Goal: Task Accomplishment & Management: Use online tool/utility

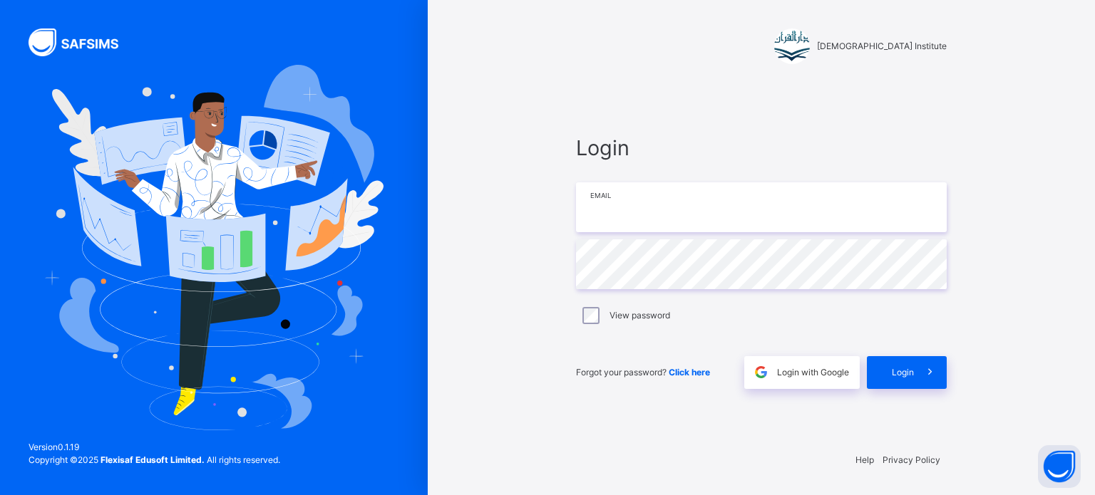
drag, startPoint x: 0, startPoint y: 0, endPoint x: 669, endPoint y: 190, distance: 695.3
click at [672, 188] on input "email" at bounding box center [761, 208] width 371 height 50
click at [667, 196] on input "email" at bounding box center [761, 208] width 371 height 50
type input "**********"
click at [890, 393] on div "**********" at bounding box center [761, 261] width 399 height 358
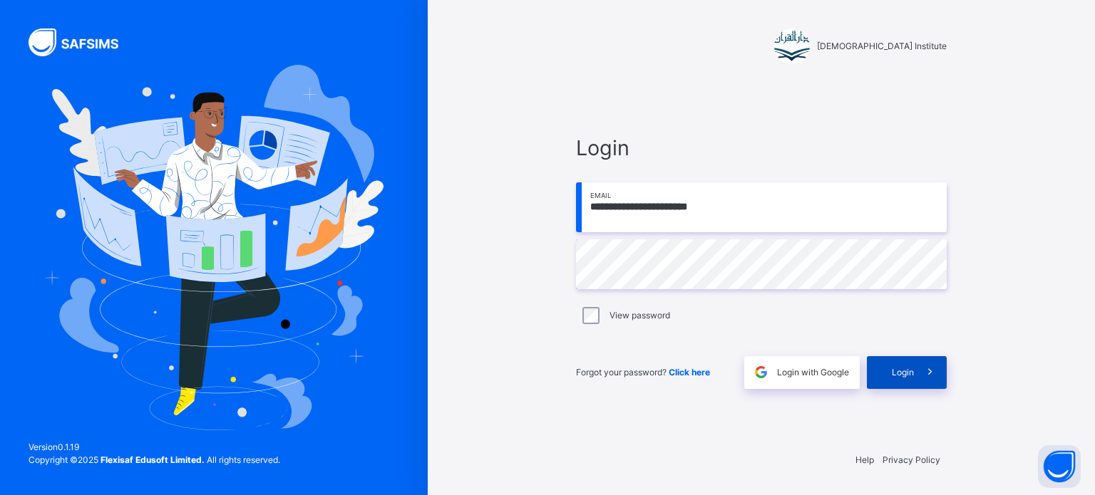
click at [891, 375] on div "Login" at bounding box center [907, 372] width 80 height 33
click at [893, 378] on span "Login" at bounding box center [903, 372] width 22 height 13
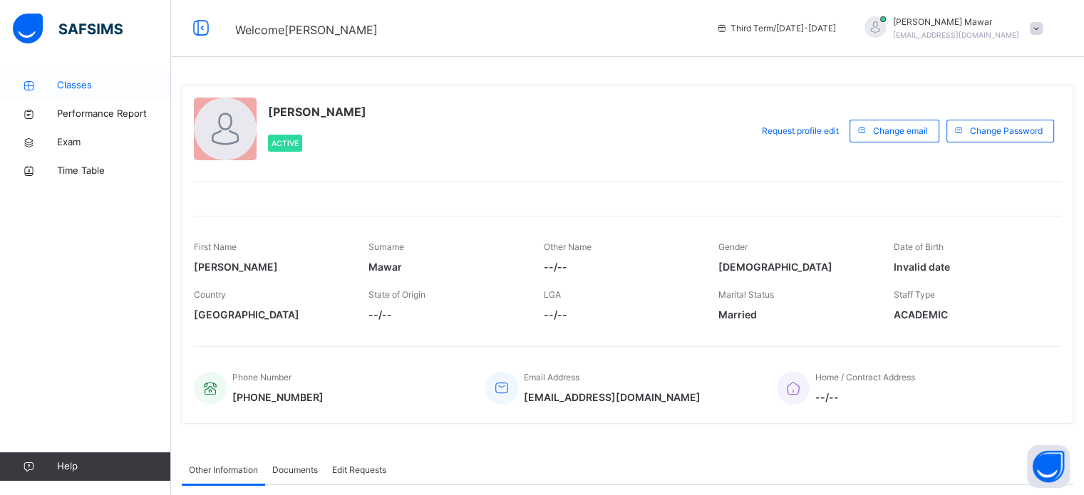
click at [51, 84] on icon at bounding box center [28, 86] width 57 height 11
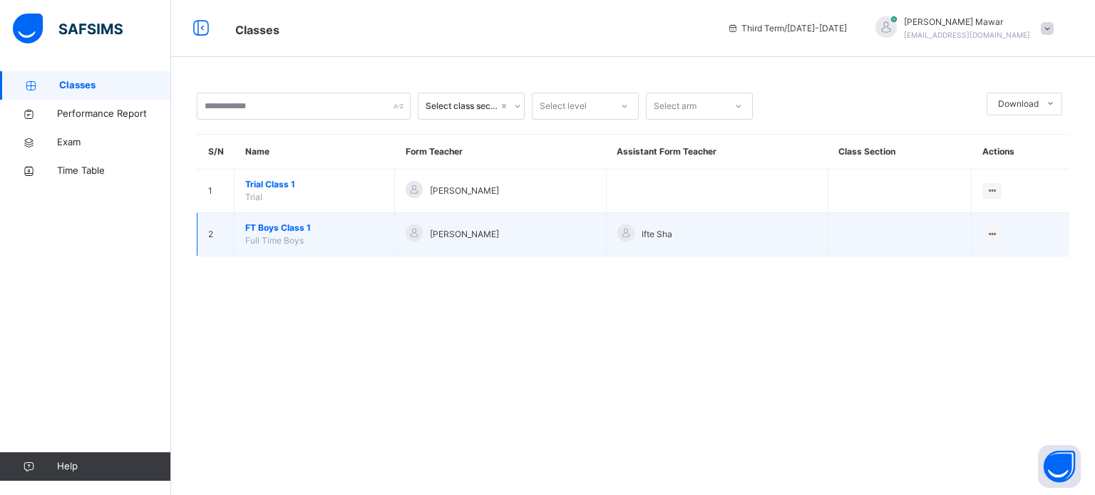
click at [279, 223] on span "FT Boys Class 1" at bounding box center [314, 228] width 138 height 13
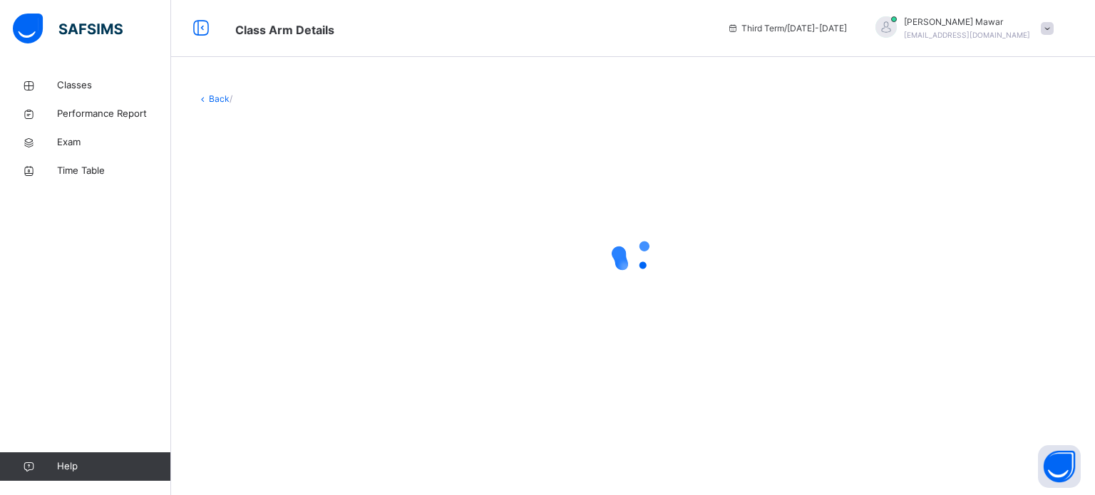
click at [279, 221] on div at bounding box center [633, 255] width 873 height 271
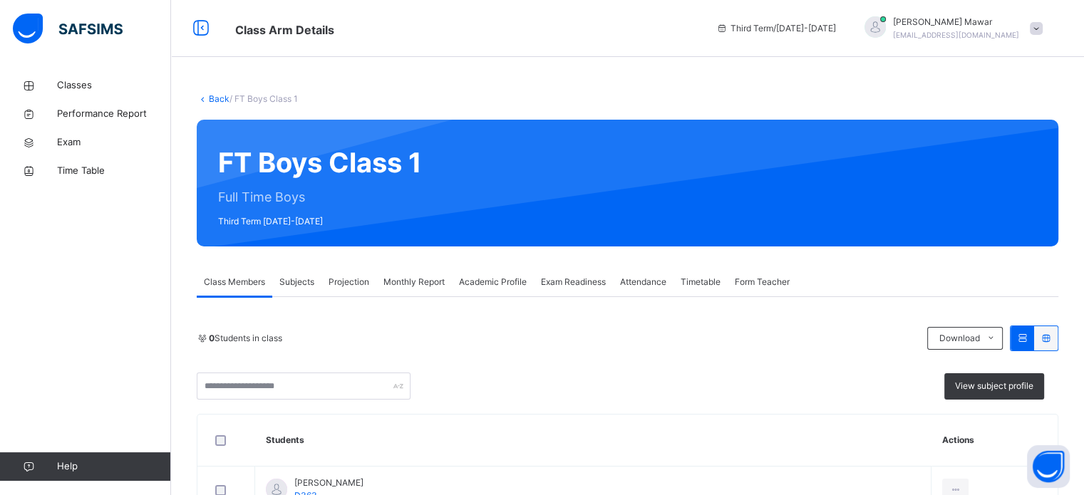
drag, startPoint x: 351, startPoint y: 267, endPoint x: 354, endPoint y: 292, distance: 25.1
drag, startPoint x: 354, startPoint y: 292, endPoint x: 335, endPoint y: 324, distance: 37.7
click at [353, 292] on div "Projection" at bounding box center [349, 282] width 55 height 29
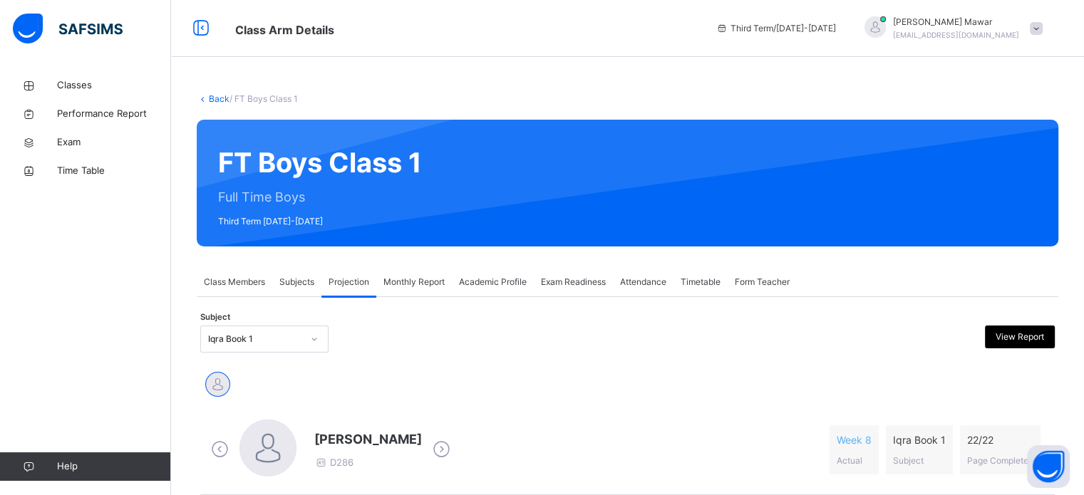
click at [297, 352] on div "Iqra Book 1" at bounding box center [264, 339] width 128 height 27
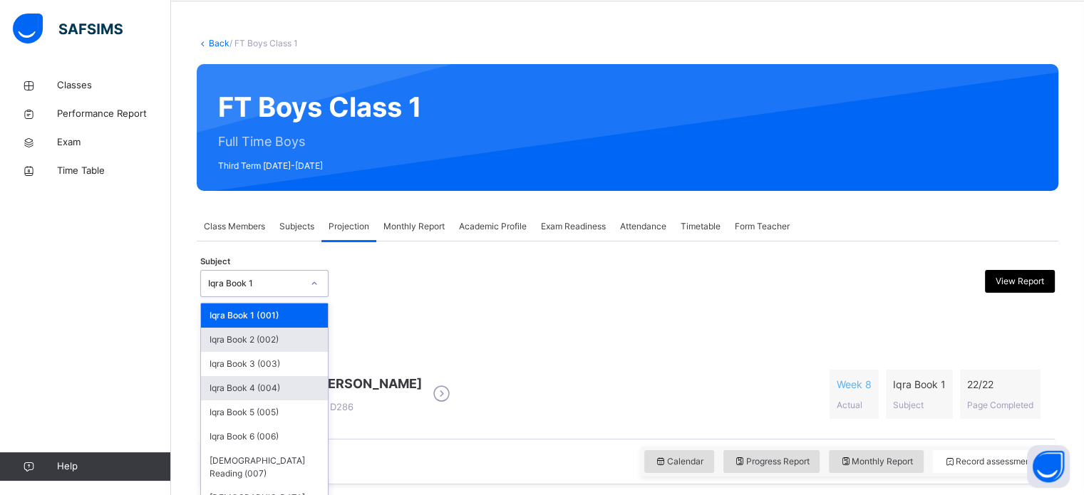
scroll to position [63, 0]
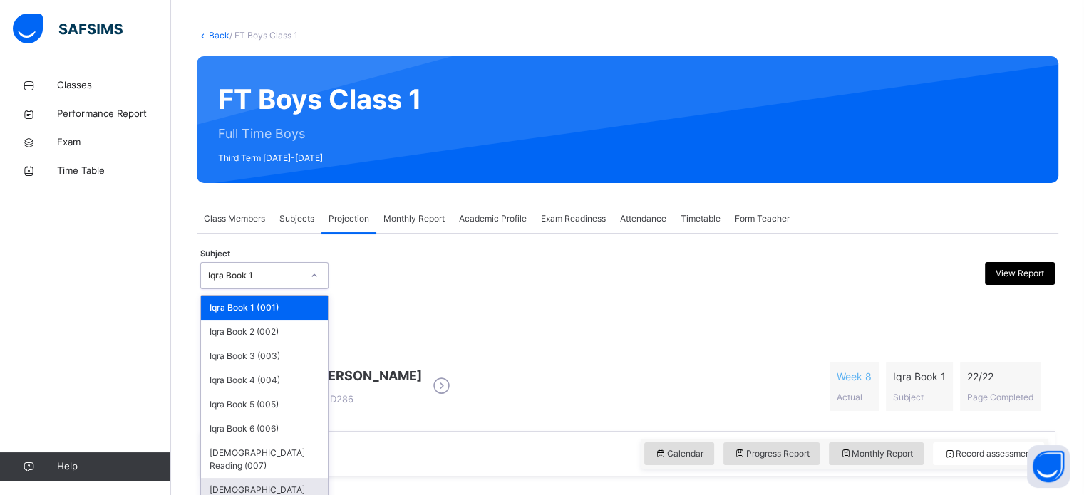
click at [291, 478] on div "[DEMOGRAPHIC_DATA] Memorisation (008)" at bounding box center [264, 496] width 127 height 37
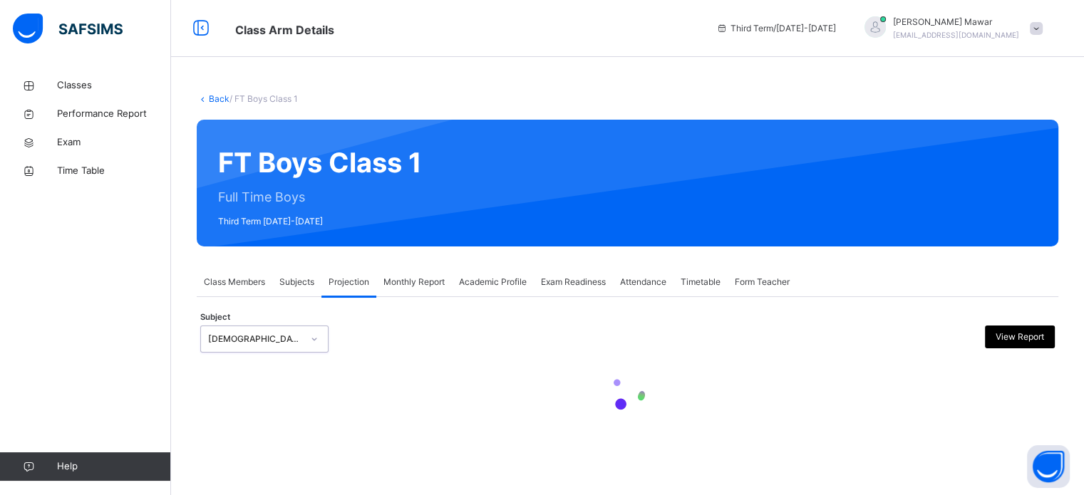
scroll to position [0, 0]
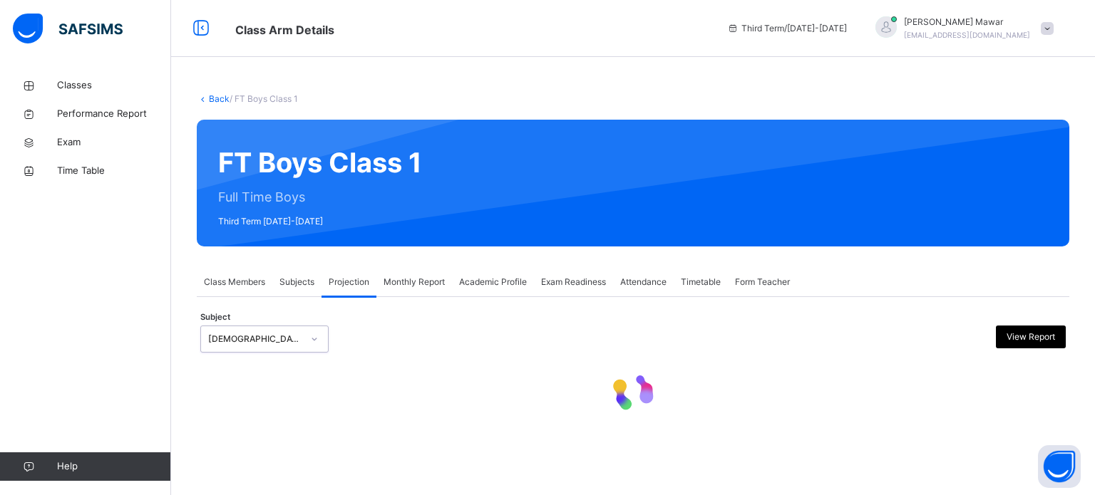
click at [407, 379] on div at bounding box center [633, 394] width 866 height 61
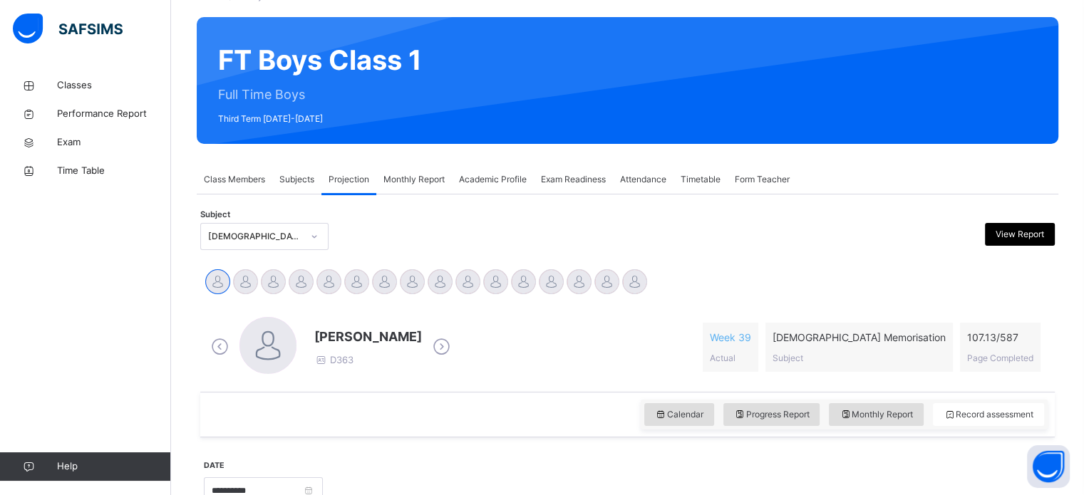
scroll to position [252, 0]
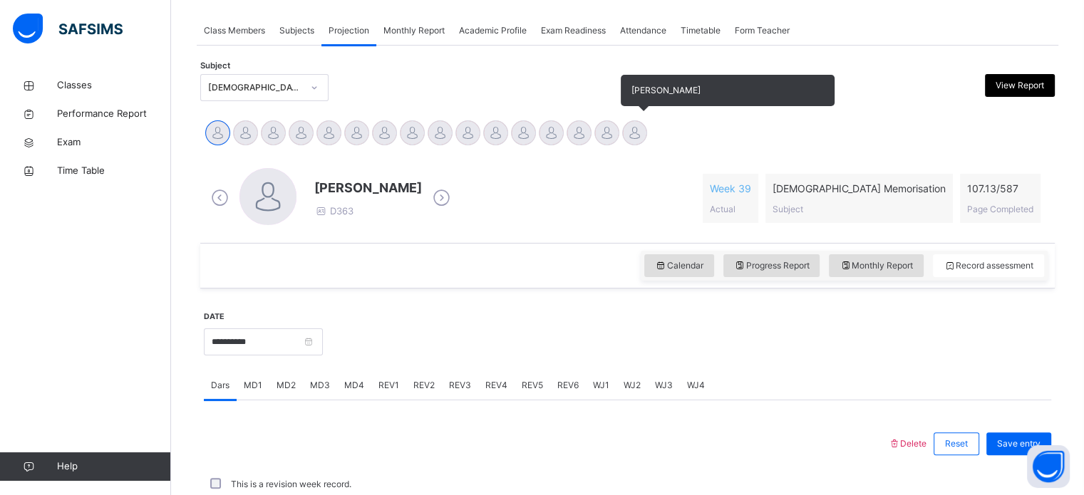
click at [631, 139] on div at bounding box center [634, 132] width 25 height 25
click at [633, 138] on div at bounding box center [634, 132] width 25 height 25
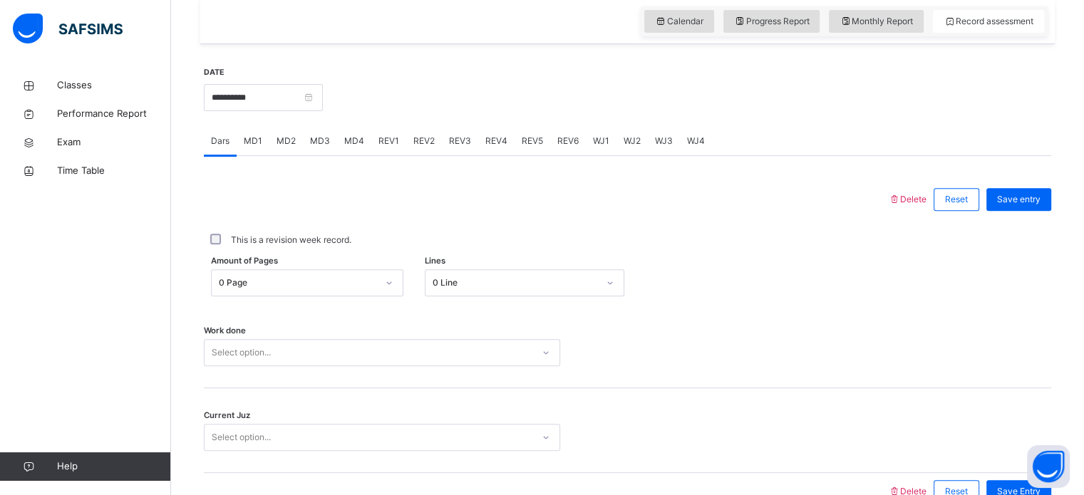
scroll to position [508, 0]
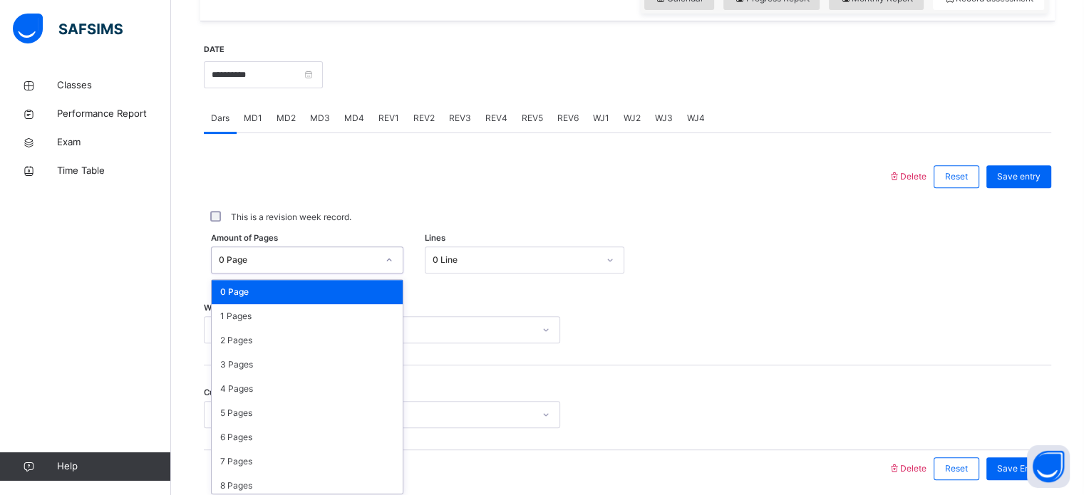
click at [273, 273] on div "Amount of Pages option 0 Page focused, 1 of 588. 588 results available. Use Up …" at bounding box center [628, 260] width 848 height 41
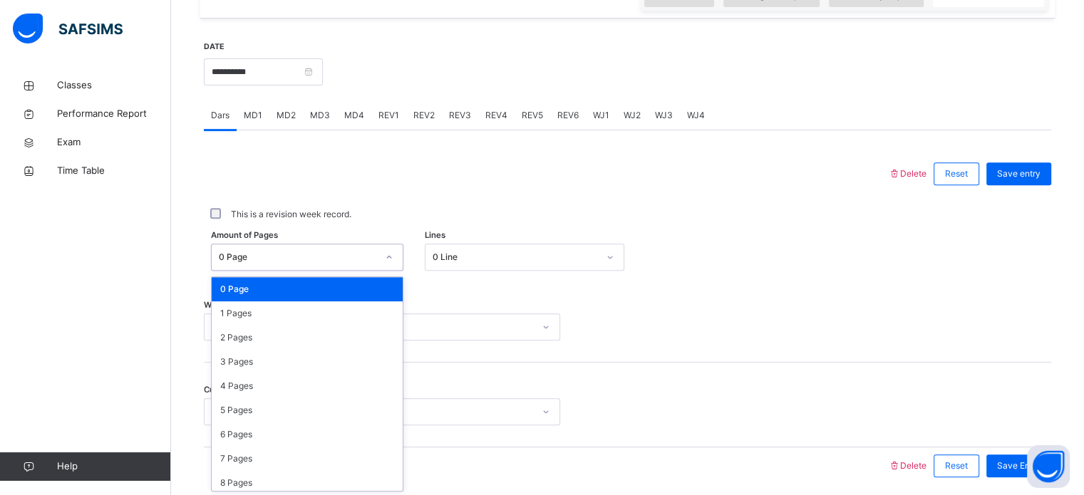
scroll to position [523, 0]
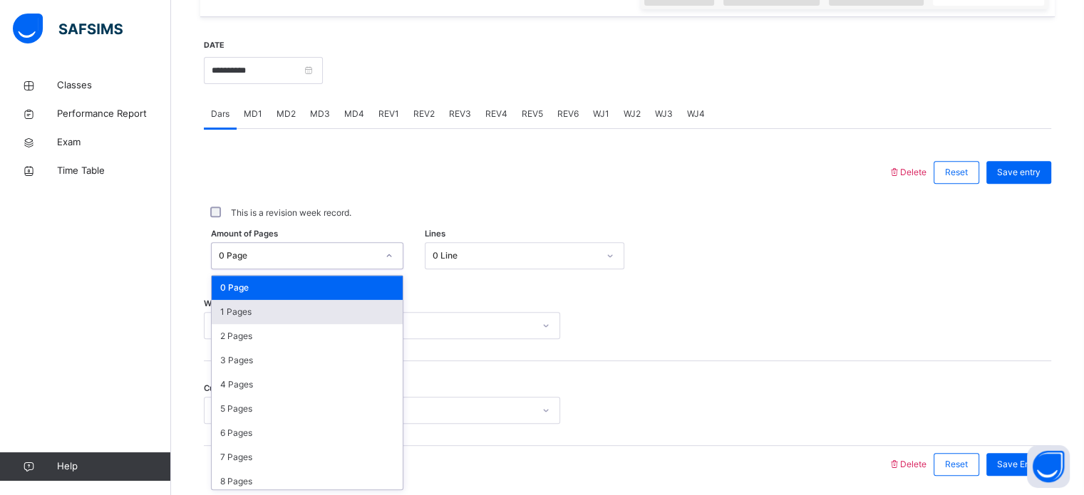
click at [255, 307] on div "1 Pages" at bounding box center [307, 312] width 191 height 24
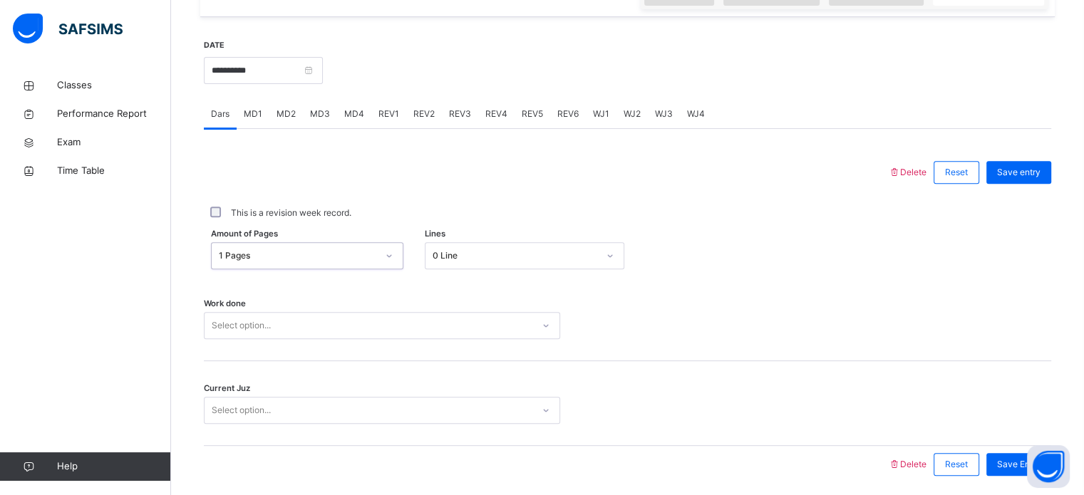
click at [501, 253] on div "0 Line" at bounding box center [515, 256] width 165 height 13
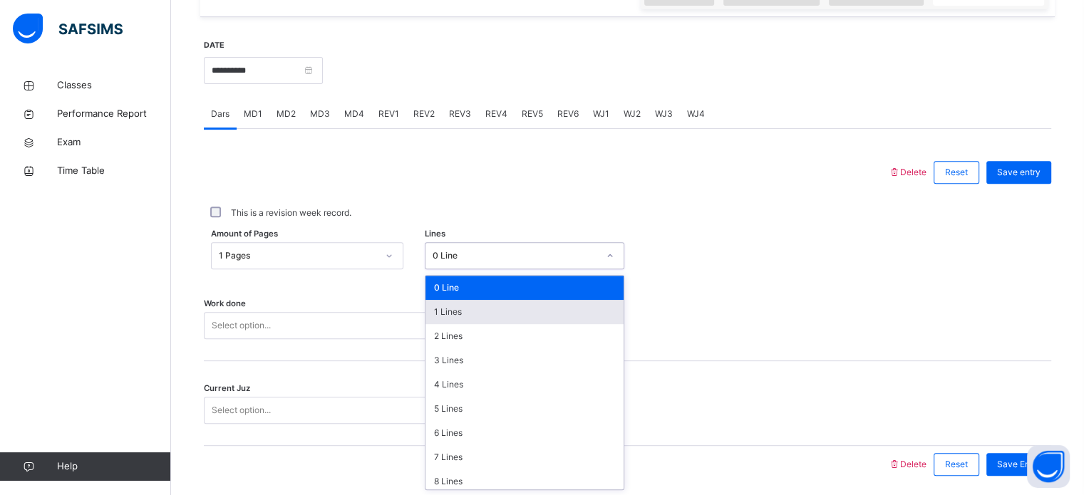
drag, startPoint x: 456, startPoint y: 313, endPoint x: 441, endPoint y: 322, distance: 17.9
click at [456, 313] on div "1 Lines" at bounding box center [525, 312] width 198 height 24
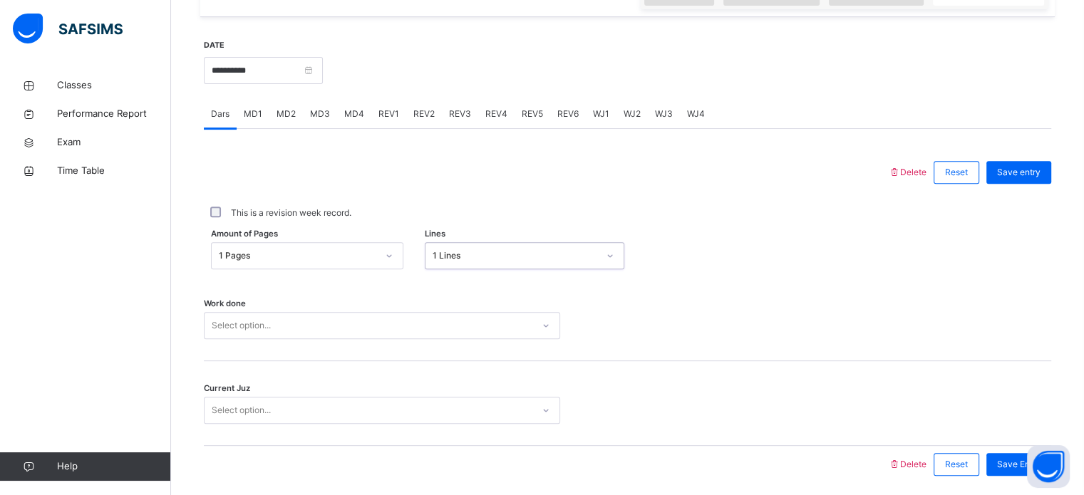
scroll to position [575, 0]
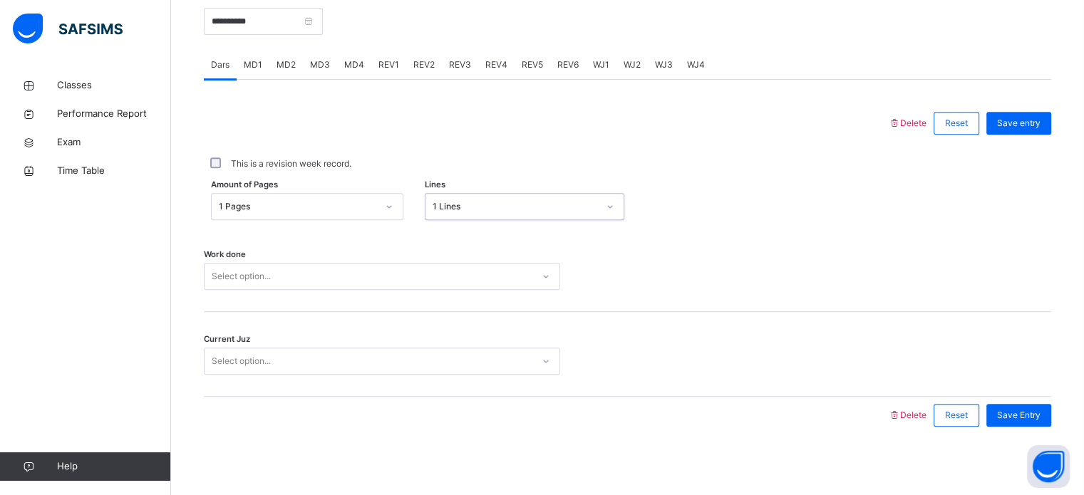
click at [366, 290] on div "Select option..." at bounding box center [382, 276] width 356 height 27
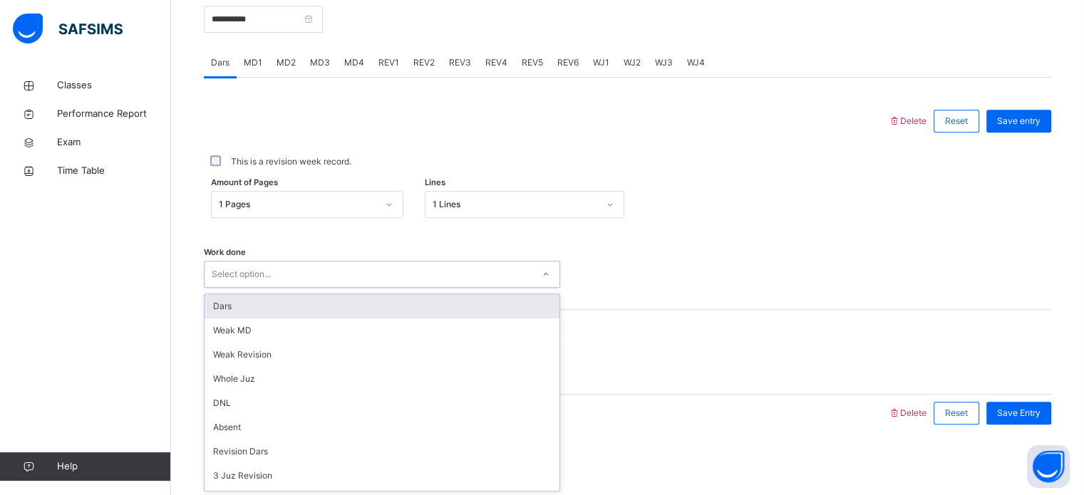
click at [262, 313] on div "Dars" at bounding box center [382, 306] width 355 height 24
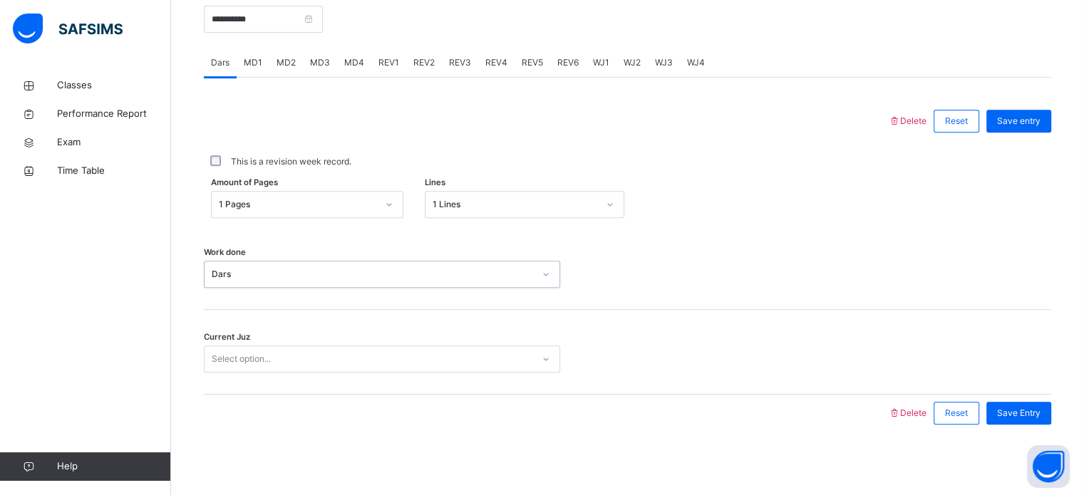
click at [262, 367] on div "Select option..." at bounding box center [241, 359] width 59 height 27
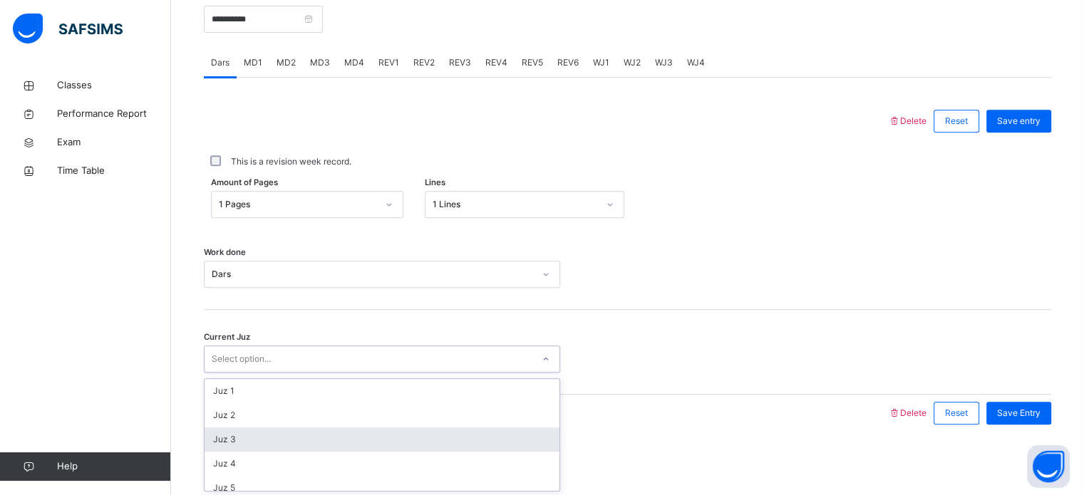
click at [257, 441] on div "Juz 3" at bounding box center [382, 440] width 355 height 24
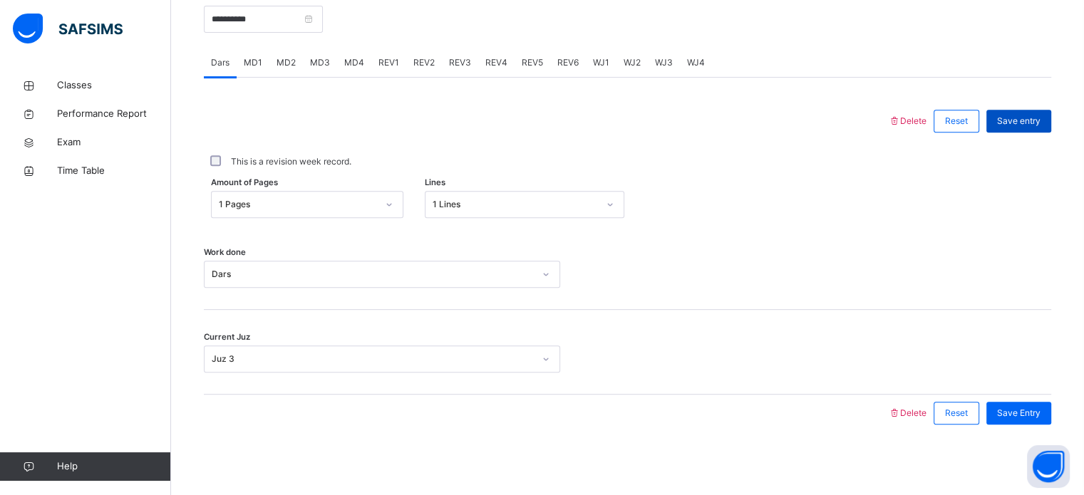
click at [1027, 120] on span "Save entry" at bounding box center [1018, 121] width 43 height 13
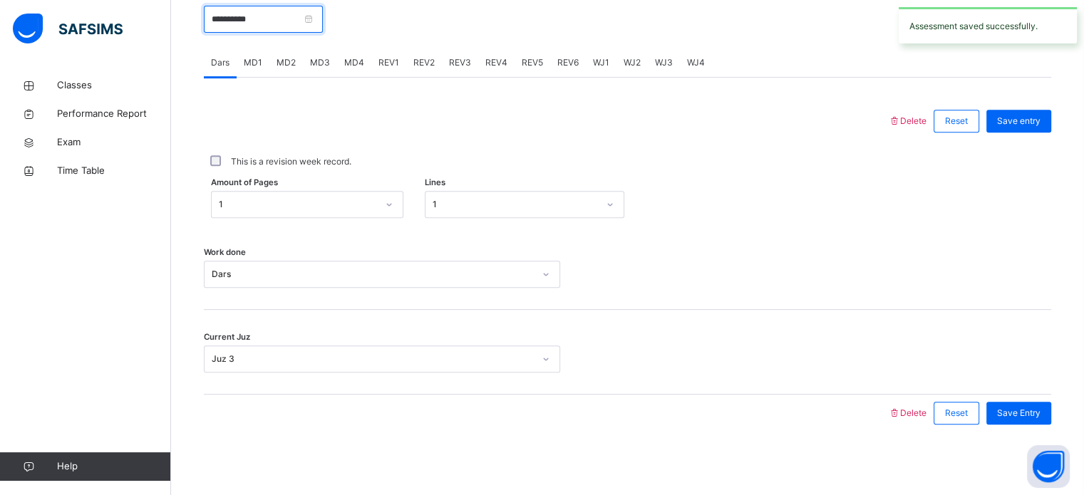
click at [253, 23] on input "**********" at bounding box center [263, 19] width 119 height 27
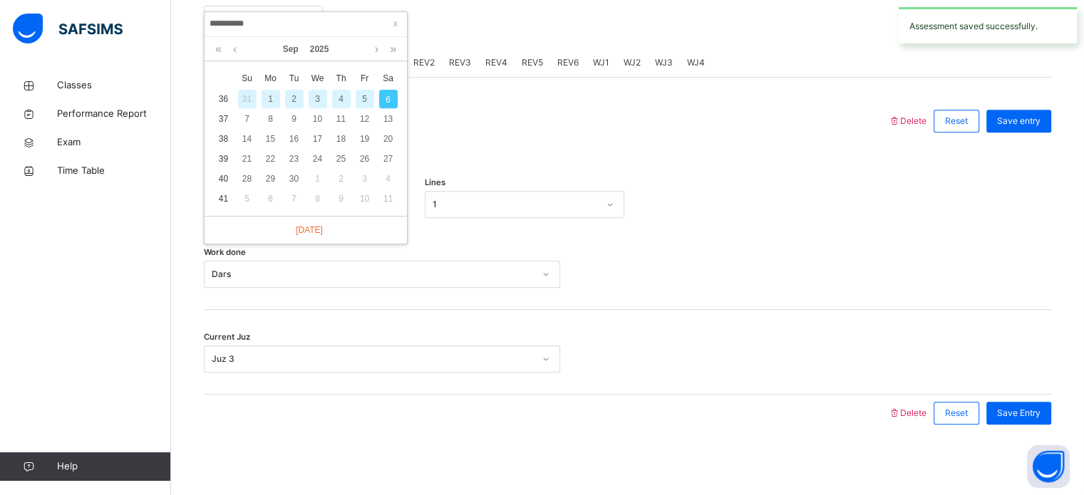
click at [362, 101] on div "5" at bounding box center [365, 99] width 19 height 19
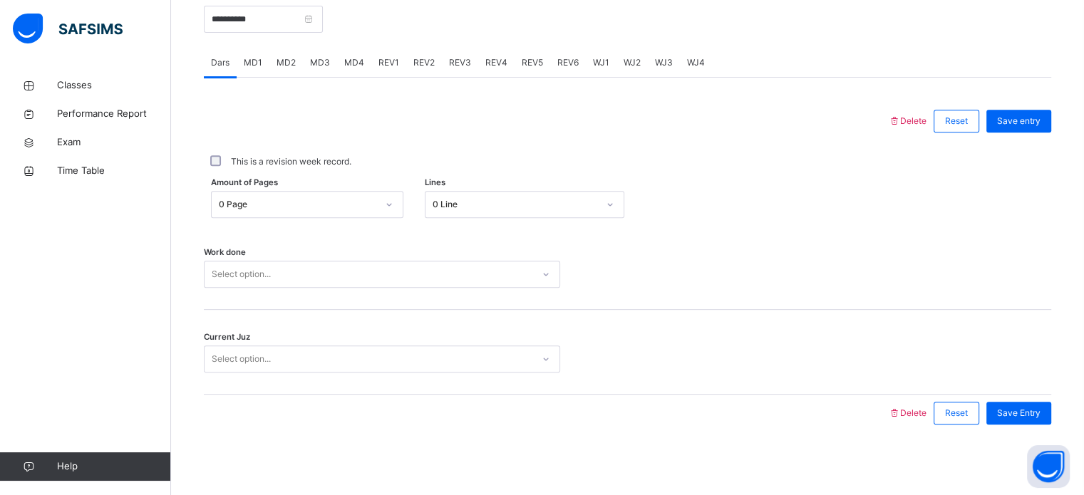
click at [251, 265] on div "Select option..." at bounding box center [382, 274] width 356 height 27
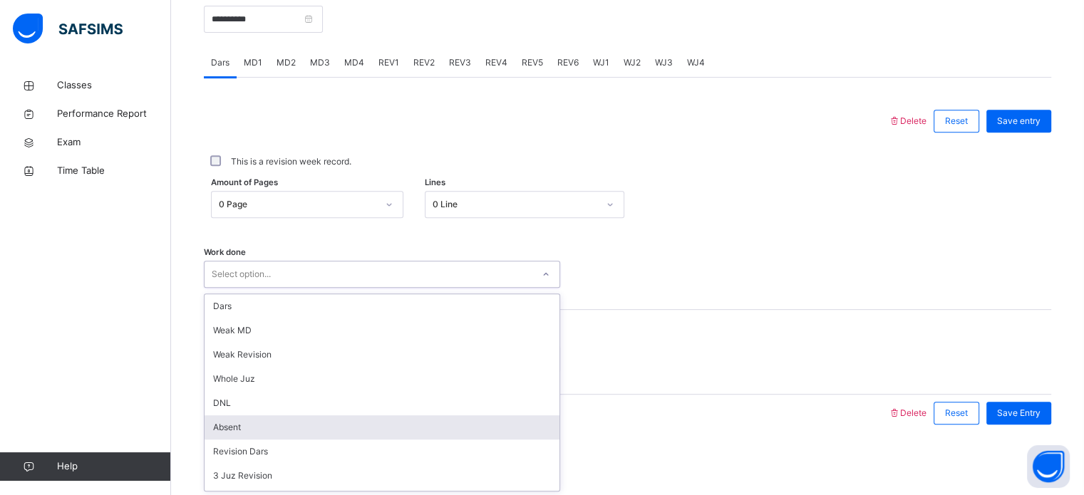
click at [245, 434] on div "Absent" at bounding box center [382, 428] width 355 height 24
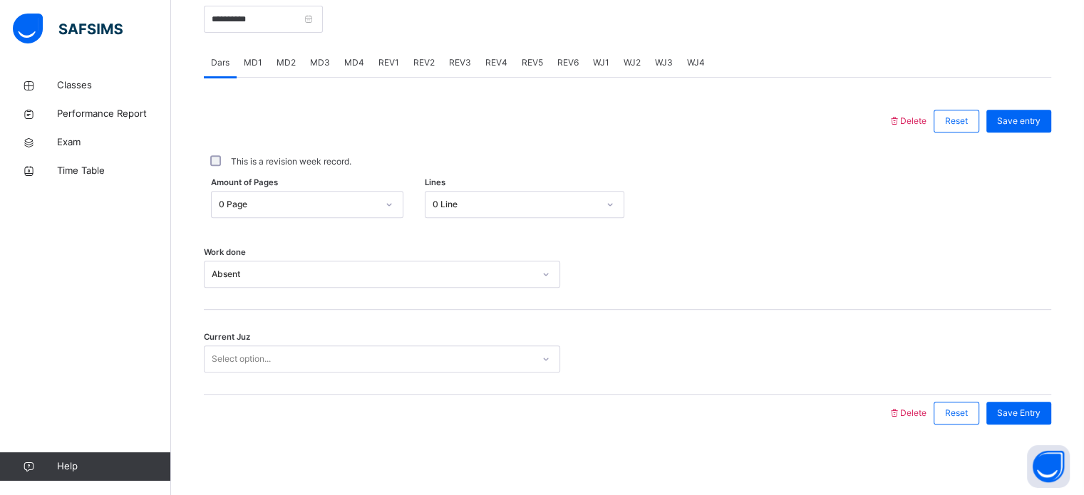
drag, startPoint x: 245, startPoint y: 381, endPoint x: 250, endPoint y: 372, distance: 10.2
click at [250, 372] on div "Current Juz Select option..." at bounding box center [628, 352] width 848 height 85
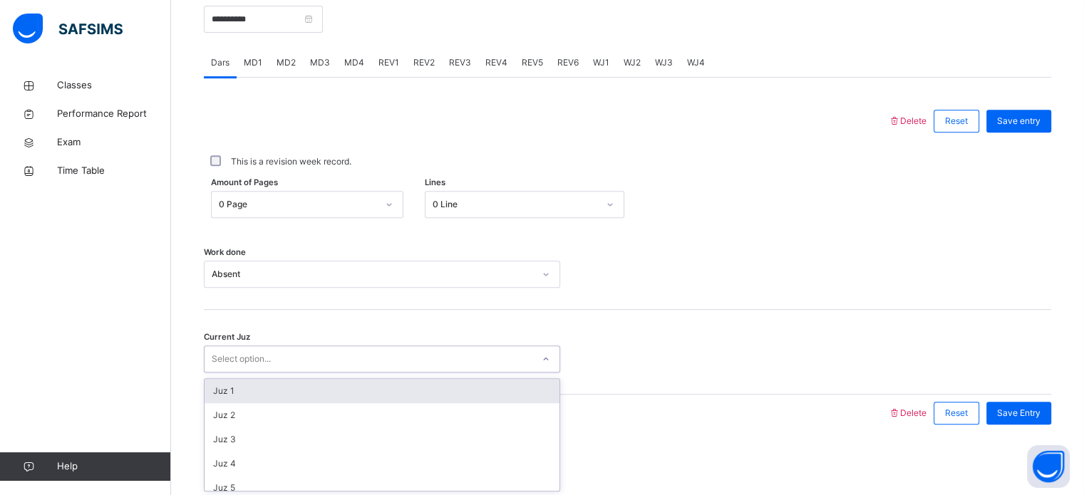
drag, startPoint x: 251, startPoint y: 361, endPoint x: 254, endPoint y: 368, distance: 7.7
click at [251, 360] on div "Select option..." at bounding box center [241, 359] width 59 height 27
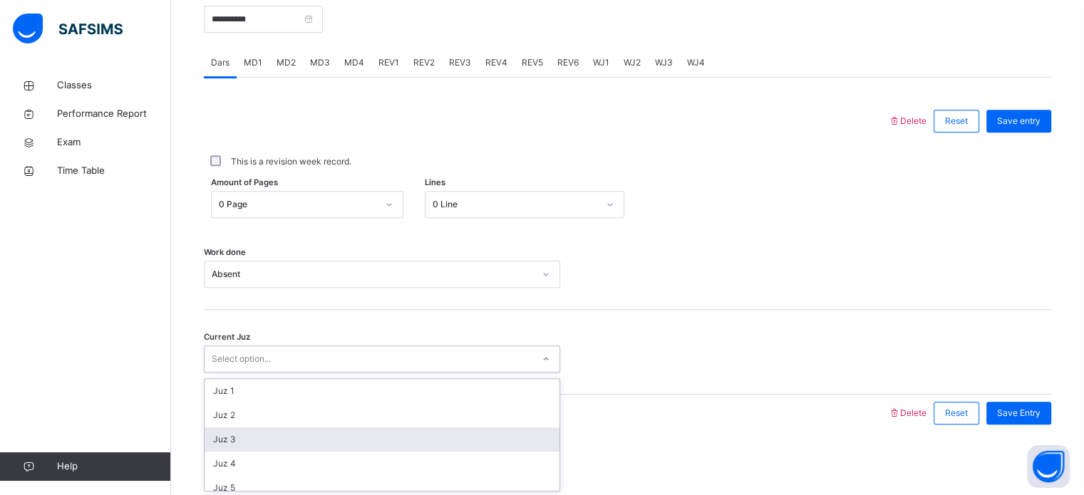
click at [259, 444] on div "Juz 3" at bounding box center [382, 440] width 355 height 24
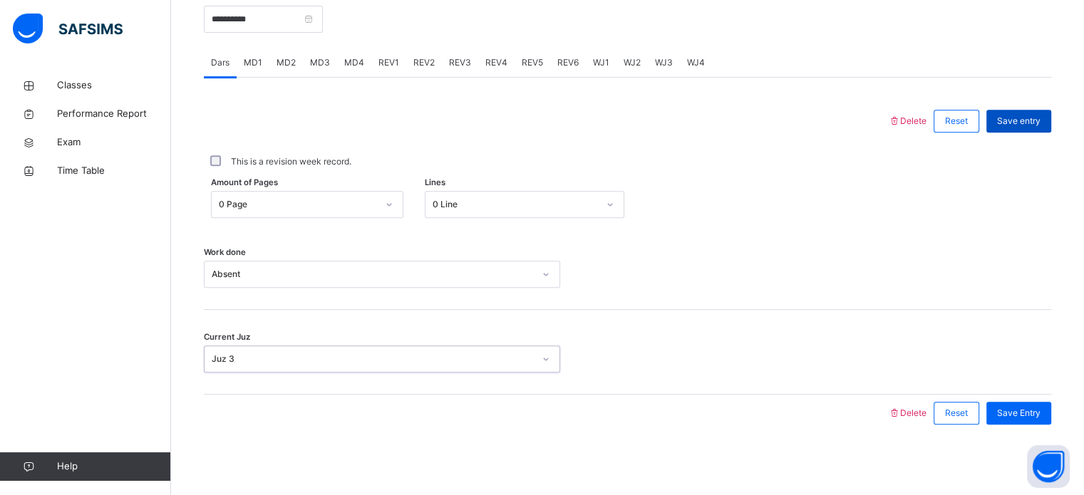
click at [1027, 115] on span "Save entry" at bounding box center [1018, 121] width 43 height 13
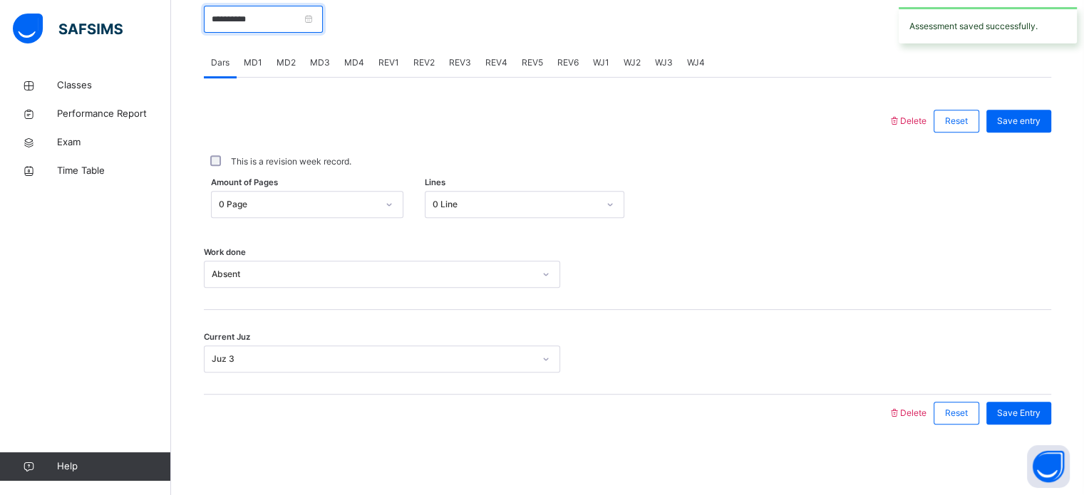
click at [245, 23] on input "**********" at bounding box center [263, 19] width 119 height 27
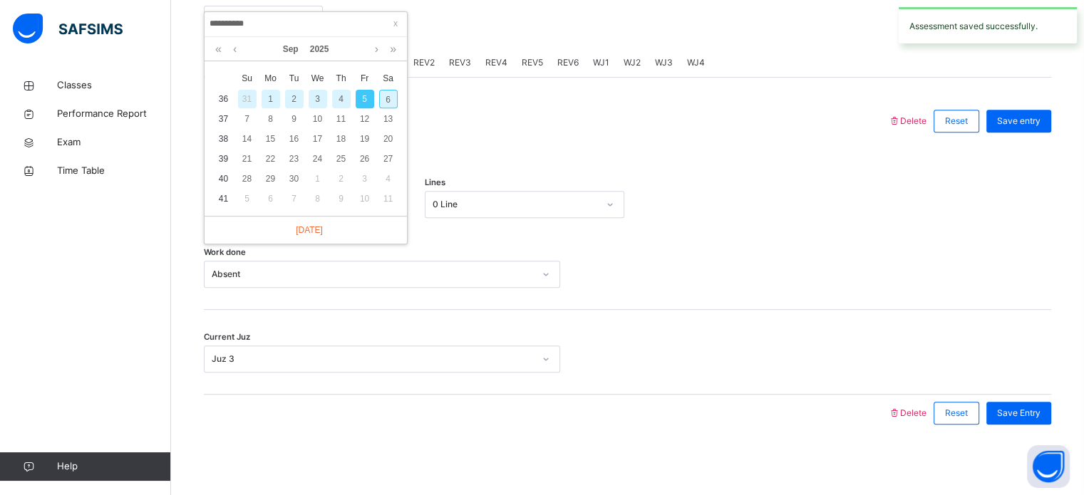
click at [381, 103] on div "6" at bounding box center [388, 99] width 19 height 19
type input "**********"
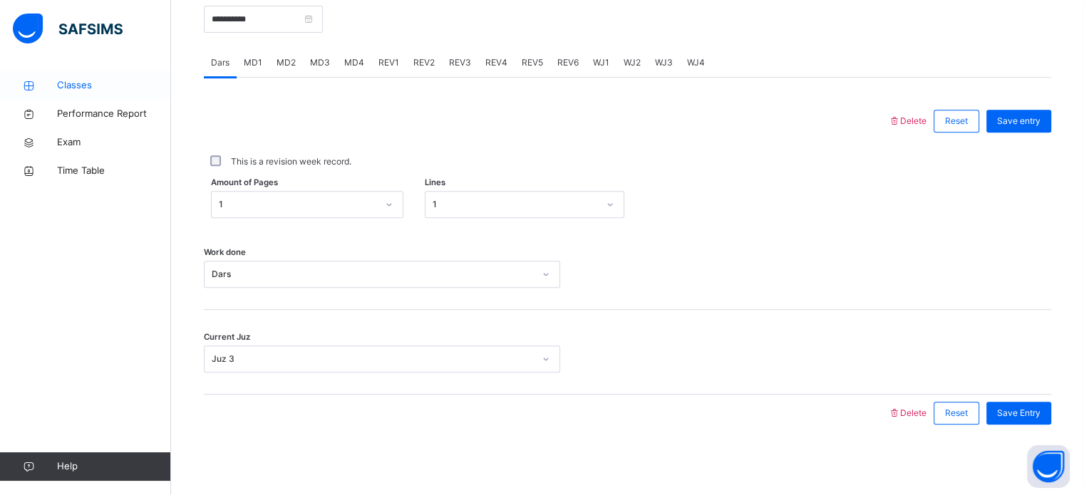
click at [96, 96] on link "Classes" at bounding box center [85, 85] width 171 height 29
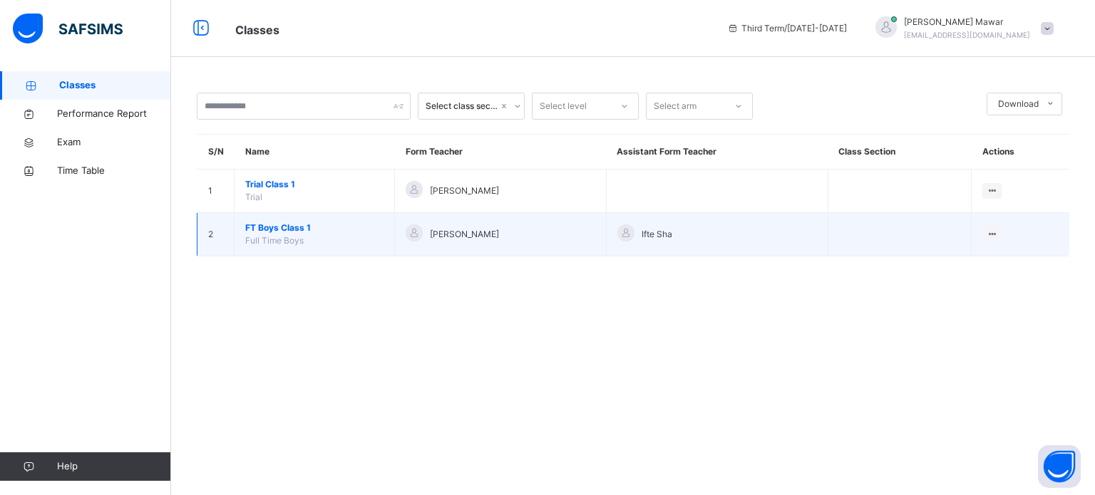
click at [289, 225] on span "FT Boys Class 1" at bounding box center [314, 228] width 138 height 13
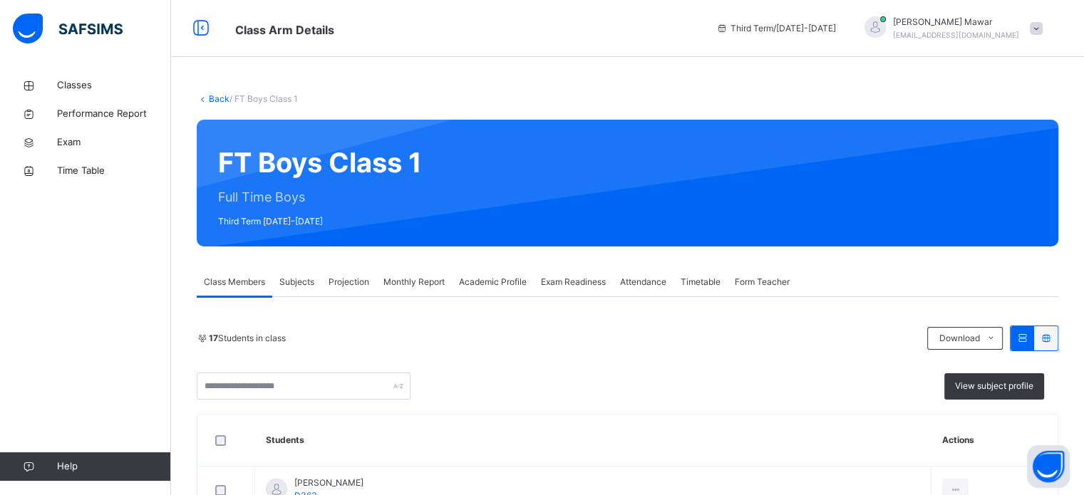
click at [577, 275] on div "Exam Readiness" at bounding box center [573, 282] width 79 height 29
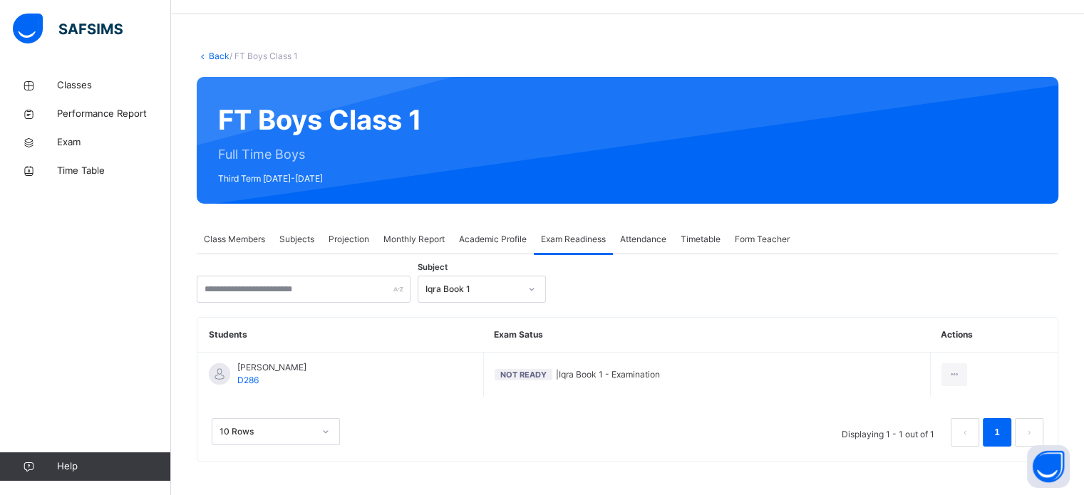
scroll to position [44, 0]
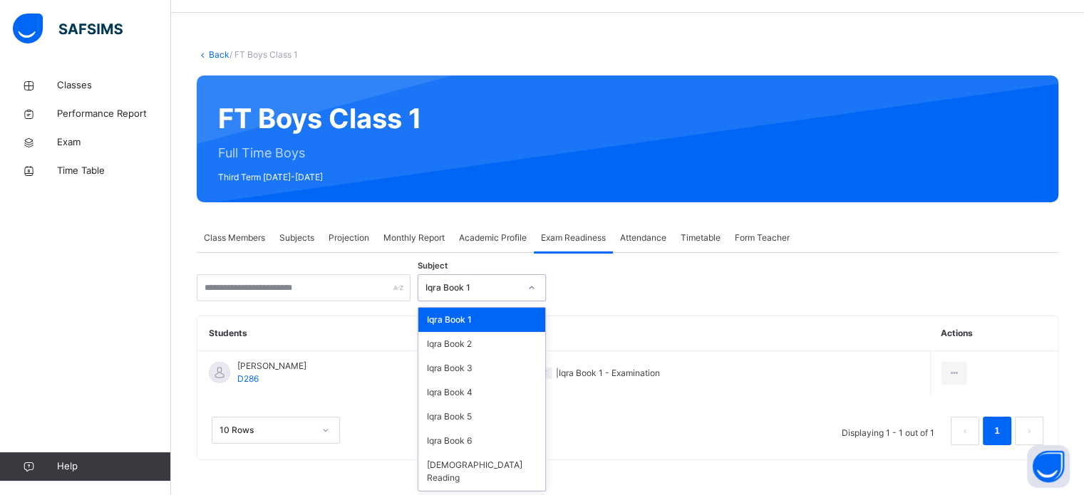
click at [481, 294] on div "Iqra Book 1" at bounding box center [468, 288] width 100 height 22
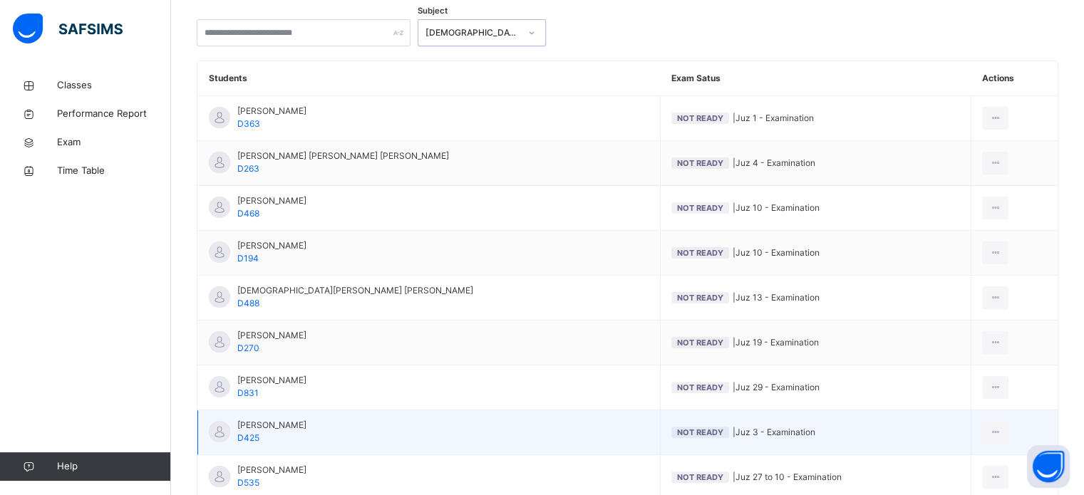
scroll to position [448, 0]
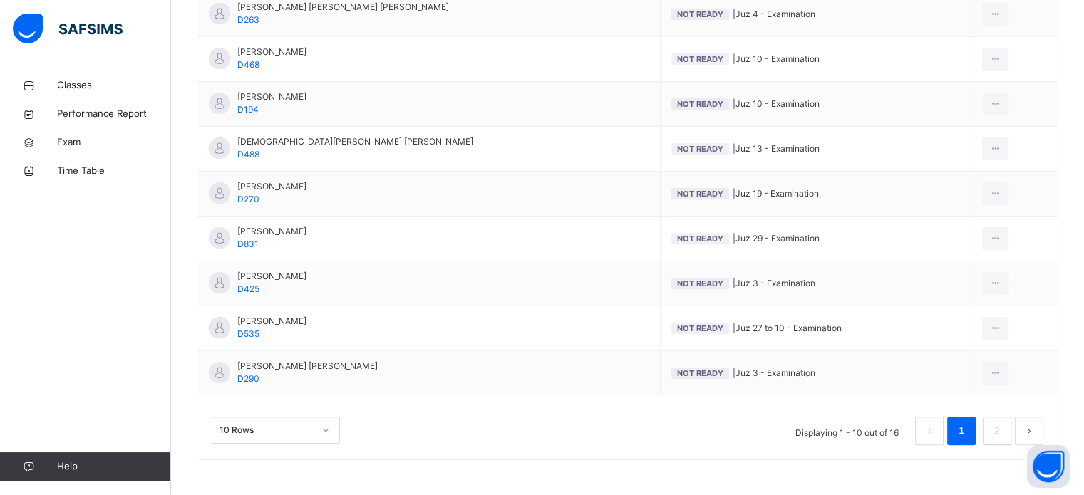
click at [1039, 436] on button "next page" at bounding box center [1029, 431] width 29 height 29
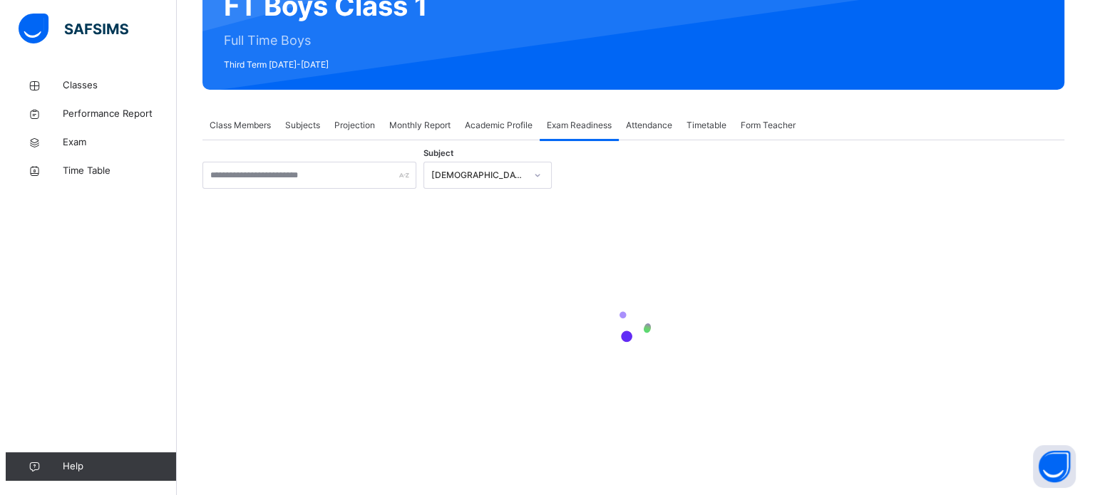
scroll to position [269, 0]
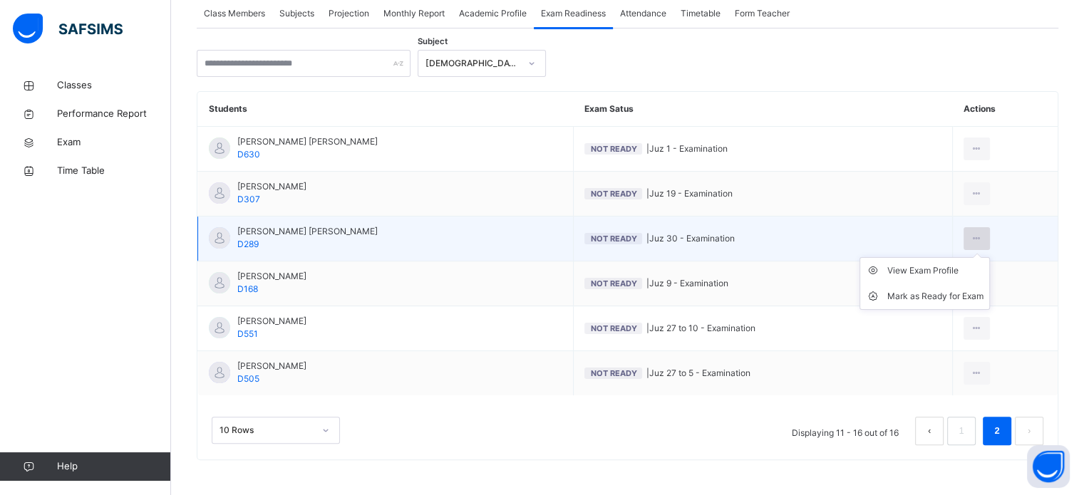
click at [971, 242] on icon at bounding box center [977, 238] width 12 height 13
click at [963, 302] on div "Mark as Ready for Exam" at bounding box center [936, 296] width 96 height 14
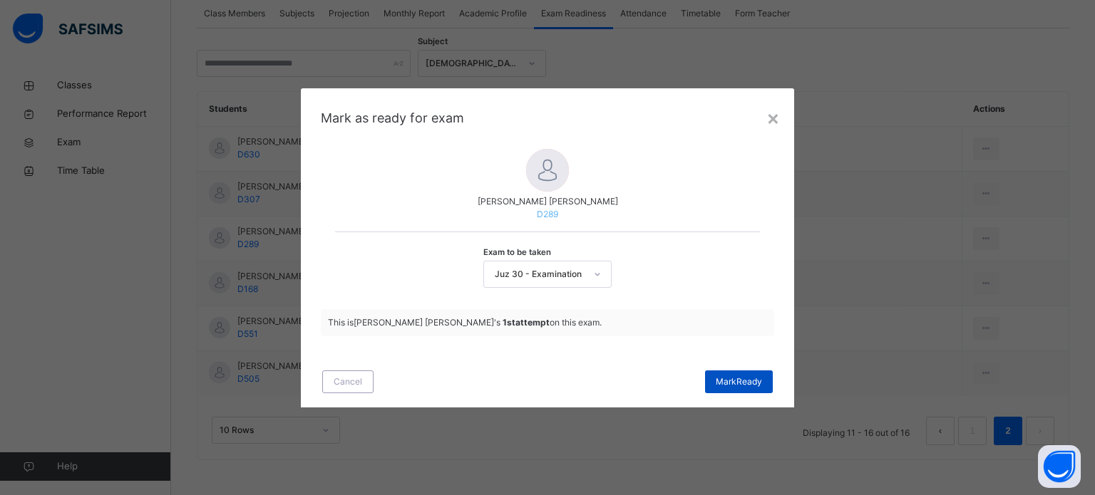
click at [739, 381] on span "[PERSON_NAME]" at bounding box center [739, 382] width 46 height 13
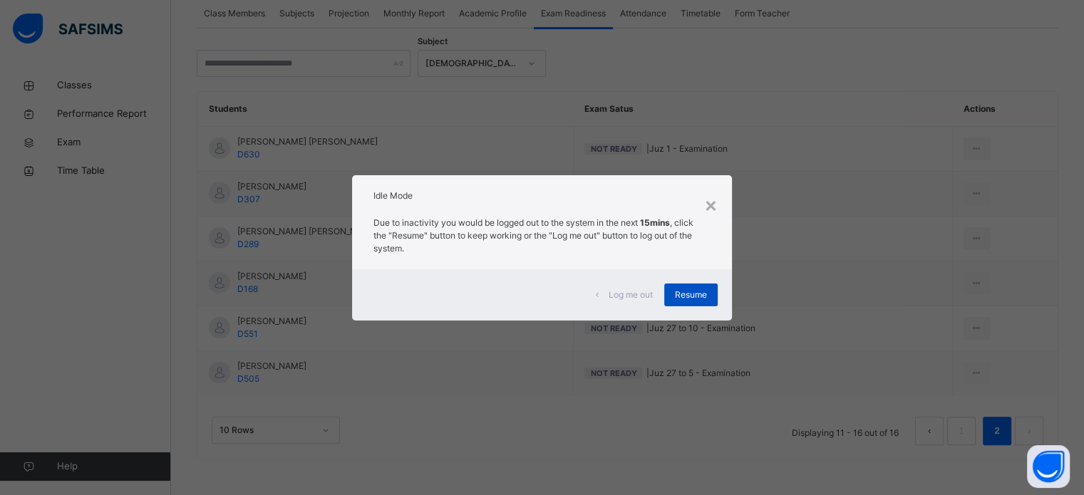
click at [699, 294] on span "Resume" at bounding box center [691, 295] width 32 height 13
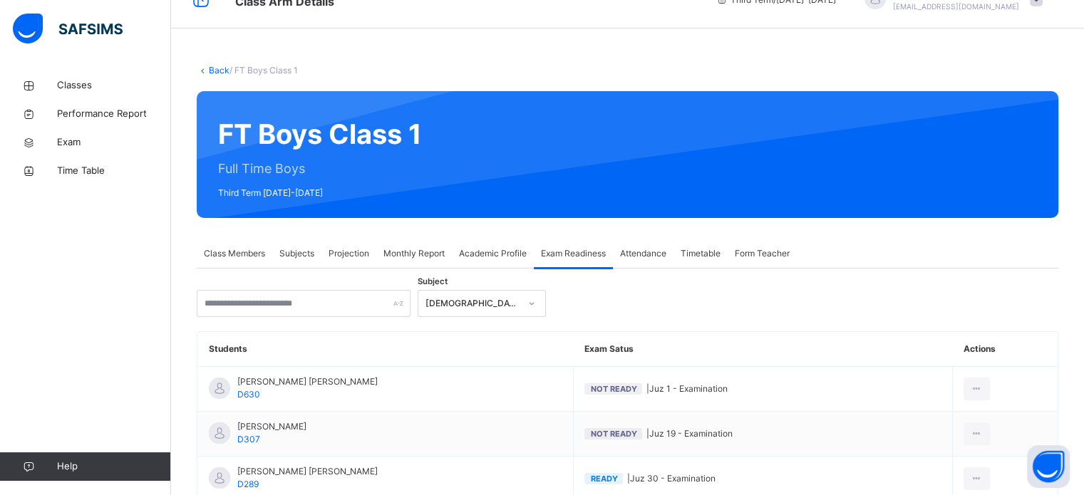
scroll to position [26, 0]
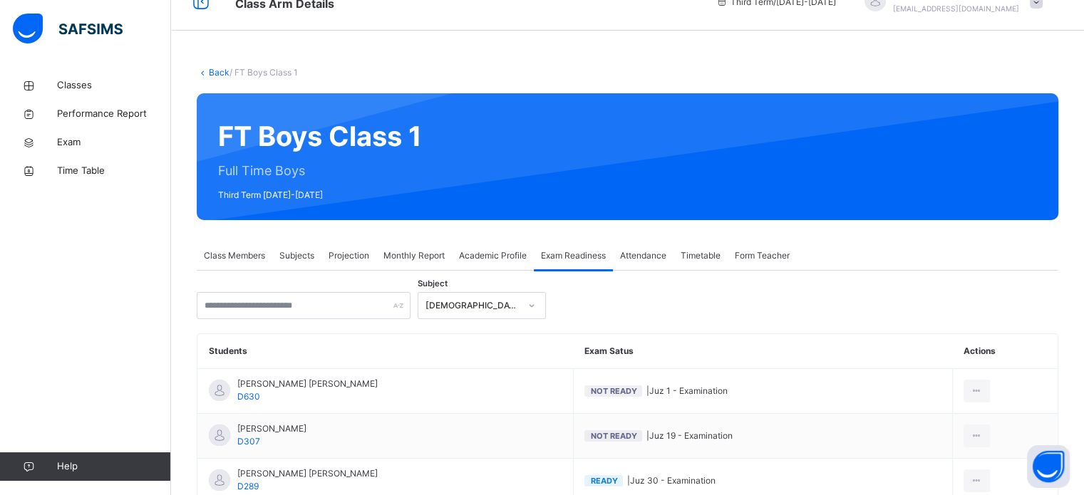
click at [649, 262] on span "Attendance" at bounding box center [643, 256] width 46 height 13
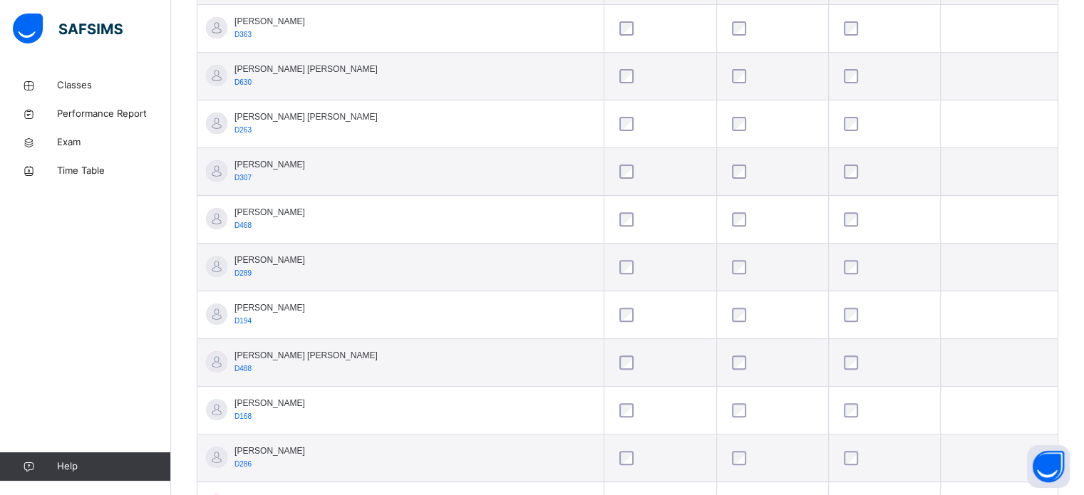
scroll to position [468, 0]
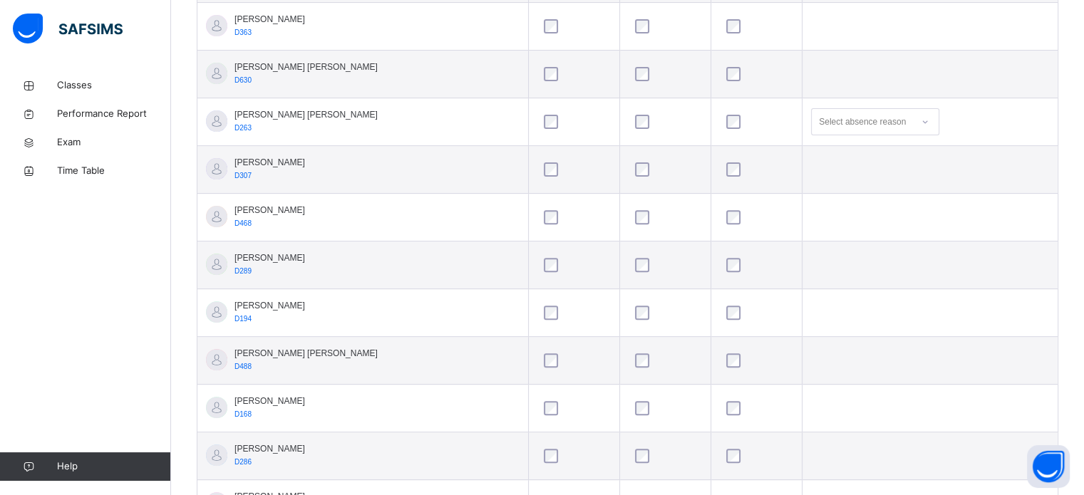
click at [632, 125] on div at bounding box center [665, 122] width 66 height 14
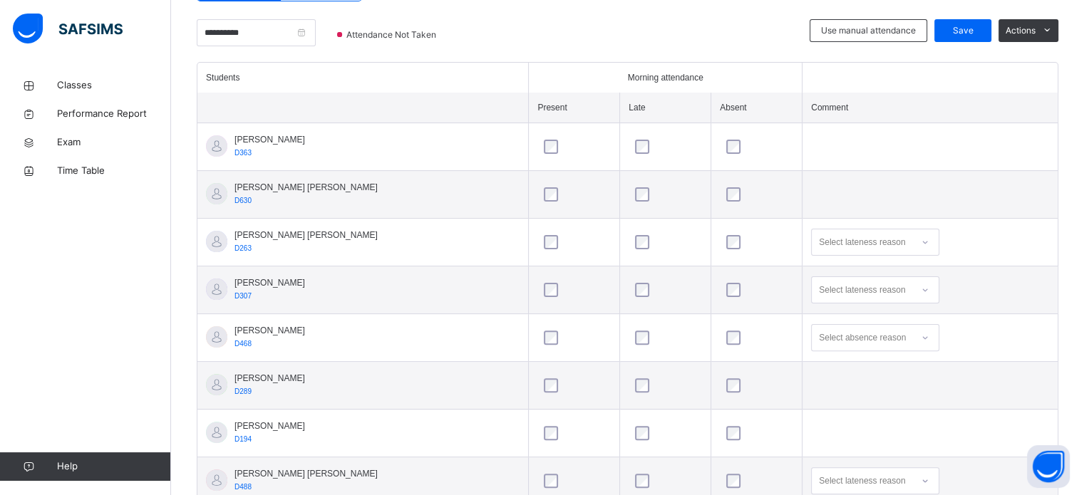
scroll to position [315, 0]
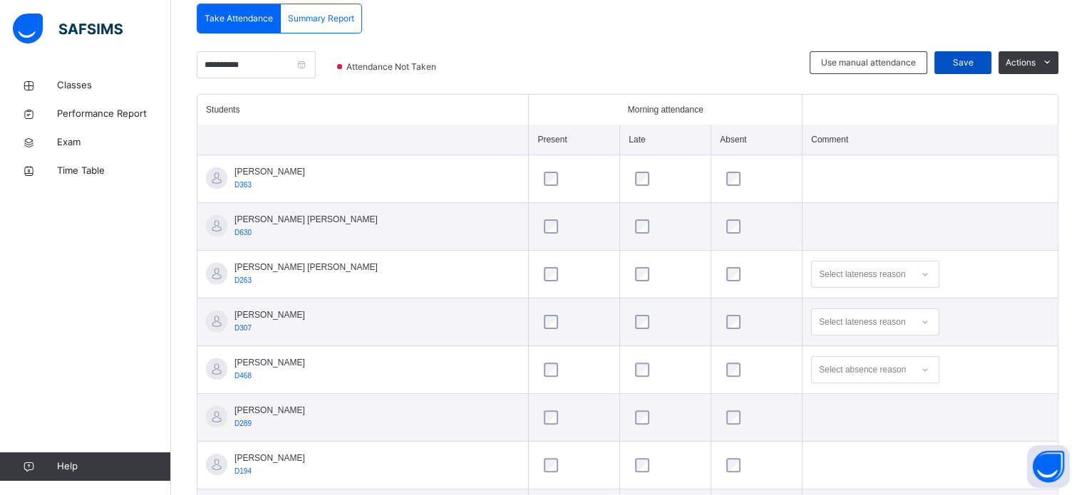
click at [971, 58] on span "Save" at bounding box center [963, 62] width 36 height 13
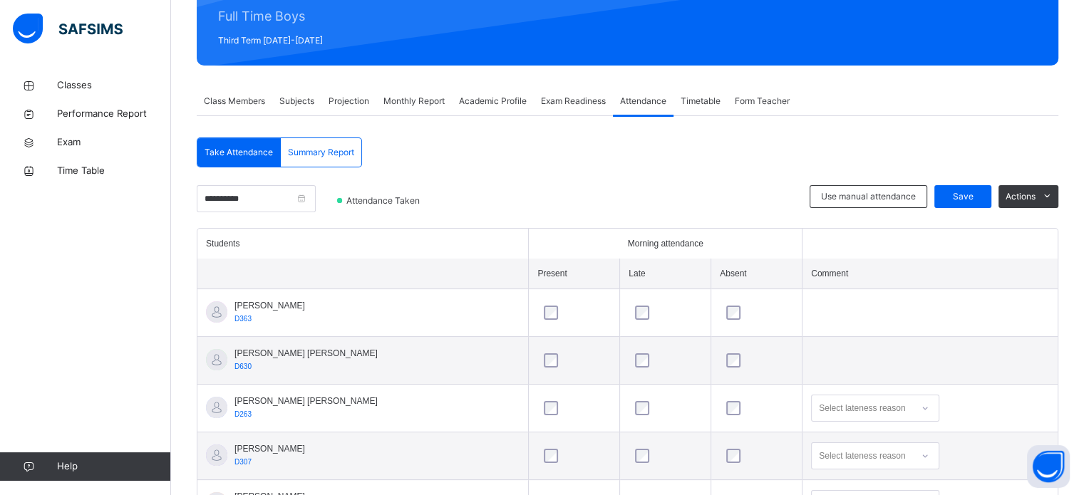
scroll to position [178, 0]
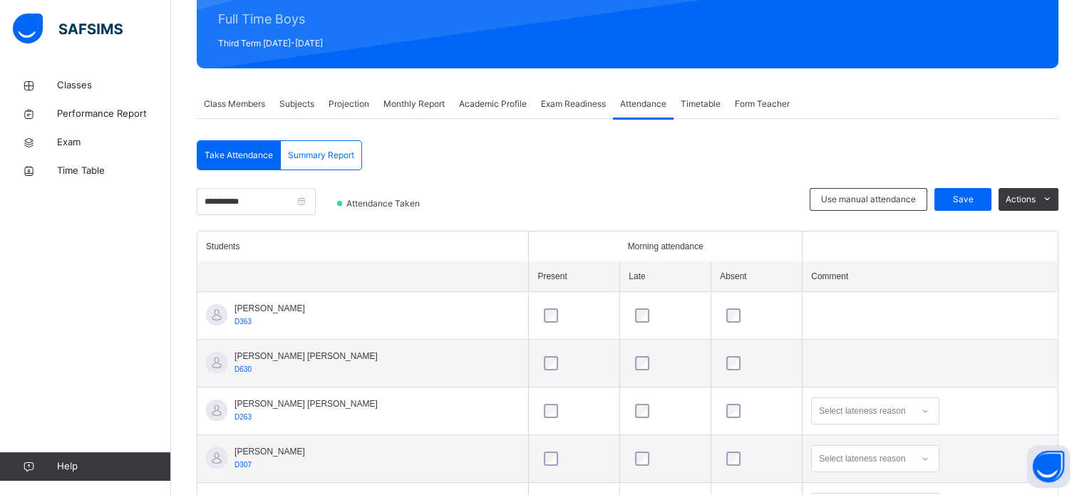
click at [564, 101] on span "Exam Readiness" at bounding box center [573, 104] width 65 height 13
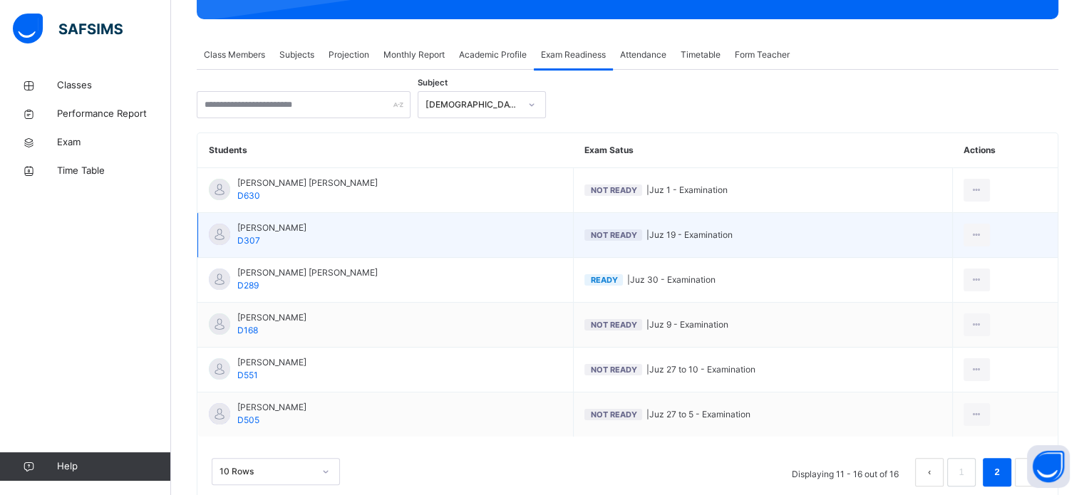
scroll to position [232, 0]
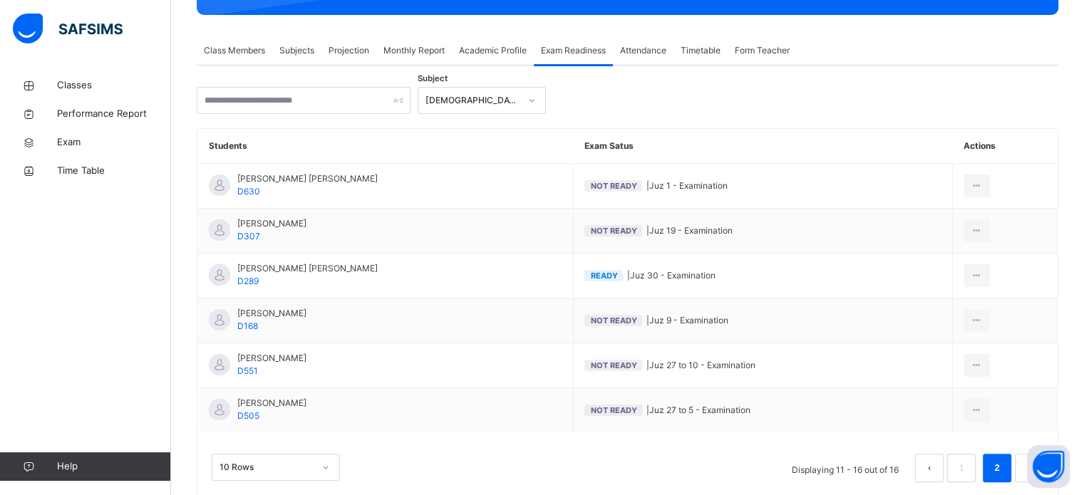
click at [929, 464] on button "prev page" at bounding box center [929, 468] width 29 height 29
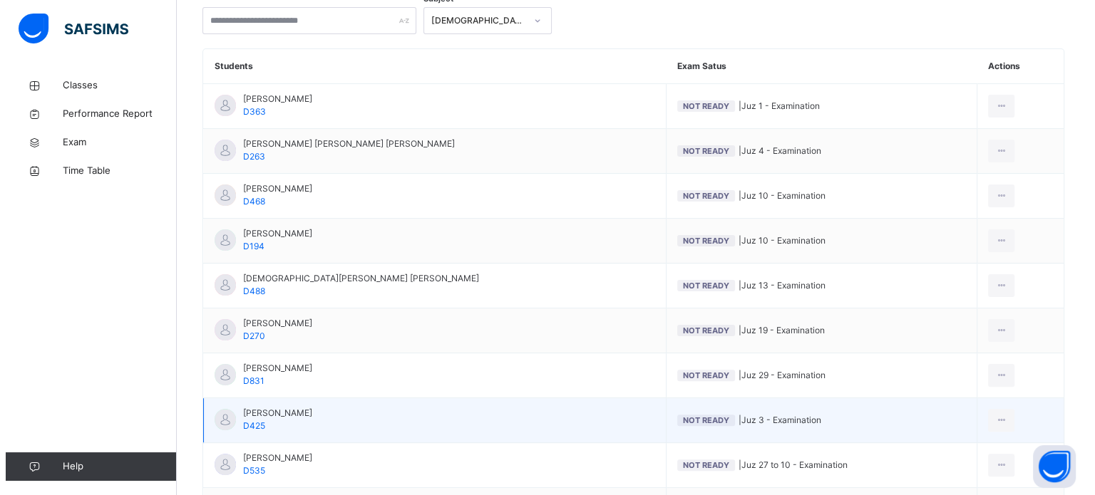
scroll to position [328, 0]
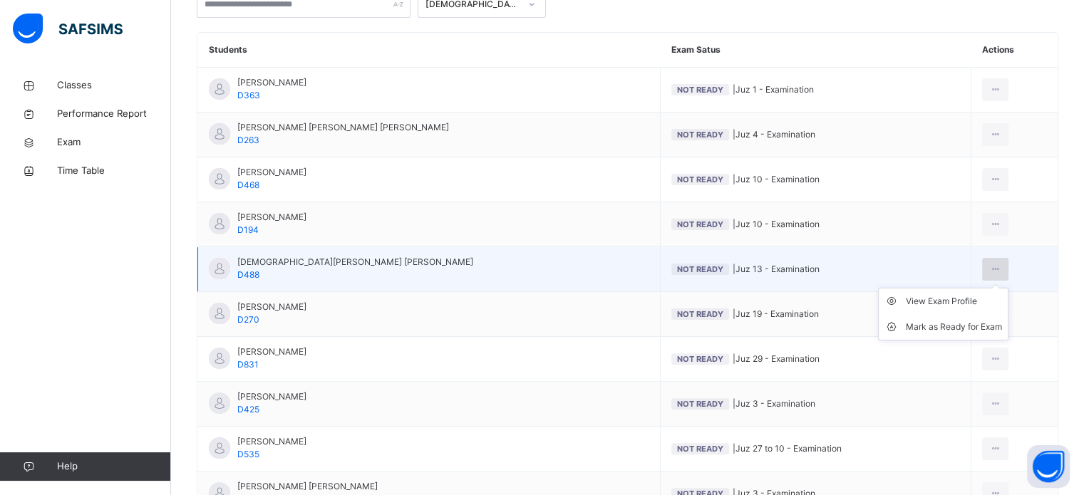
click at [990, 272] on icon at bounding box center [996, 269] width 12 height 13
click at [965, 321] on div "Mark as Ready for Exam" at bounding box center [954, 327] width 96 height 14
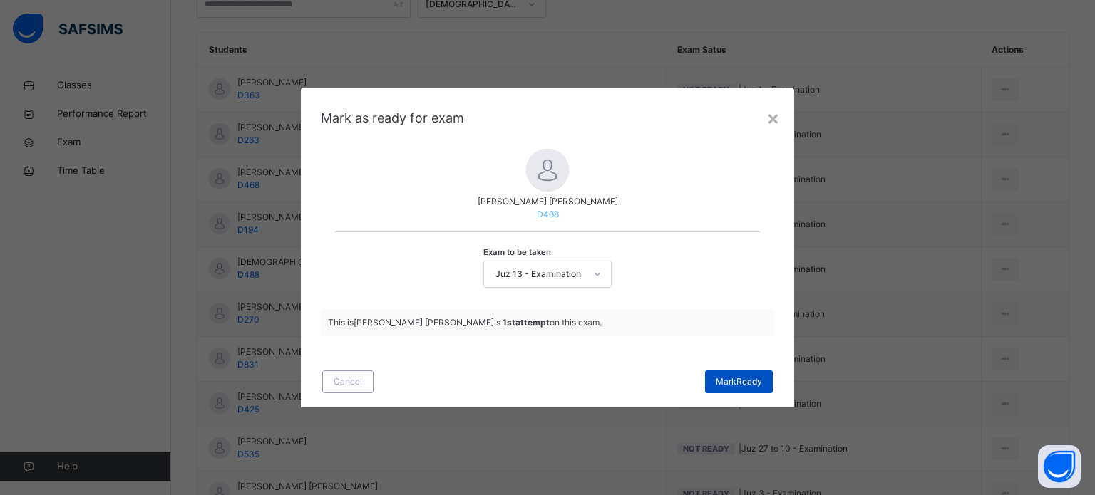
click at [751, 382] on span "[PERSON_NAME]" at bounding box center [739, 382] width 46 height 13
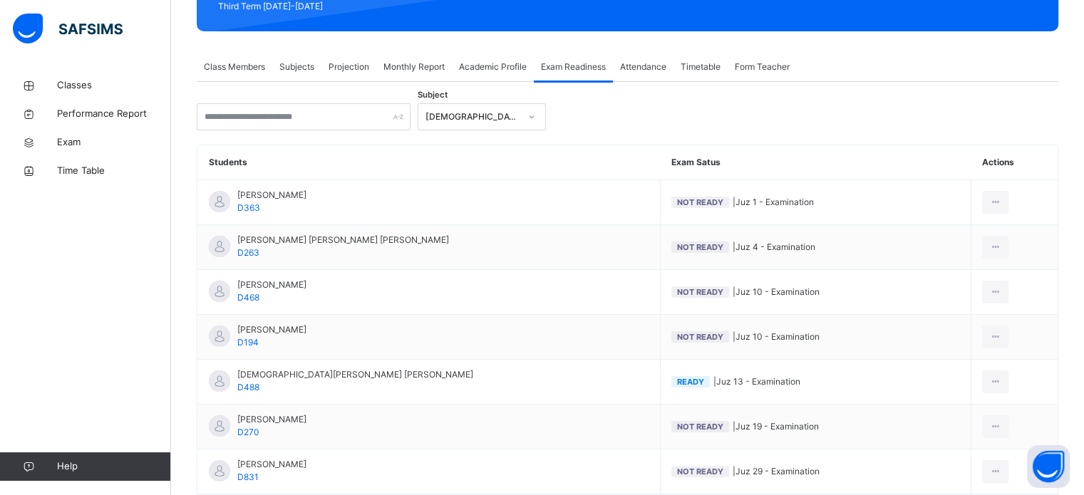
scroll to position [247, 0]
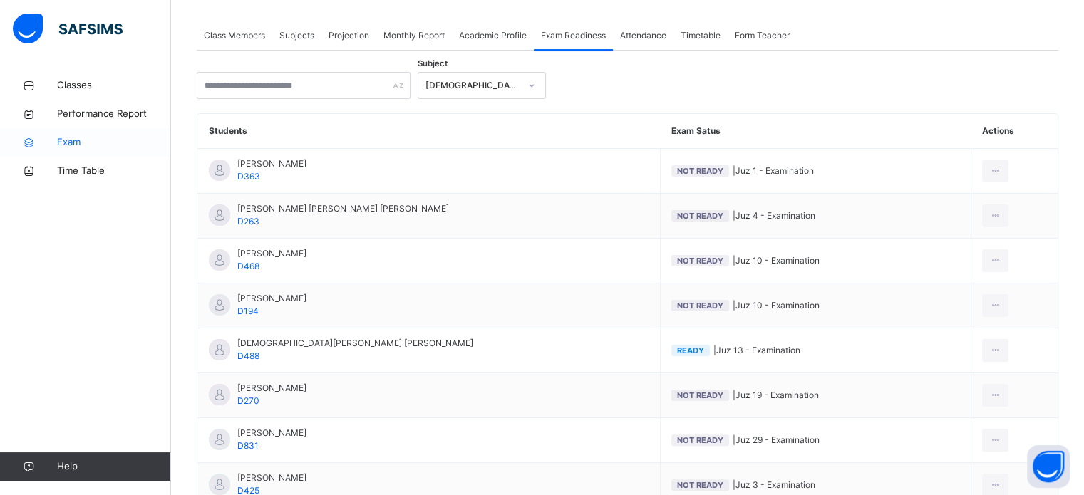
click at [120, 133] on link "Exam" at bounding box center [85, 142] width 171 height 29
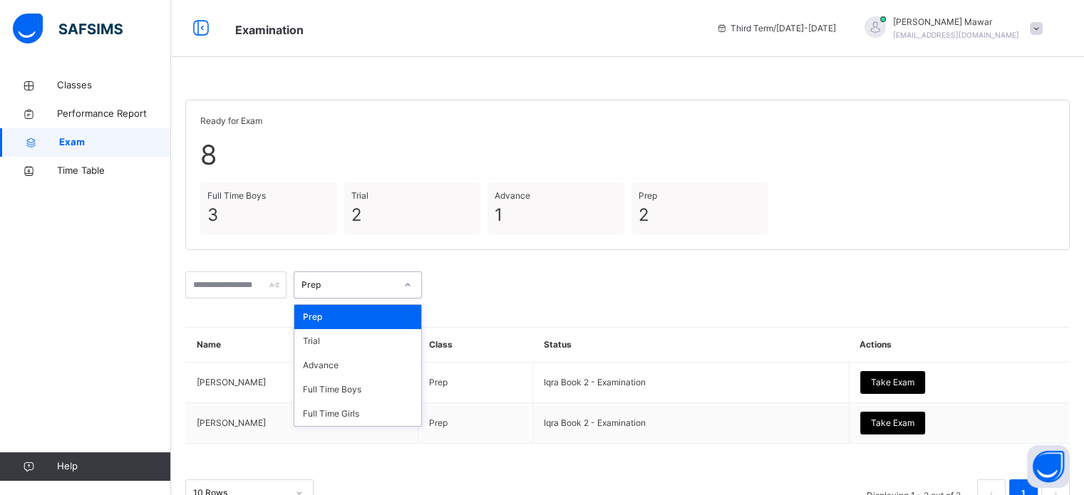
click at [396, 289] on div "Prep" at bounding box center [349, 285] width 94 height 13
click at [416, 344] on div "Trial" at bounding box center [357, 341] width 127 height 24
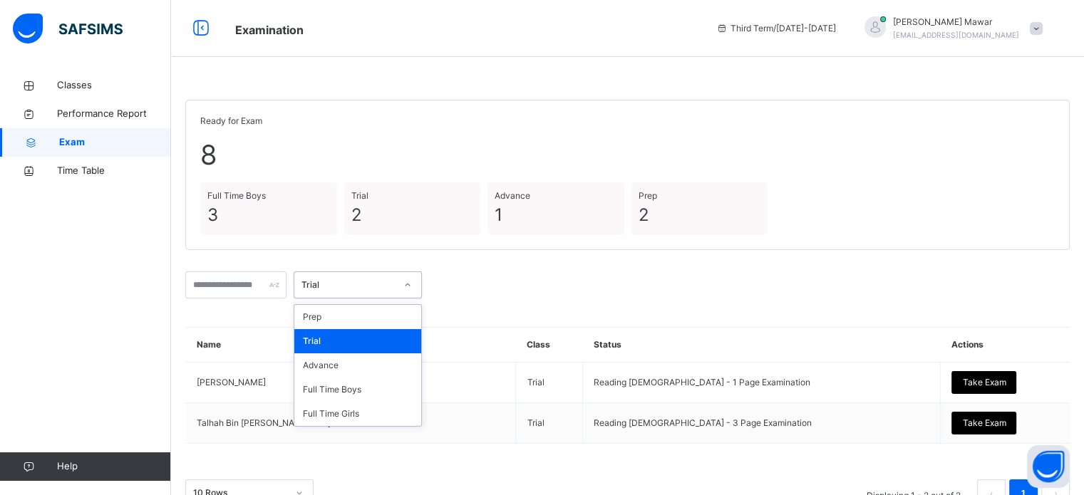
click at [396, 282] on div "Trial" at bounding box center [349, 285] width 94 height 13
click at [399, 359] on div "Advance" at bounding box center [357, 366] width 127 height 24
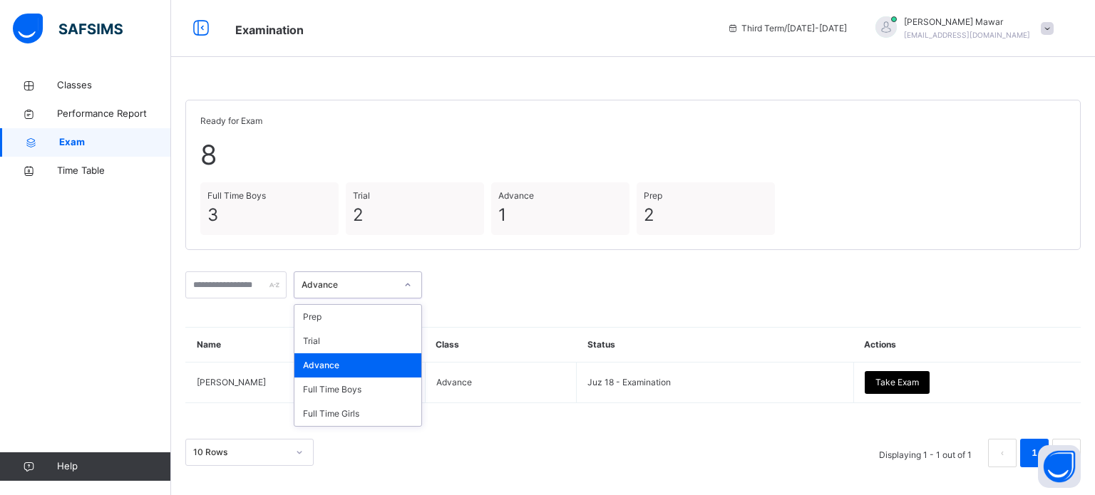
click at [396, 288] on div "Advance" at bounding box center [349, 285] width 94 height 13
click at [391, 393] on div "Full Time Boys" at bounding box center [357, 390] width 127 height 24
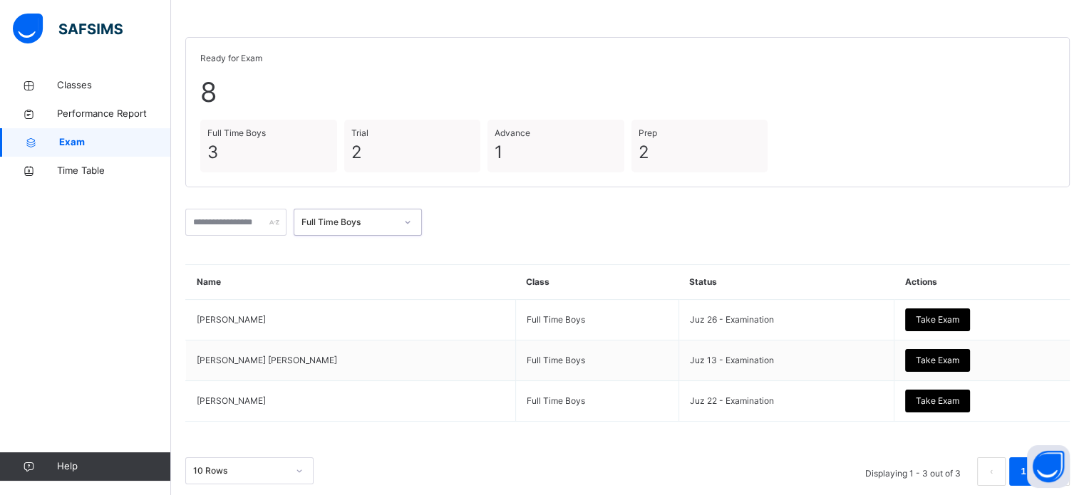
scroll to position [67, 0]
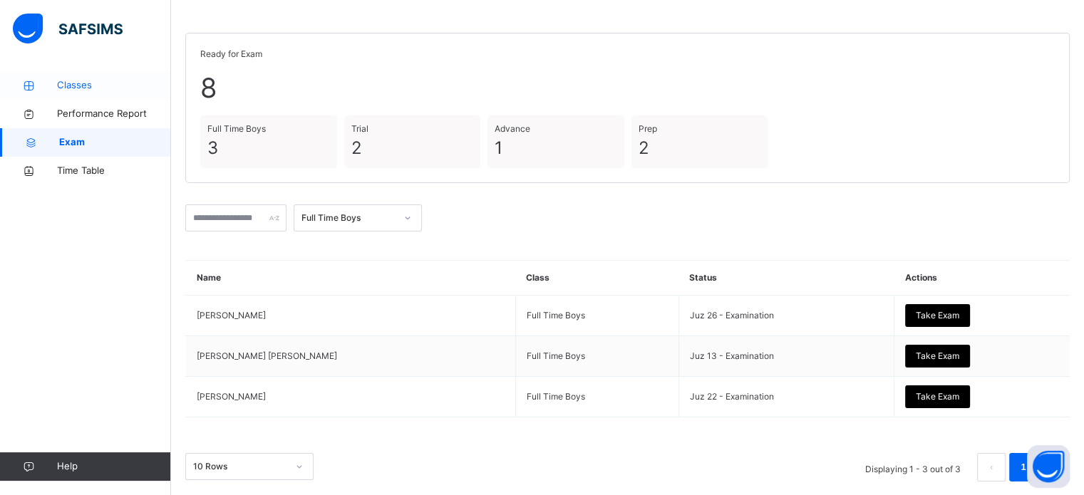
click at [80, 81] on span "Classes" at bounding box center [114, 85] width 114 height 14
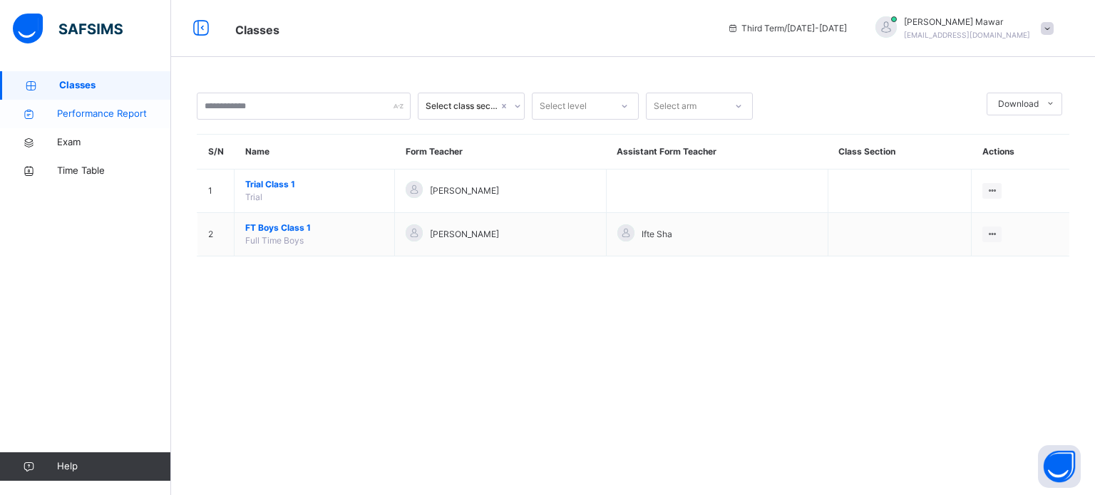
click at [169, 128] on link "Performance Report" at bounding box center [85, 114] width 171 height 29
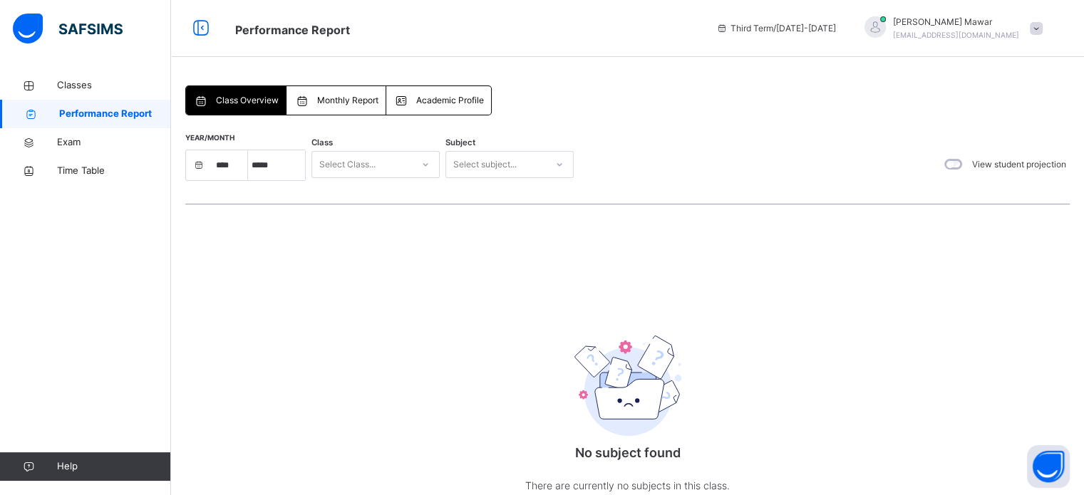
select select "****"
select select "*"
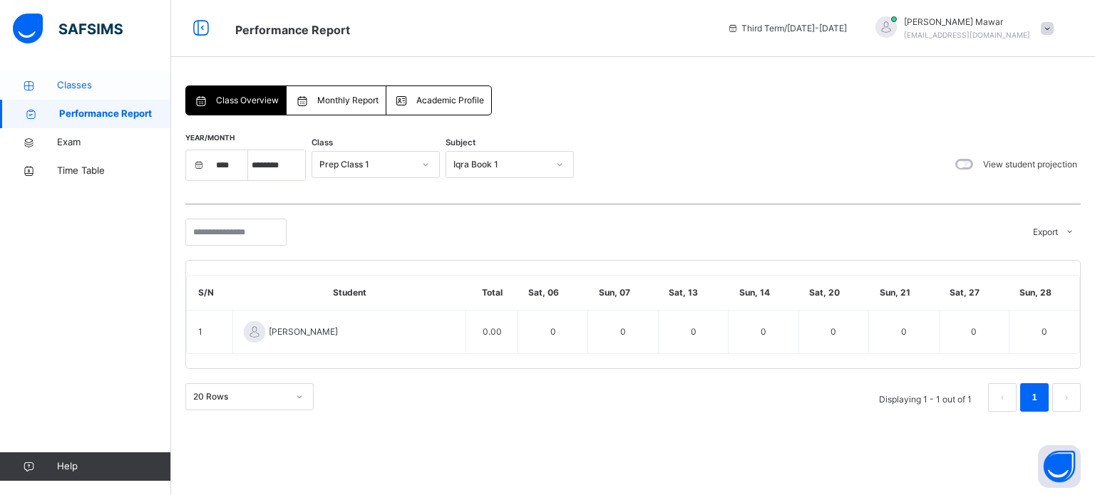
click at [89, 91] on span "Classes" at bounding box center [114, 85] width 114 height 14
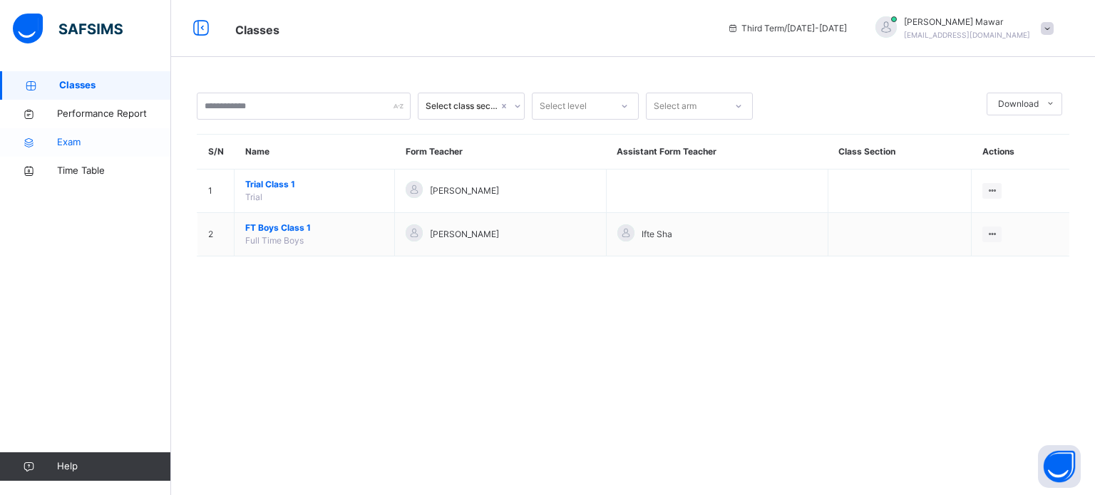
click at [71, 138] on span "Exam" at bounding box center [114, 142] width 114 height 14
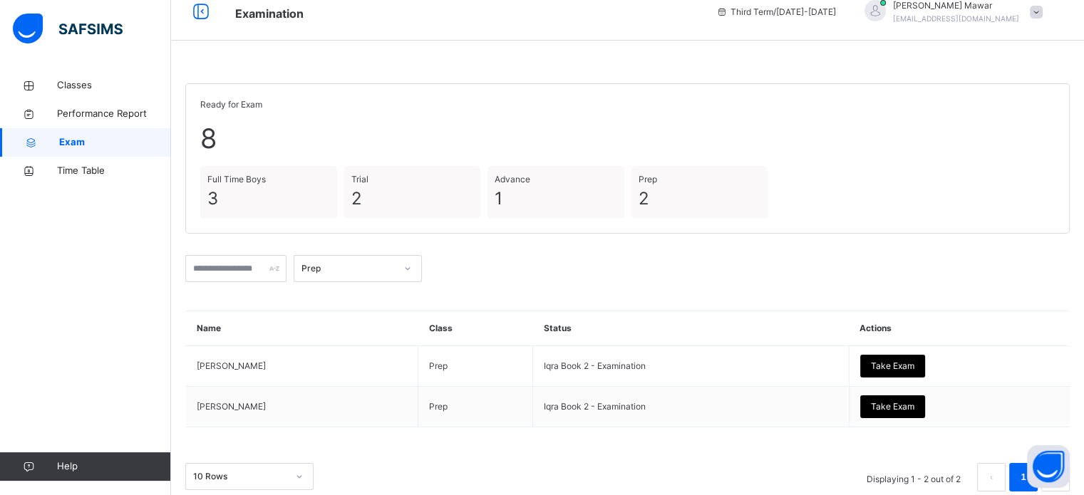
scroll to position [17, 0]
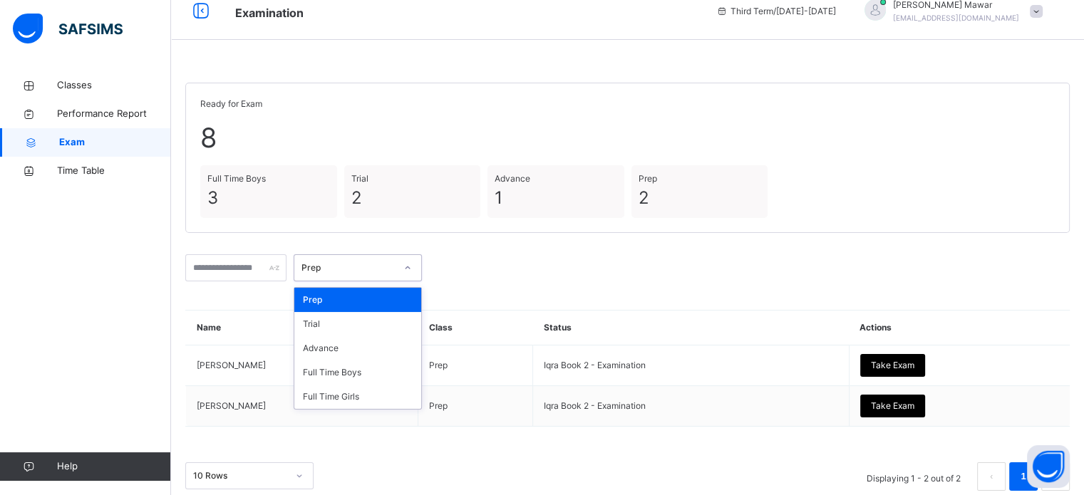
click at [354, 262] on div "Prep" at bounding box center [349, 268] width 94 height 13
click at [367, 376] on div "Full Time Boys" at bounding box center [357, 373] width 127 height 24
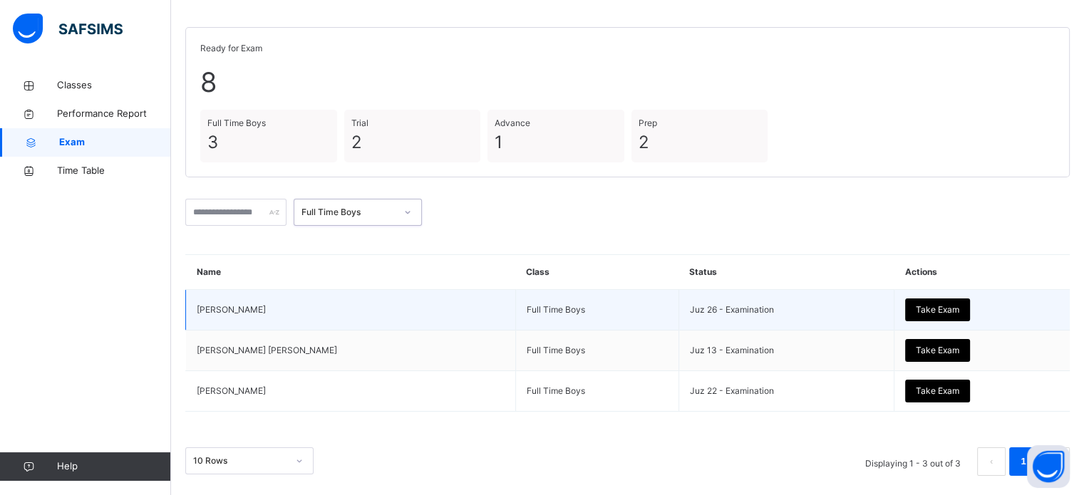
scroll to position [81, 0]
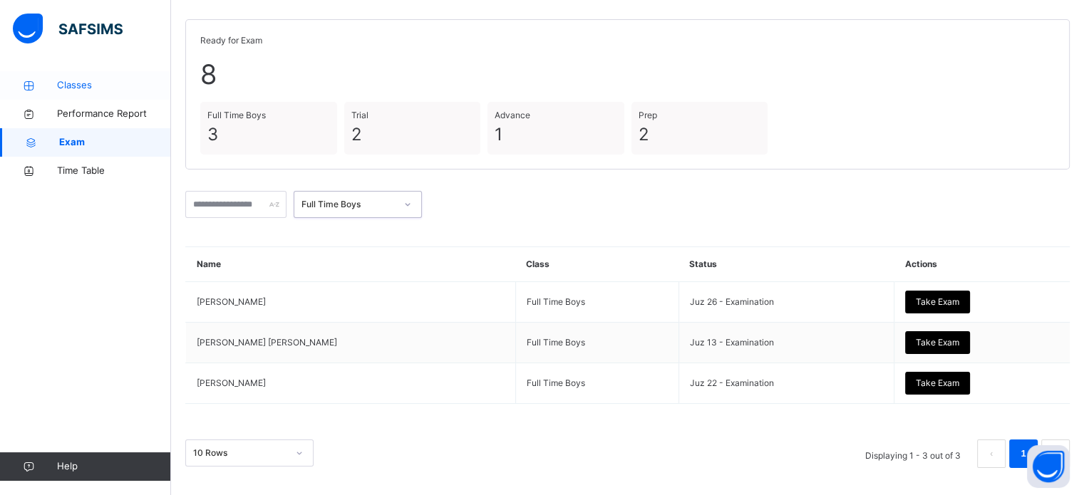
click at [39, 78] on link "Classes" at bounding box center [85, 85] width 171 height 29
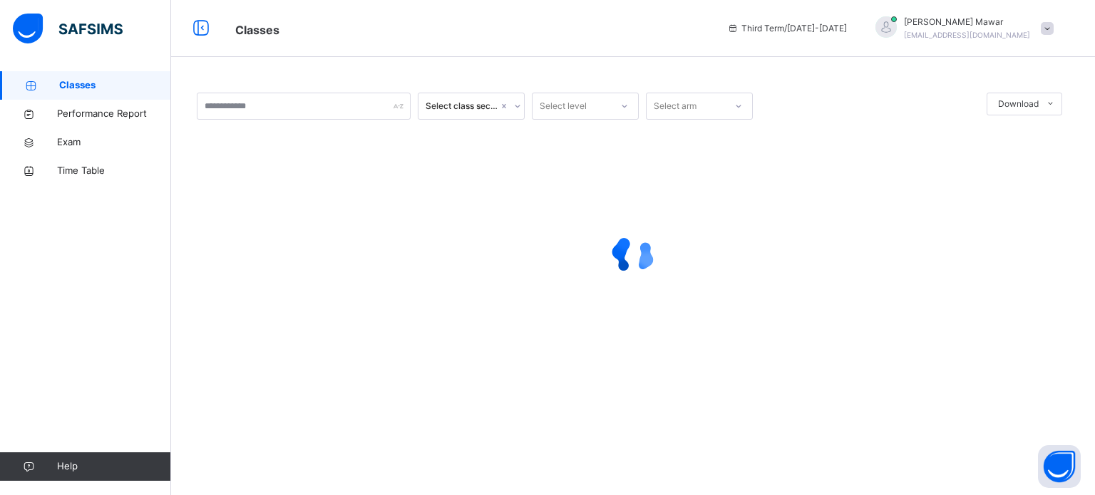
click at [68, 84] on span "Classes" at bounding box center [115, 85] width 112 height 14
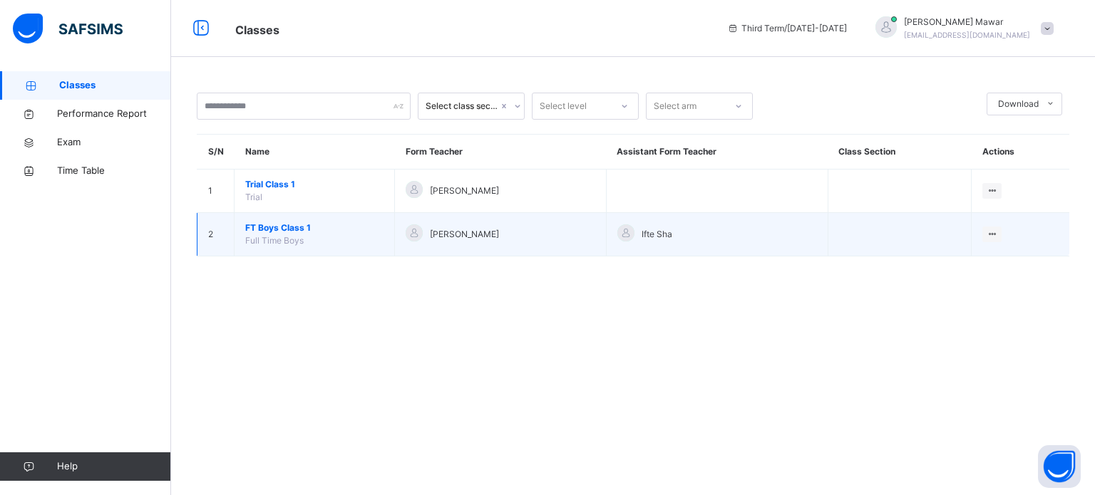
click at [282, 230] on span "FT Boys Class 1" at bounding box center [314, 228] width 138 height 13
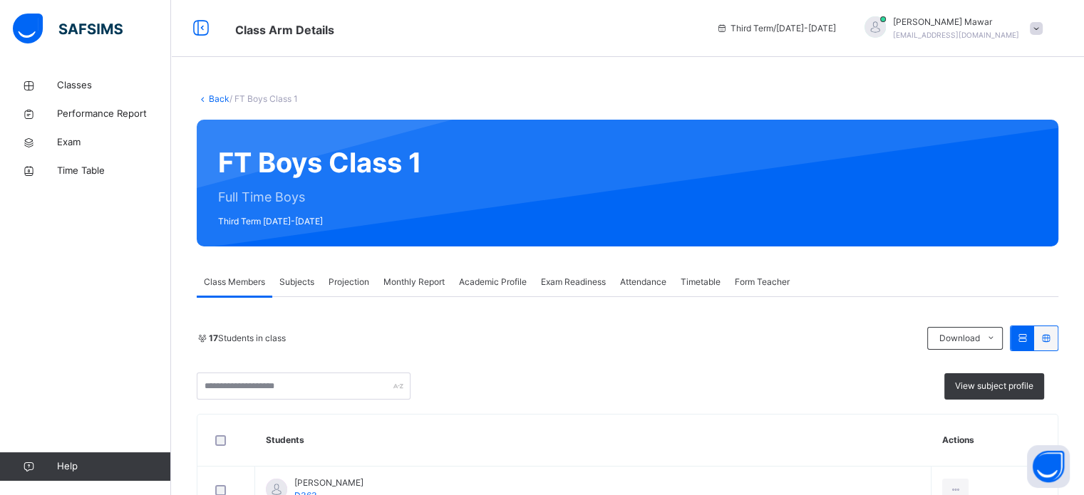
click at [344, 293] on div "Projection" at bounding box center [349, 282] width 55 height 29
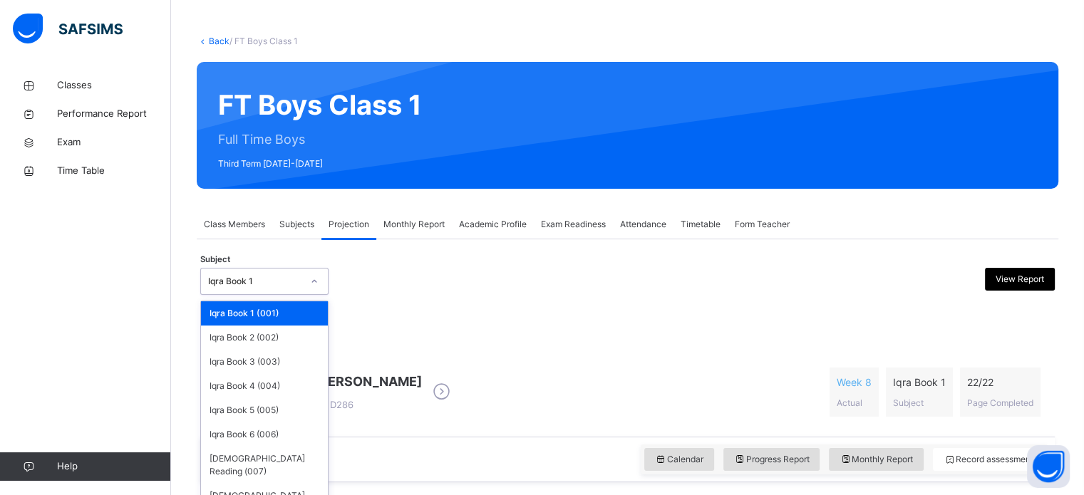
scroll to position [63, 0]
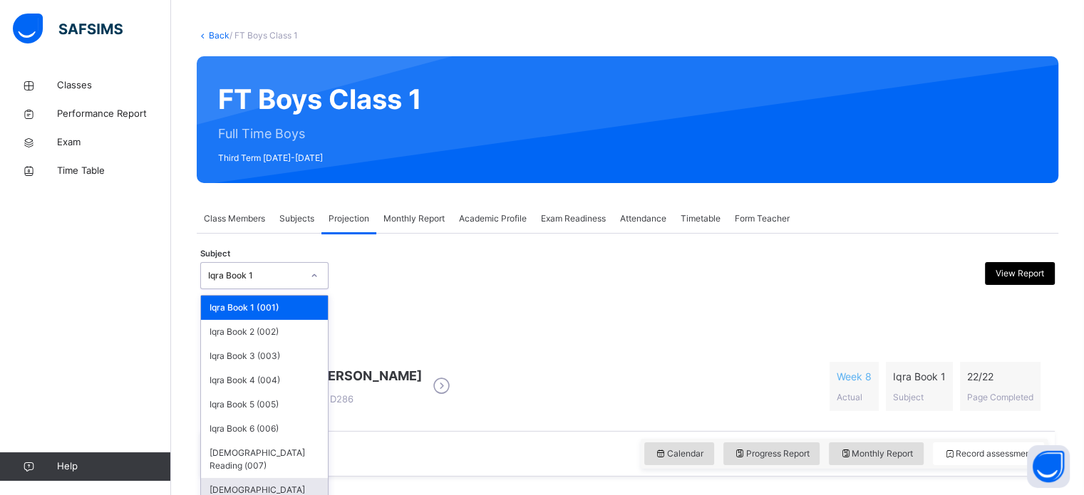
click at [284, 482] on div "[DEMOGRAPHIC_DATA] Memorisation (008)" at bounding box center [264, 496] width 127 height 37
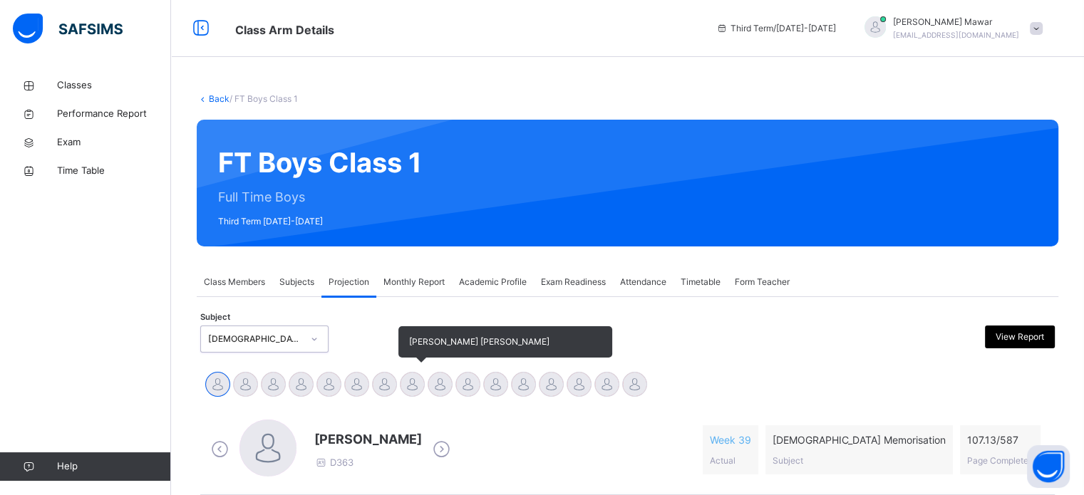
click at [417, 385] on div at bounding box center [412, 384] width 25 height 25
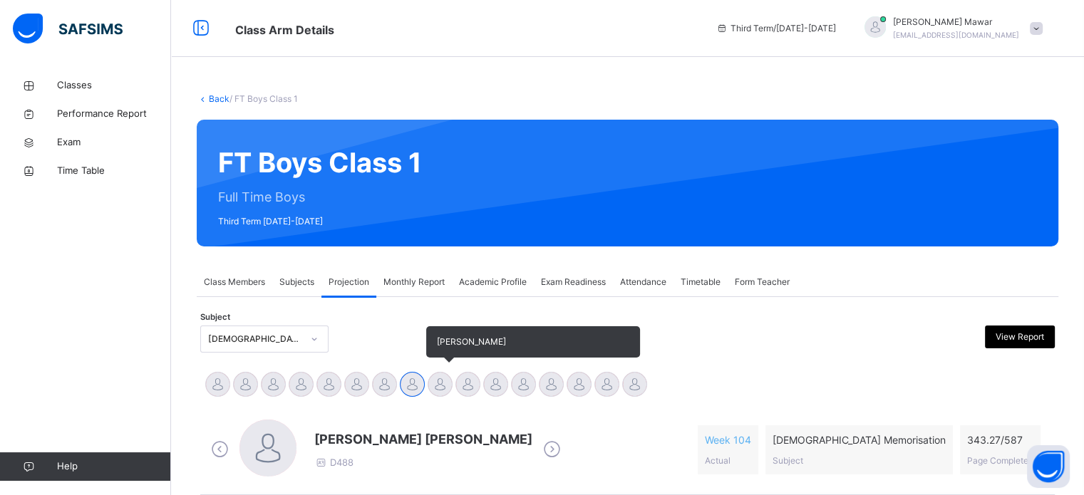
click at [438, 396] on div at bounding box center [440, 384] width 25 height 25
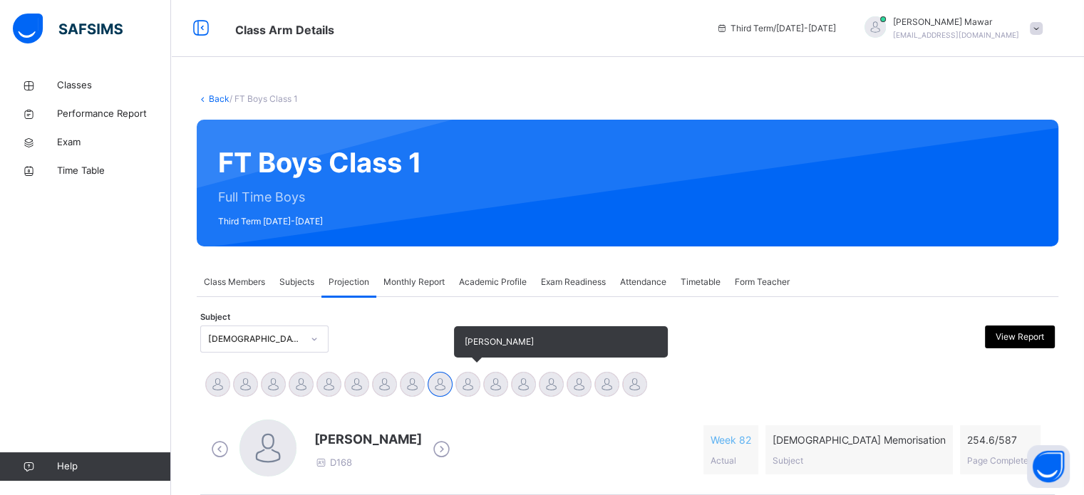
click at [471, 390] on div at bounding box center [468, 384] width 25 height 25
click at [475, 391] on div at bounding box center [468, 384] width 25 height 25
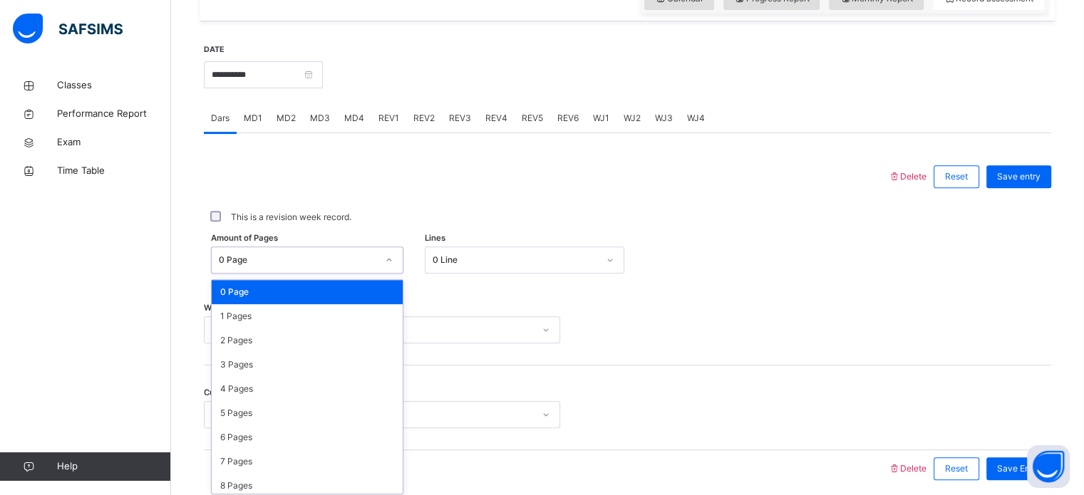
scroll to position [523, 0]
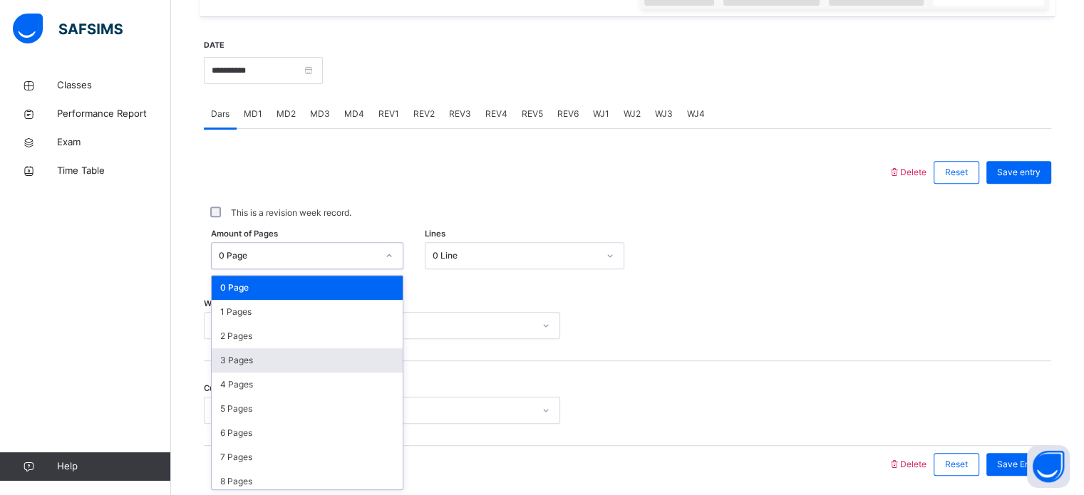
click at [267, 350] on div "3 Pages" at bounding box center [307, 361] width 191 height 24
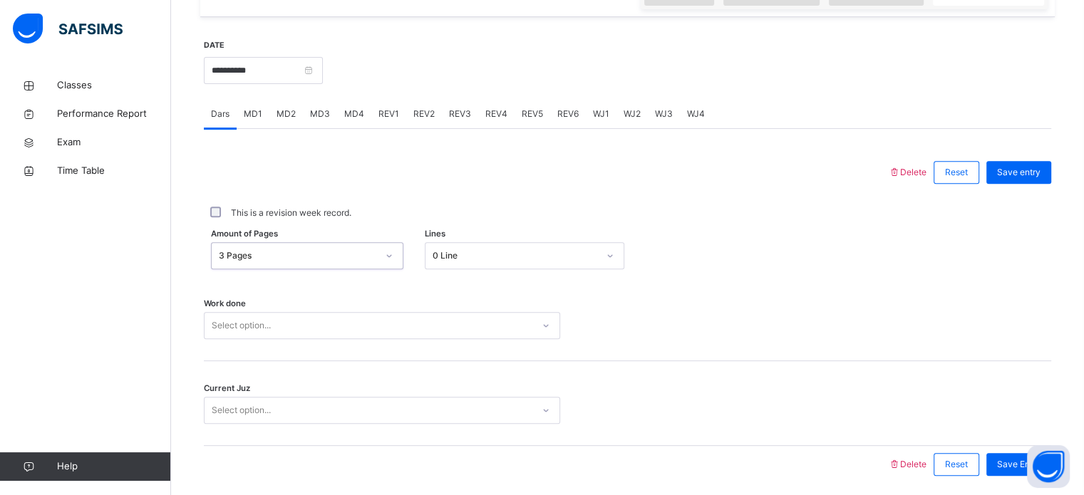
scroll to position [575, 0]
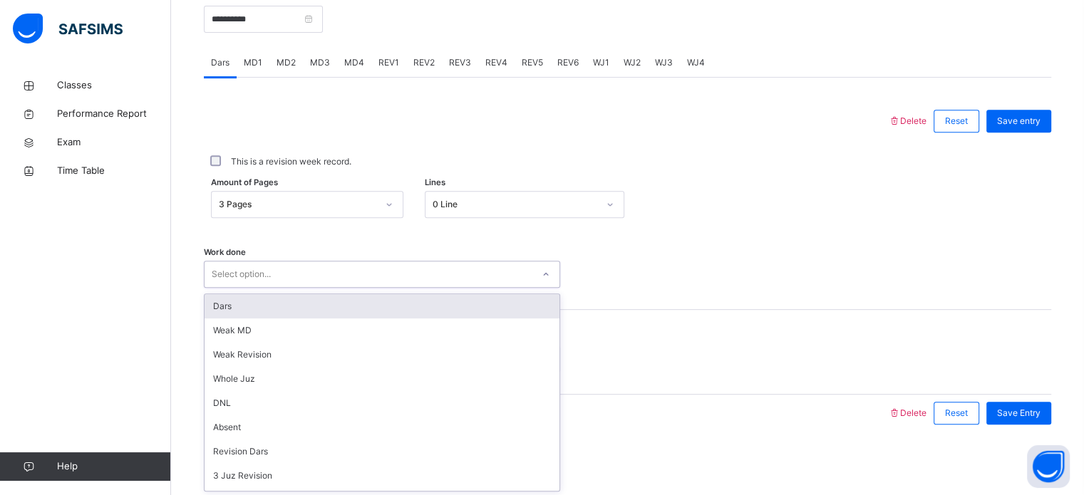
click at [282, 309] on div "Dars" at bounding box center [382, 306] width 355 height 24
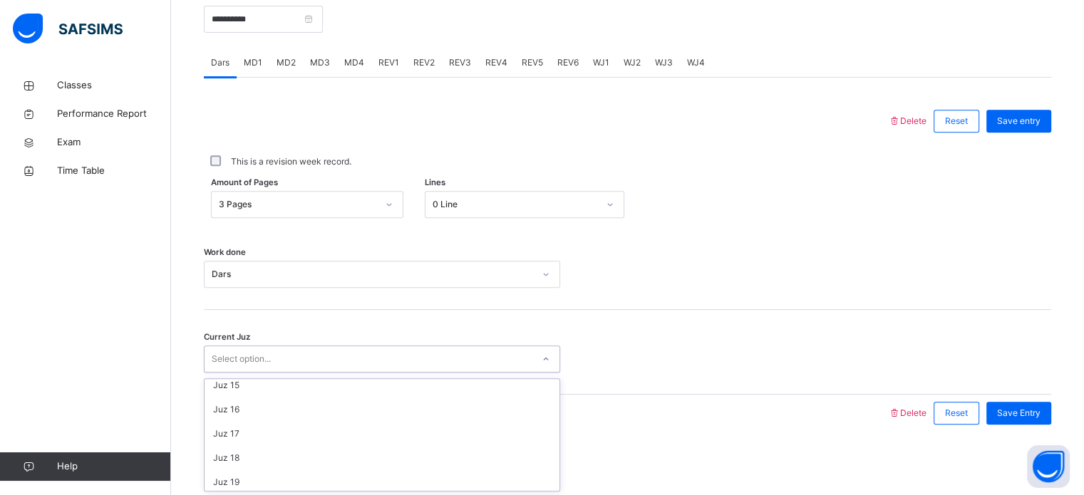
scroll to position [358, 0]
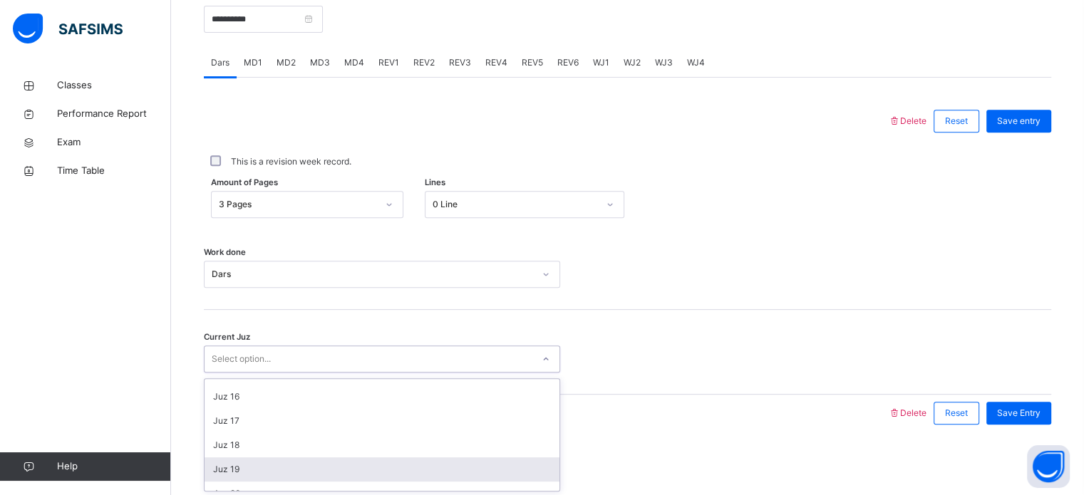
click at [250, 477] on div "Juz 19" at bounding box center [382, 470] width 355 height 24
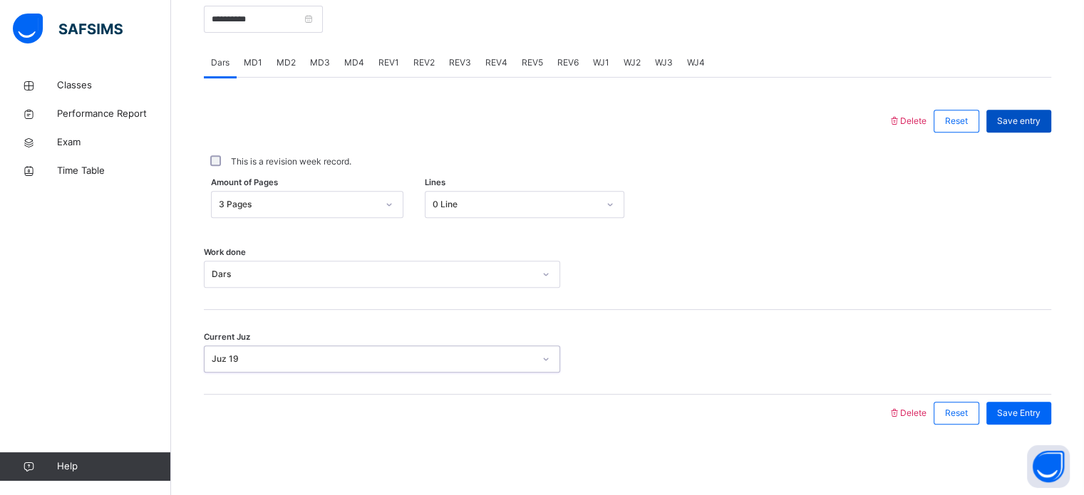
click at [1046, 111] on div "Save entry" at bounding box center [1019, 121] width 65 height 23
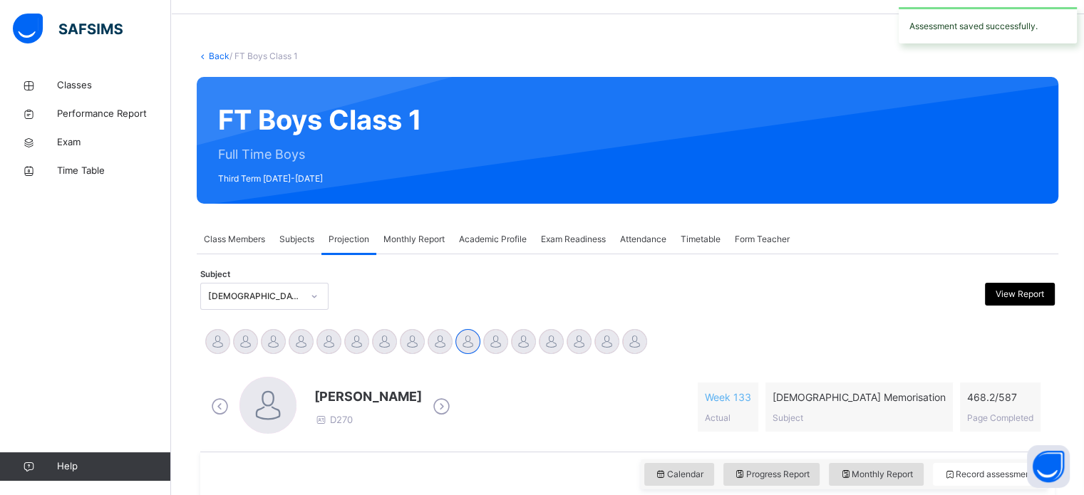
scroll to position [0, 0]
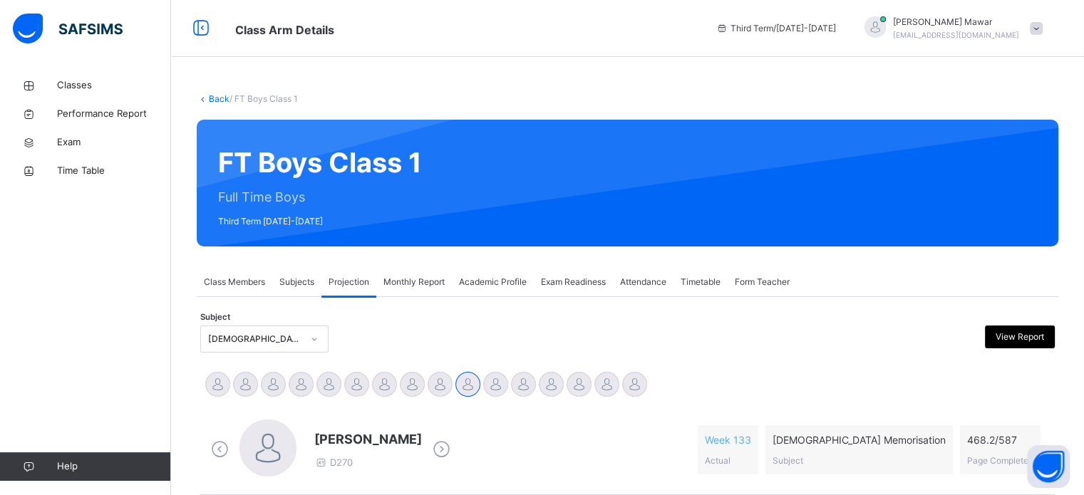
click at [312, 419] on div "Raaidh Rushan D270 Week 133 Actual [DEMOGRAPHIC_DATA] Memorisation Subject 468.…" at bounding box center [628, 450] width 848 height 82
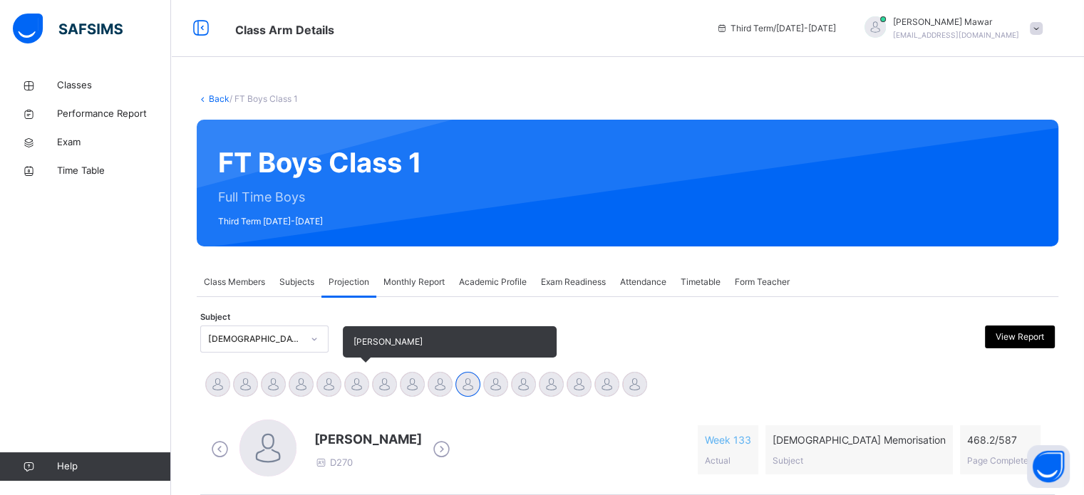
click at [351, 380] on div at bounding box center [356, 384] width 25 height 25
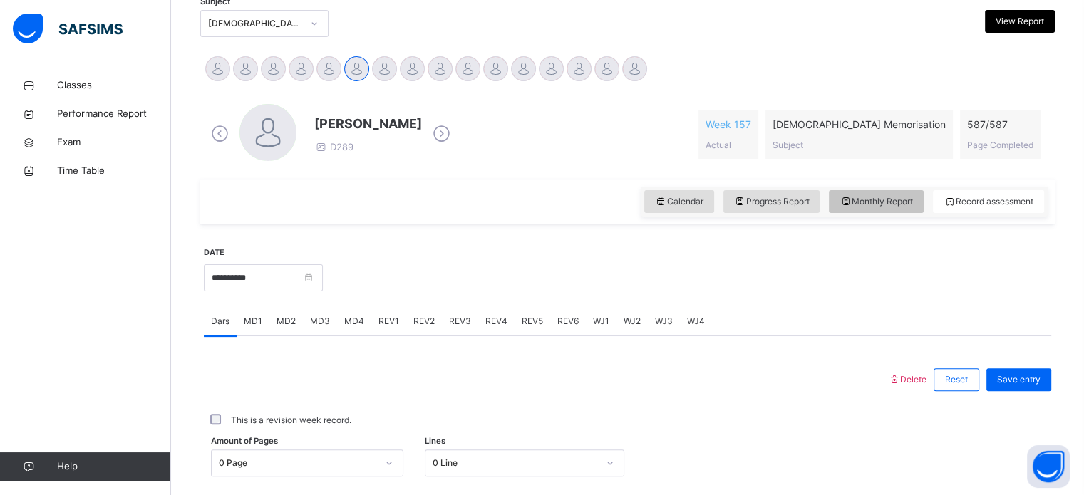
click at [911, 208] on div "Monthly Report" at bounding box center [876, 201] width 95 height 23
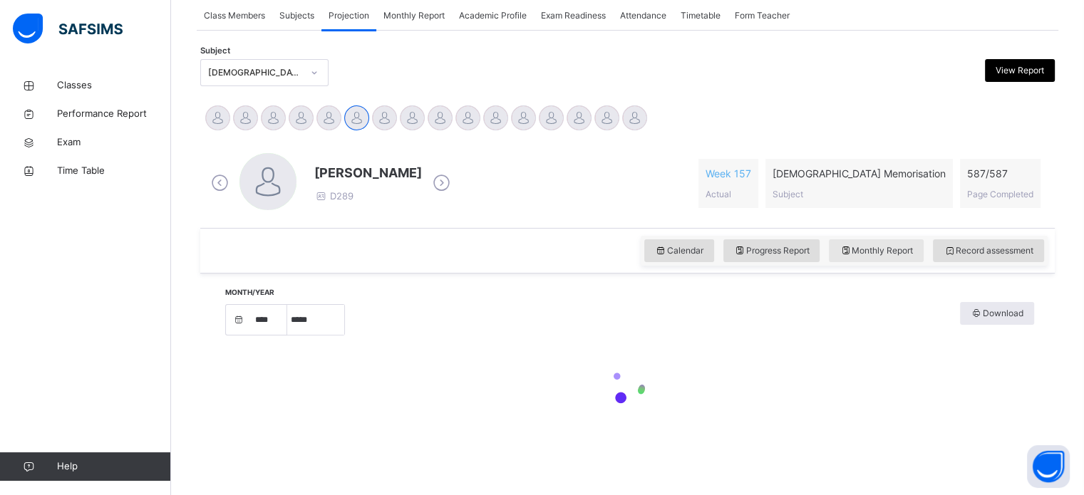
select select "****"
select select "*"
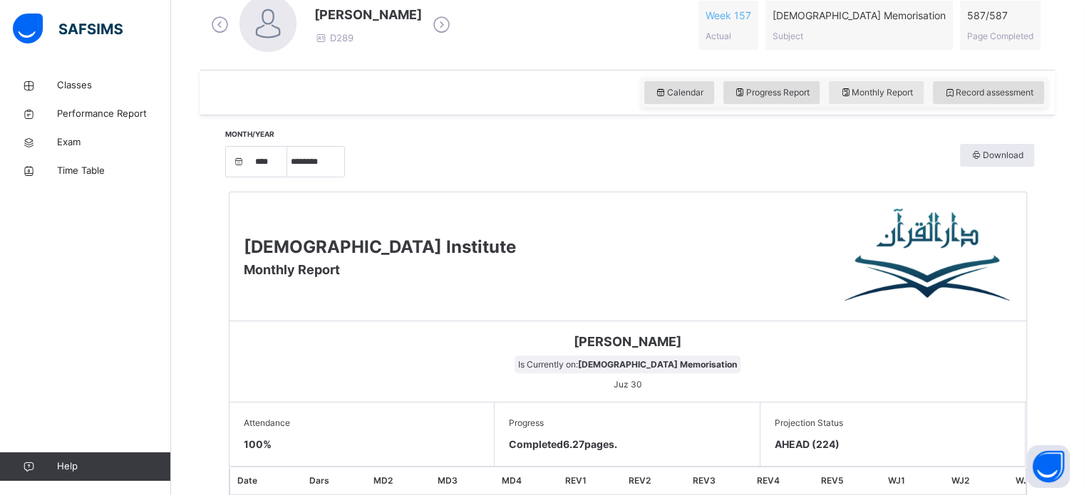
scroll to position [422, 0]
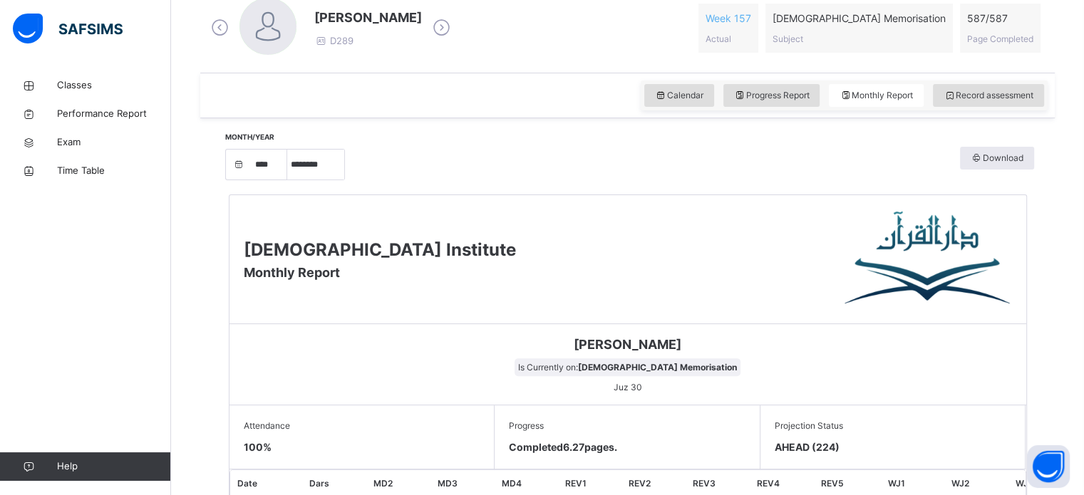
click at [981, 394] on div "[PERSON_NAME] Is Currently on: [DEMOGRAPHIC_DATA] Memorisation Juz 30" at bounding box center [628, 364] width 797 height 81
click at [990, 20] on span "587 / 587" at bounding box center [1000, 18] width 66 height 15
click at [751, 17] on span "Week 157" at bounding box center [729, 18] width 46 height 15
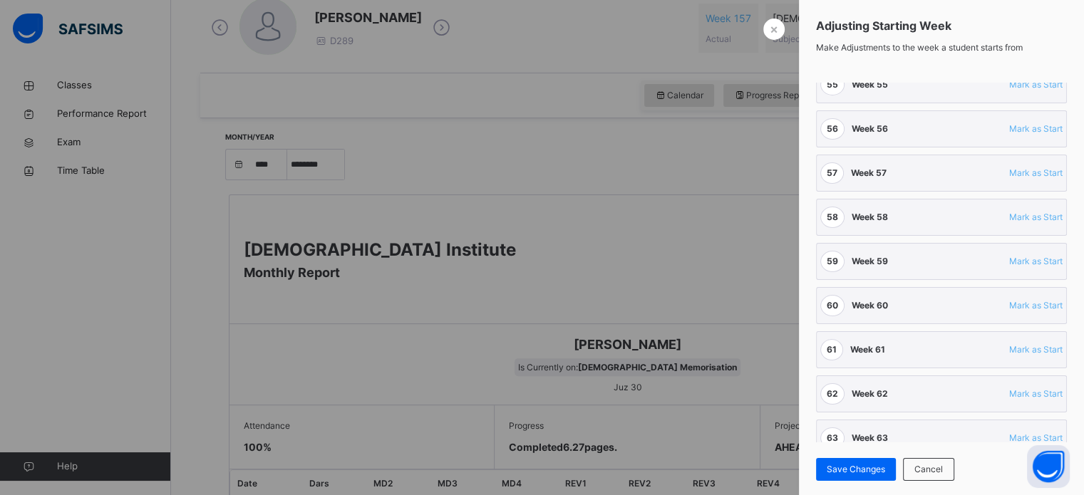
scroll to position [2996, 0]
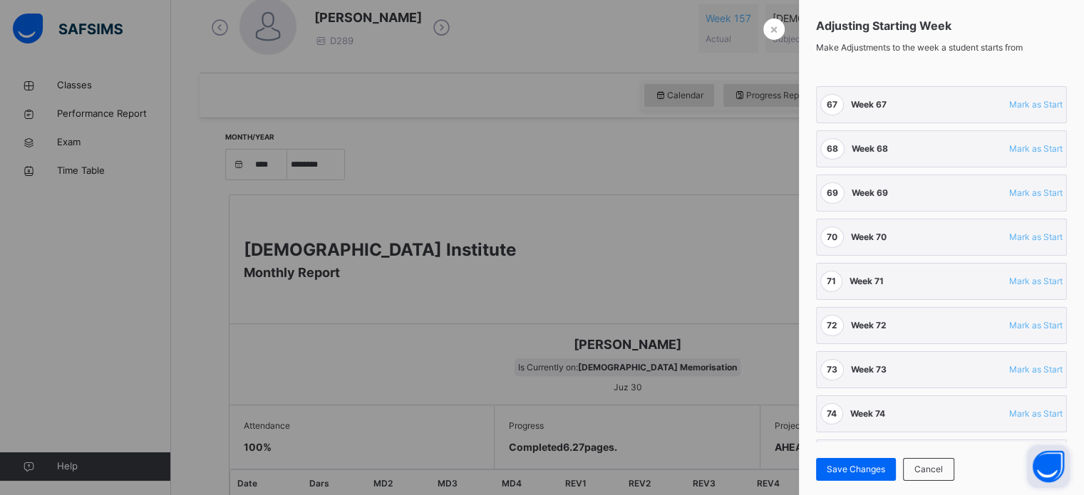
click at [1055, 448] on button "Open asap" at bounding box center [1048, 467] width 43 height 43
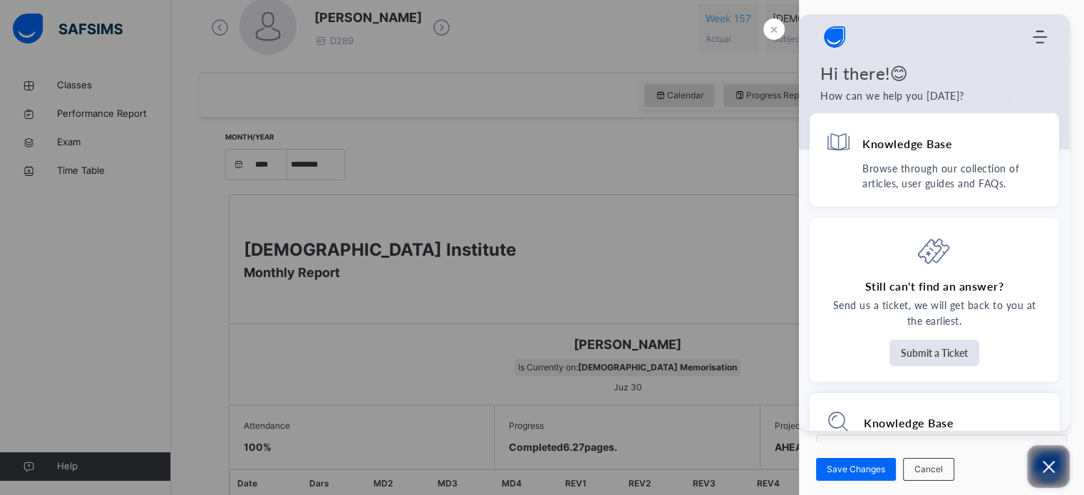
click at [1058, 448] on button "Open asap" at bounding box center [1048, 467] width 43 height 43
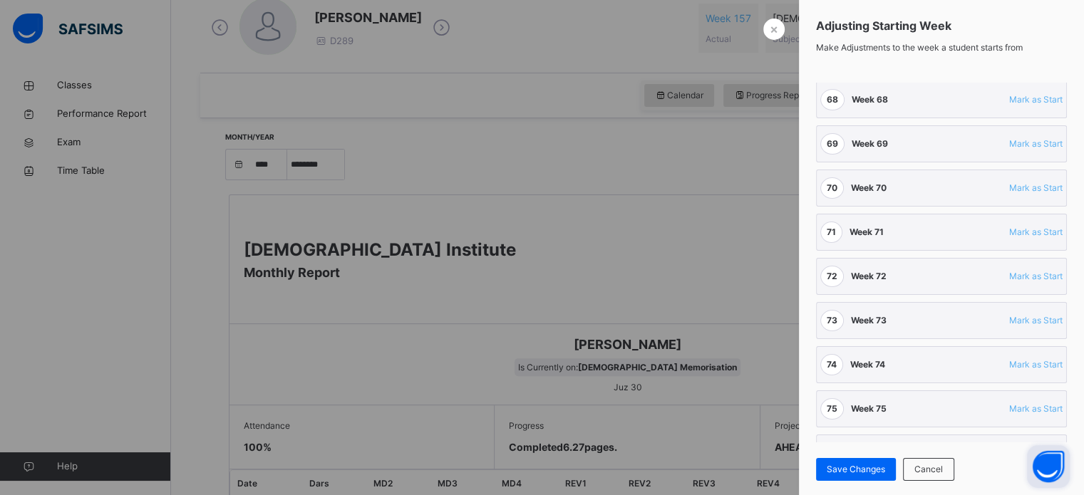
click at [1060, 448] on button "Open asap" at bounding box center [1048, 467] width 43 height 43
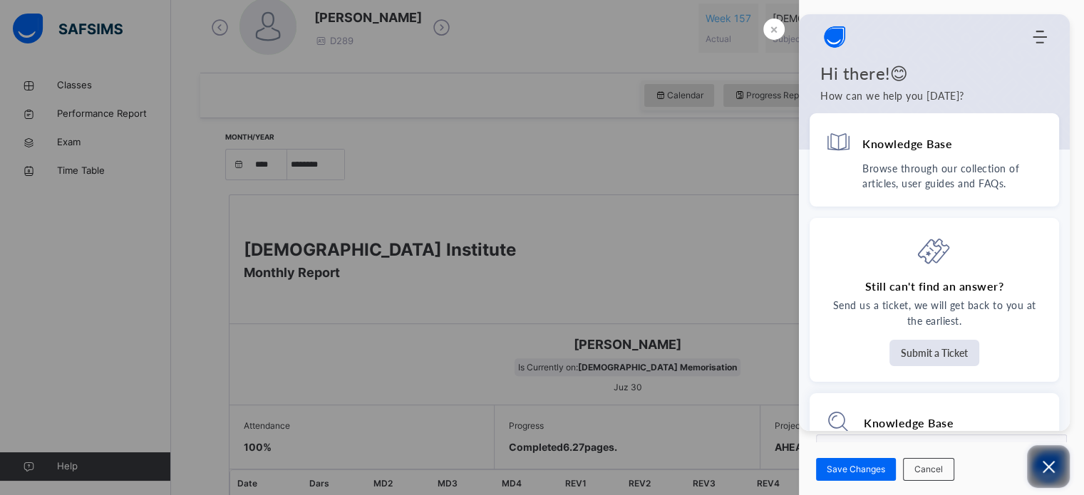
click at [1049, 477] on button "Open asap" at bounding box center [1048, 467] width 43 height 43
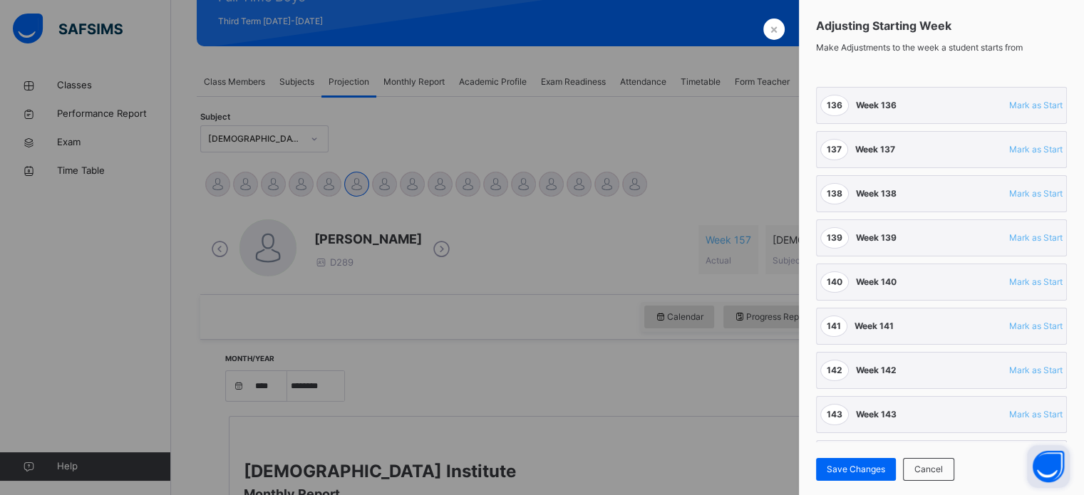
scroll to position [0, 0]
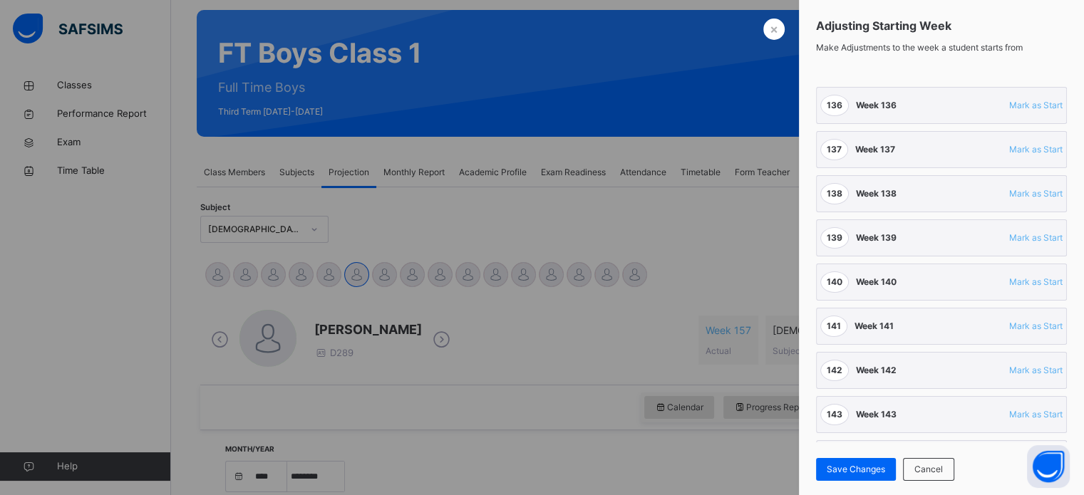
click at [786, 31] on div at bounding box center [542, 247] width 1084 height 495
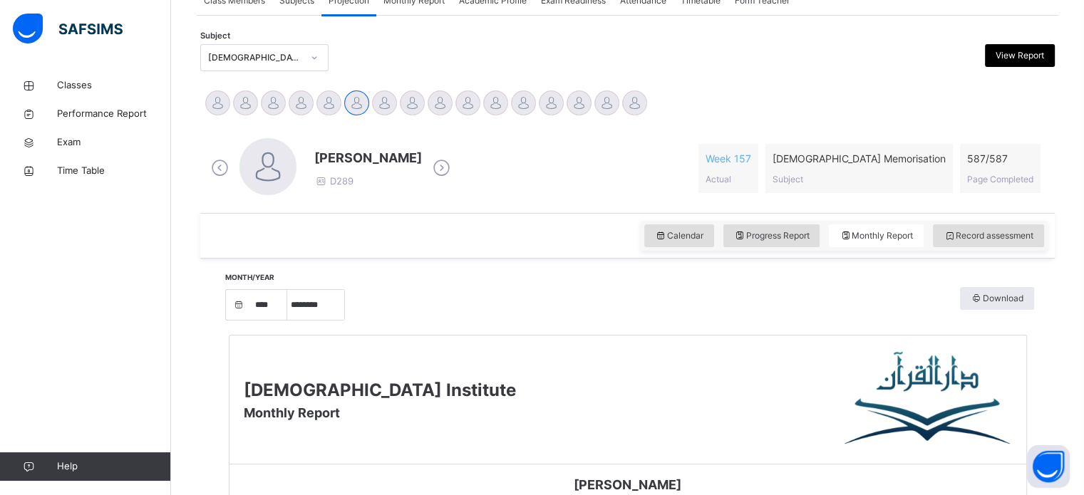
scroll to position [287, 0]
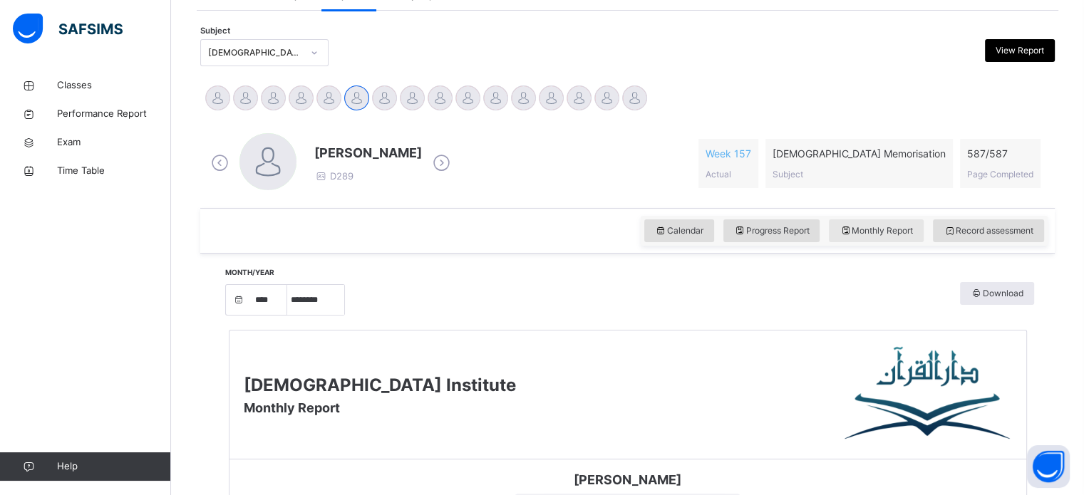
click at [893, 240] on div "Monthly Report" at bounding box center [876, 231] width 95 height 23
click at [912, 228] on span "Monthly Report" at bounding box center [876, 231] width 73 height 13
click at [1017, 228] on span "Record assessment" at bounding box center [989, 231] width 90 height 13
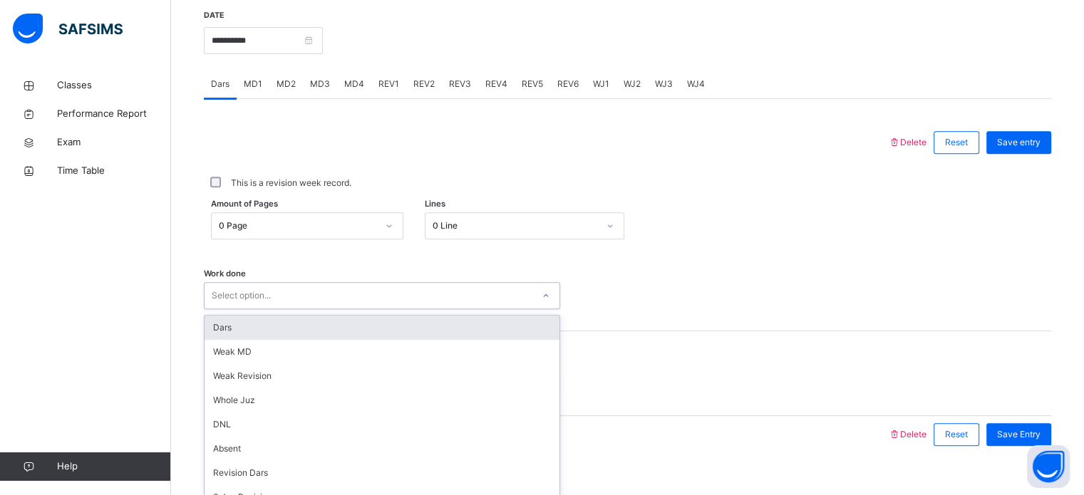
scroll to position [575, 0]
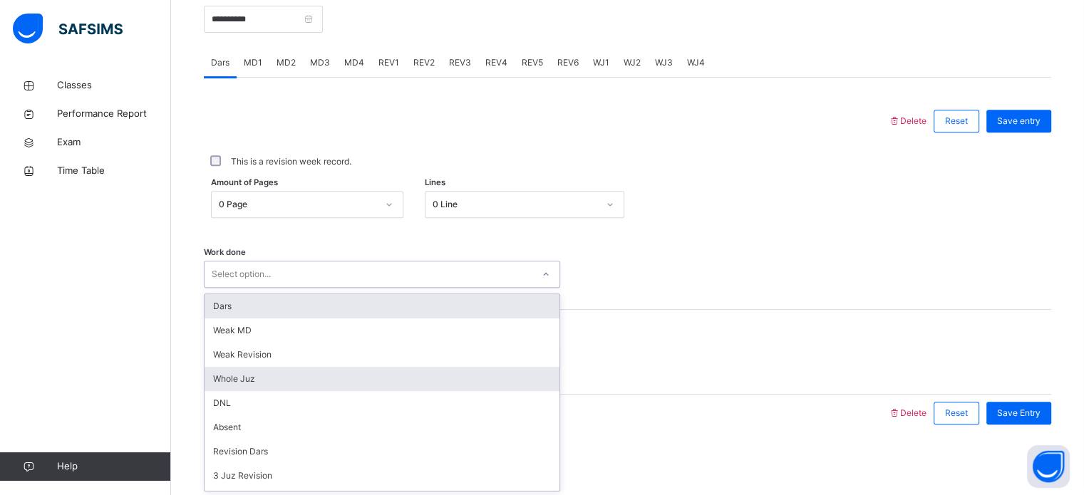
click at [292, 376] on div "Whole Juz" at bounding box center [382, 379] width 355 height 24
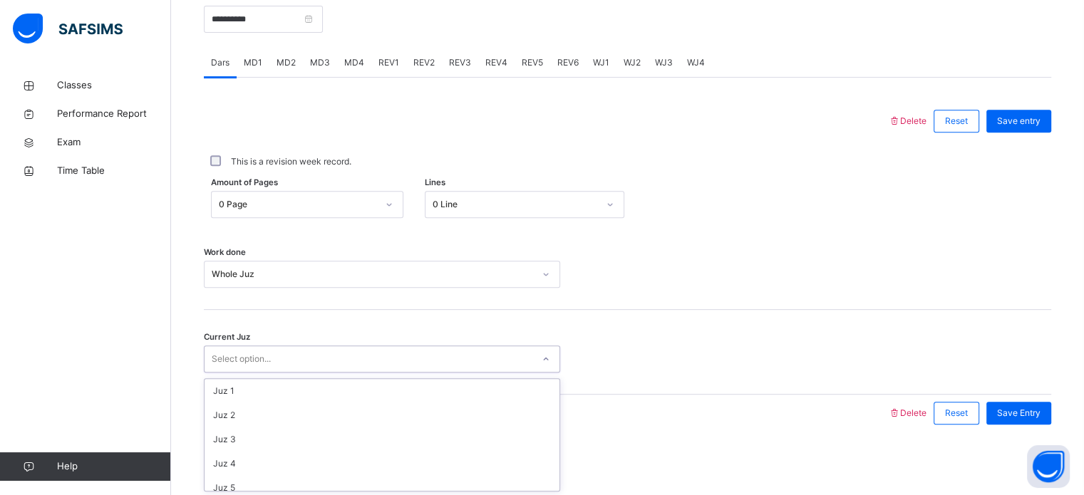
scroll to position [615, 0]
click at [1027, 415] on span "Save Entry" at bounding box center [1018, 413] width 43 height 13
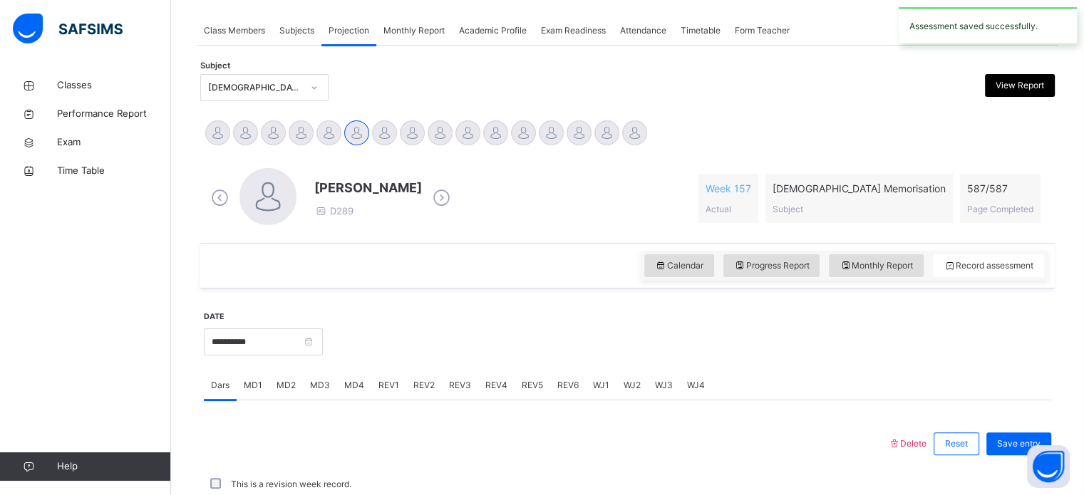
scroll to position [575, 0]
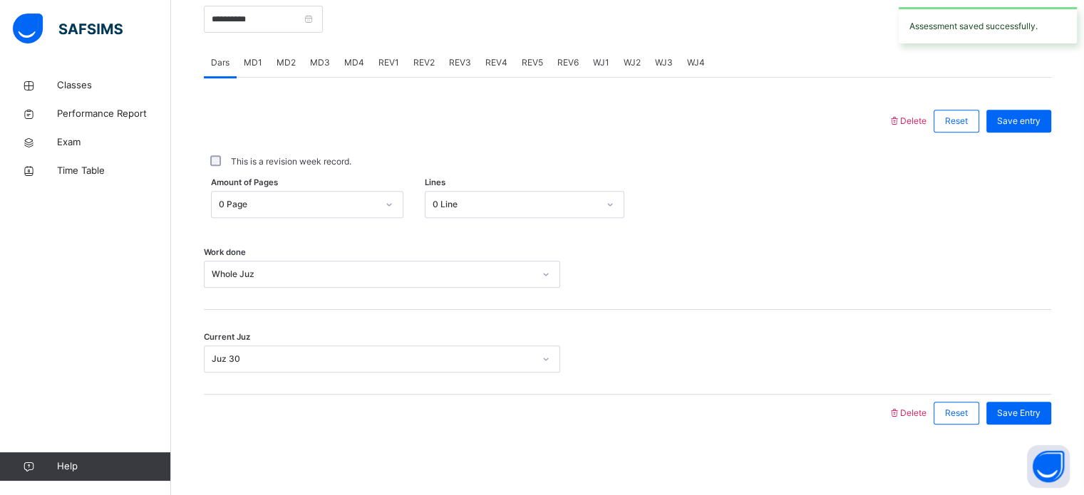
click at [698, 73] on div "WJ4" at bounding box center [696, 62] width 32 height 29
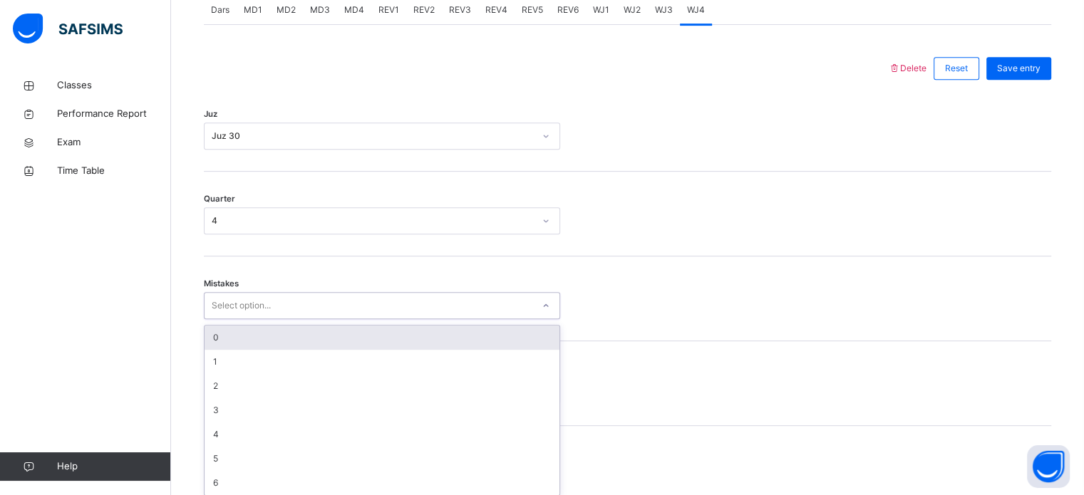
scroll to position [633, 0]
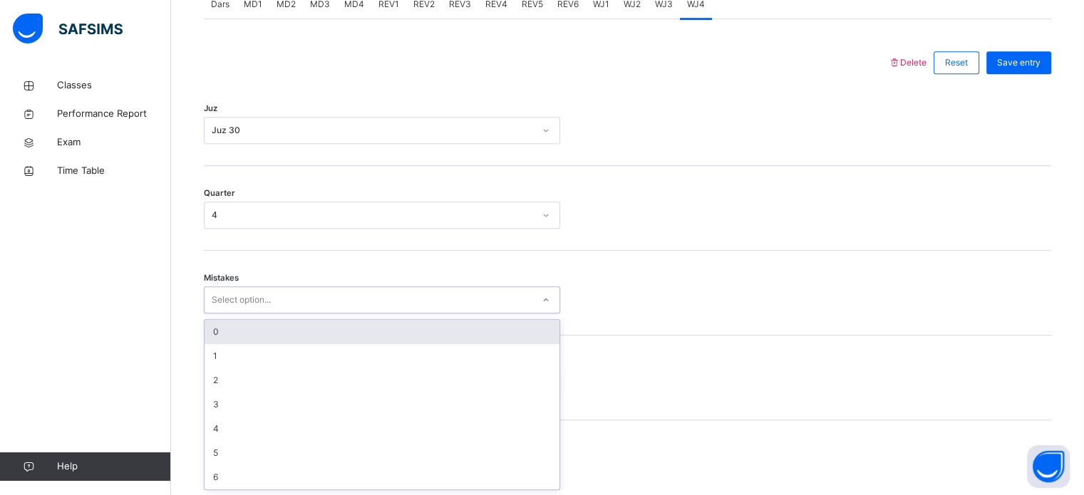
click at [450, 332] on div "0" at bounding box center [382, 332] width 355 height 24
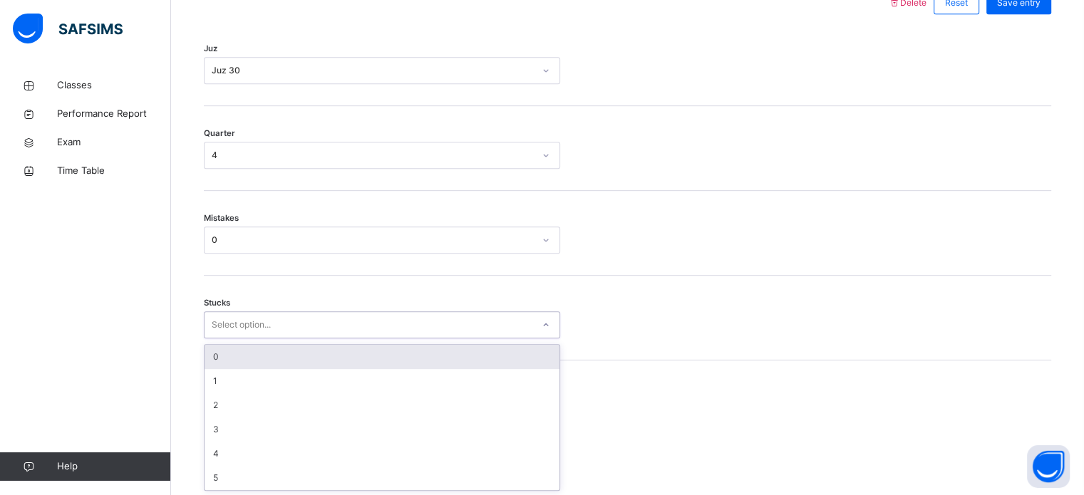
scroll to position [693, 0]
click at [501, 356] on div "0" at bounding box center [382, 357] width 355 height 24
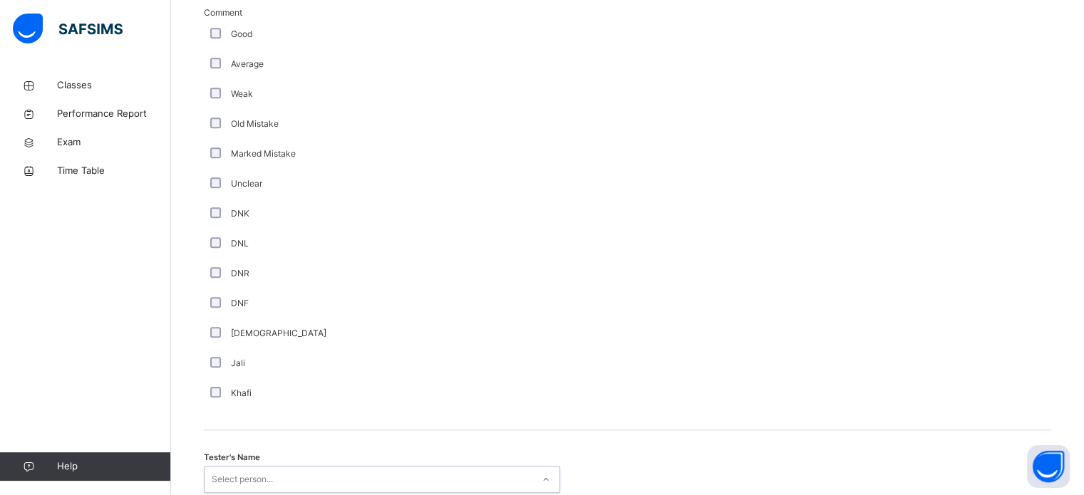
scroll to position [1203, 0]
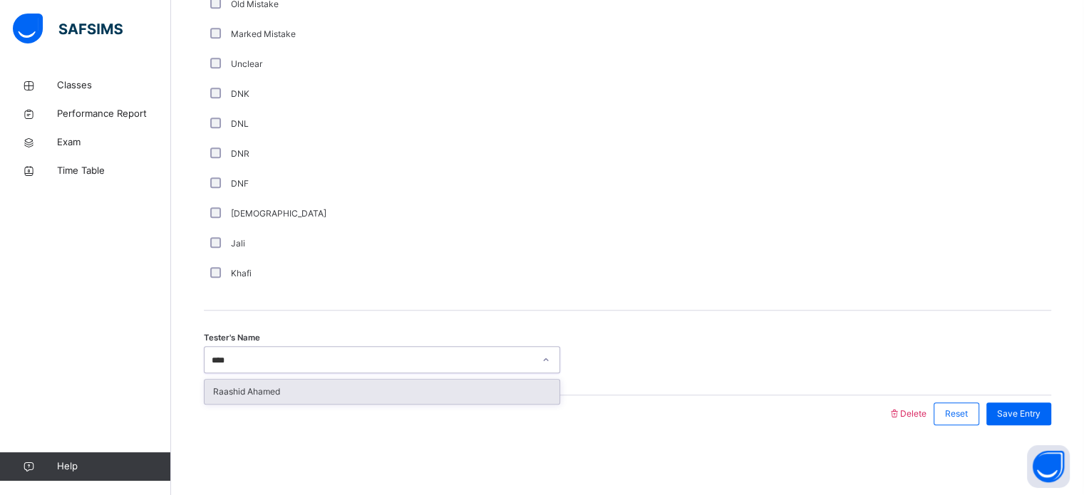
type input "*****"
click at [414, 386] on div "Raashid Ahamed" at bounding box center [382, 392] width 355 height 24
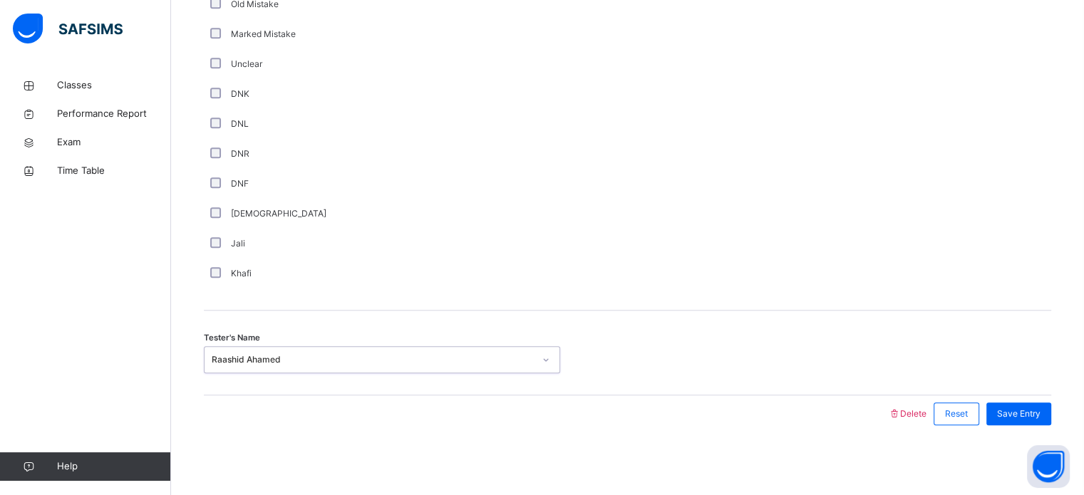
click at [1052, 421] on div "Save Entry" at bounding box center [1019, 414] width 65 height 23
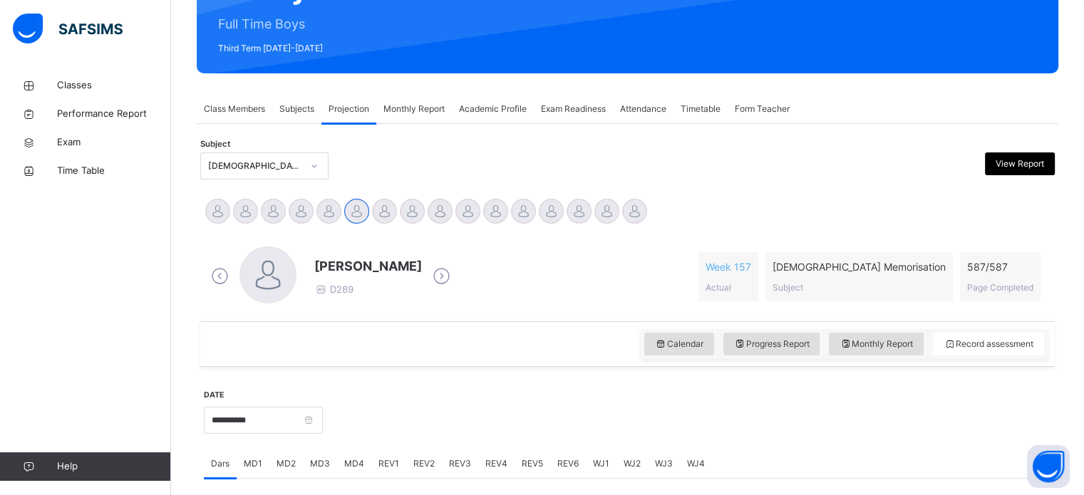
scroll to position [199, 0]
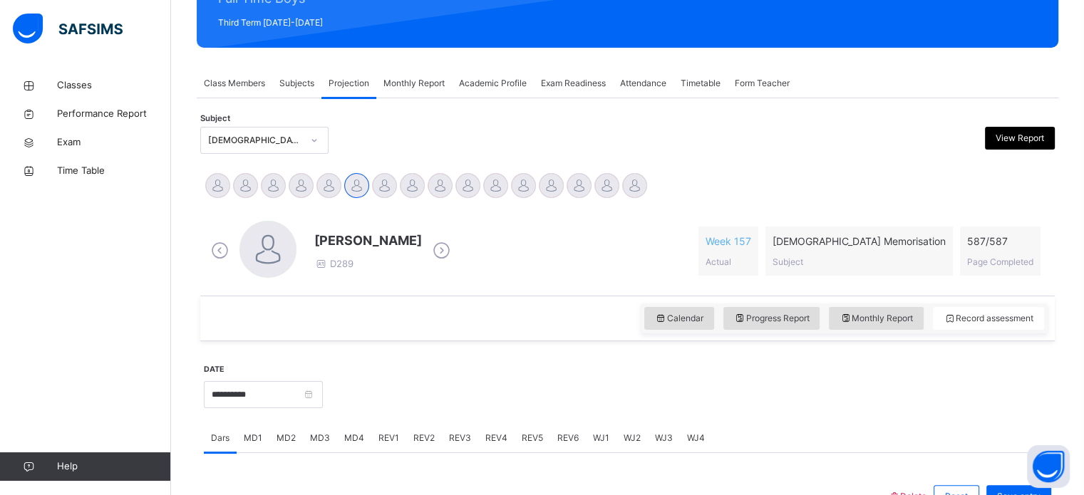
click at [997, 242] on span "587 / 587" at bounding box center [1000, 241] width 66 height 15
click at [866, 237] on span "[DEMOGRAPHIC_DATA] Memorisation" at bounding box center [859, 241] width 173 height 15
click at [815, 225] on div "[PERSON_NAME] D289 Week 157 Actual [DEMOGRAPHIC_DATA] Memorisation Subject 587 …" at bounding box center [627, 251] width 841 height 61
click at [751, 235] on span "Week 157" at bounding box center [729, 241] width 46 height 15
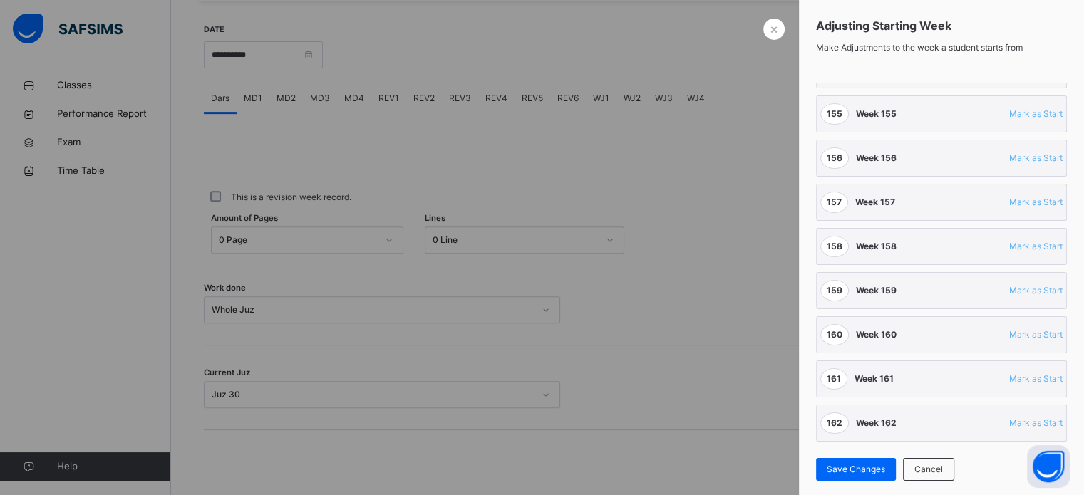
scroll to position [575, 0]
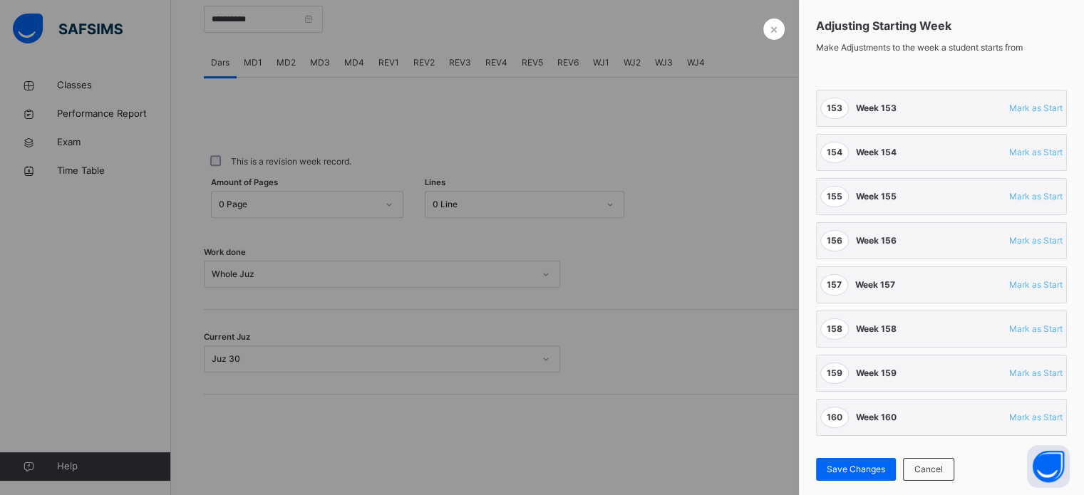
click at [740, 319] on div at bounding box center [542, 247] width 1084 height 495
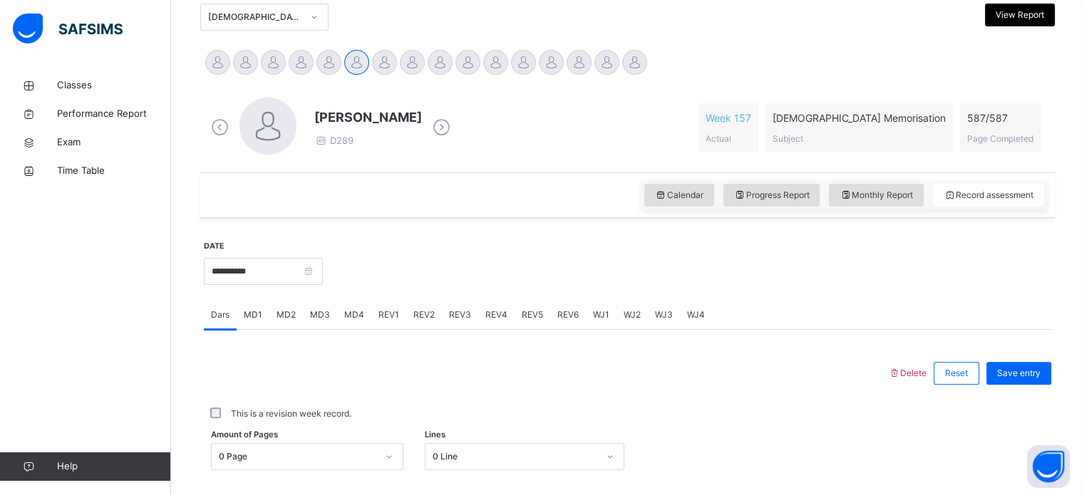
scroll to position [321, 0]
click at [751, 118] on span "Week 157" at bounding box center [729, 119] width 46 height 15
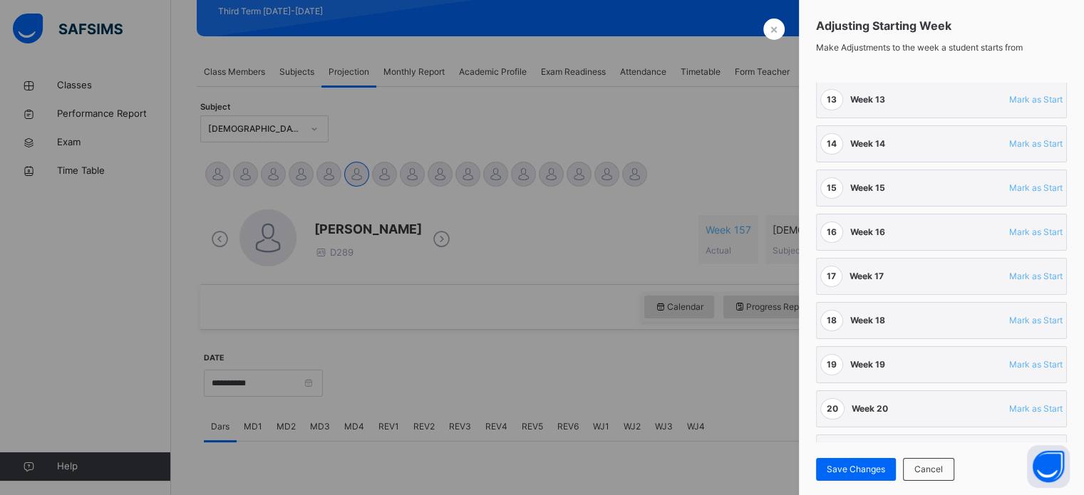
scroll to position [0, 0]
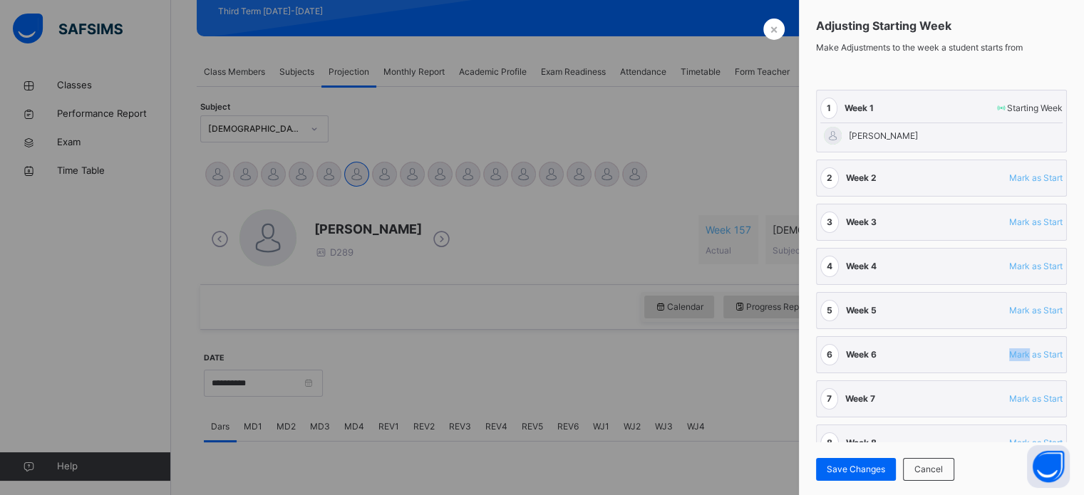
click at [747, 370] on div at bounding box center [542, 247] width 1084 height 495
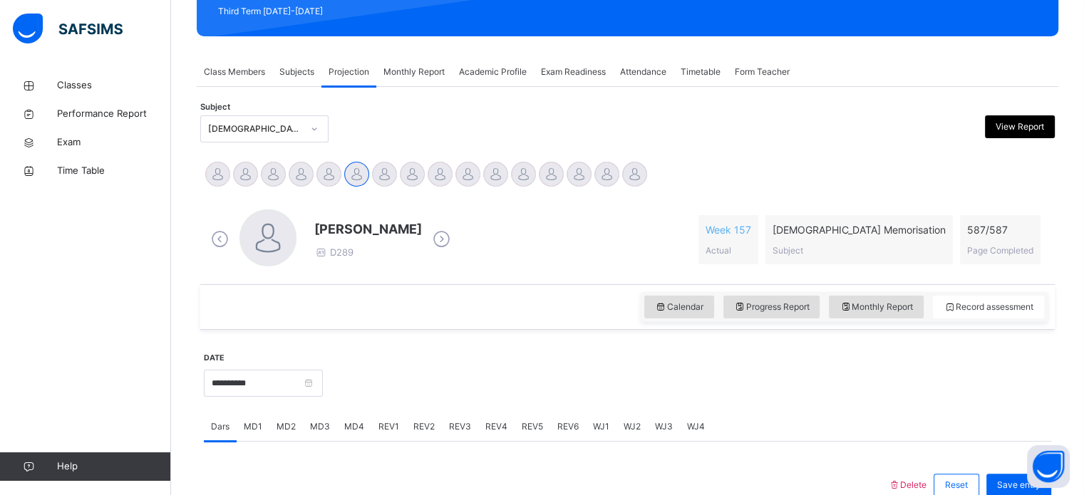
click at [994, 384] on div at bounding box center [687, 381] width 714 height 61
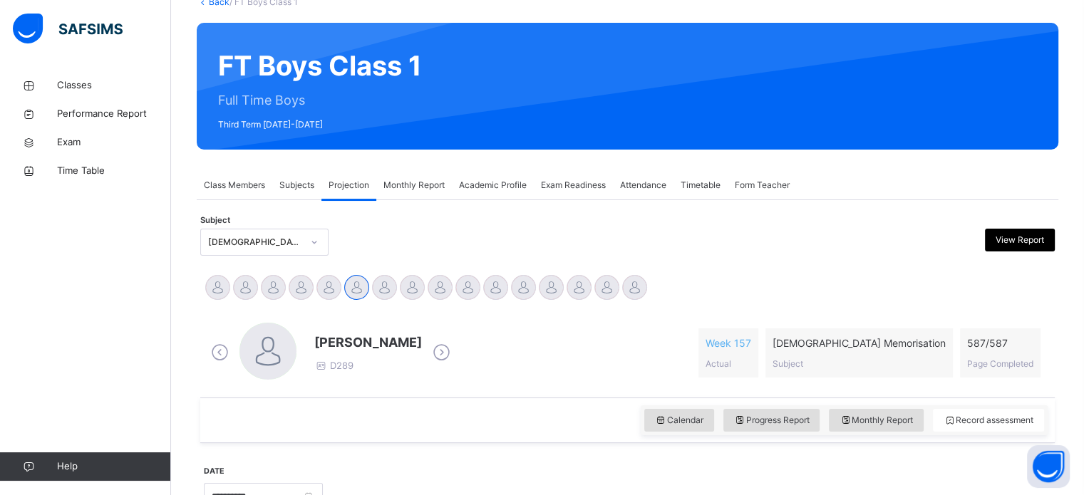
scroll to position [69, 0]
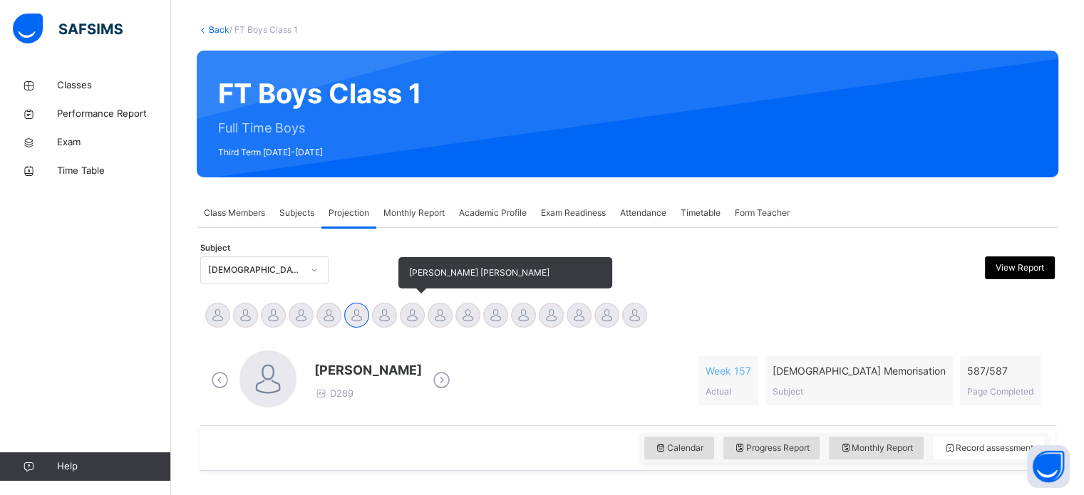
click at [420, 324] on div at bounding box center [412, 315] width 25 height 25
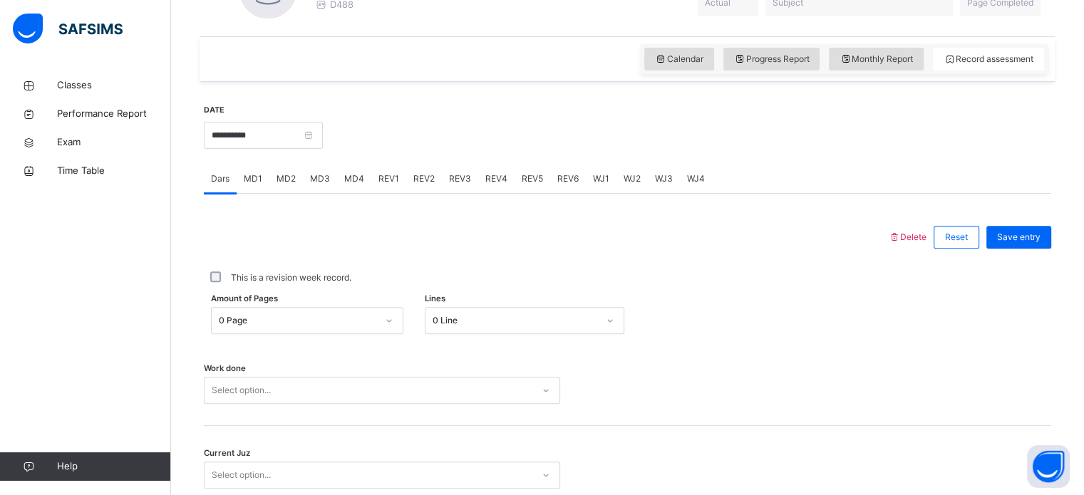
scroll to position [459, 0]
drag, startPoint x: 311, startPoint y: 411, endPoint x: 309, endPoint y: 392, distance: 19.3
click at [311, 401] on div "Work done Select option..." at bounding box center [628, 383] width 848 height 85
click at [309, 391] on div "Select option..." at bounding box center [382, 389] width 356 height 27
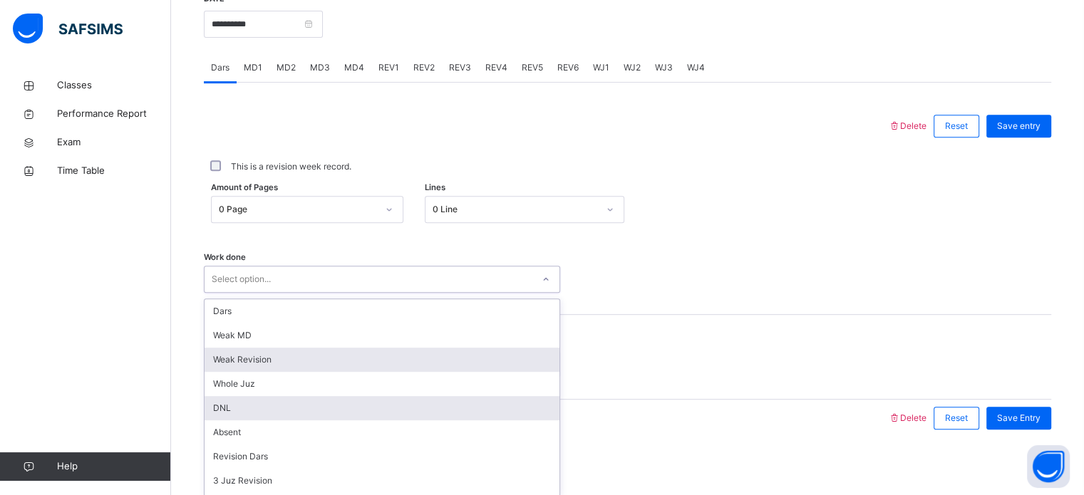
scroll to position [575, 0]
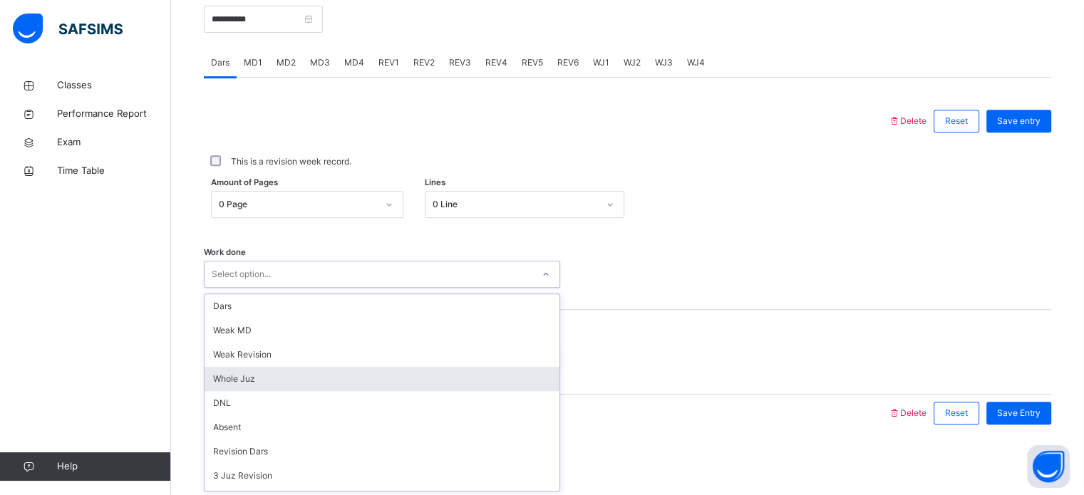
click at [305, 384] on div "Whole Juz" at bounding box center [382, 379] width 355 height 24
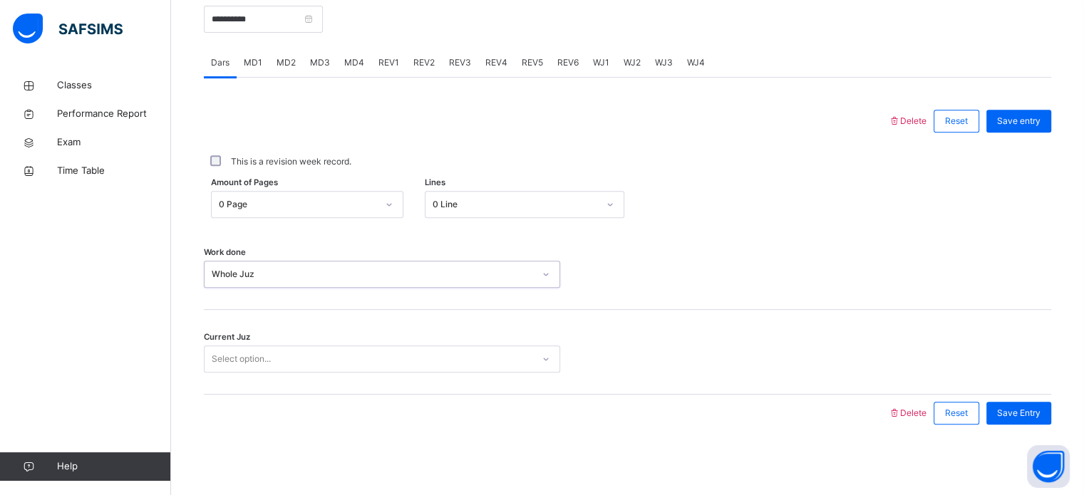
click at [317, 379] on div "Current Juz Select option..." at bounding box center [628, 352] width 848 height 85
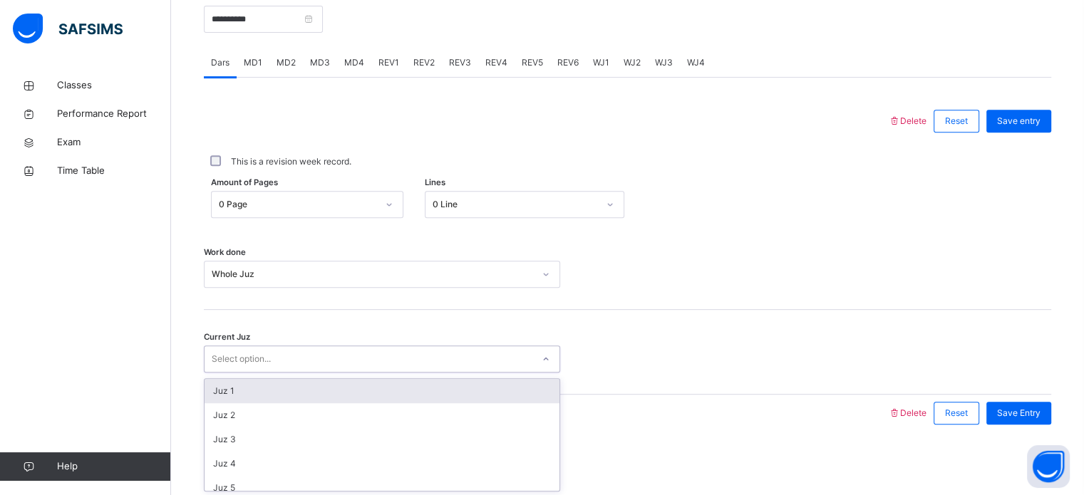
click at [319, 369] on div "Select option..." at bounding box center [382, 359] width 356 height 27
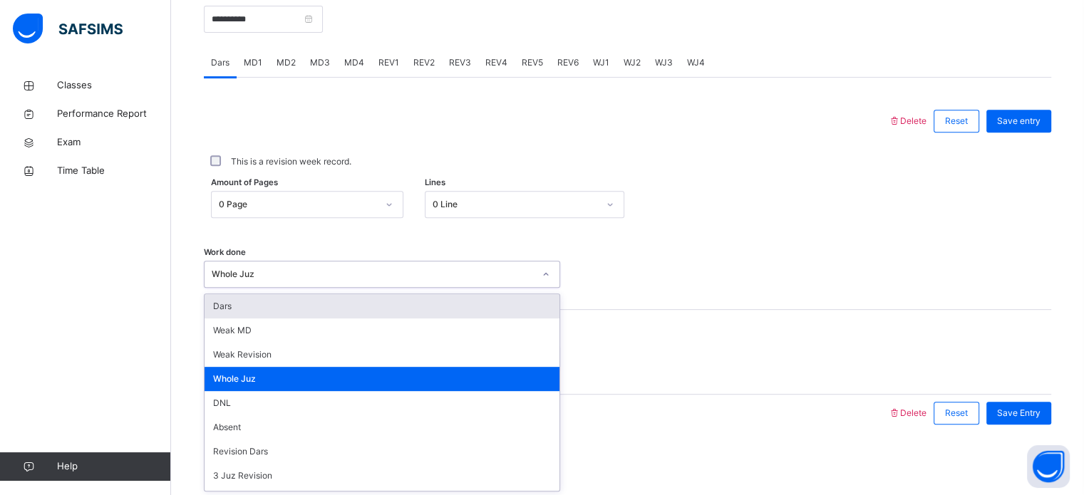
click at [289, 274] on div "Whole Juz" at bounding box center [373, 274] width 322 height 13
click at [341, 237] on div "Work done option Whole Juz, selected. option Dars focused, 1 of 16. 16 results …" at bounding box center [628, 267] width 848 height 85
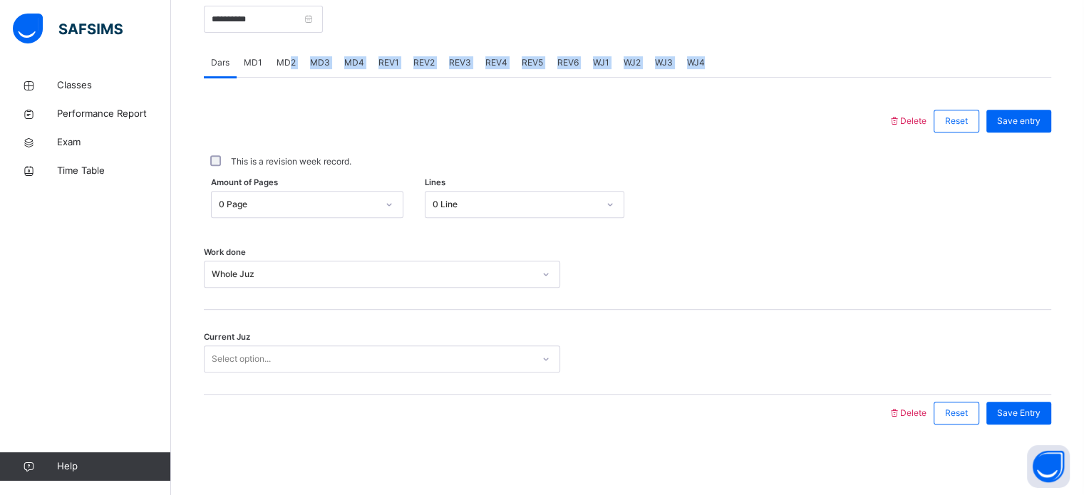
click at [287, 71] on div "Dars MD1 MD2 MD3 MD4 REV1 REV2 REV3 REV4 REV5 REV6 WJ1 WJ2 WJ3 WJ4 Dars More Op…" at bounding box center [628, 240] width 848 height 384
click at [278, 70] on div "MD2" at bounding box center [286, 62] width 34 height 29
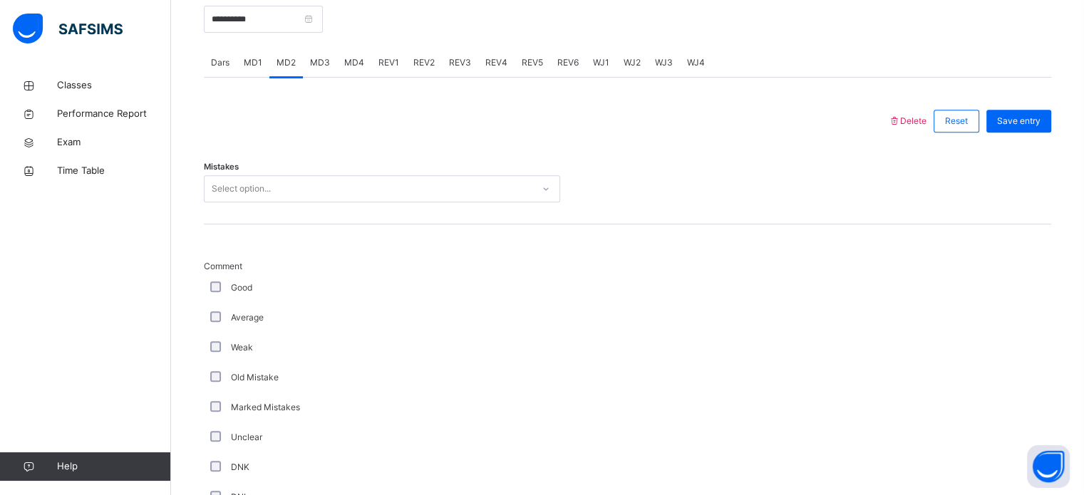
click at [242, 71] on div "MD1" at bounding box center [253, 62] width 33 height 29
click at [234, 68] on div "Dars" at bounding box center [220, 62] width 33 height 29
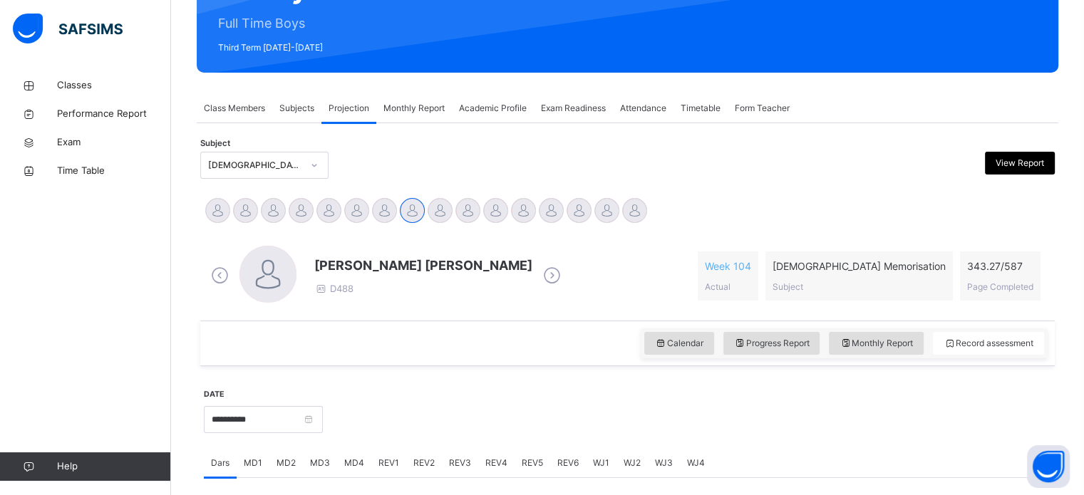
scroll to position [163, 0]
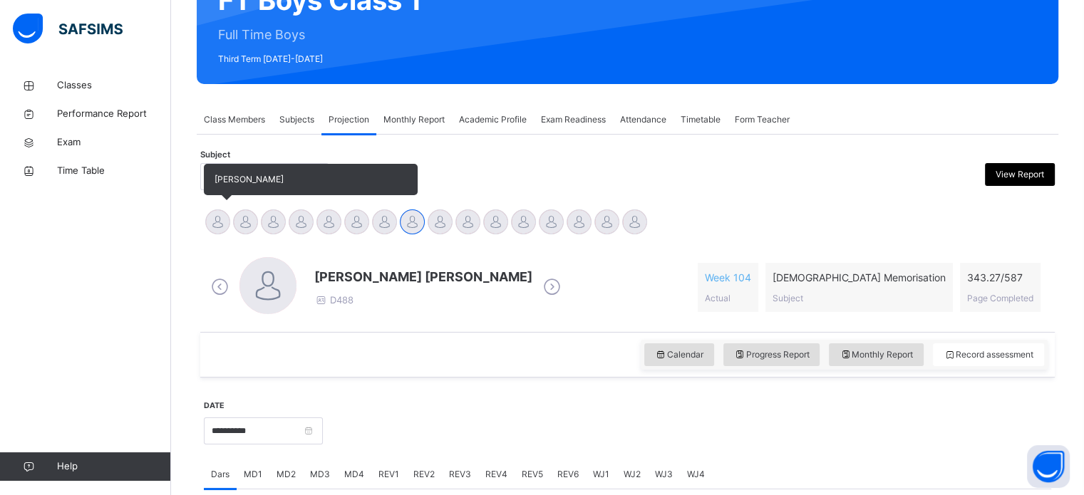
click at [217, 227] on div at bounding box center [217, 222] width 25 height 25
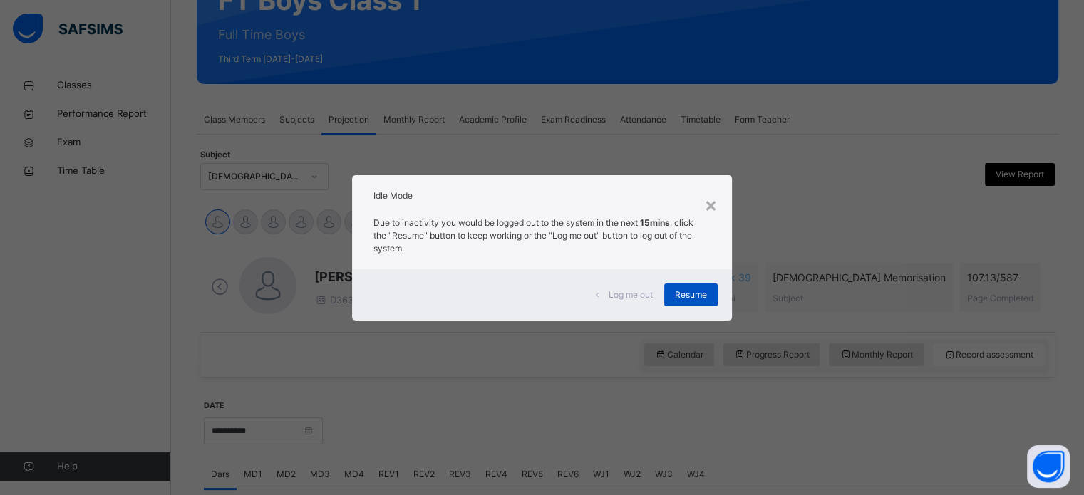
click at [686, 295] on span "Resume" at bounding box center [691, 295] width 32 height 13
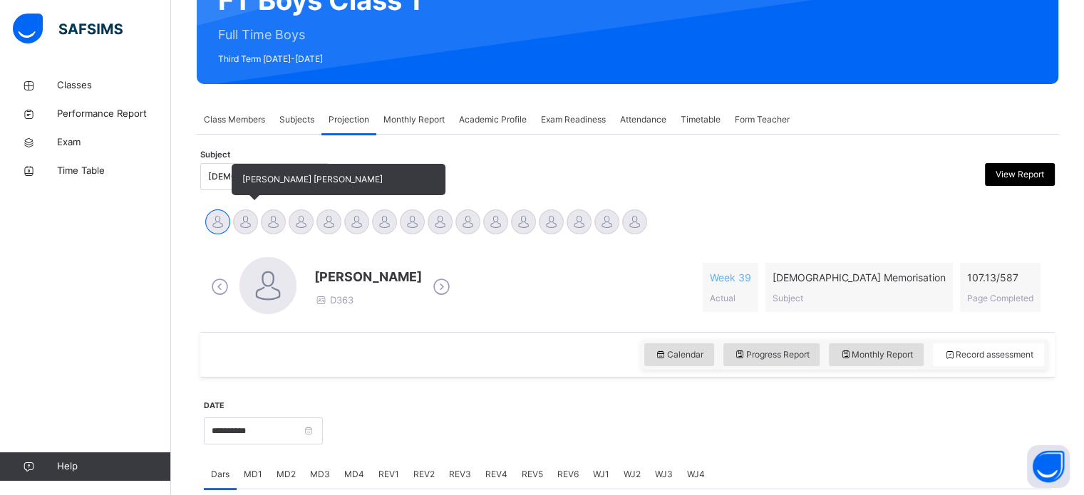
click at [257, 209] on div "[PERSON_NAME] [PERSON_NAME]" at bounding box center [246, 223] width 28 height 31
click at [244, 218] on div at bounding box center [245, 222] width 25 height 25
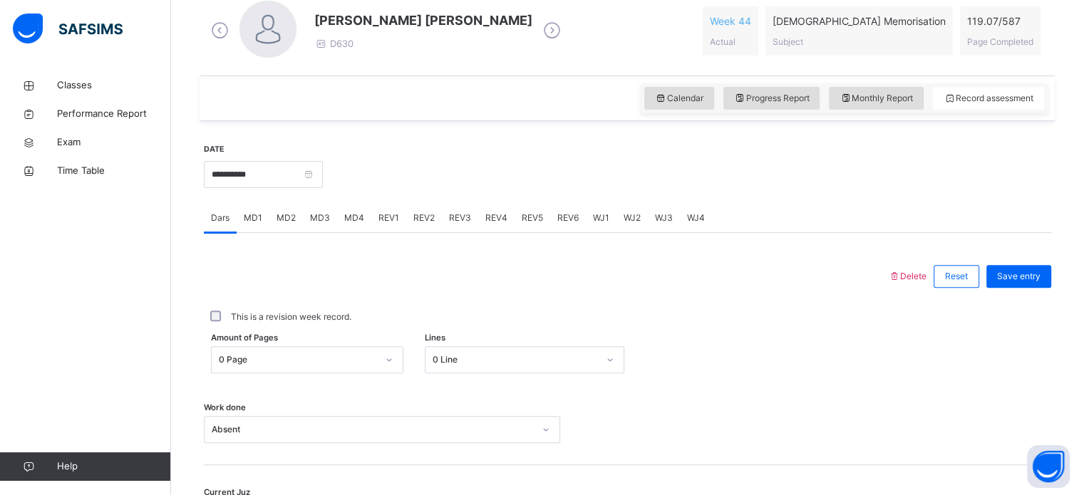
scroll to position [429, 0]
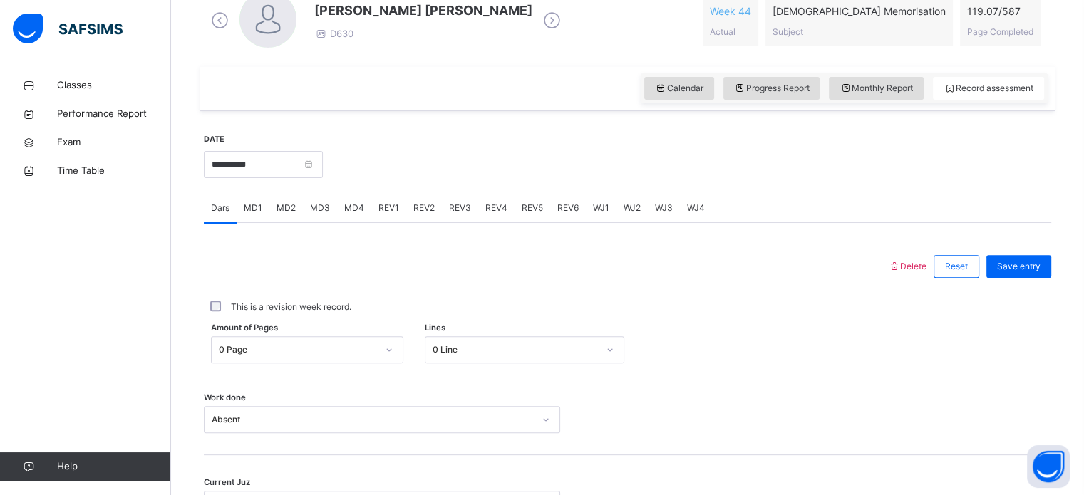
click at [602, 213] on span "WJ1" at bounding box center [601, 208] width 16 height 13
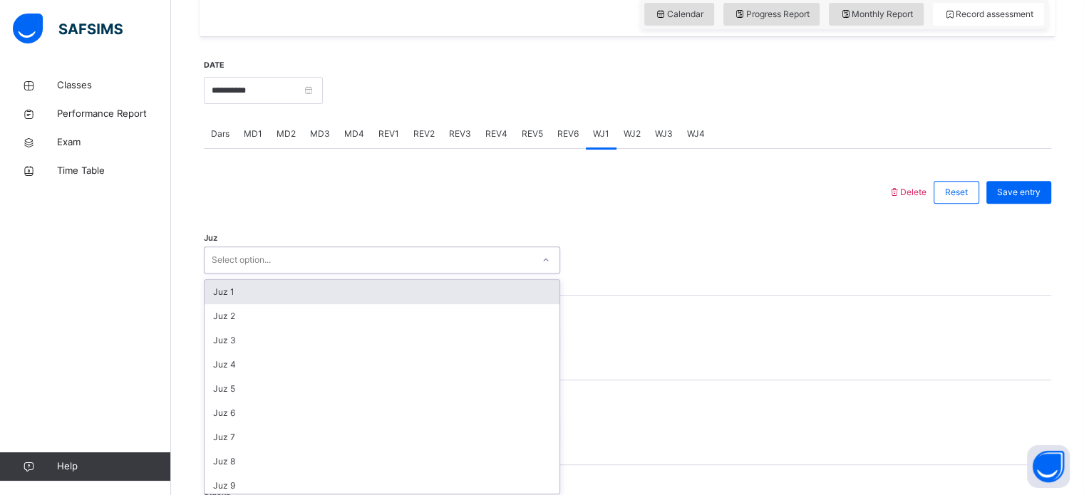
scroll to position [508, 0]
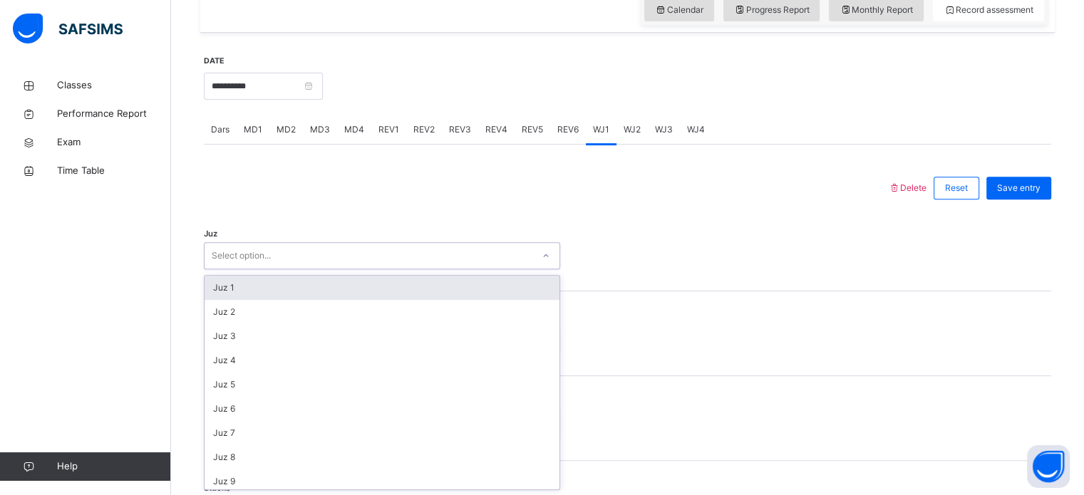
click at [216, 285] on div "Juz 1" at bounding box center [382, 288] width 355 height 24
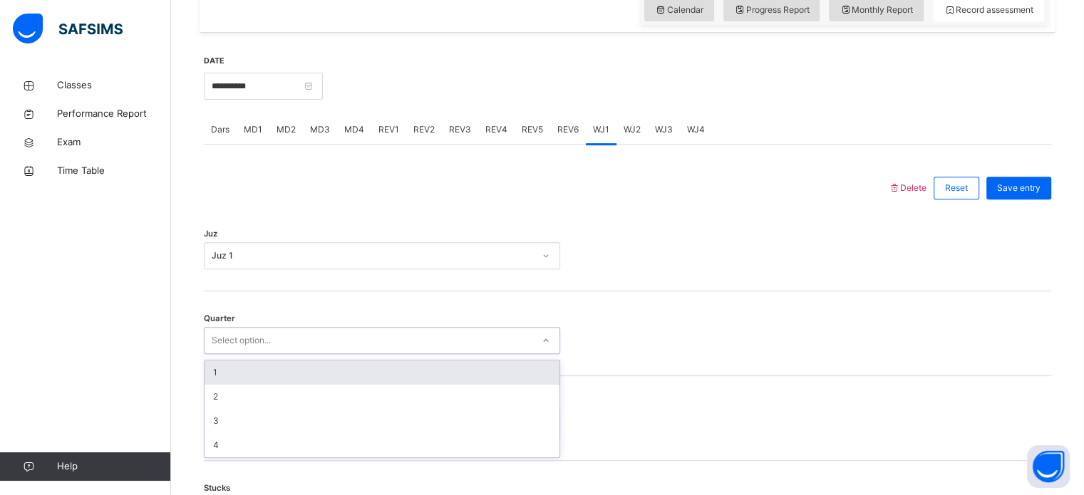
click at [205, 379] on div "1" at bounding box center [382, 373] width 355 height 24
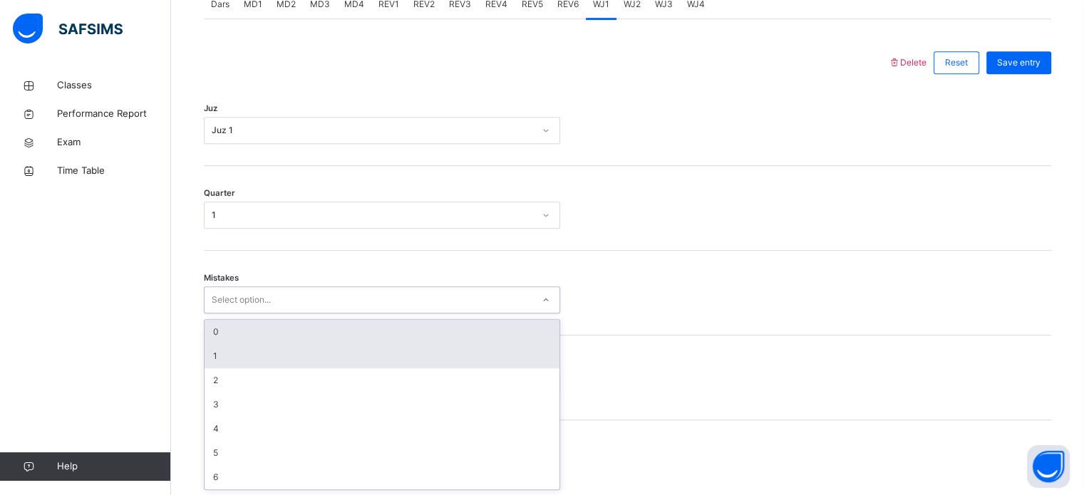
click at [207, 349] on div "1" at bounding box center [382, 356] width 355 height 24
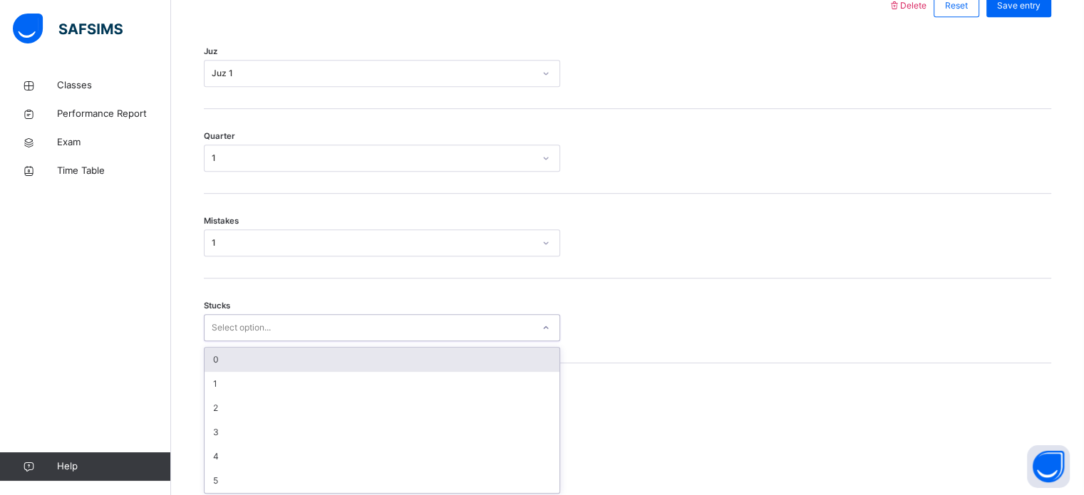
scroll to position [693, 0]
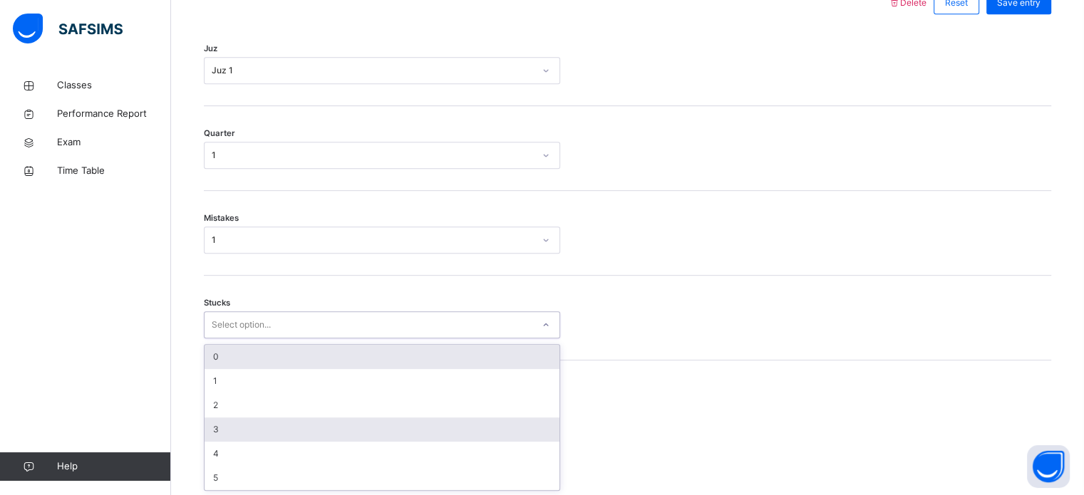
click at [211, 434] on div "3" at bounding box center [382, 430] width 355 height 24
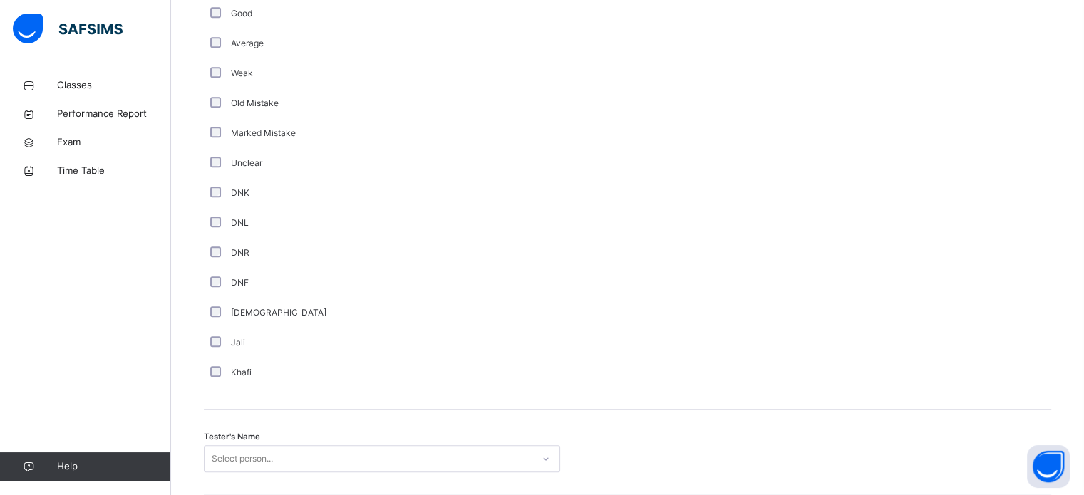
scroll to position [1288, 0]
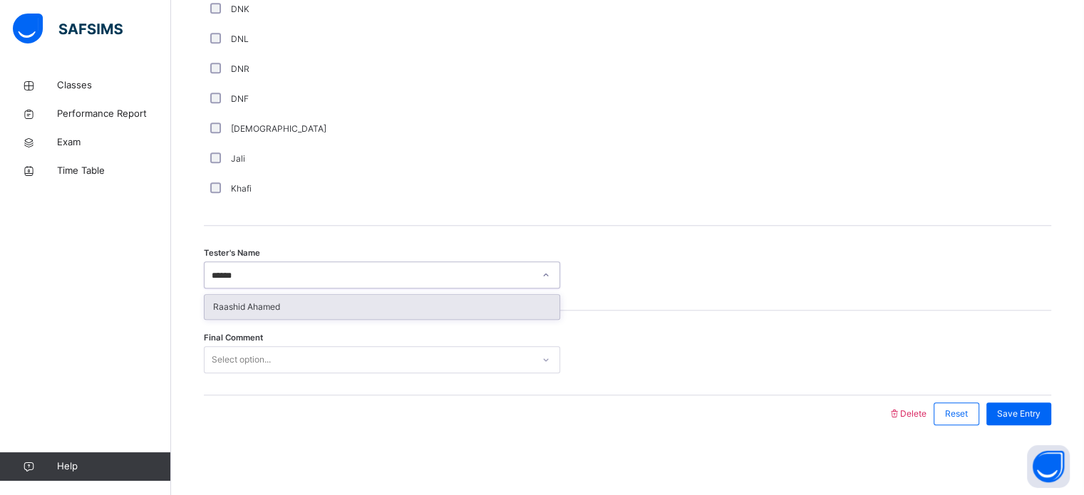
type input "*******"
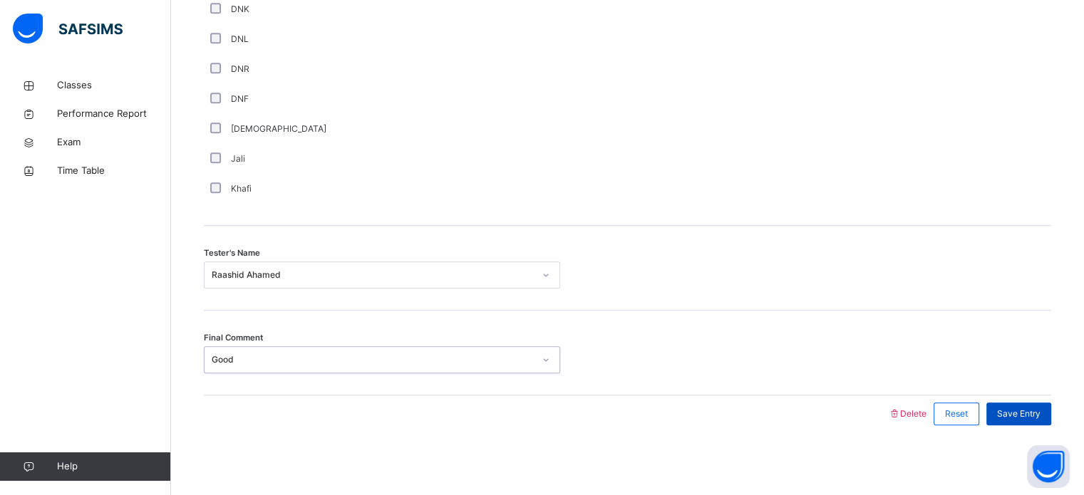
click at [1039, 422] on div "Save Entry" at bounding box center [1019, 414] width 65 height 23
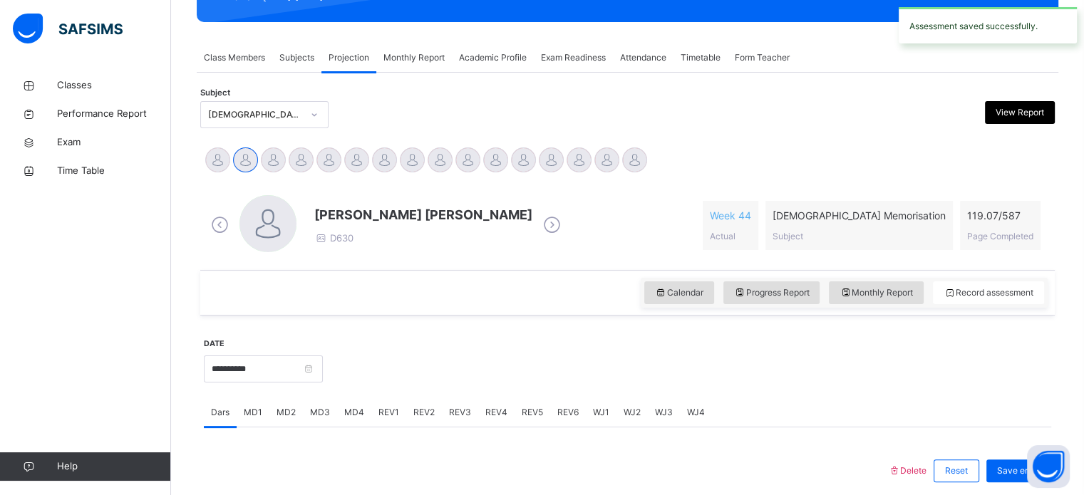
scroll to position [224, 0]
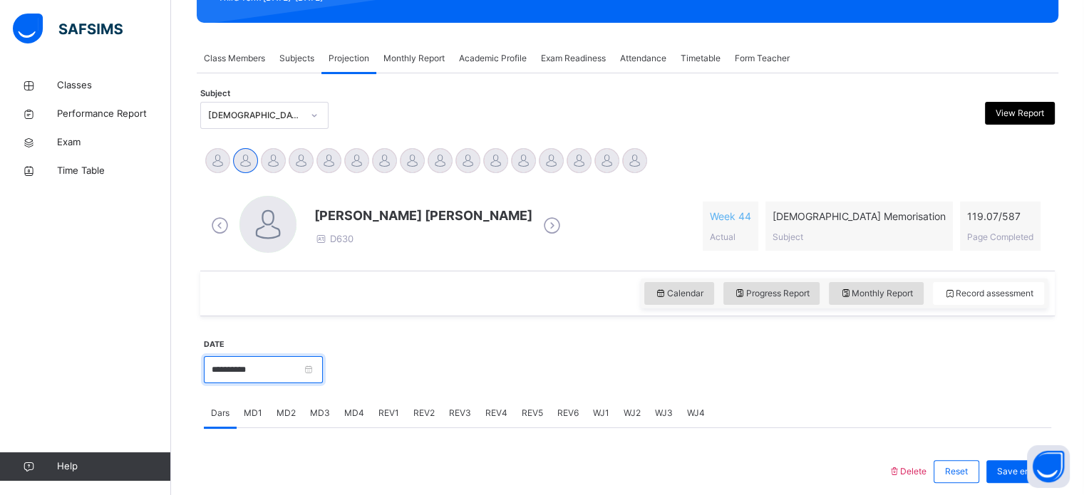
click at [277, 371] on input "**********" at bounding box center [263, 369] width 119 height 27
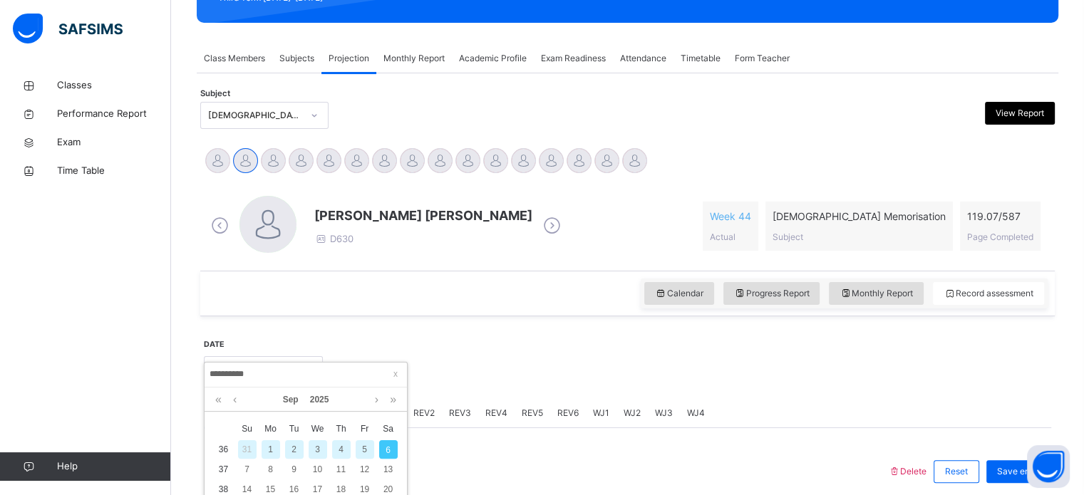
click at [365, 447] on div "5" at bounding box center [365, 450] width 19 height 19
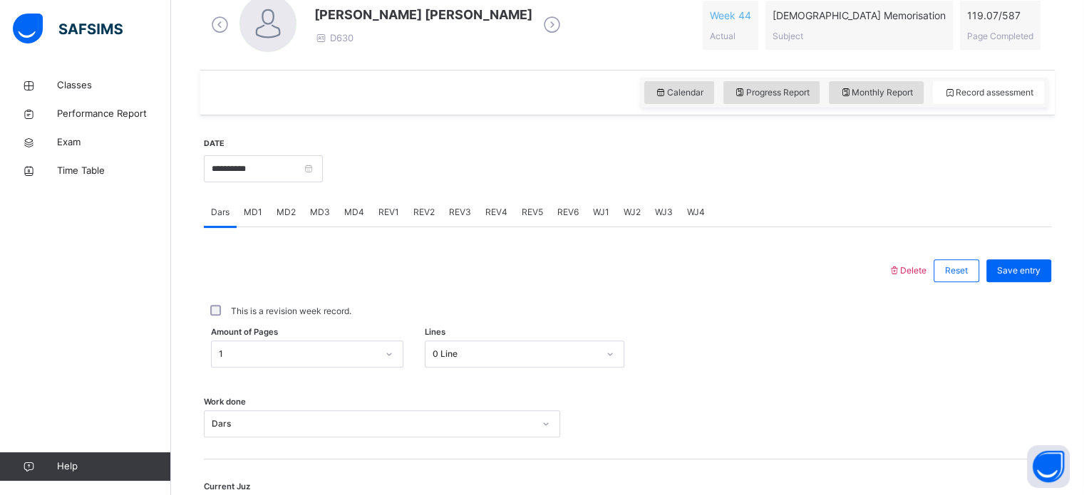
scroll to position [436, 0]
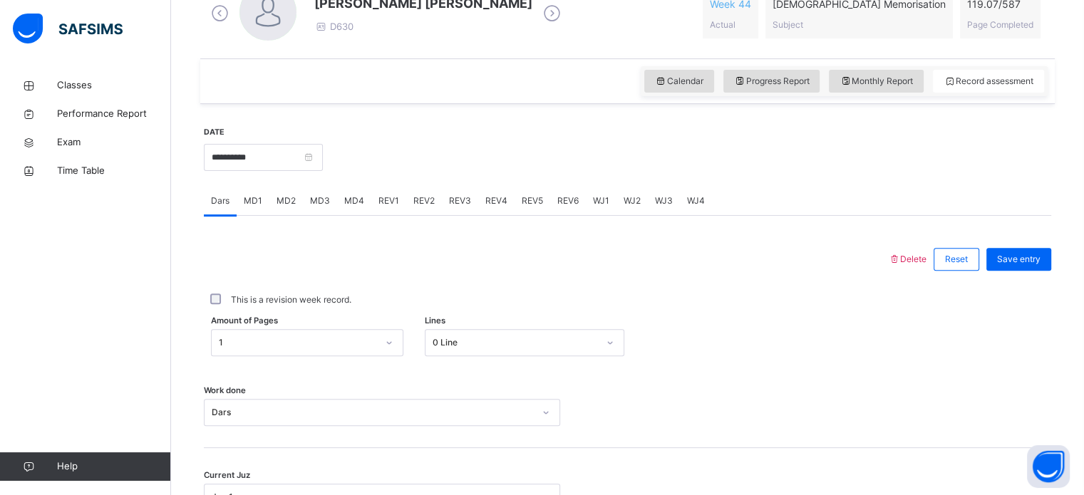
click at [357, 203] on span "MD4" at bounding box center [354, 201] width 20 height 13
click at [260, 199] on span "MD1" at bounding box center [253, 201] width 19 height 13
click at [289, 207] on div "MD2" at bounding box center [286, 201] width 34 height 29
click at [384, 202] on span "REV1" at bounding box center [389, 201] width 21 height 13
click at [421, 205] on span "REV2" at bounding box center [424, 201] width 21 height 13
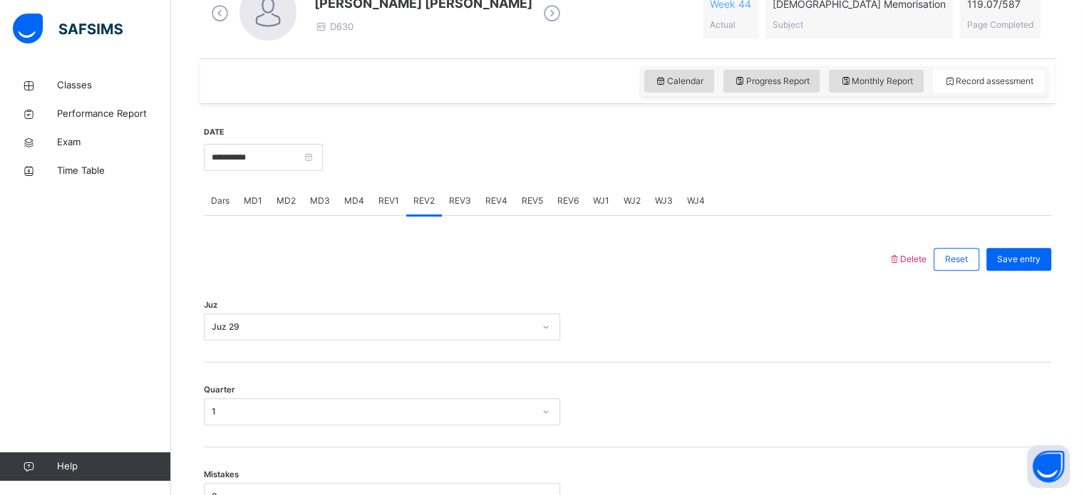
click at [451, 208] on div "REV3" at bounding box center [460, 201] width 36 height 29
click at [301, 166] on input "**********" at bounding box center [263, 157] width 119 height 27
drag, startPoint x: 464, startPoint y: 256, endPoint x: 481, endPoint y: 190, distance: 68.5
click at [488, 203] on span "REV4" at bounding box center [497, 201] width 22 height 13
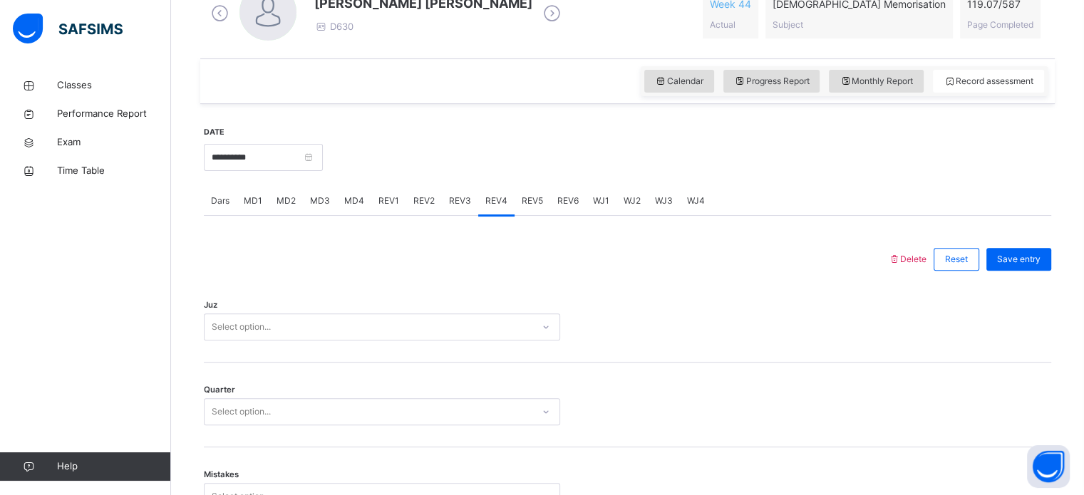
click at [453, 195] on span "REV3" at bounding box center [460, 201] width 22 height 13
click at [425, 195] on span "REV2" at bounding box center [424, 201] width 21 height 13
click at [306, 148] on input "**********" at bounding box center [263, 157] width 119 height 27
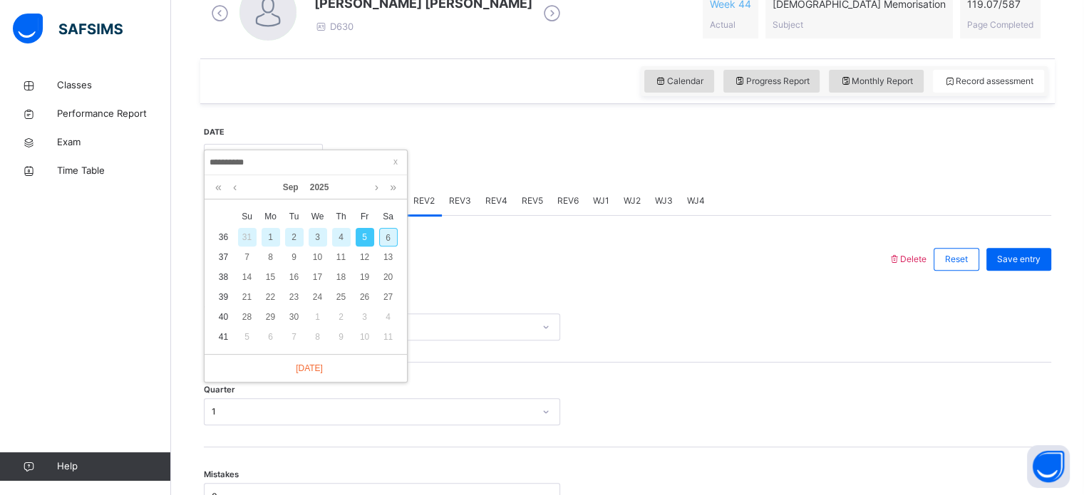
click at [339, 235] on div "4" at bounding box center [341, 237] width 19 height 19
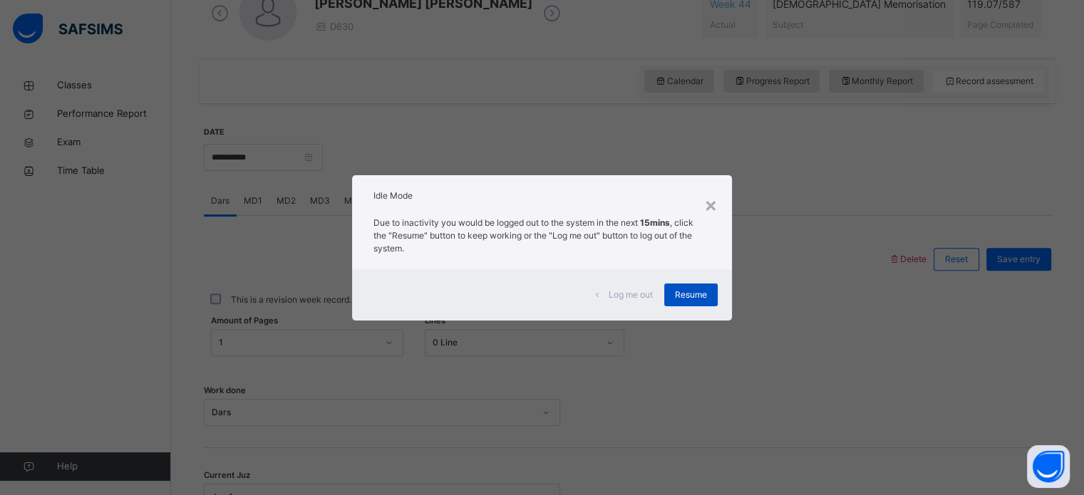
click at [712, 302] on div "Resume" at bounding box center [690, 295] width 53 height 23
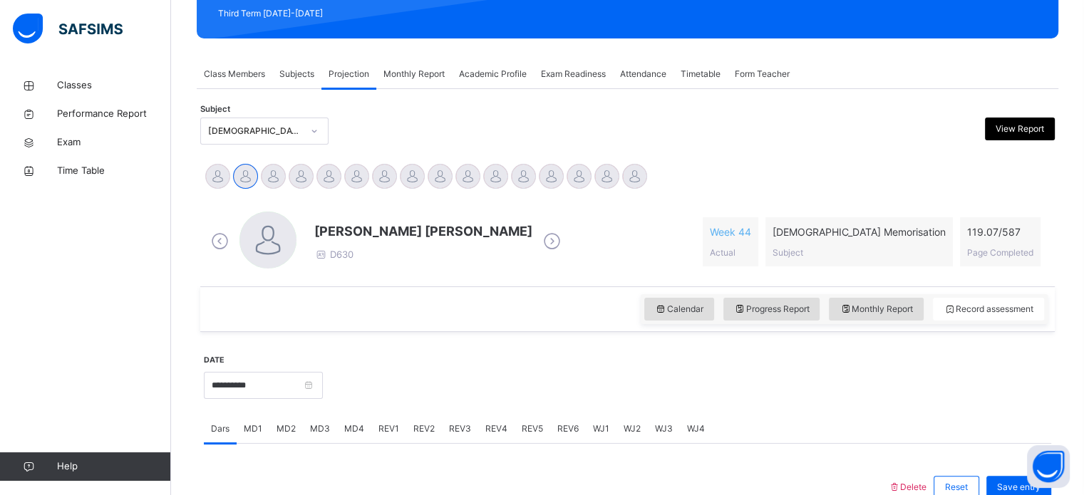
scroll to position [162, 0]
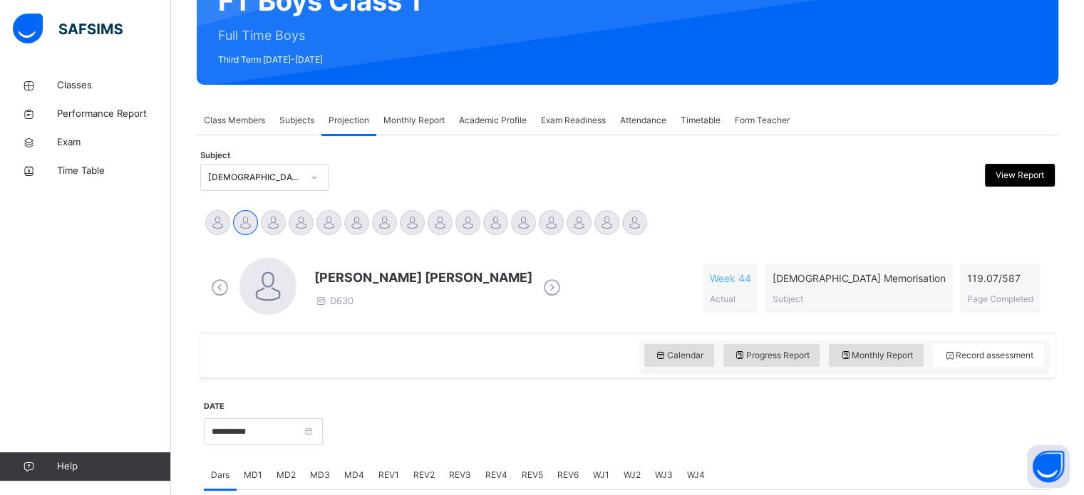
click at [662, 244] on div "[PERSON_NAME] [PERSON_NAME] D630 Week 44 Actual [DEMOGRAPHIC_DATA] Memorisation…" at bounding box center [627, 288] width 855 height 89
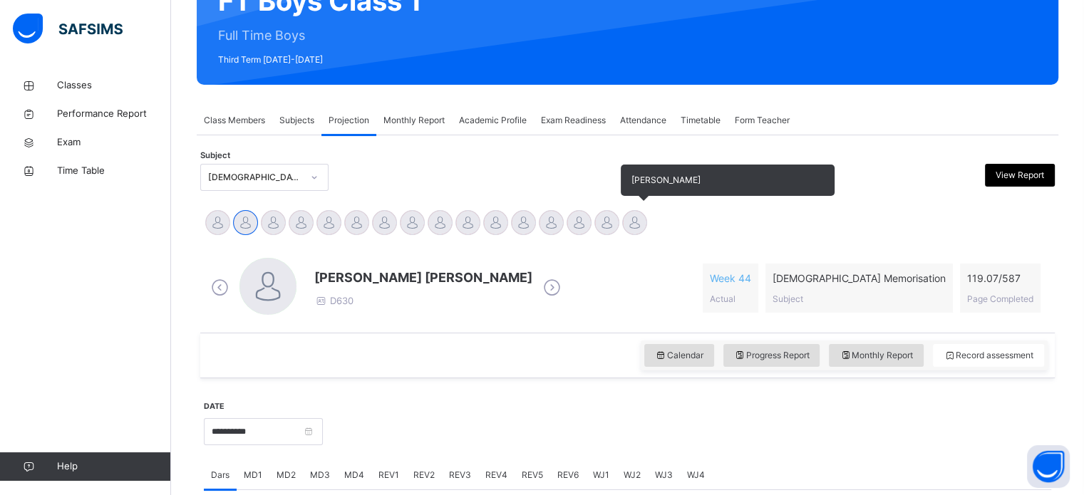
click at [647, 234] on div "[PERSON_NAME]" at bounding box center [635, 224] width 28 height 31
click at [641, 222] on div at bounding box center [634, 222] width 25 height 25
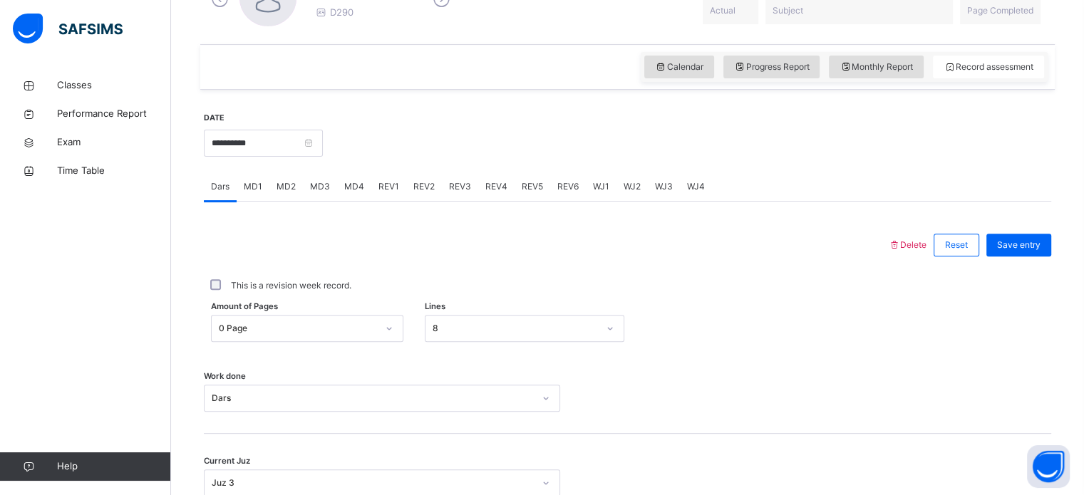
scroll to position [464, 0]
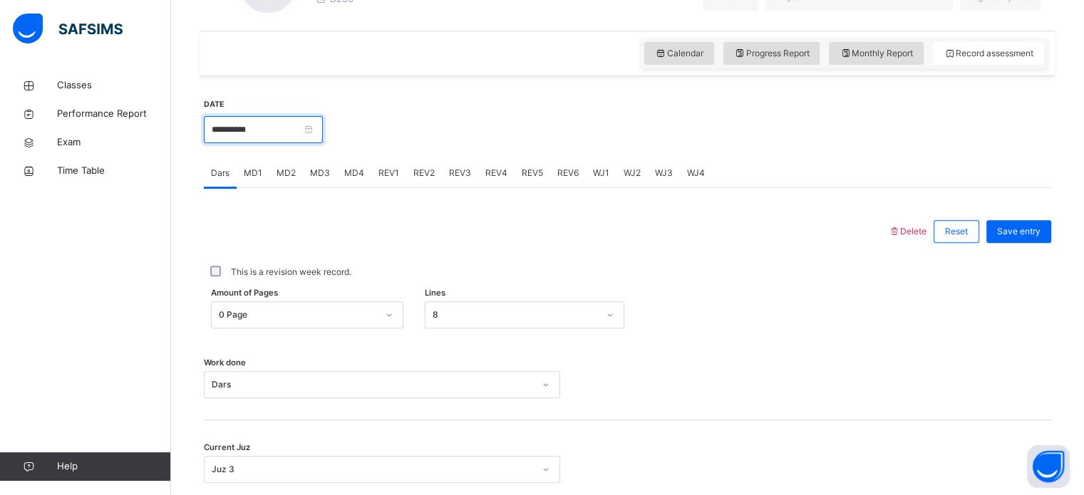
drag, startPoint x: 309, startPoint y: 122, endPoint x: 322, endPoint y: 210, distance: 89.4
click at [308, 122] on input "**********" at bounding box center [263, 129] width 119 height 27
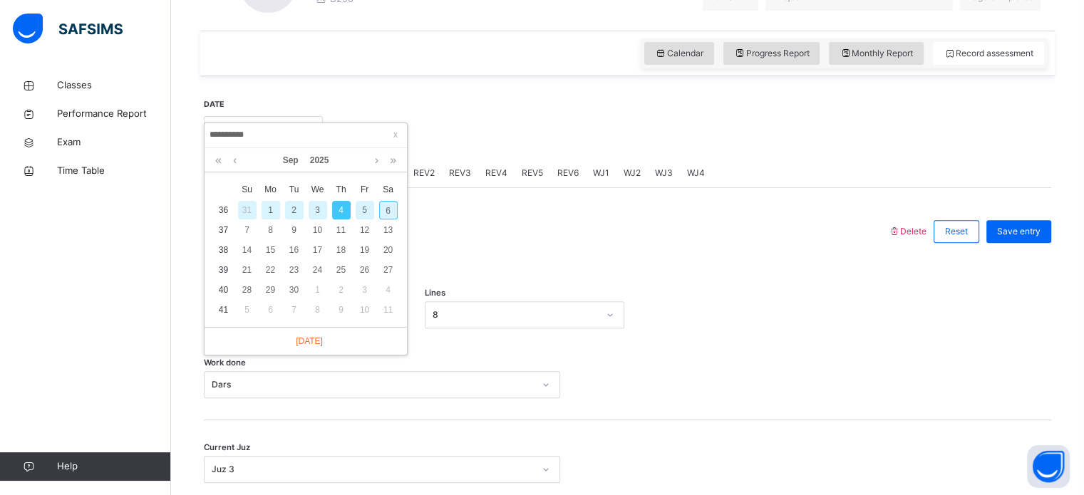
click at [382, 206] on div "6" at bounding box center [388, 210] width 19 height 19
type input "**********"
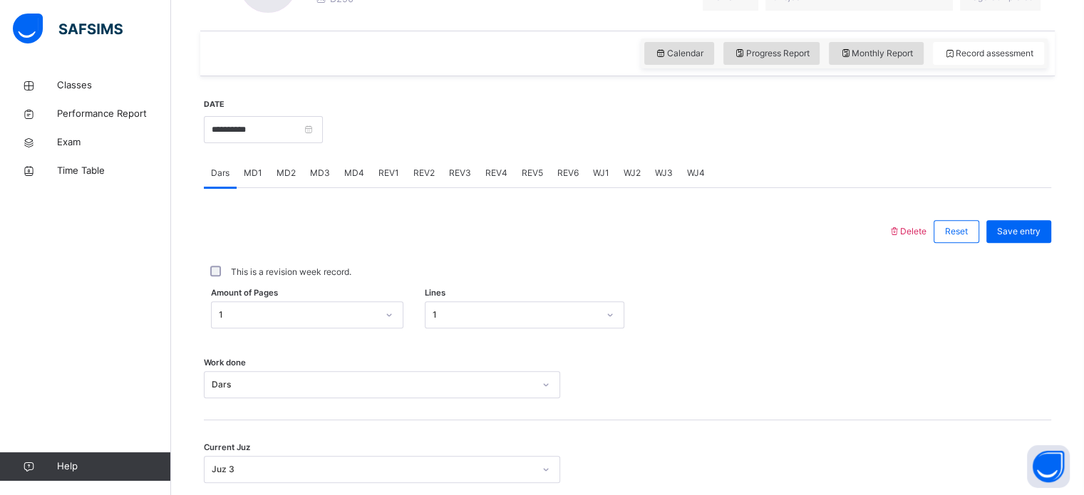
click at [362, 174] on div "MD4" at bounding box center [354, 173] width 34 height 29
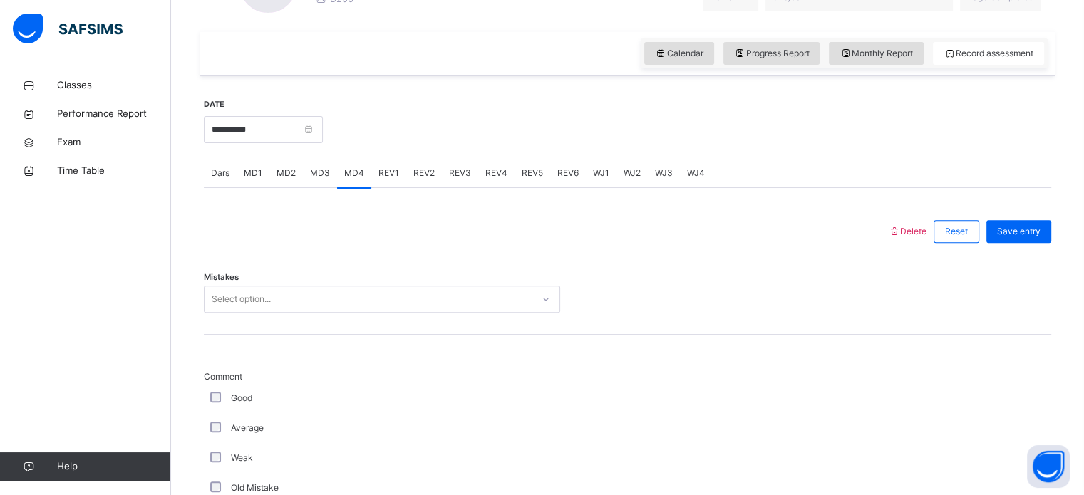
click at [241, 284] on div "Mistakes Select option..." at bounding box center [628, 292] width 848 height 85
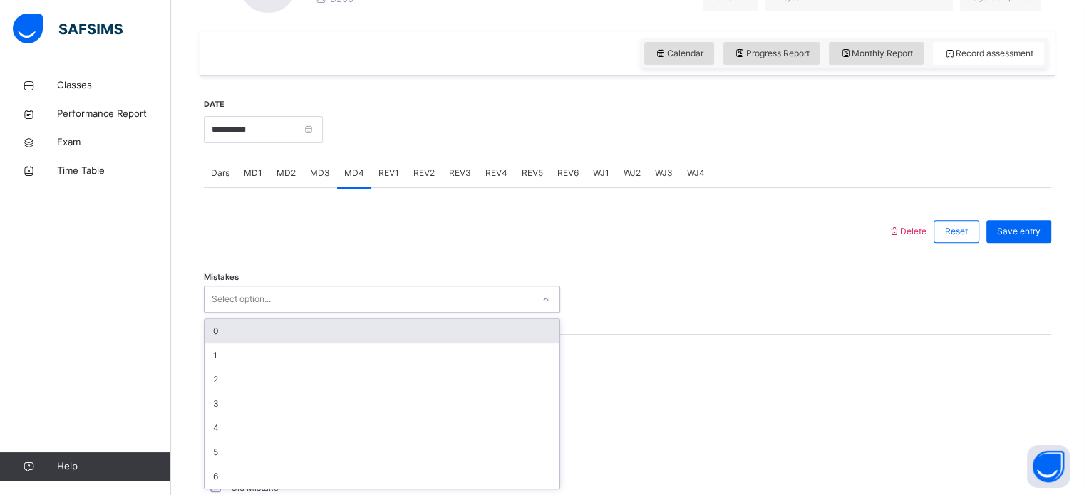
click at [220, 304] on div "Select option..." at bounding box center [241, 299] width 59 height 27
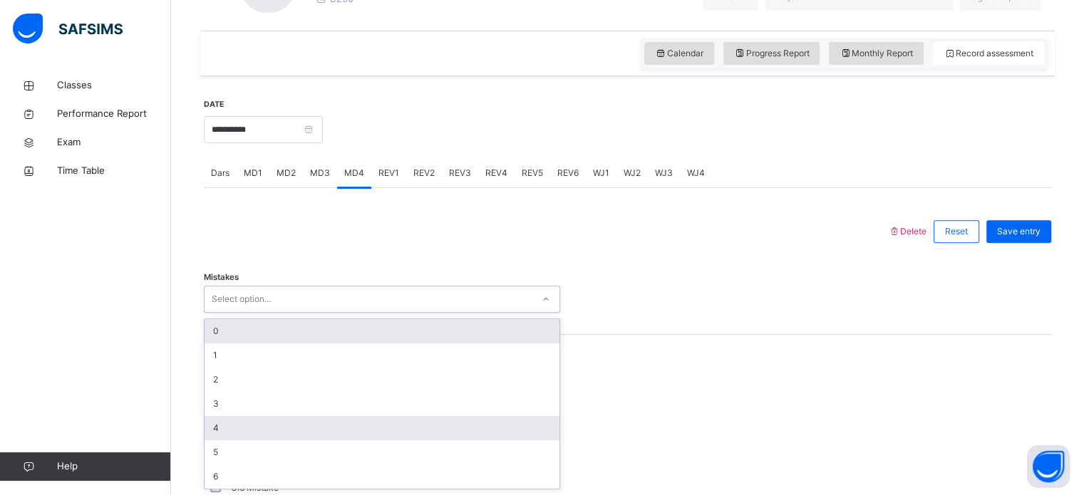
drag, startPoint x: 222, startPoint y: 334, endPoint x: 214, endPoint y: 416, distance: 82.4
click at [221, 369] on div "0 1 2 3 4 5 6" at bounding box center [382, 404] width 355 height 170
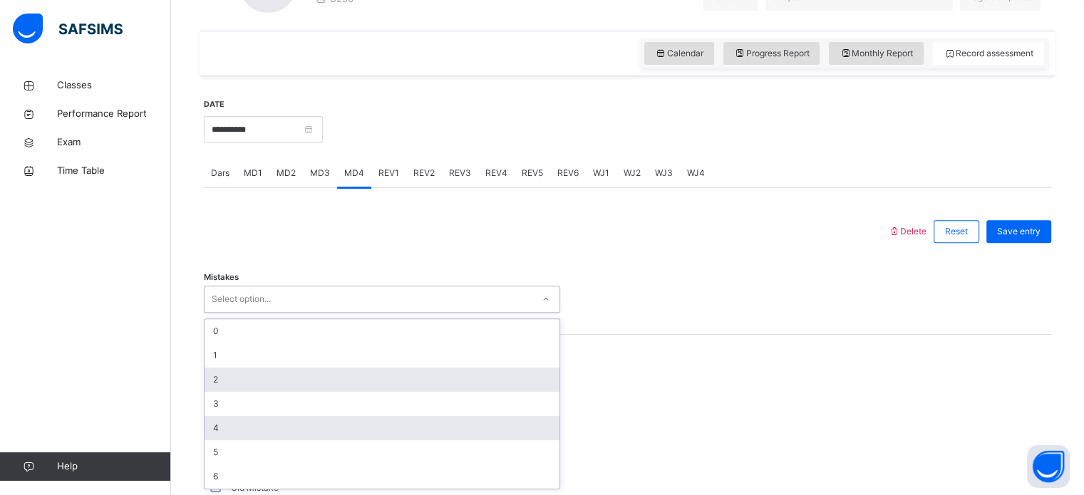
drag, startPoint x: 214, startPoint y: 416, endPoint x: 227, endPoint y: 387, distance: 31.6
click at [222, 394] on div "0 1 2 3 4 5 6" at bounding box center [382, 404] width 355 height 170
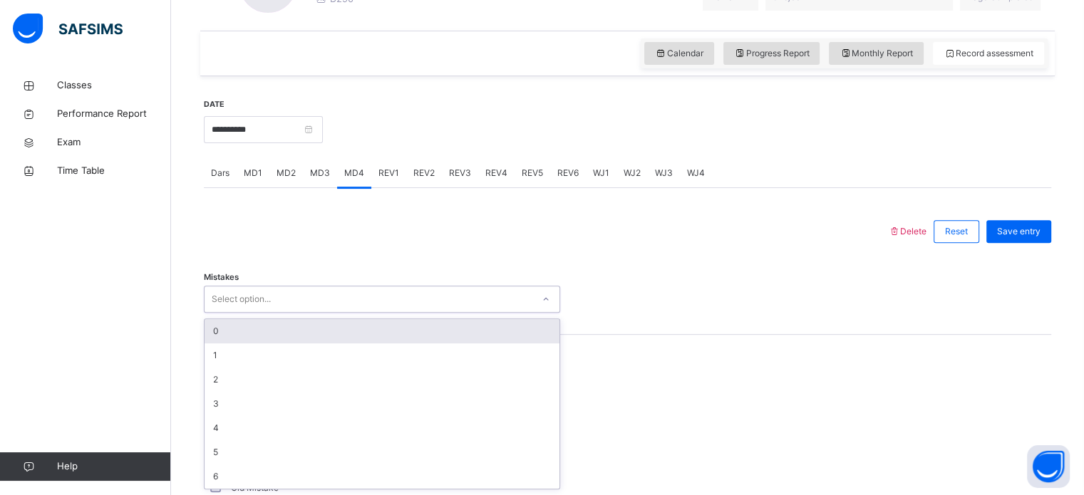
click at [234, 313] on div "Mistakes option 0 focused, 1 of 7. 7 results available. Use Up and Down to choo…" at bounding box center [628, 292] width 848 height 85
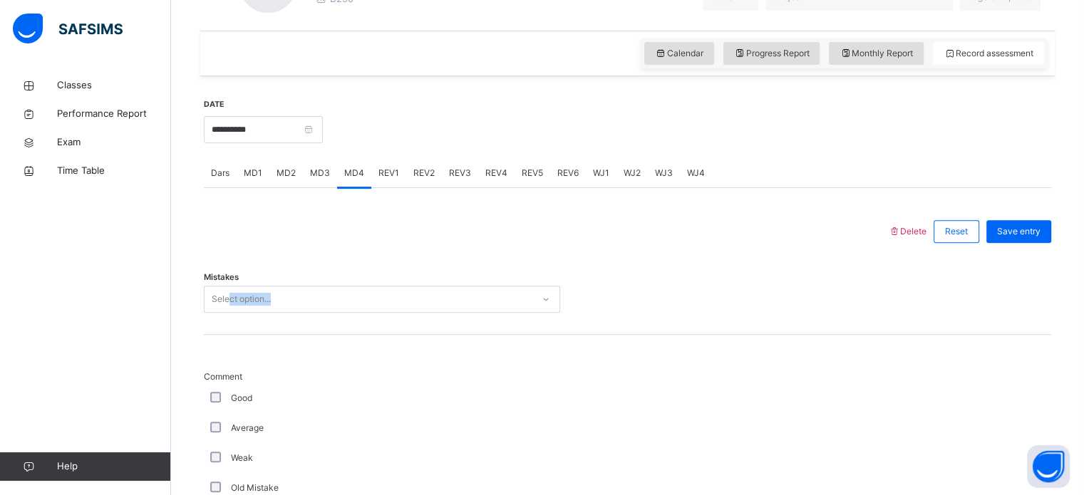
drag, startPoint x: 228, startPoint y: 314, endPoint x: 231, endPoint y: 305, distance: 9.7
click at [231, 306] on div "Mistakes Select option..." at bounding box center [628, 292] width 848 height 85
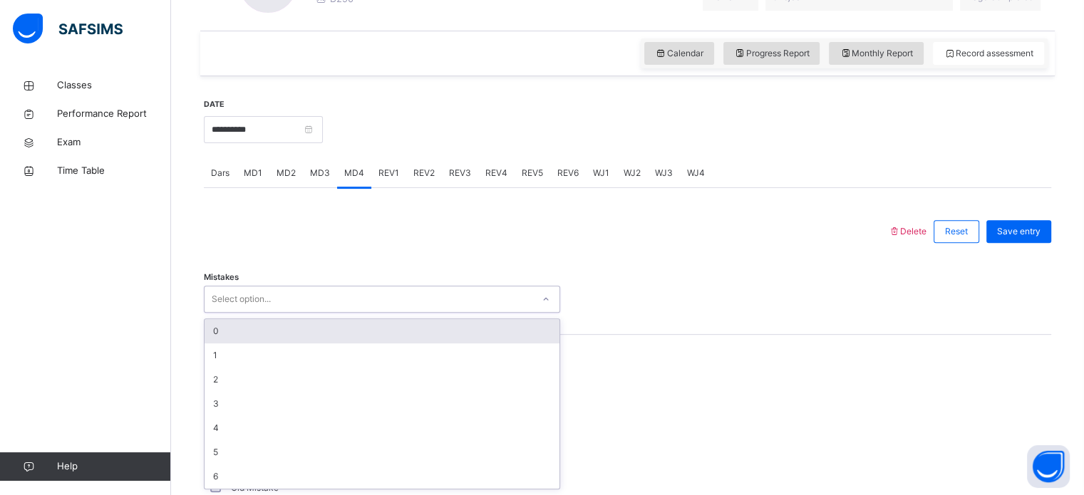
click at [242, 293] on div "Select option..." at bounding box center [241, 299] width 59 height 27
drag, startPoint x: 226, startPoint y: 328, endPoint x: 226, endPoint y: 361, distance: 32.8
click at [225, 336] on div "0" at bounding box center [382, 331] width 355 height 24
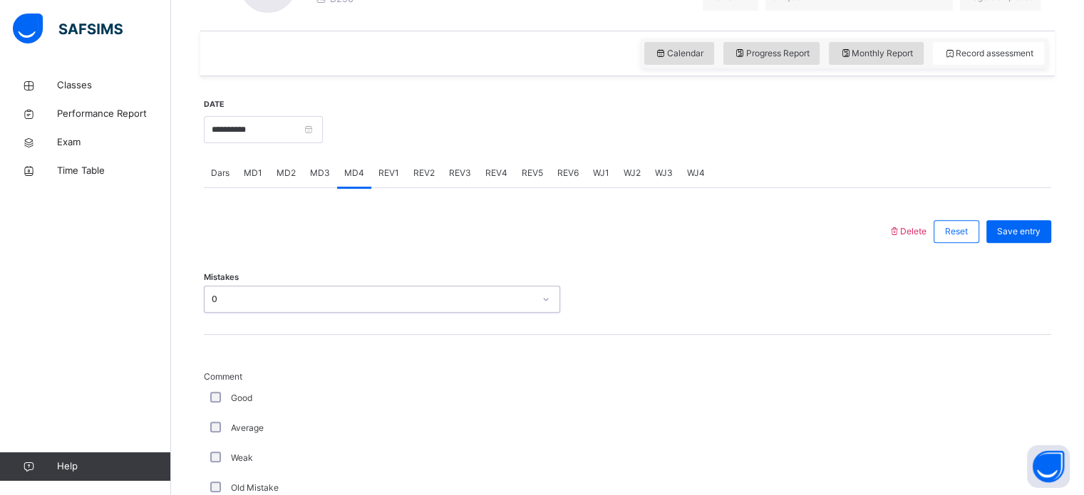
click at [215, 406] on div "Good" at bounding box center [382, 399] width 356 height 30
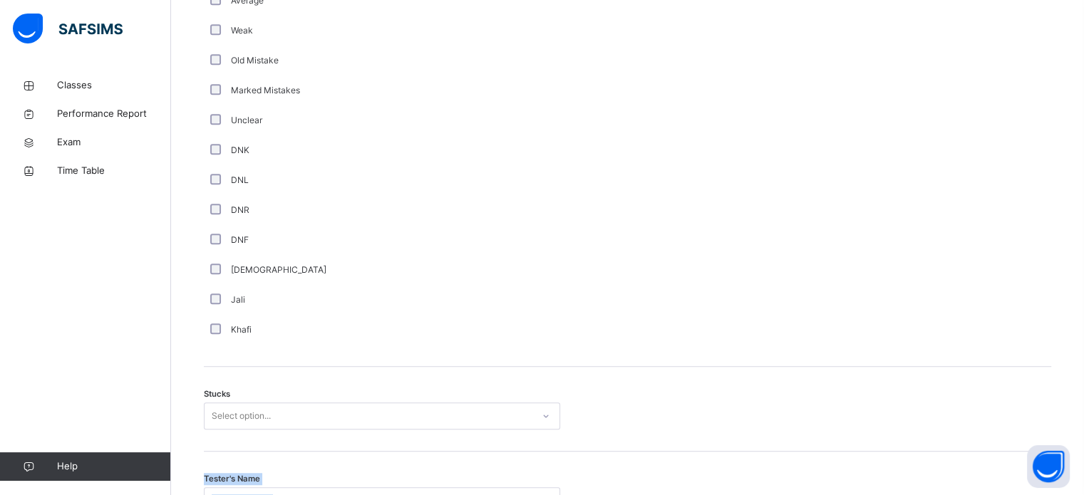
click at [257, 453] on div "Delete Reset Save entry Mistakes 0 Comment Good Average Weak Old Mistake Marked…" at bounding box center [628, 362] width 848 height 1154
click at [260, 423] on div "Select option..." at bounding box center [382, 416] width 356 height 27
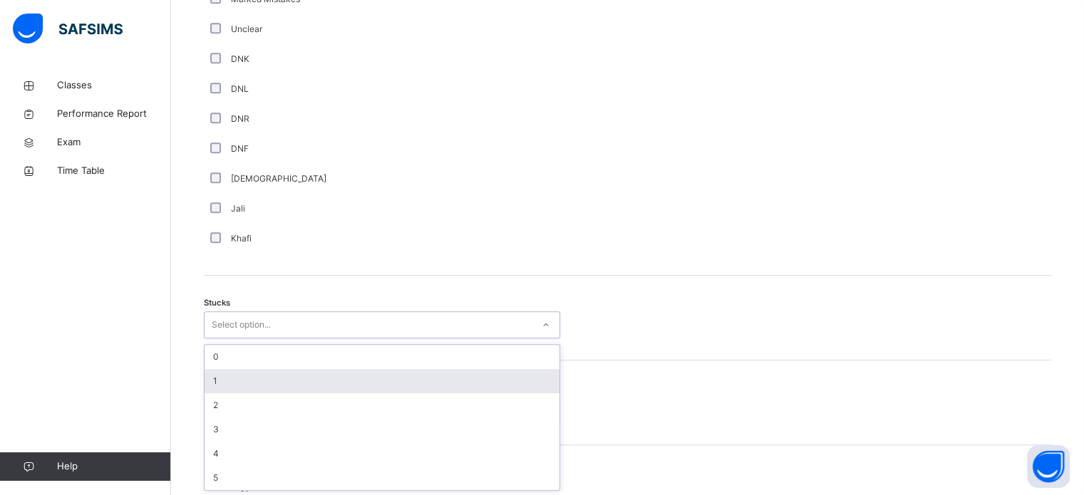
scroll to position [984, 0]
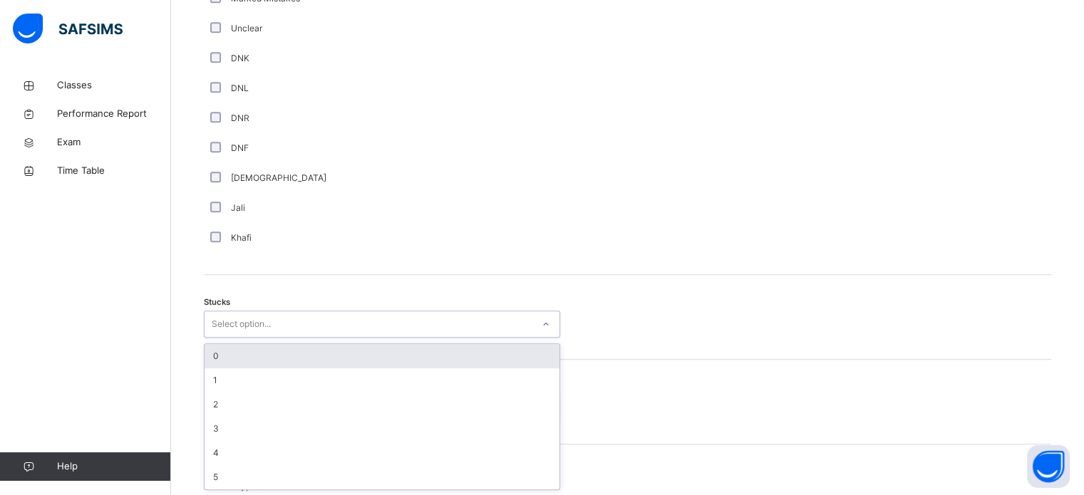
click at [274, 359] on div "0" at bounding box center [382, 356] width 355 height 24
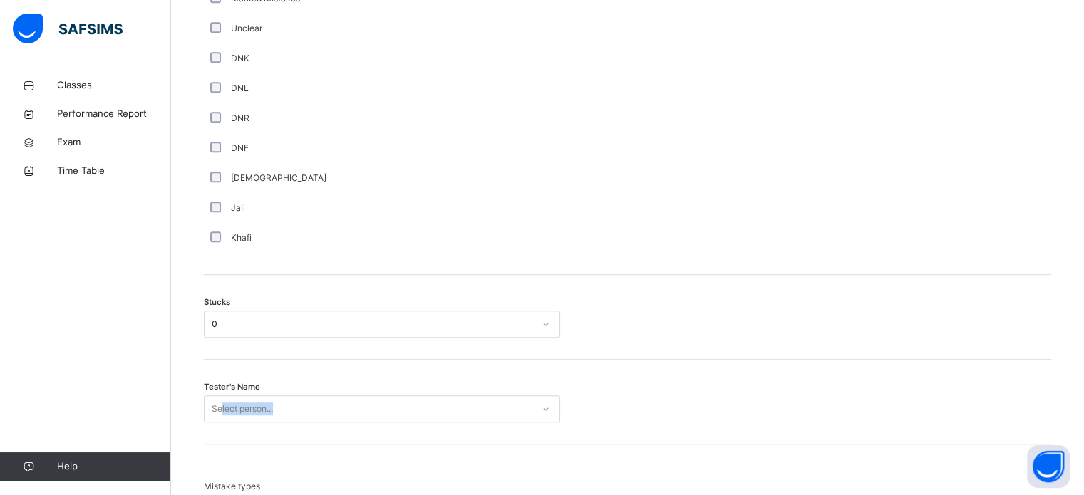
drag, startPoint x: 222, startPoint y: 424, endPoint x: 221, endPoint y: 412, distance: 12.1
click at [221, 413] on div "Tester's Name Select person..." at bounding box center [628, 402] width 848 height 85
click at [221, 411] on div "Select person..." at bounding box center [382, 409] width 356 height 27
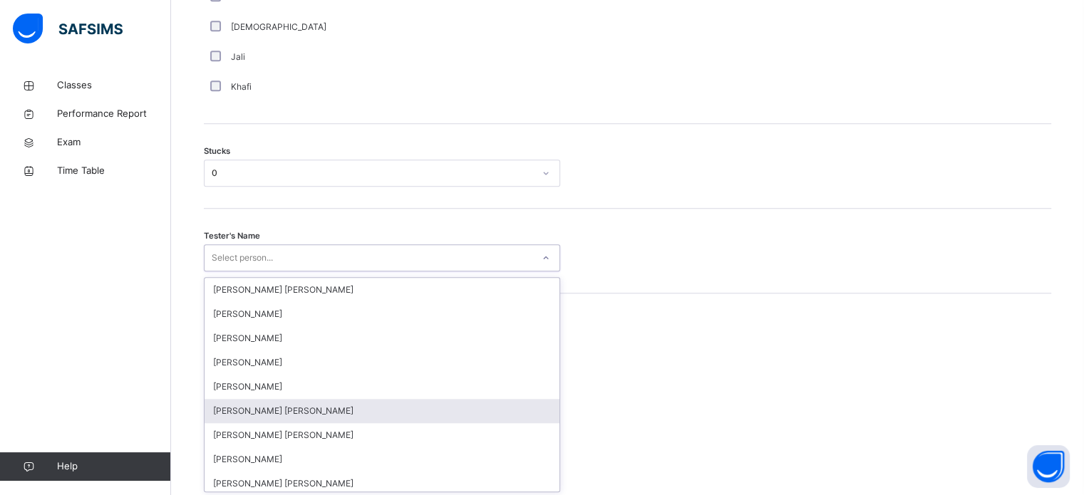
scroll to position [1136, 0]
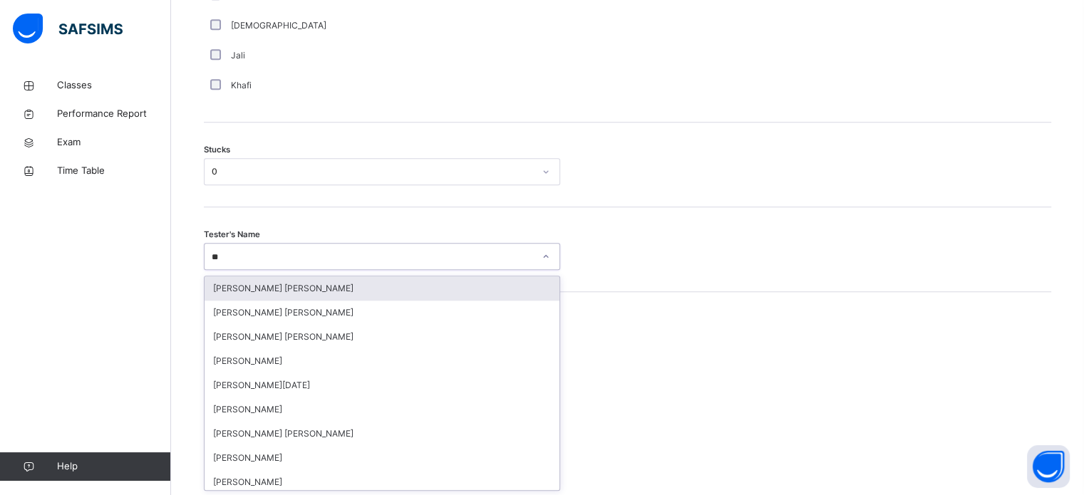
type input "***"
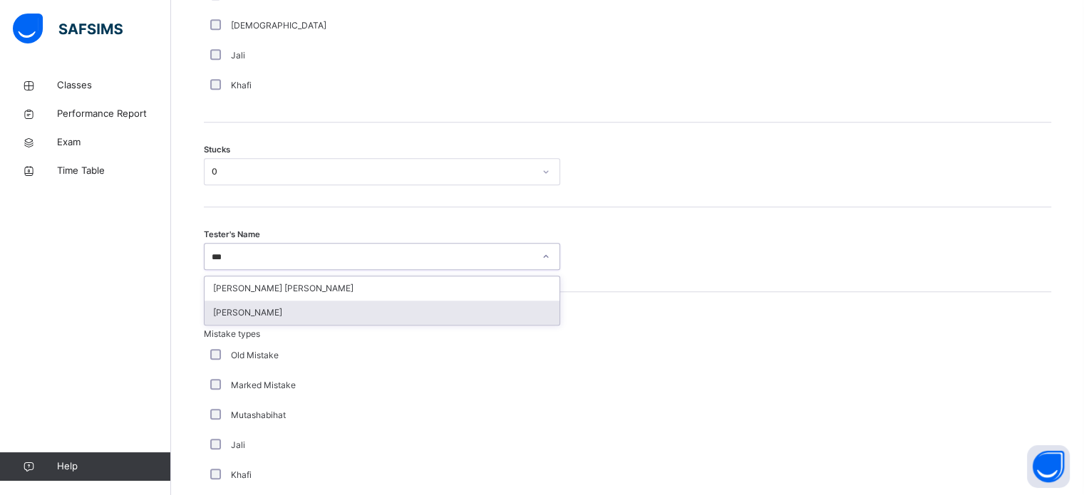
click at [246, 310] on div "[PERSON_NAME]" at bounding box center [382, 313] width 355 height 24
click at [246, 310] on div "Mistake types Old Mistake Marked Mistake Mutashabihat [PERSON_NAME] Unclear Cha…" at bounding box center [628, 432] width 848 height 280
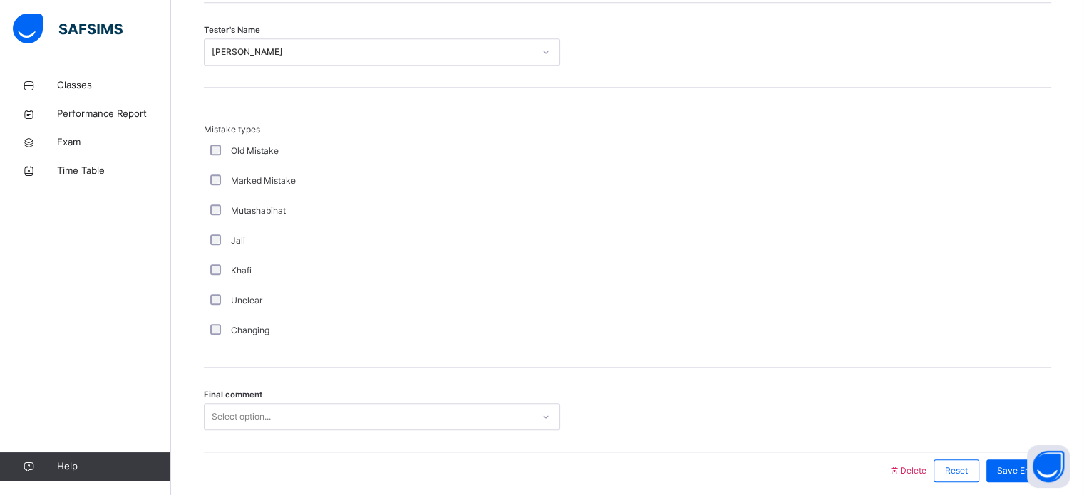
scroll to position [1398, 0]
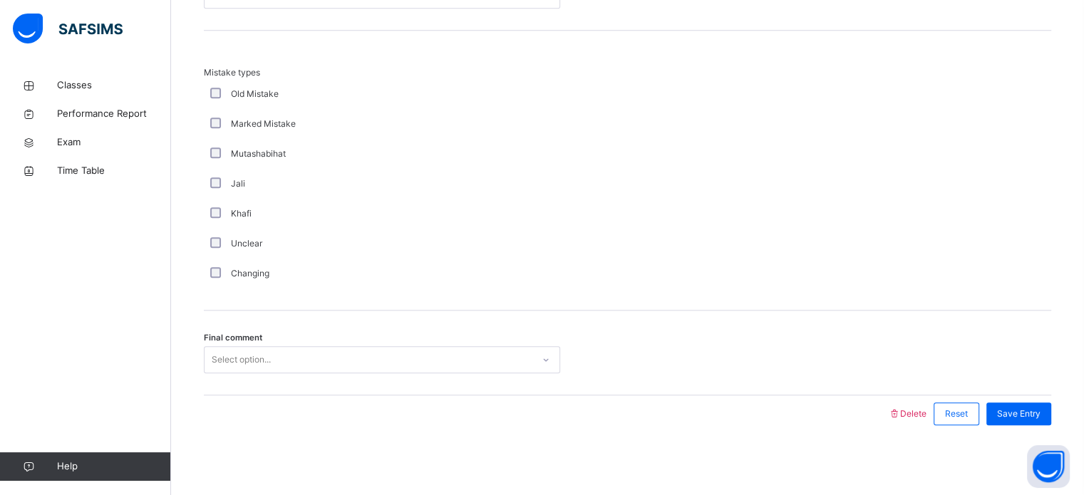
click at [261, 359] on div "Select option..." at bounding box center [241, 359] width 59 height 27
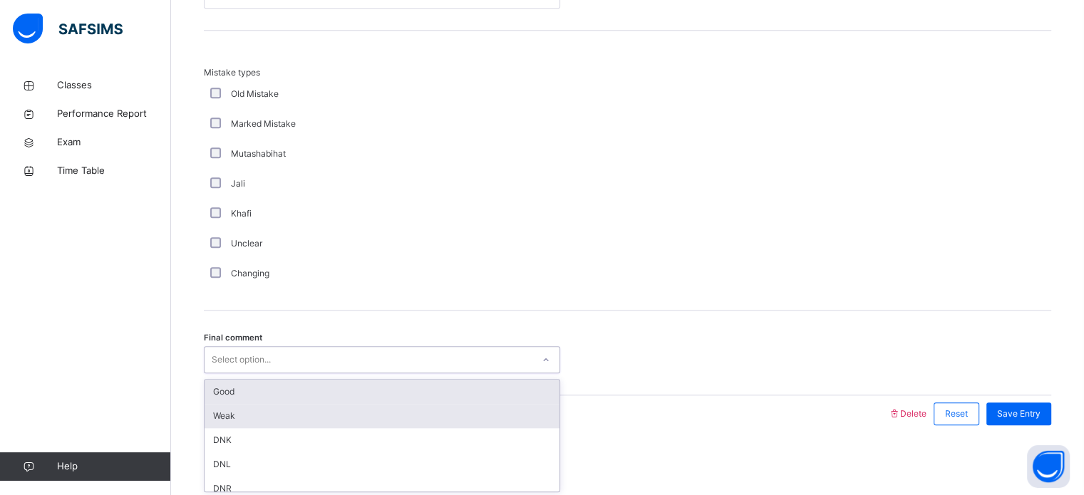
click at [250, 404] on div "Weak" at bounding box center [382, 416] width 355 height 24
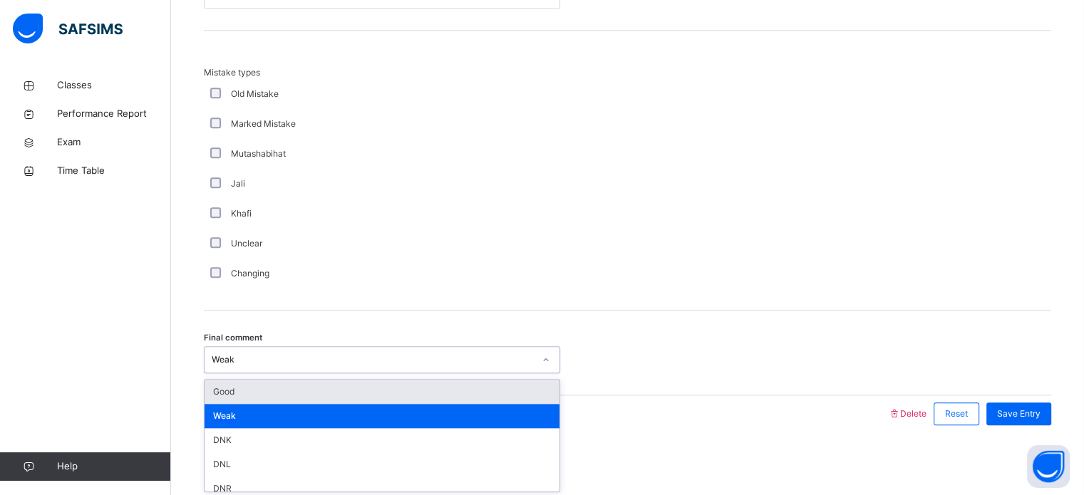
drag, startPoint x: 254, startPoint y: 370, endPoint x: 252, endPoint y: 377, distance: 7.4
click at [252, 371] on div "Weak" at bounding box center [382, 359] width 356 height 27
drag, startPoint x: 251, startPoint y: 399, endPoint x: 283, endPoint y: 401, distance: 32.2
click at [251, 401] on div "Good" at bounding box center [382, 392] width 355 height 24
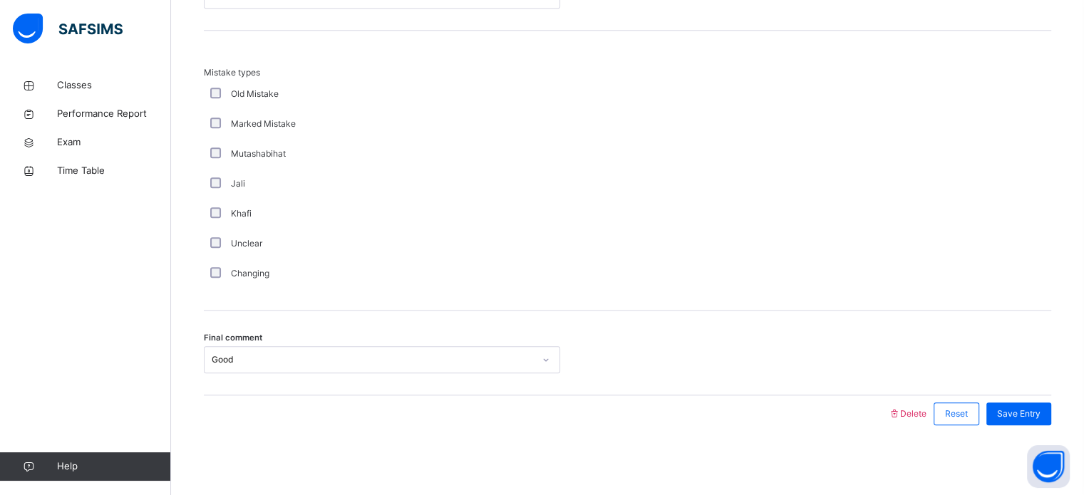
drag, startPoint x: 1058, startPoint y: 416, endPoint x: 1055, endPoint y: 406, distance: 9.7
click at [1052, 408] on div "Save Entry" at bounding box center [1019, 414] width 65 height 23
click at [1052, 406] on div "Save Entry" at bounding box center [1019, 414] width 65 height 23
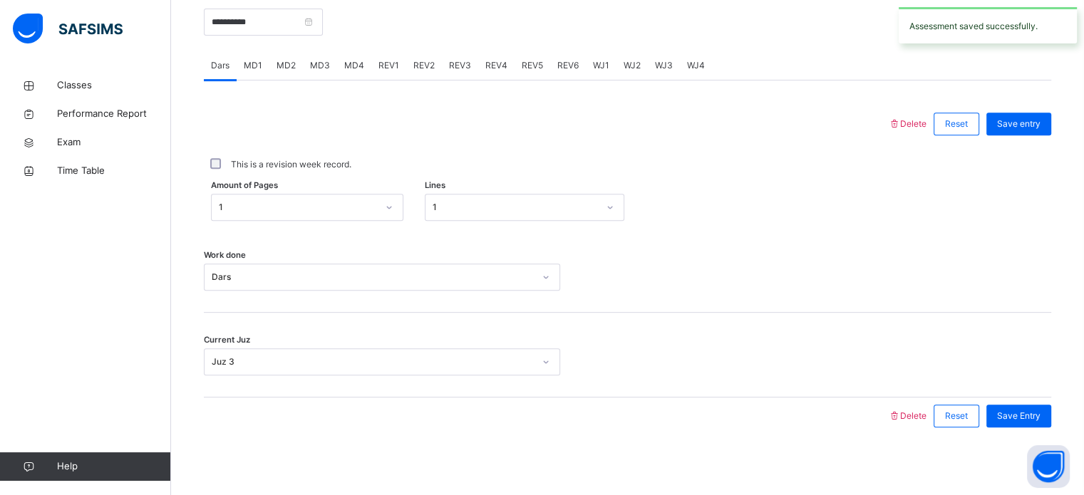
scroll to position [575, 0]
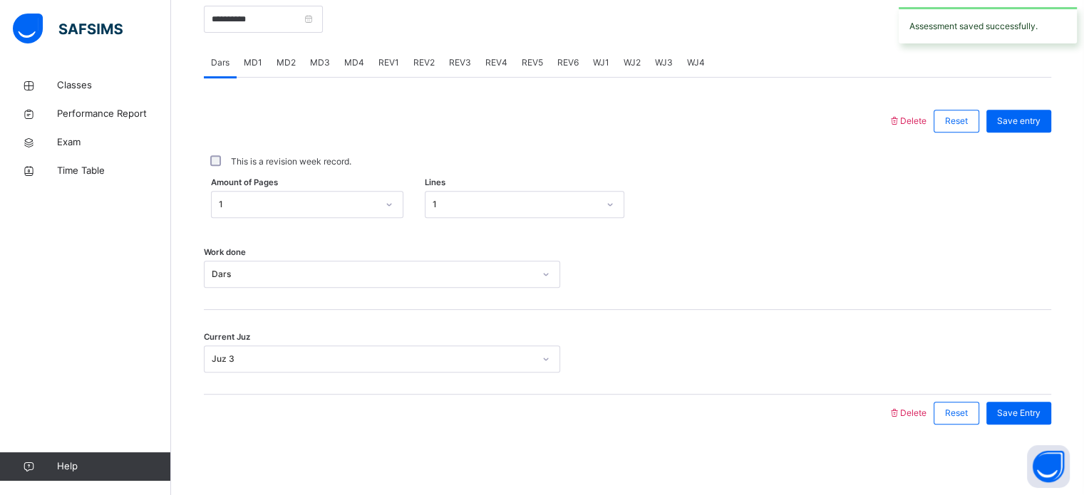
drag, startPoint x: 325, startPoint y: 91, endPoint x: 329, endPoint y: 66, distance: 25.9
click at [328, 73] on div "Dars MD1 MD2 MD3 MD4 REV1 REV2 REV3 REV4 REV5 REV6 WJ1 WJ2 WJ3 WJ4 Dars More Op…" at bounding box center [628, 240] width 848 height 384
click at [328, 59] on div "MD3" at bounding box center [320, 62] width 34 height 29
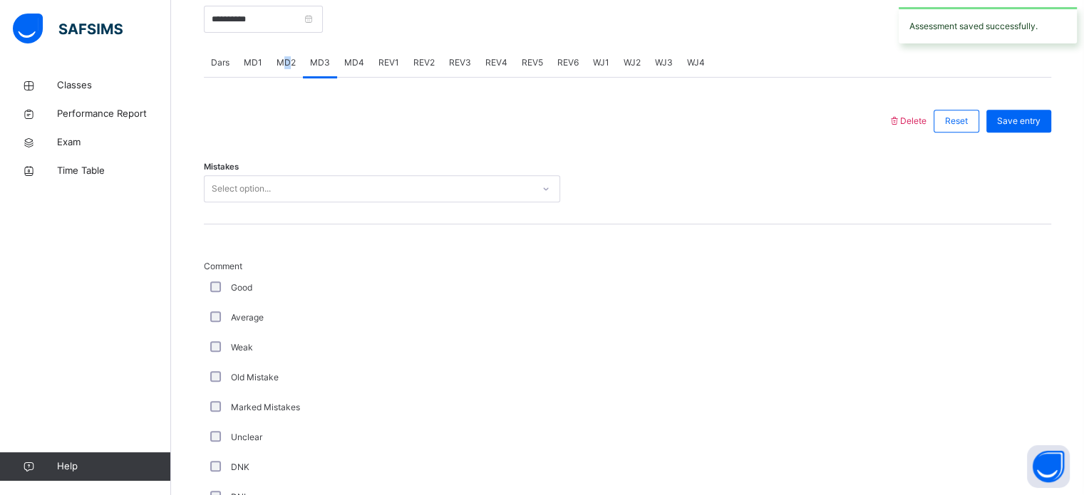
drag, startPoint x: 281, startPoint y: 60, endPoint x: 272, endPoint y: 60, distance: 9.3
click at [274, 60] on div "MD2" at bounding box center [286, 62] width 34 height 29
click at [251, 64] on span "MD1" at bounding box center [253, 62] width 19 height 13
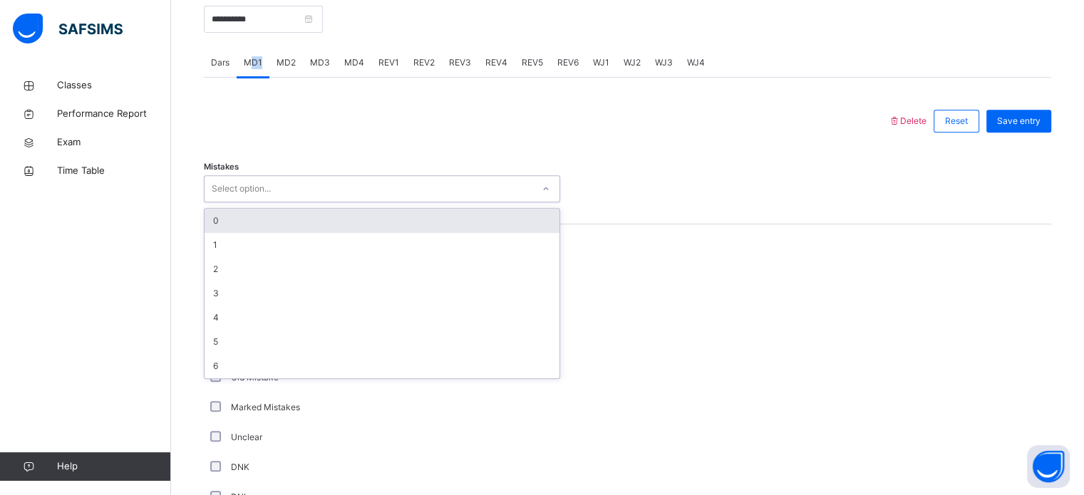
click at [264, 184] on div "Select option..." at bounding box center [241, 188] width 59 height 27
click at [249, 210] on div "0" at bounding box center [382, 221] width 355 height 24
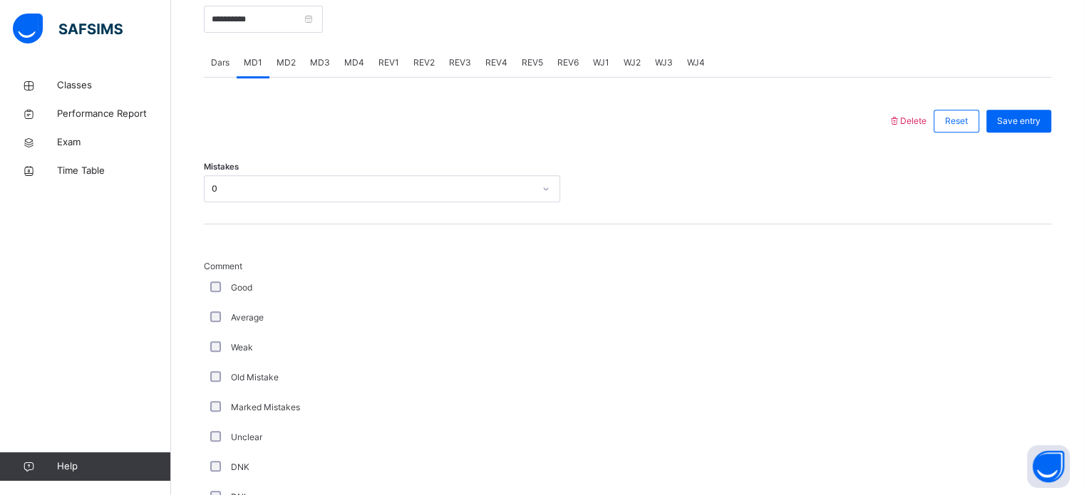
click at [209, 289] on div "Good" at bounding box center [381, 288] width 349 height 13
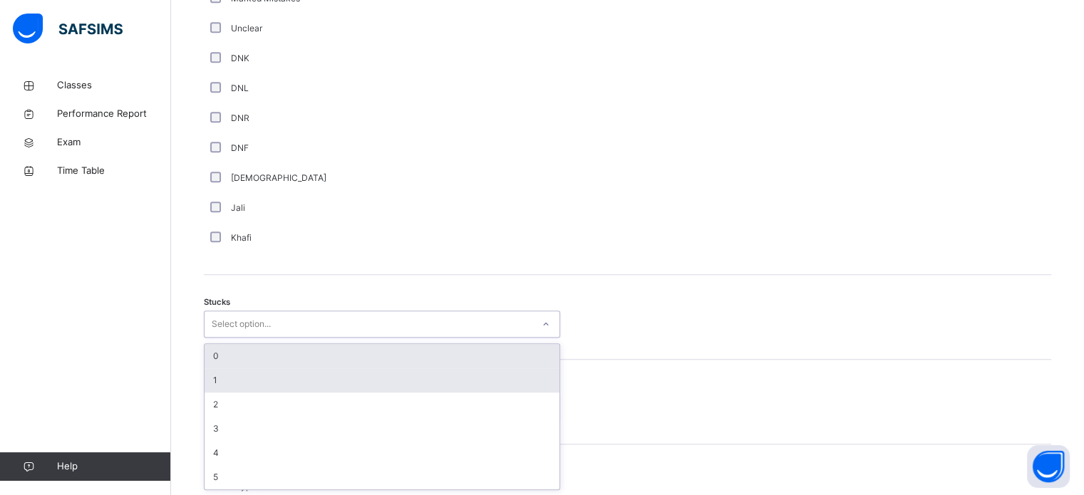
click at [221, 379] on div "1" at bounding box center [382, 381] width 355 height 24
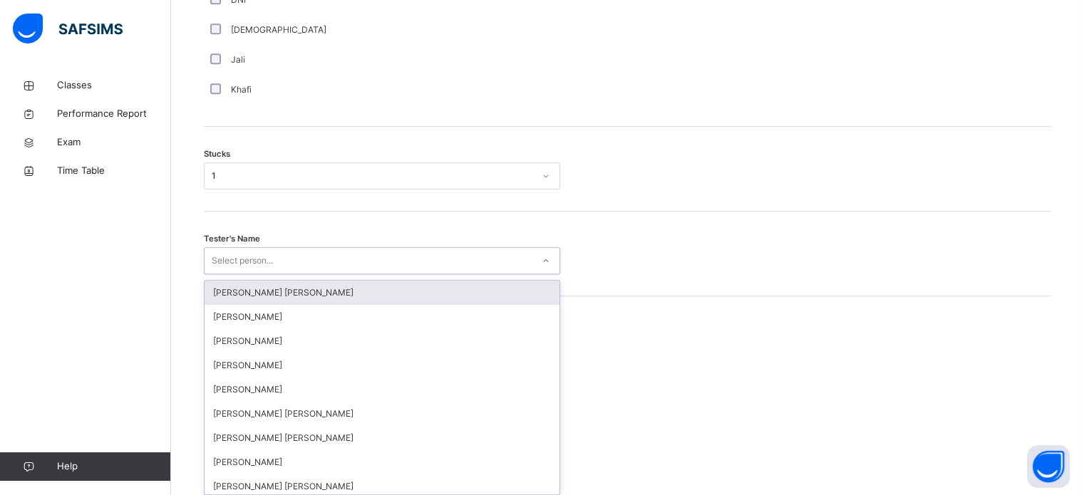
scroll to position [1136, 0]
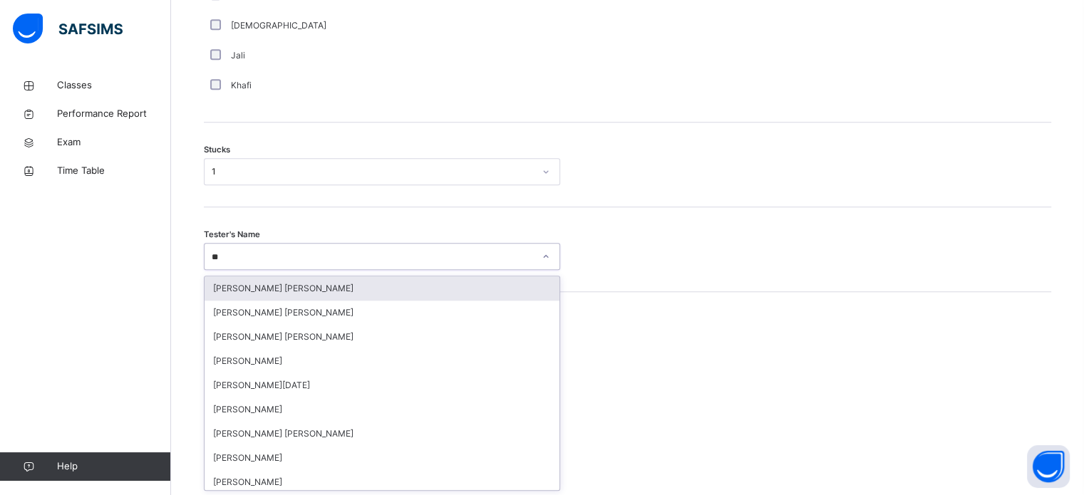
type input "***"
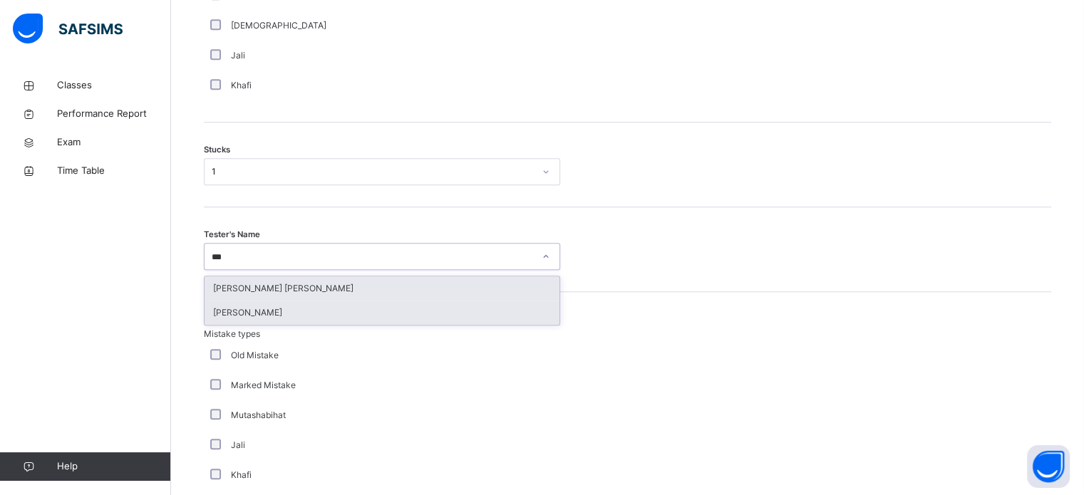
click at [214, 319] on div "[PERSON_NAME]" at bounding box center [382, 313] width 355 height 24
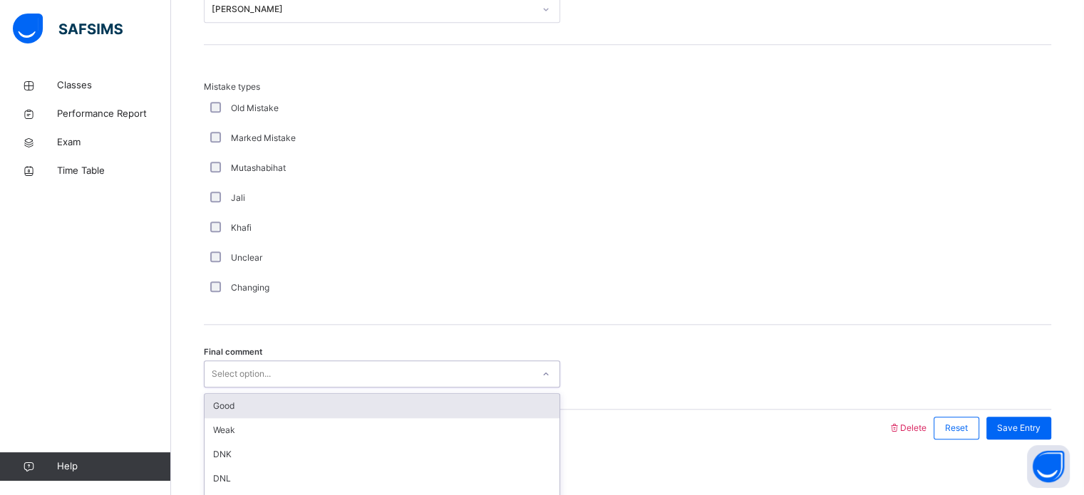
scroll to position [1398, 0]
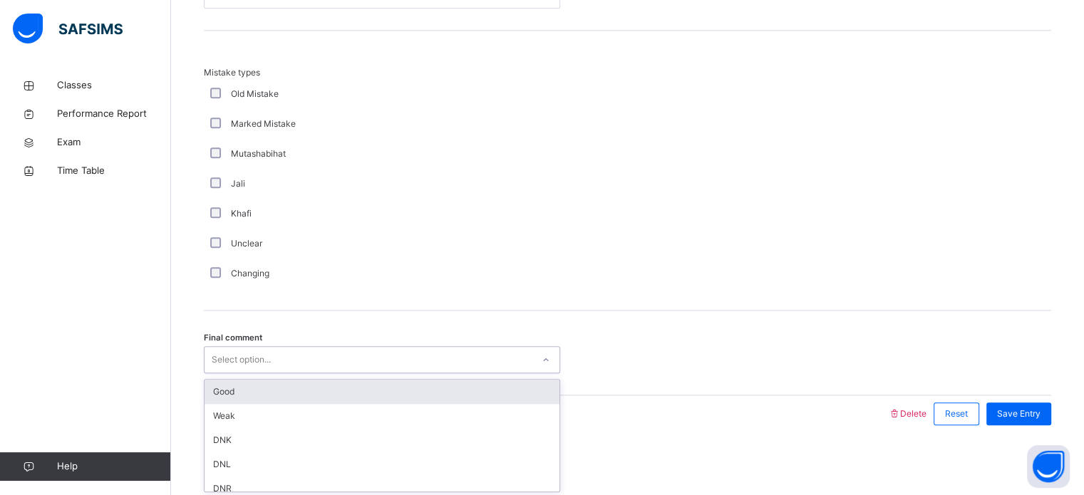
click at [213, 391] on div "Good" at bounding box center [382, 392] width 355 height 24
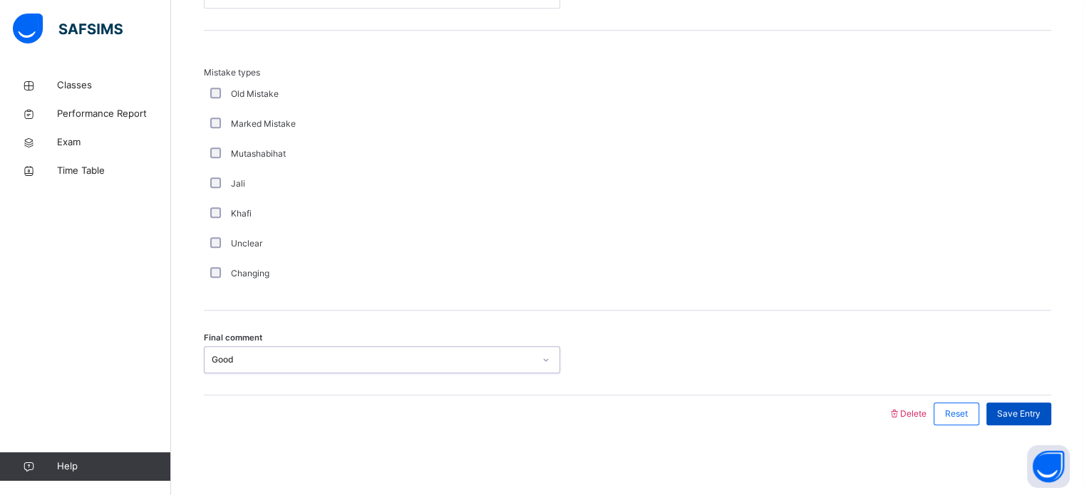
click at [1052, 422] on div "Save Entry" at bounding box center [1019, 414] width 65 height 23
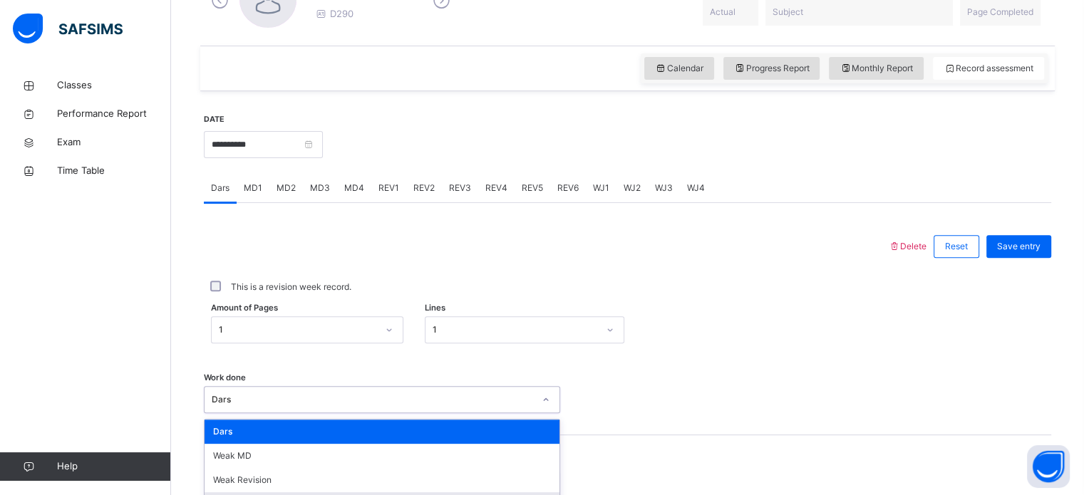
scroll to position [575, 0]
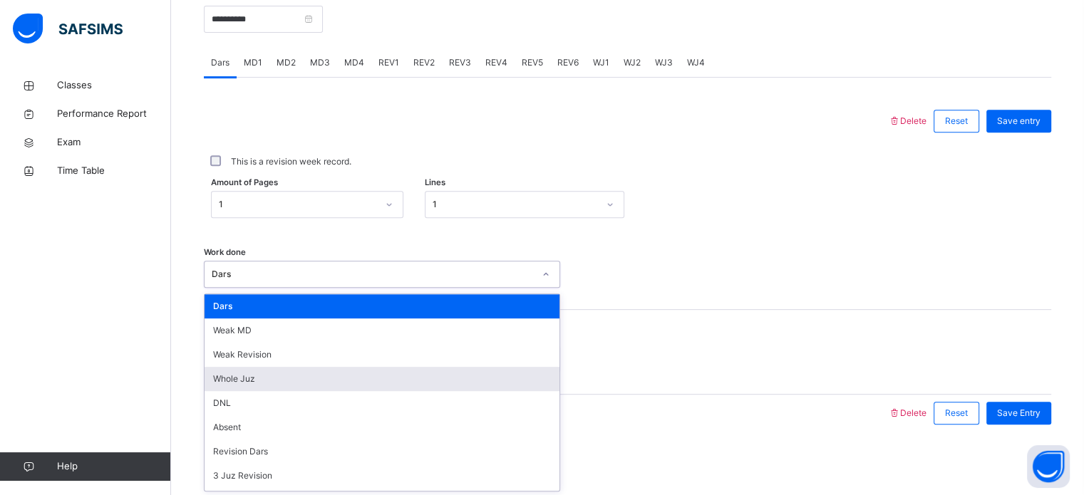
click at [319, 288] on div "option Whole Juz focused, 4 of 16. 16 results available. Use Up and Down to cho…" at bounding box center [382, 274] width 356 height 27
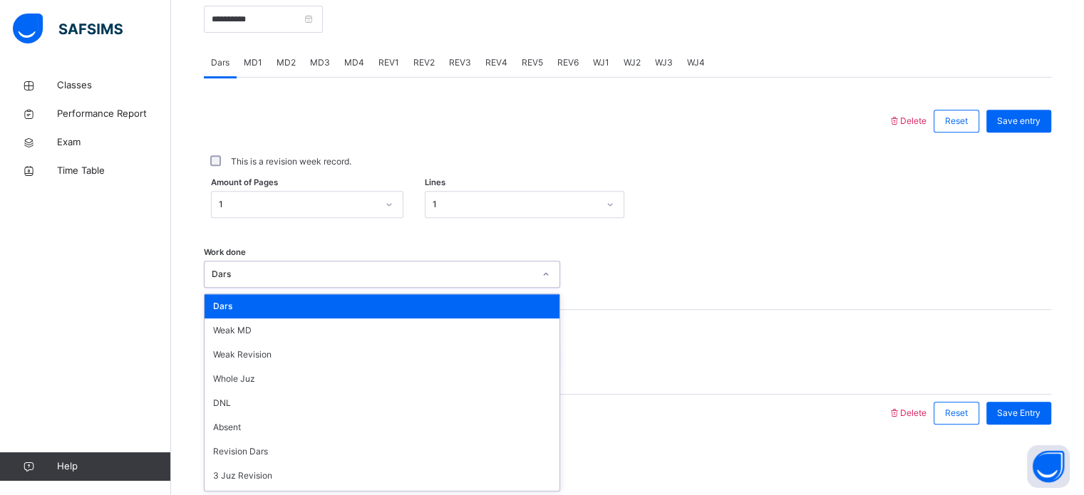
click at [290, 297] on div "Dars" at bounding box center [382, 306] width 355 height 24
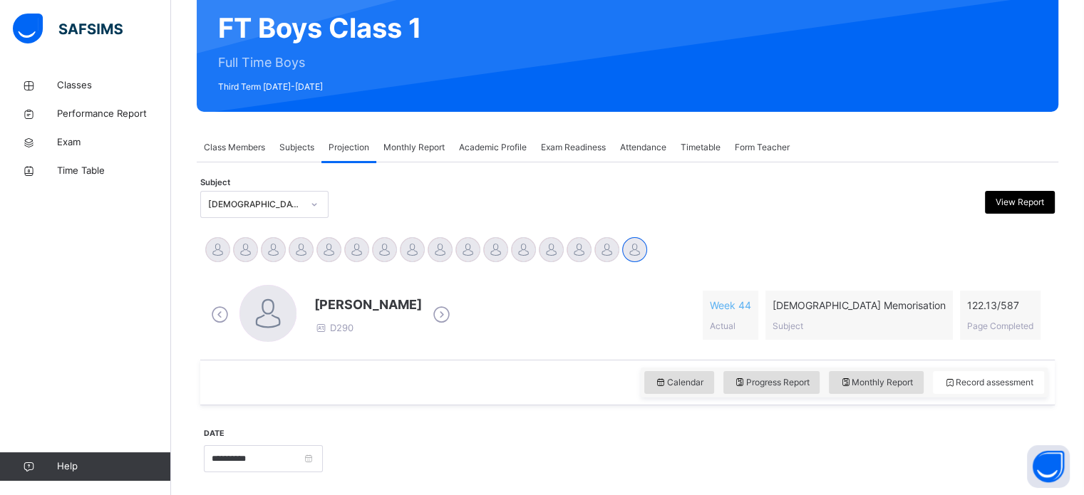
scroll to position [111, 0]
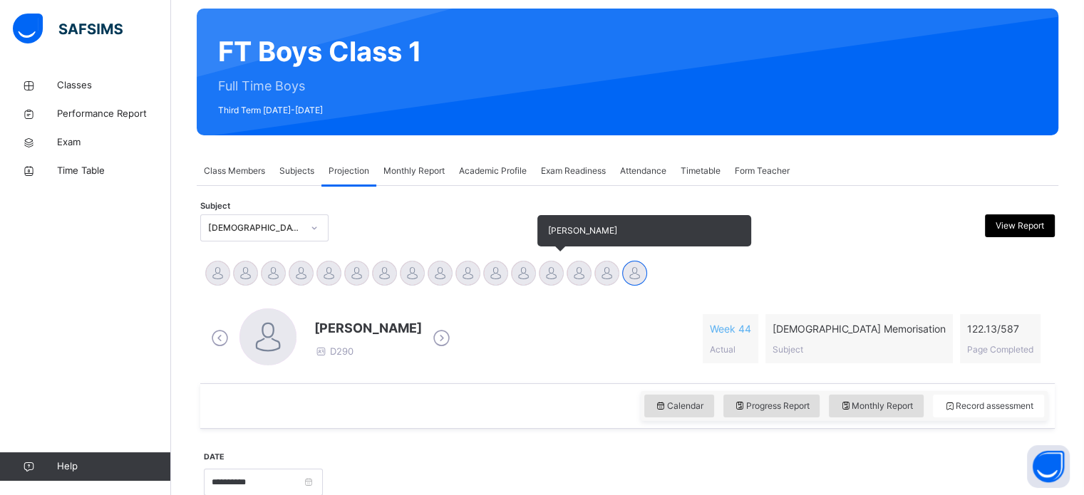
click at [554, 280] on div at bounding box center [551, 273] width 25 height 25
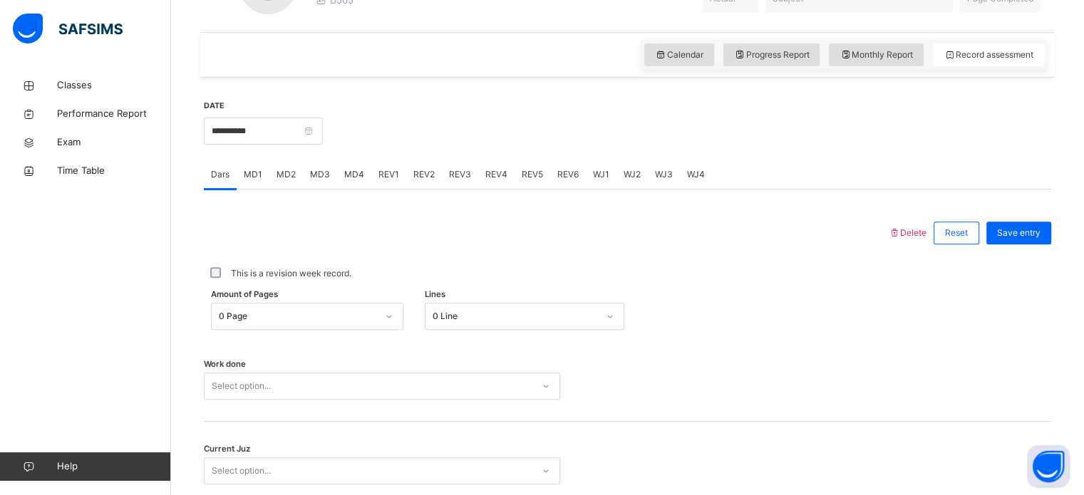
scroll to position [575, 0]
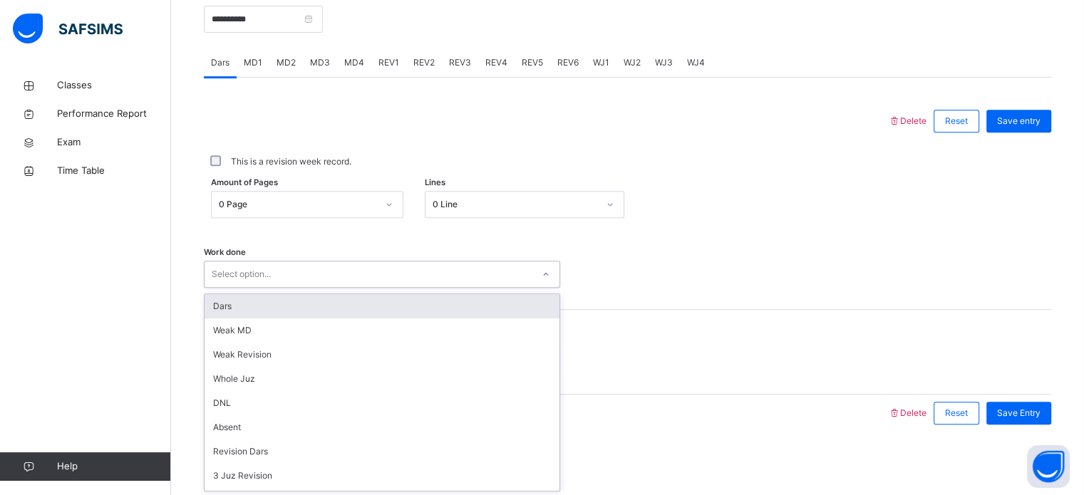
click at [429, 266] on div "Select option..." at bounding box center [369, 275] width 328 height 22
paste input "**********"
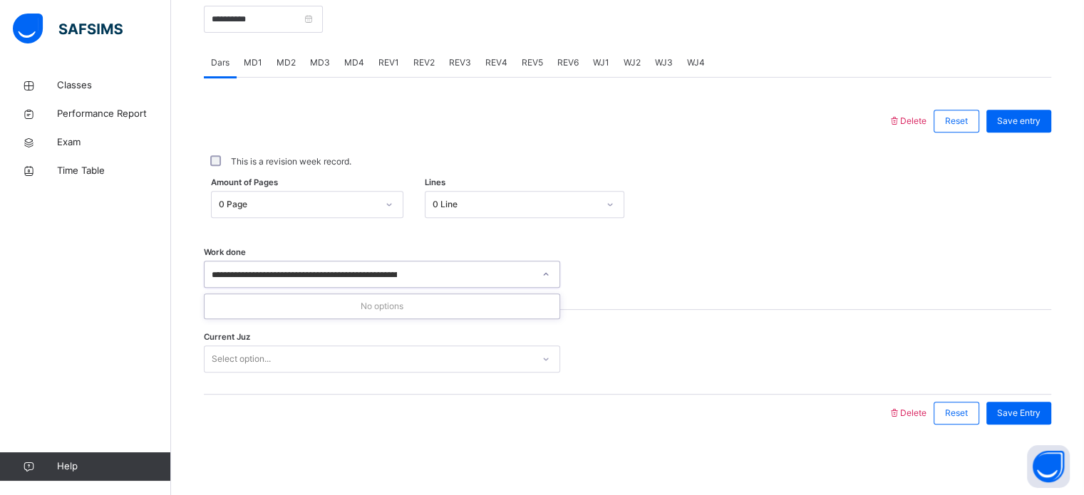
type input "**********"
click at [425, 257] on div "Work done Select option..." at bounding box center [628, 267] width 848 height 85
drag, startPoint x: 416, startPoint y: 299, endPoint x: 397, endPoint y: 273, distance: 31.7
click at [397, 273] on div "Work done Select option..." at bounding box center [628, 267] width 848 height 85
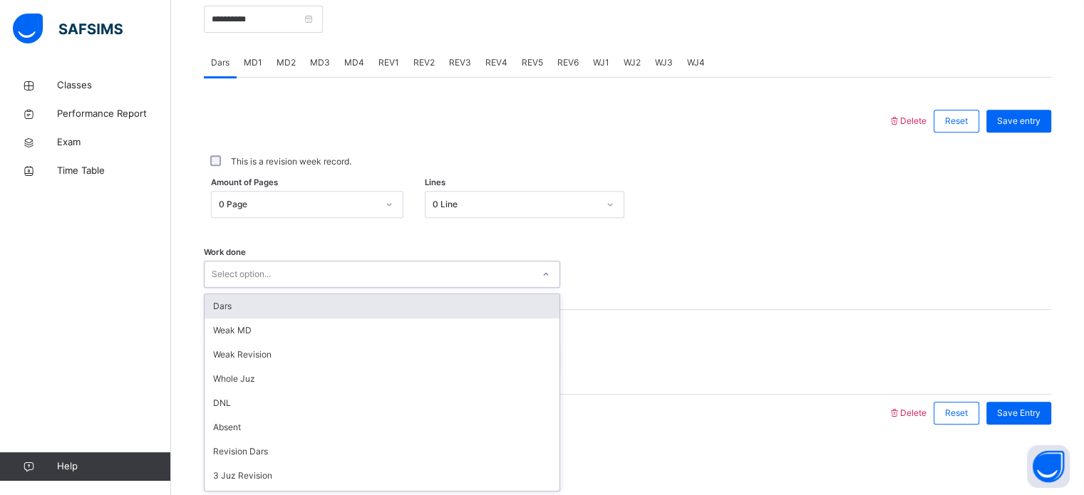
click at [397, 273] on div "Select option..." at bounding box center [369, 275] width 328 height 22
paste input "**********"
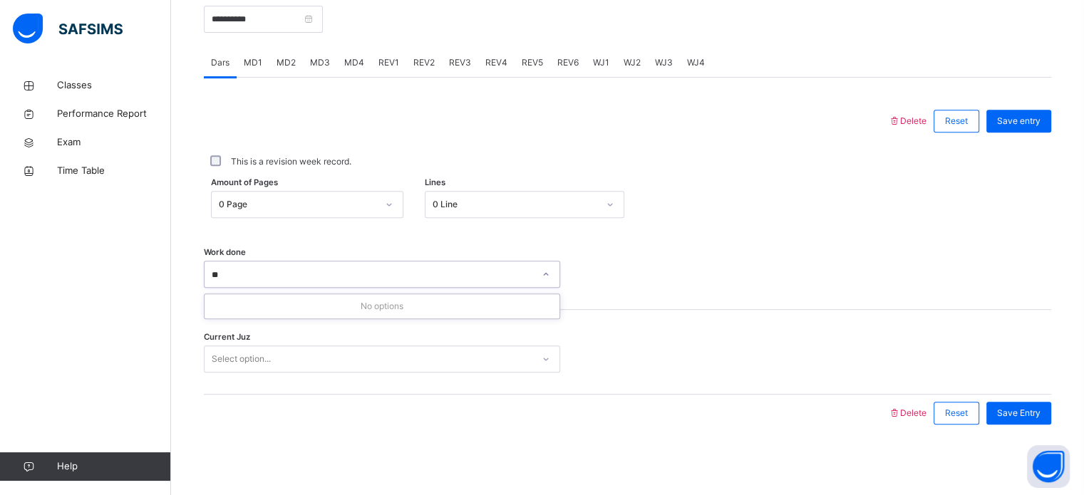
type input "*"
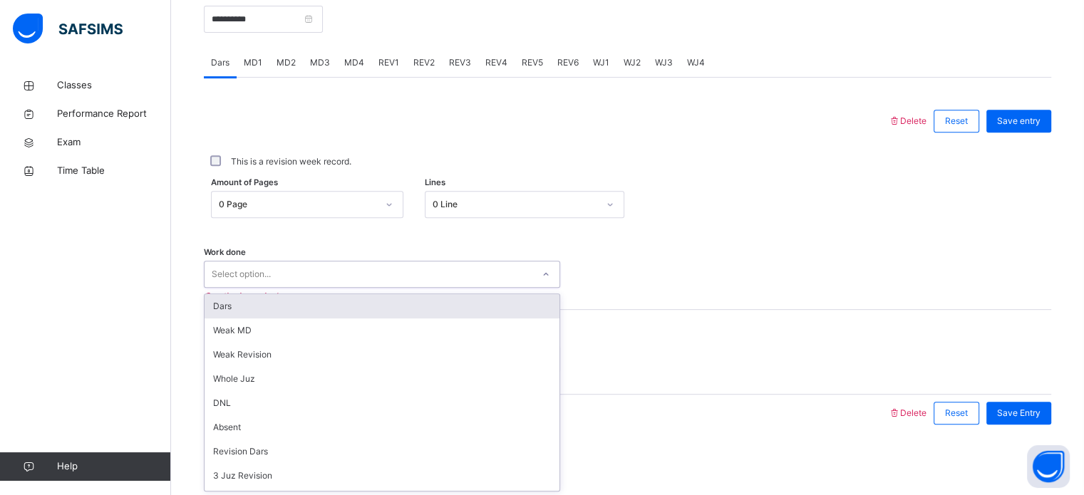
click at [384, 296] on div "Dars" at bounding box center [382, 306] width 355 height 24
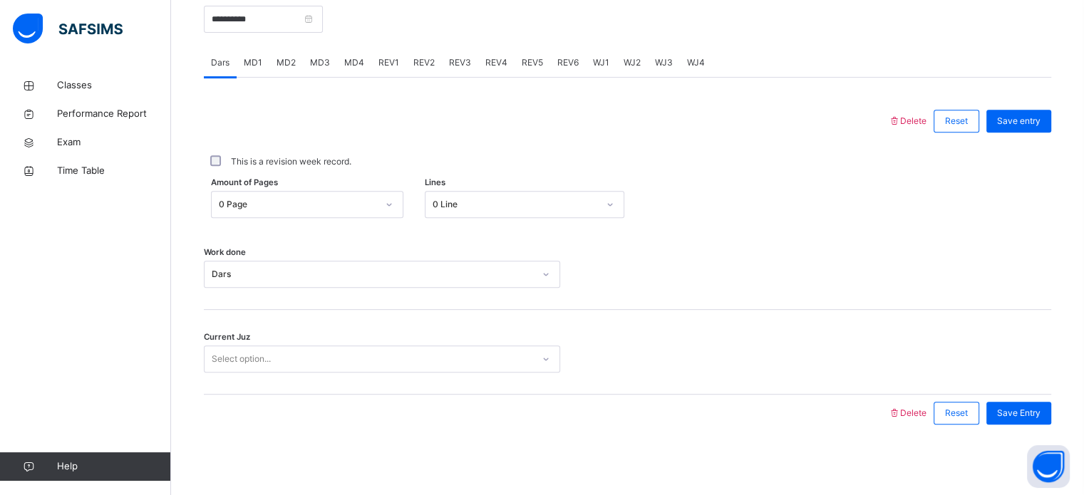
click at [384, 296] on div "Work done Dars" at bounding box center [628, 267] width 848 height 85
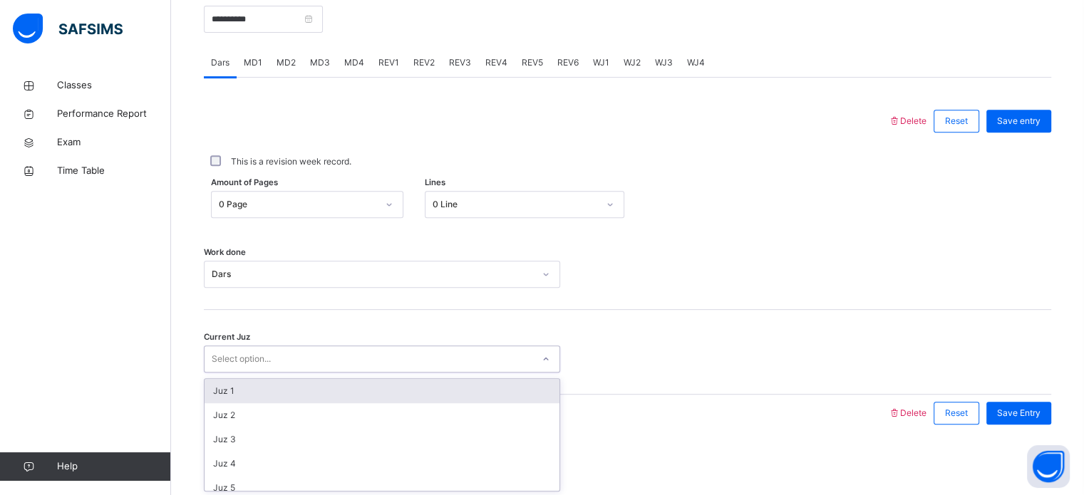
click at [404, 367] on div "Select option..." at bounding box center [369, 360] width 328 height 22
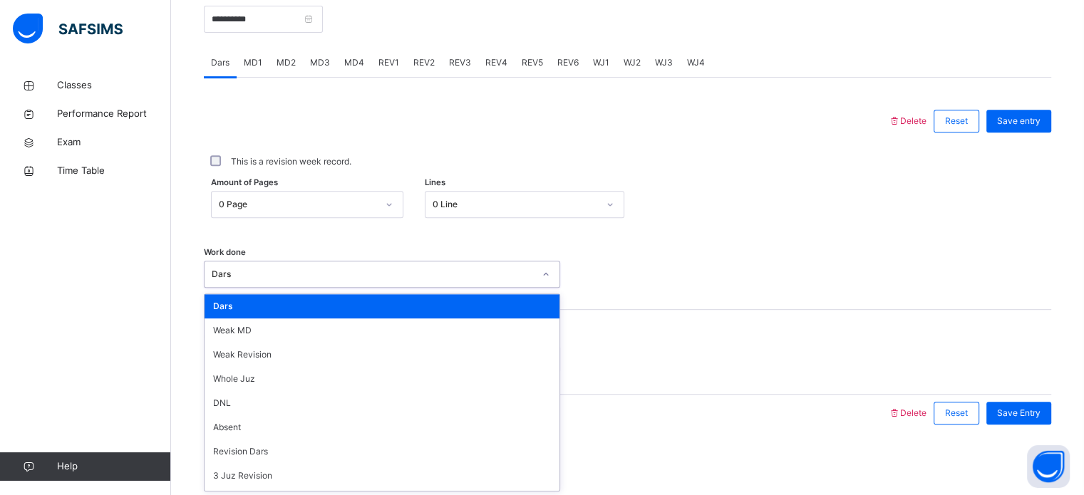
click at [349, 262] on div "Dars" at bounding box center [382, 274] width 356 height 27
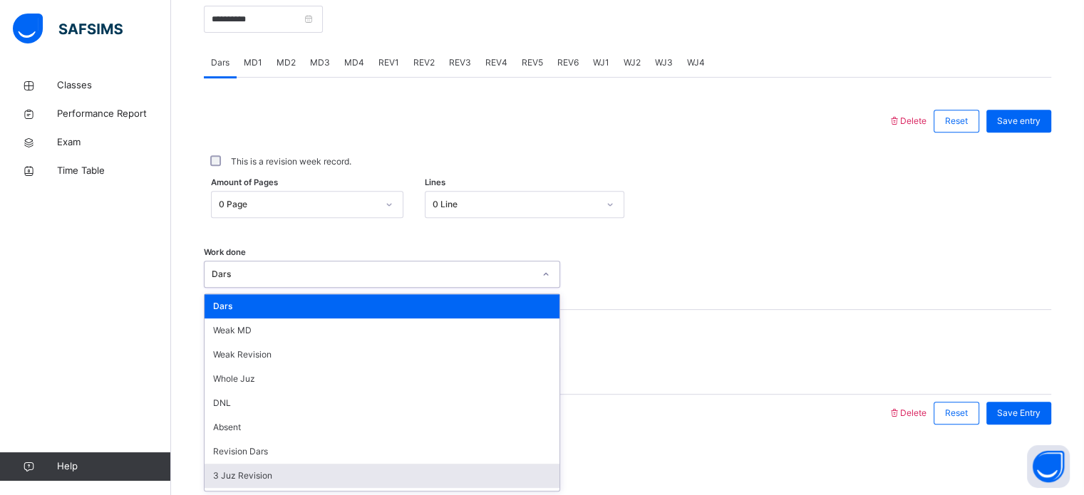
scroll to position [29, 0]
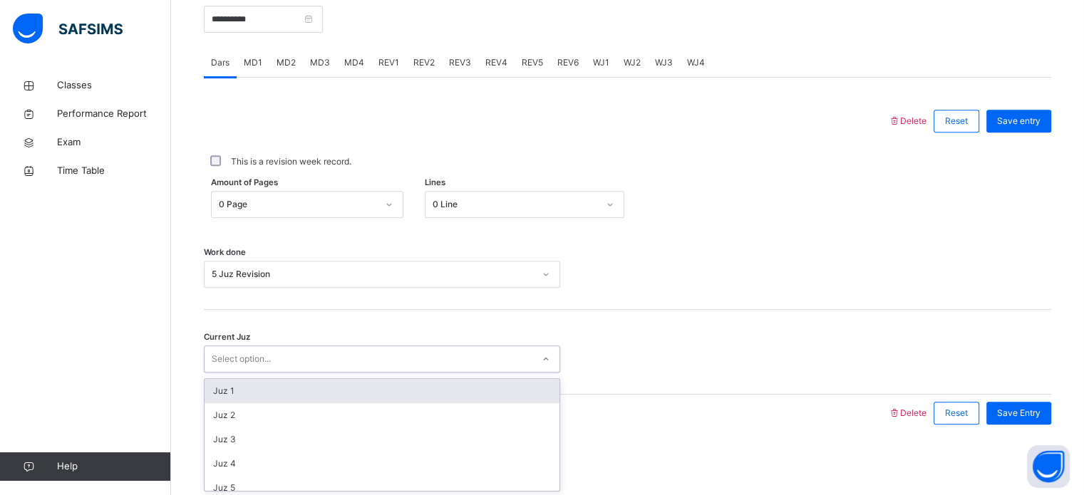
click at [379, 361] on div "Select option..." at bounding box center [369, 360] width 328 height 22
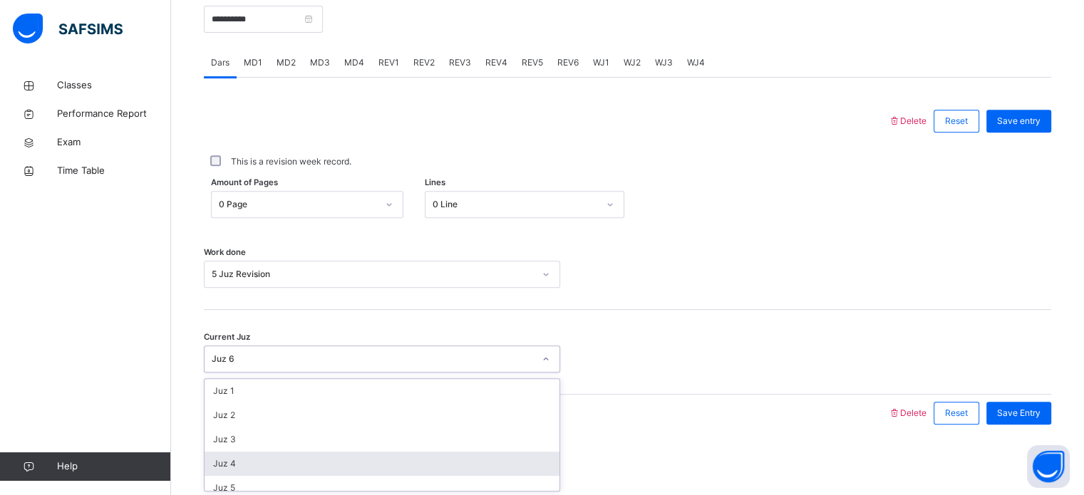
scroll to position [17, 0]
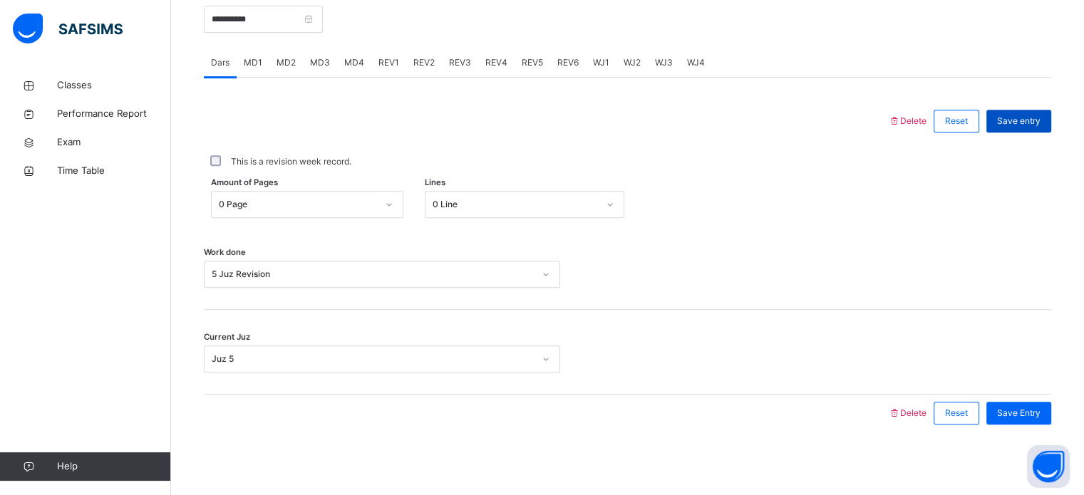
click at [1052, 128] on div "Save entry" at bounding box center [1019, 121] width 65 height 23
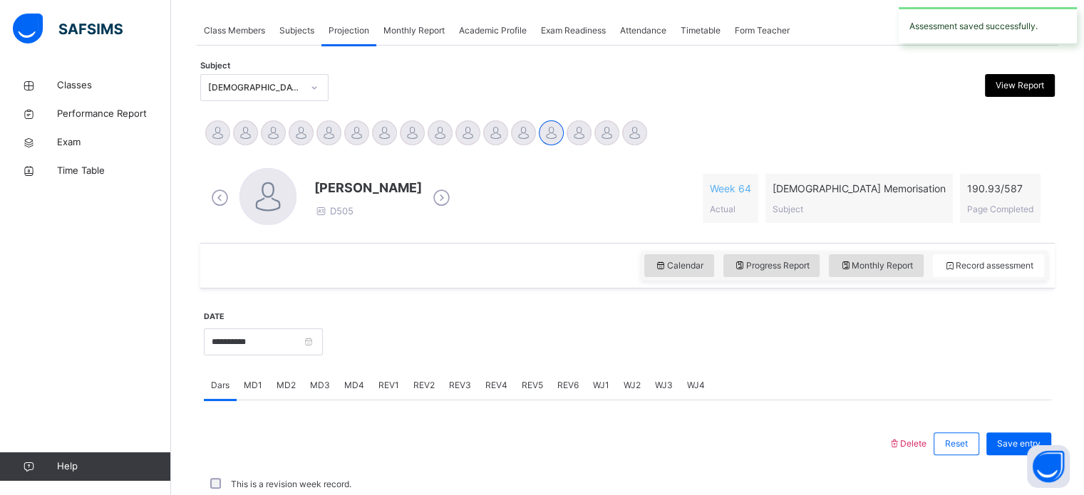
scroll to position [575, 0]
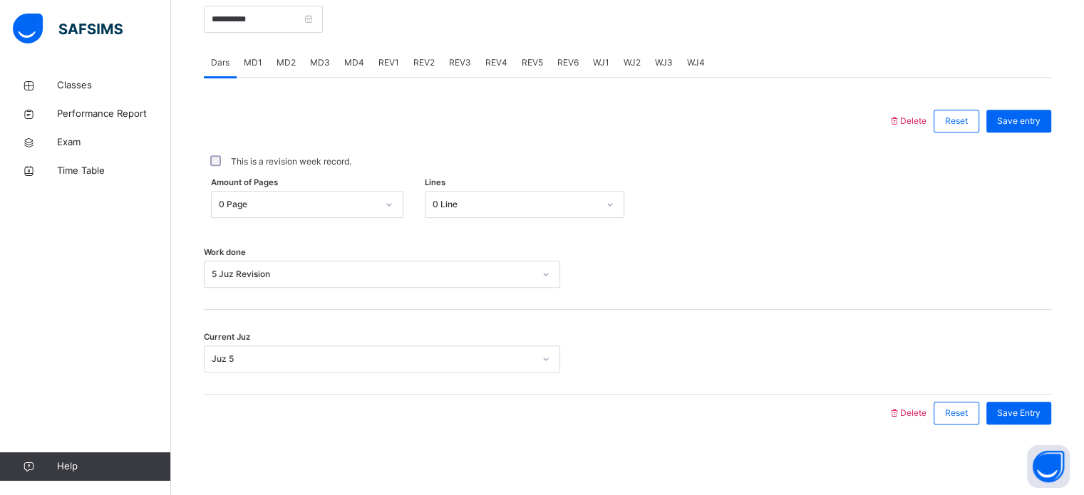
click at [282, 34] on div "**********" at bounding box center [263, 17] width 119 height 61
click at [282, 31] on input "**********" at bounding box center [263, 19] width 119 height 27
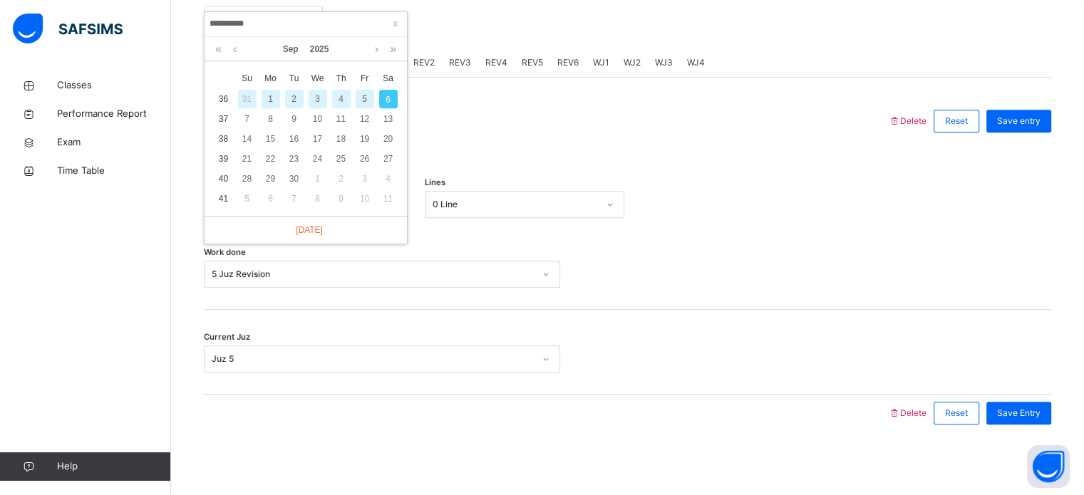
click at [320, 95] on div "3" at bounding box center [318, 99] width 19 height 19
type input "**********"
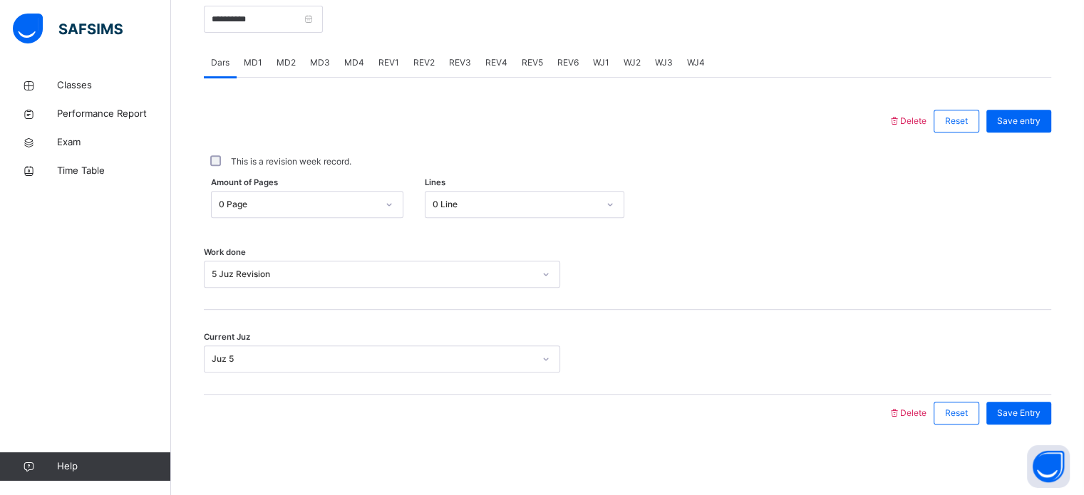
click at [453, 65] on span "REV3" at bounding box center [460, 62] width 22 height 13
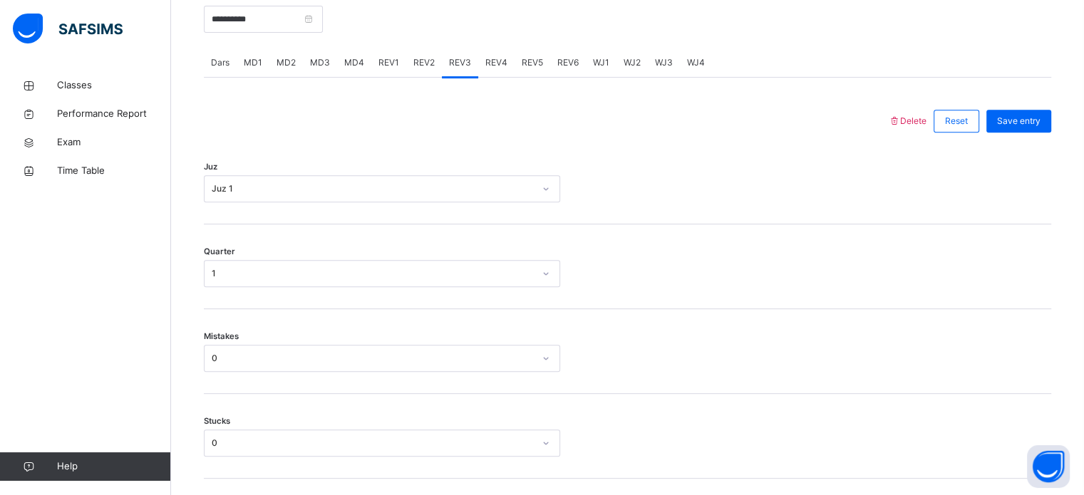
click at [482, 65] on div "REV4" at bounding box center [496, 62] width 36 height 29
click at [515, 72] on div "REV5" at bounding box center [533, 62] width 36 height 29
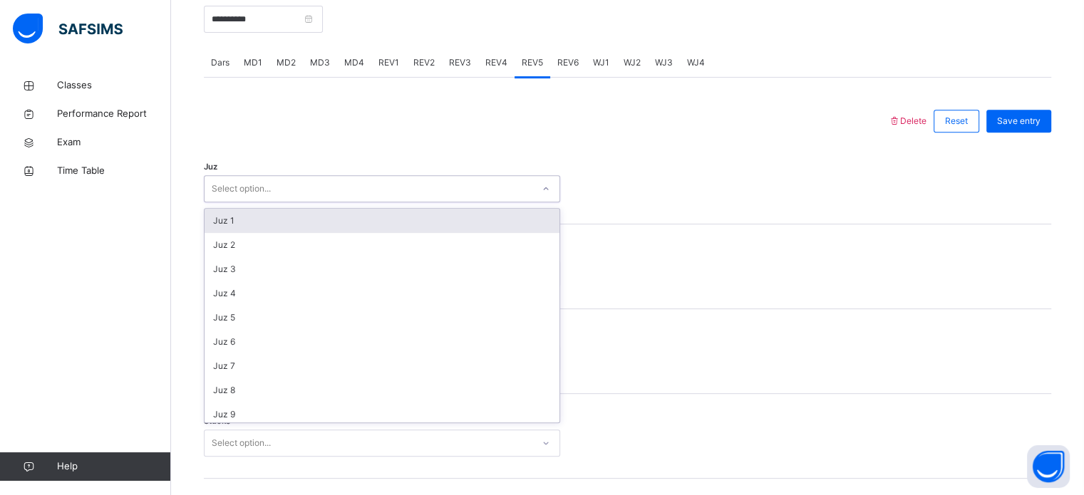
click at [255, 185] on div "Select option..." at bounding box center [241, 188] width 59 height 27
click at [212, 230] on div "Juz 1" at bounding box center [382, 221] width 355 height 24
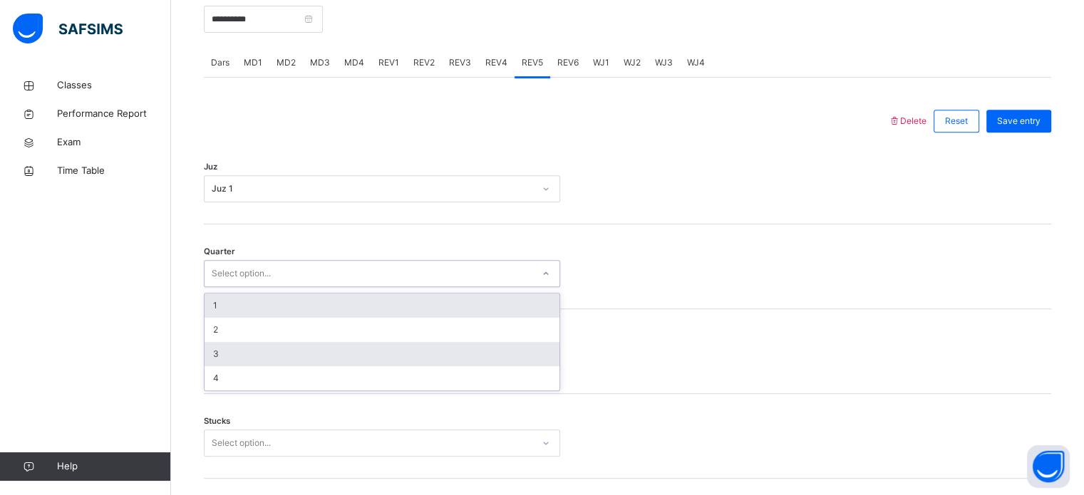
click at [206, 353] on div "3" at bounding box center [382, 354] width 355 height 24
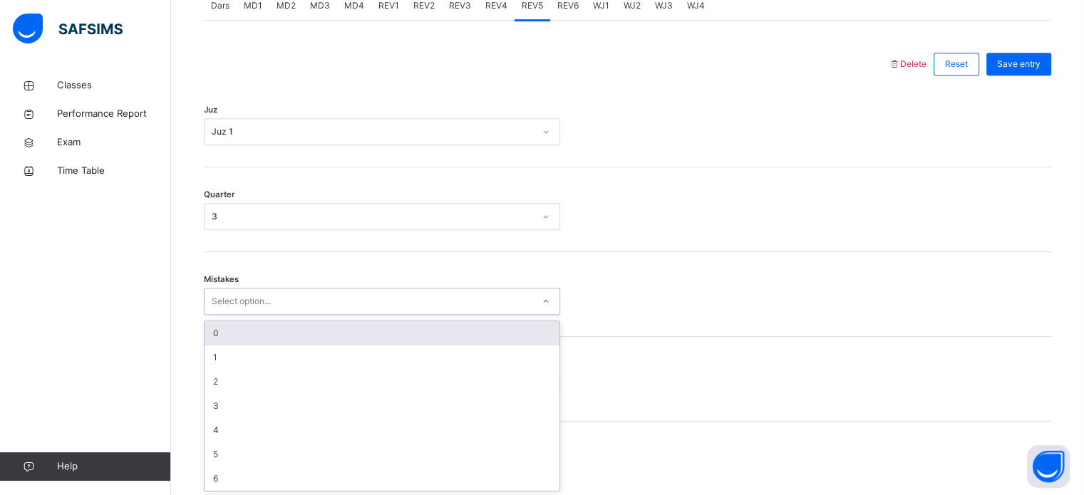
scroll to position [633, 0]
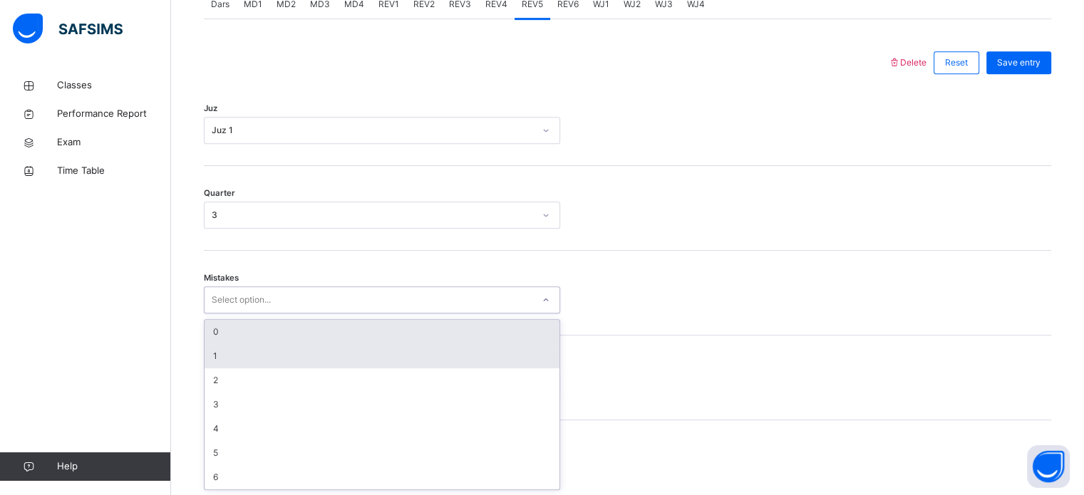
click at [206, 345] on div "1" at bounding box center [382, 356] width 355 height 24
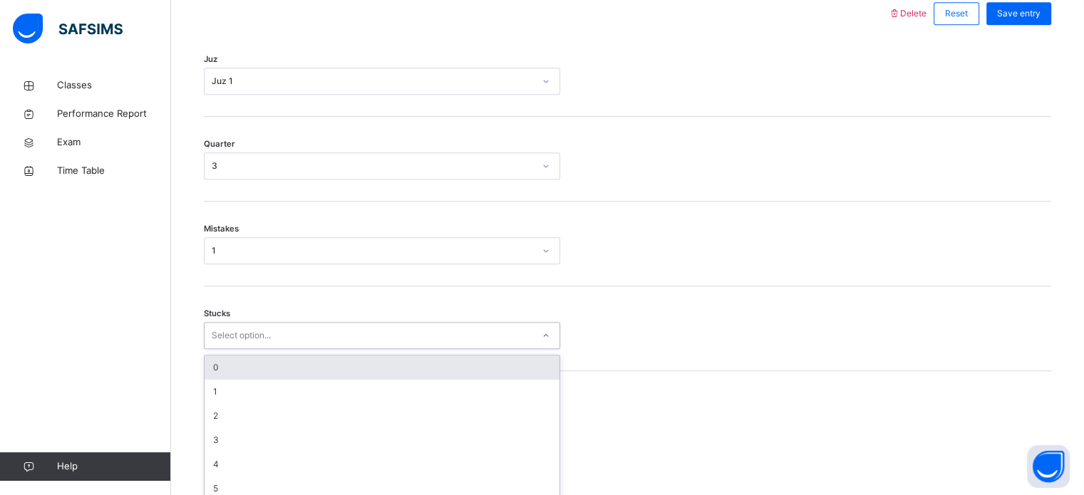
scroll to position [693, 0]
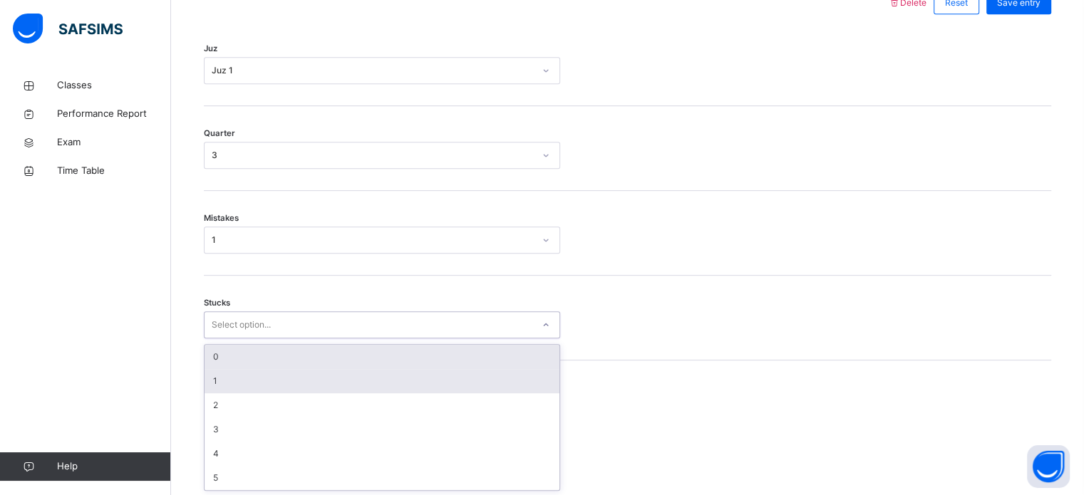
click at [208, 374] on div "1" at bounding box center [382, 381] width 355 height 24
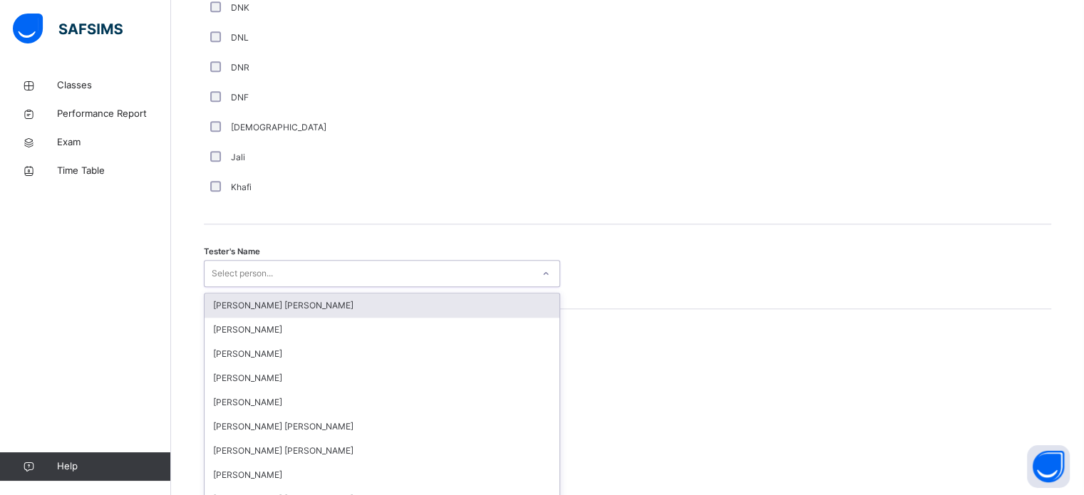
scroll to position [1306, 0]
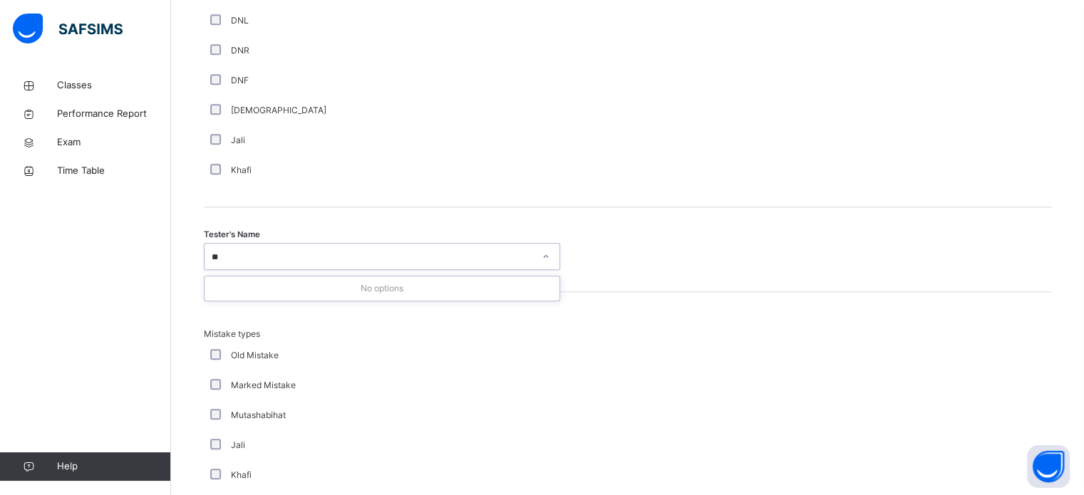
type input "*"
type input "**********"
click at [317, 259] on div "Select person..." at bounding box center [369, 257] width 328 height 22
type input "**********"
click at [411, 173] on div "Khafi" at bounding box center [381, 170] width 349 height 13
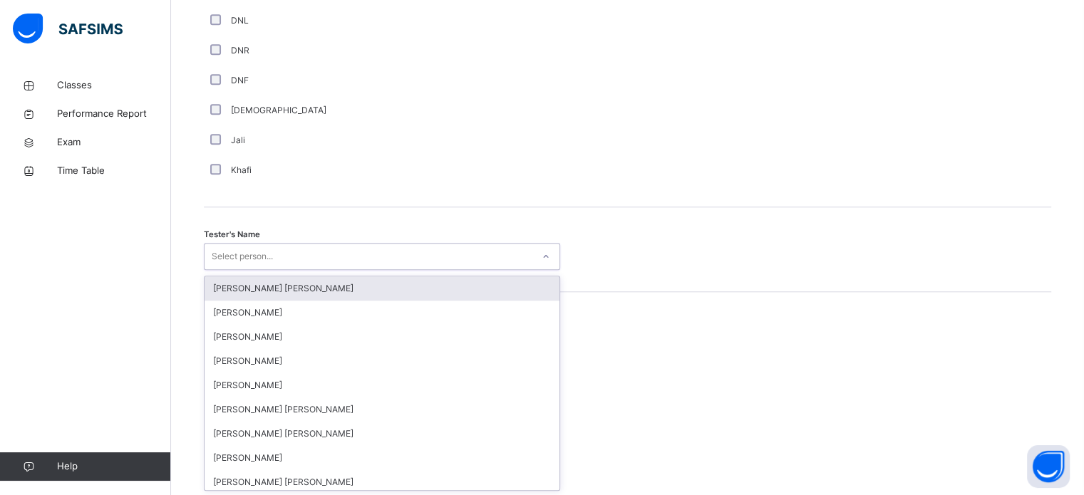
click at [342, 260] on div "Select person..." at bounding box center [369, 257] width 328 height 22
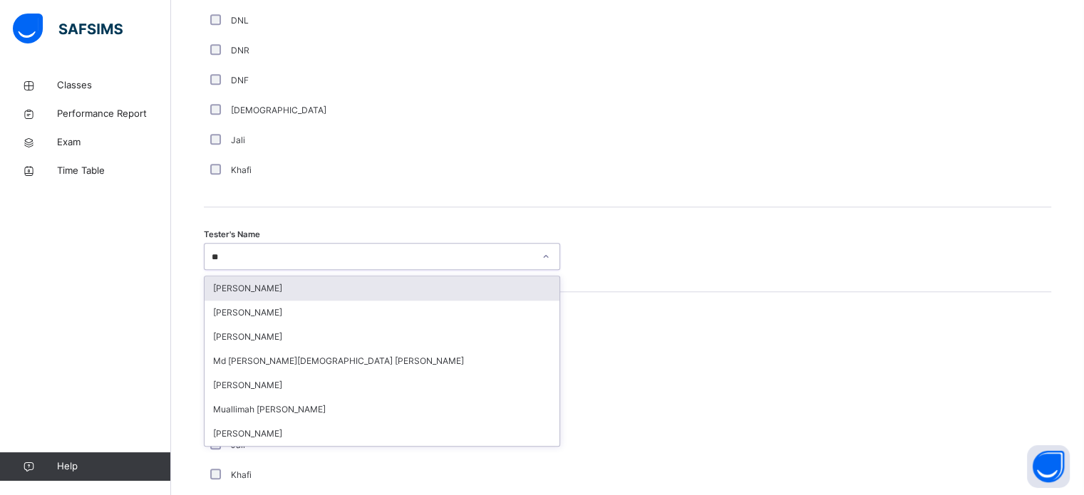
type input "*"
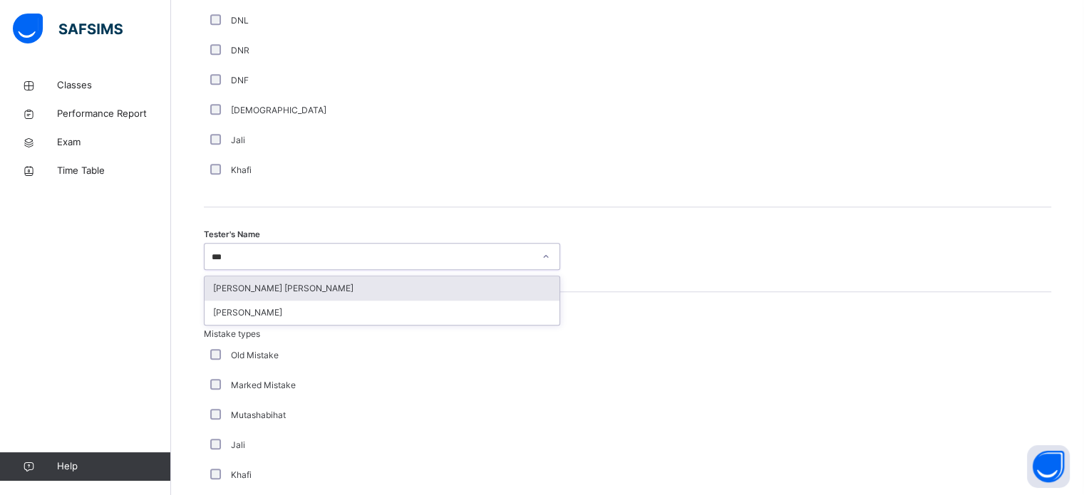
type input "****"
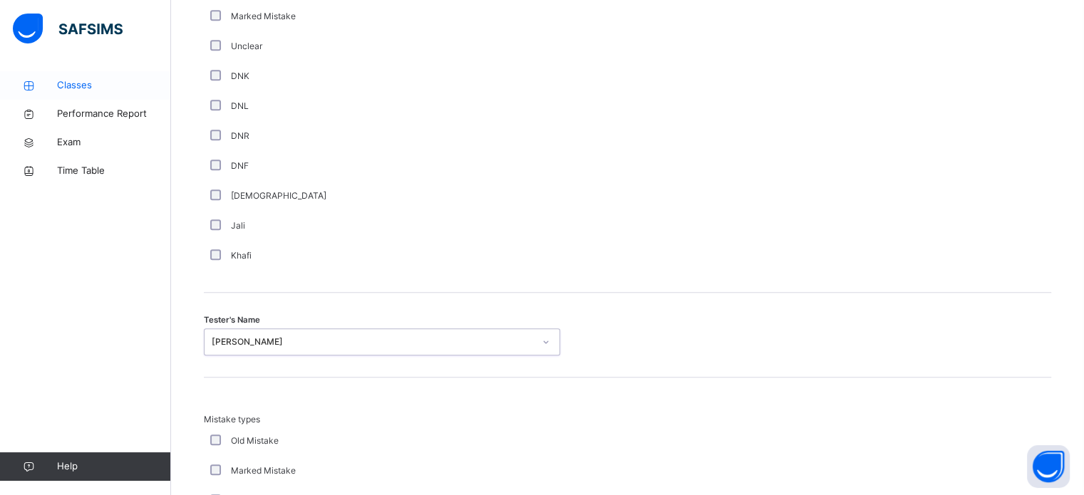
scroll to position [1568, 0]
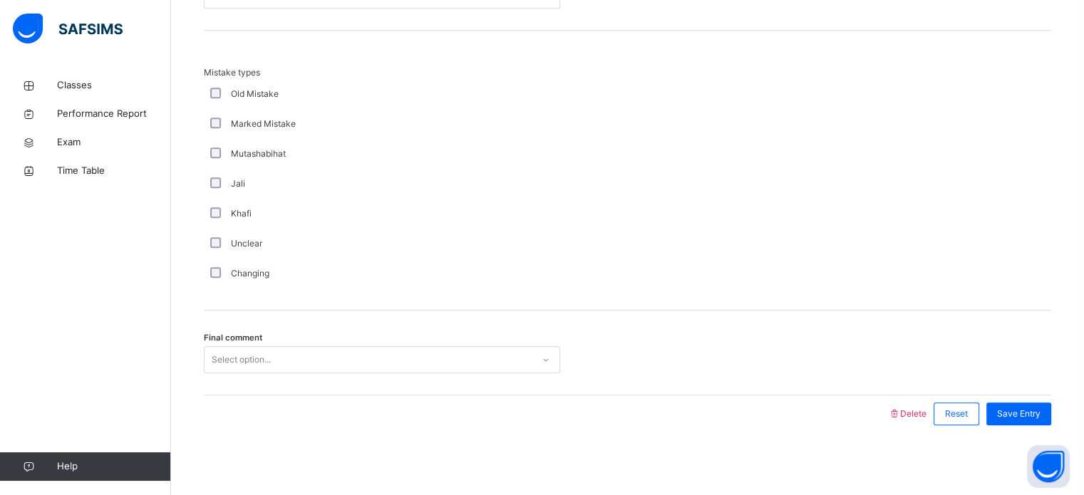
click at [71, 473] on span "Help" at bounding box center [113, 467] width 113 height 14
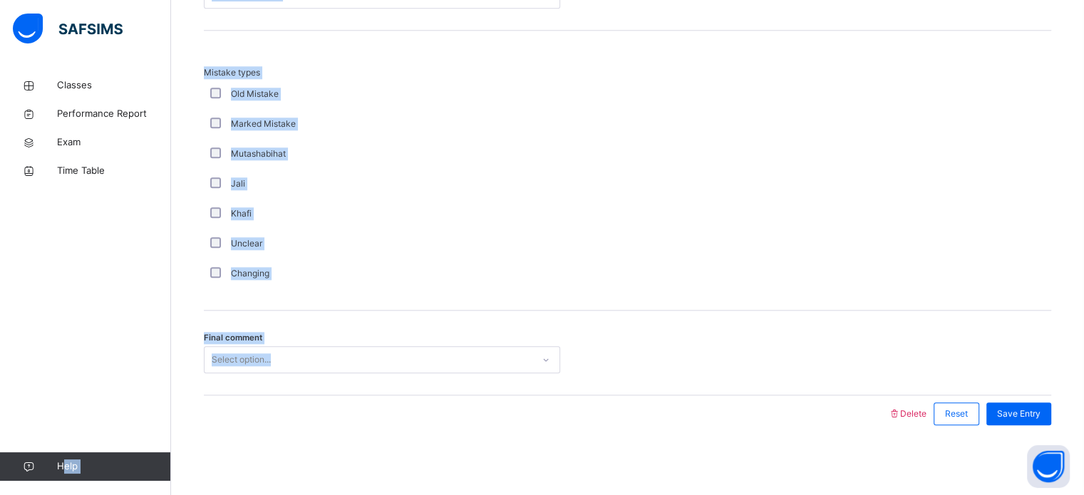
drag, startPoint x: 66, startPoint y: 463, endPoint x: 518, endPoint y: 287, distance: 485.8
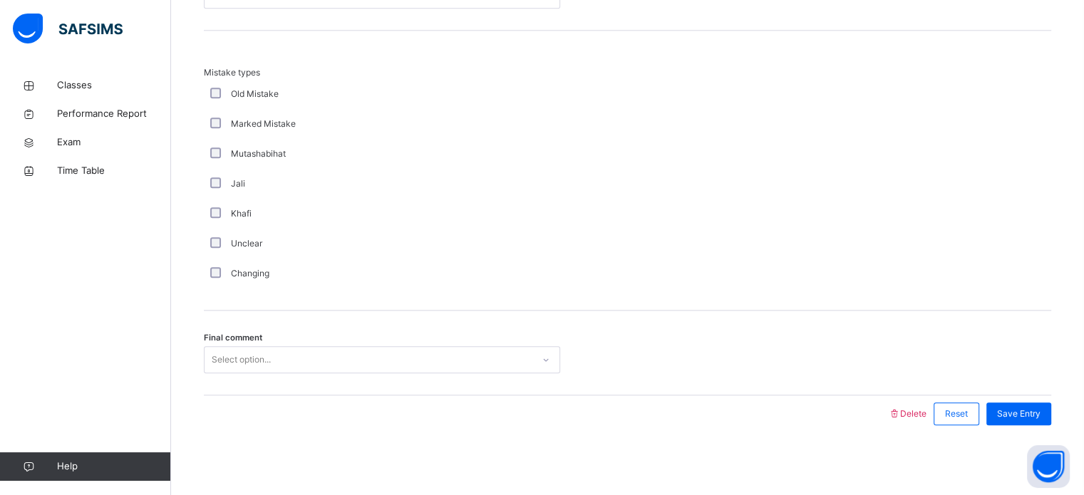
click at [337, 414] on div at bounding box center [546, 414] width 670 height 37
click at [407, 334] on div "Final comment Select option..." at bounding box center [628, 353] width 848 height 85
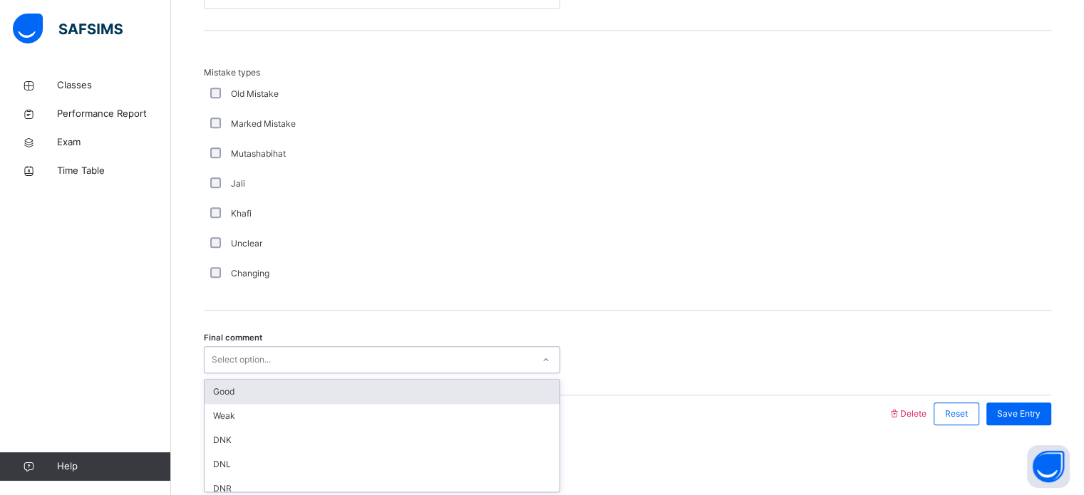
click at [433, 352] on div "Select option..." at bounding box center [369, 360] width 328 height 22
type input "**"
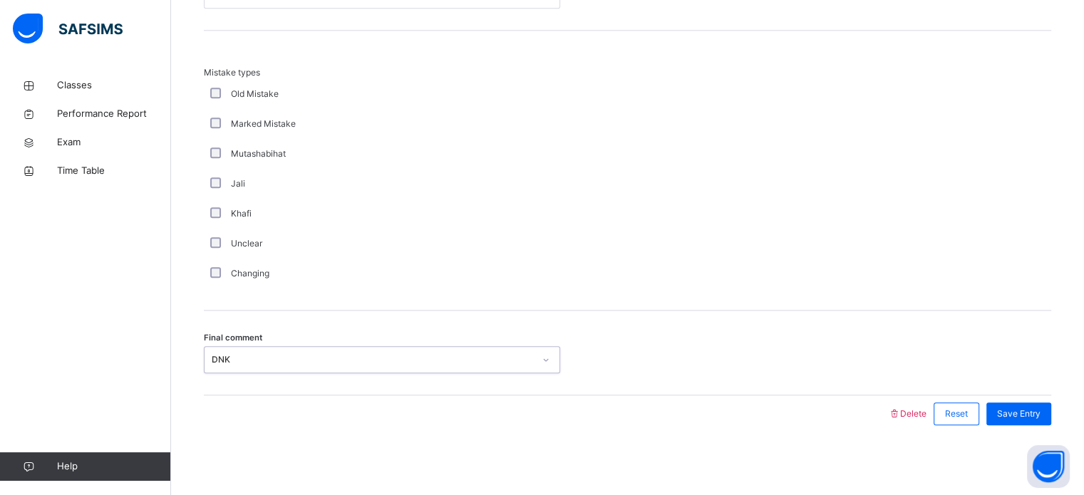
type input "*"
type input "**********"
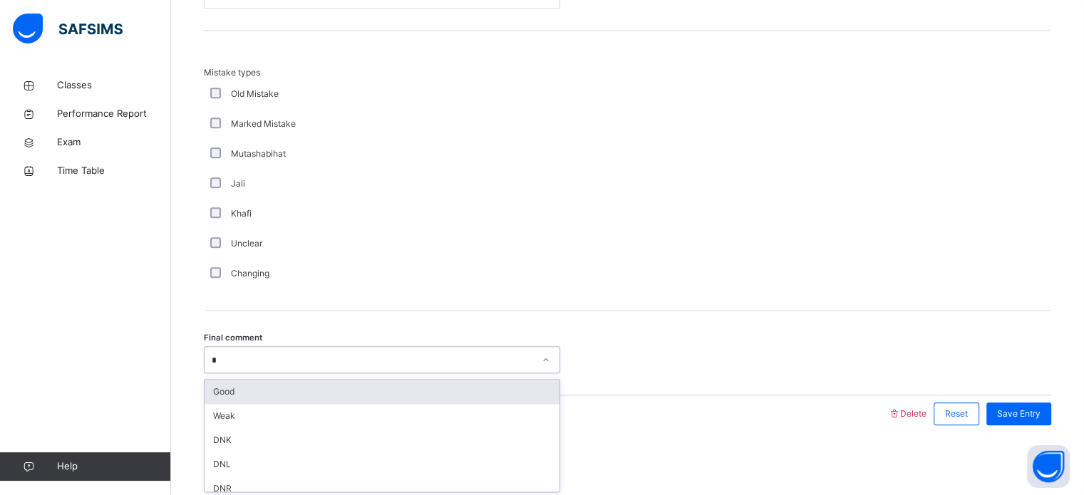
type input "**"
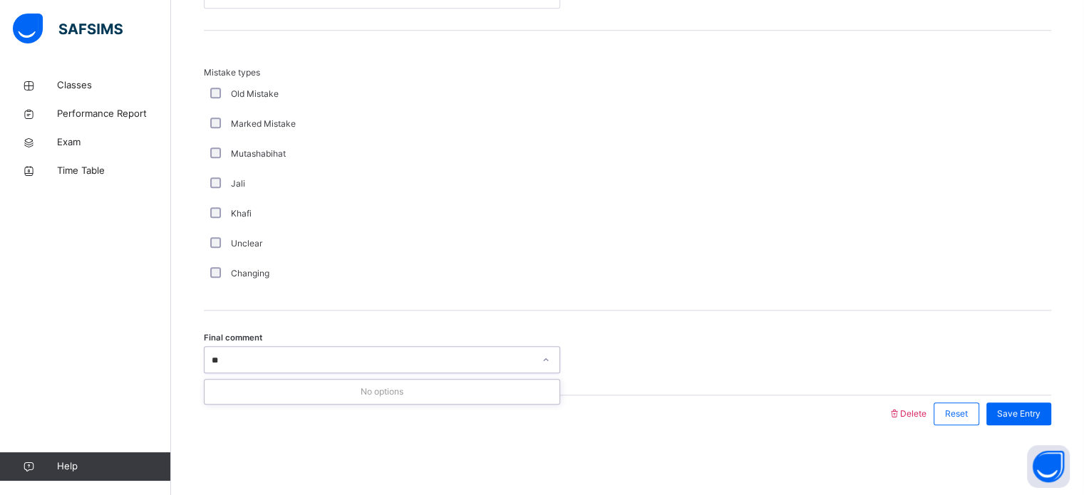
type input "*"
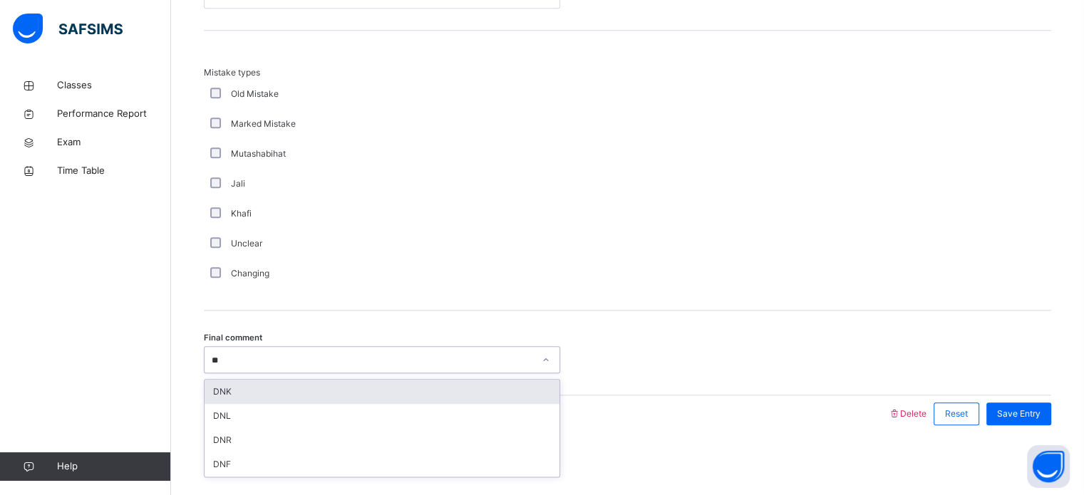
type input "***"
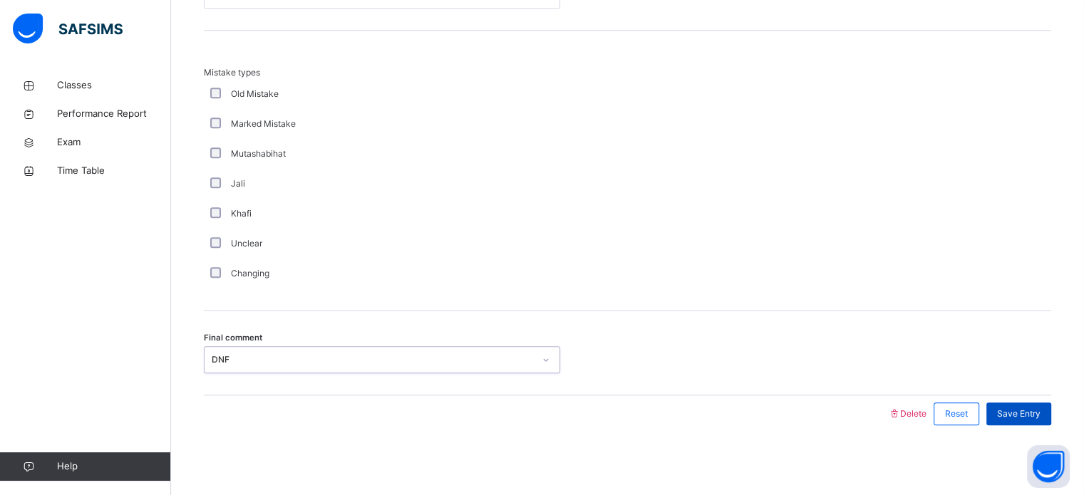
click at [1052, 409] on div "Save Entry" at bounding box center [1019, 414] width 65 height 23
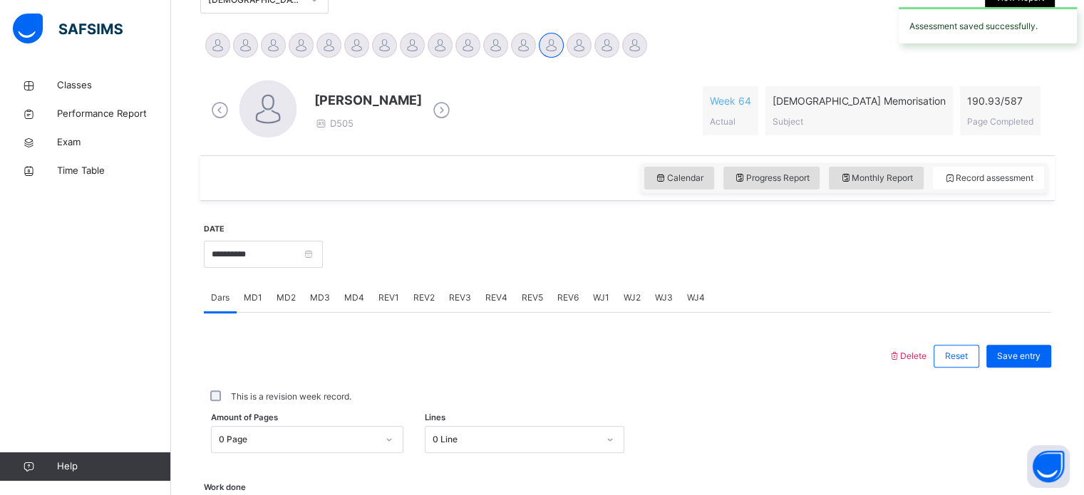
scroll to position [340, 0]
click at [564, 297] on span "REV6" at bounding box center [568, 297] width 21 height 13
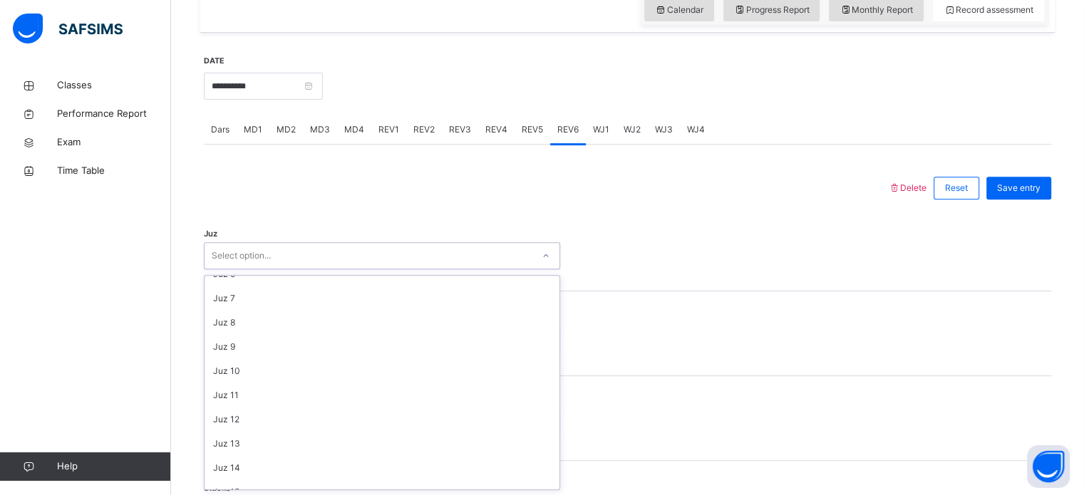
scroll to position [0, 0]
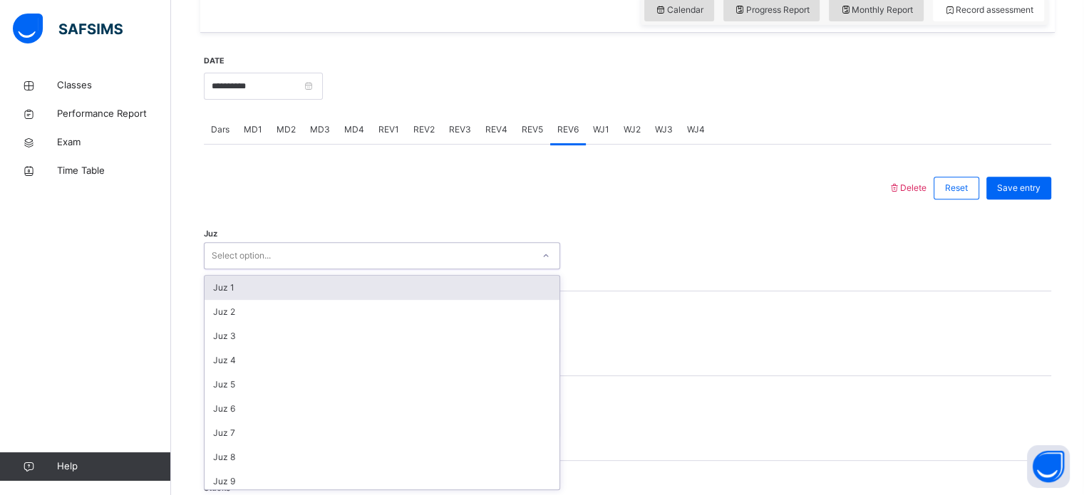
click at [222, 299] on div "Juz 1" at bounding box center [382, 288] width 355 height 24
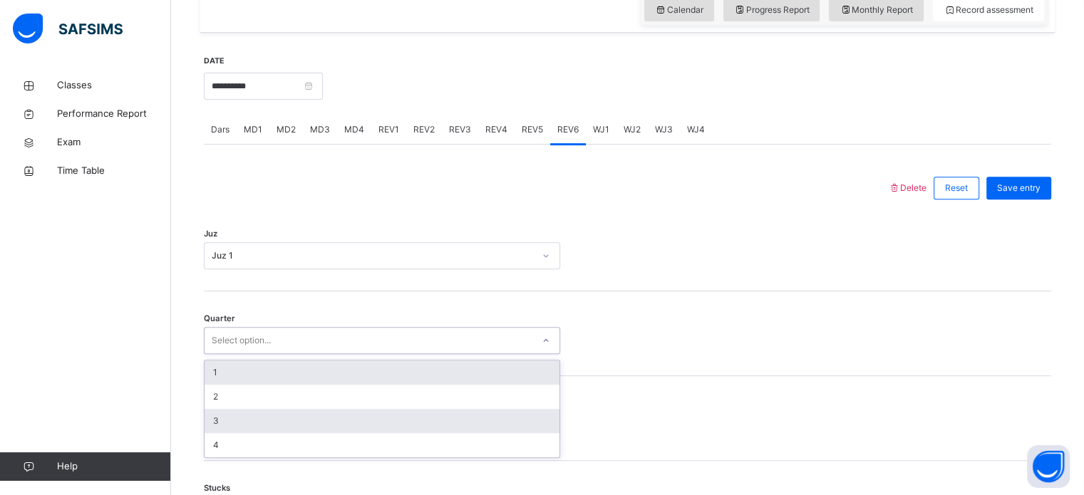
click at [212, 428] on div "3" at bounding box center [382, 421] width 355 height 24
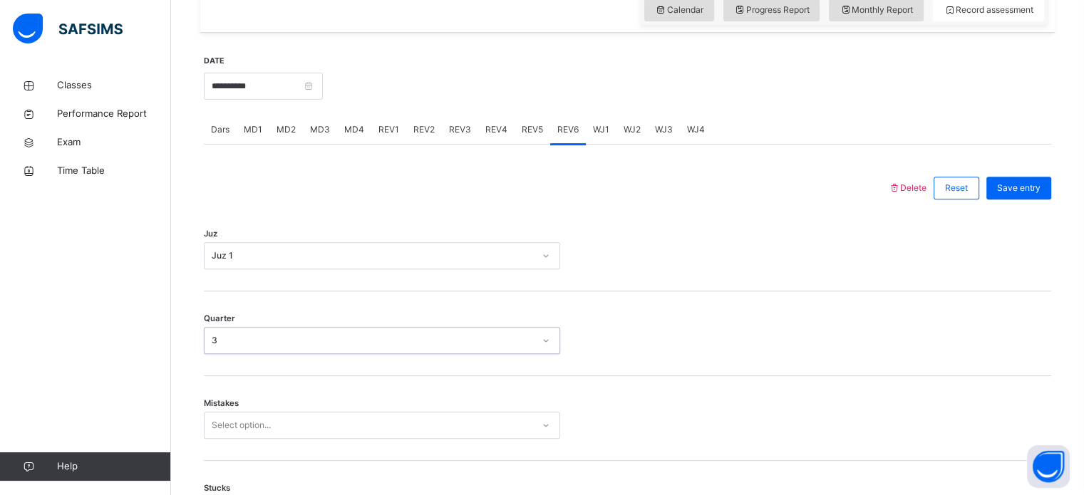
click at [212, 338] on div "3" at bounding box center [373, 340] width 322 height 13
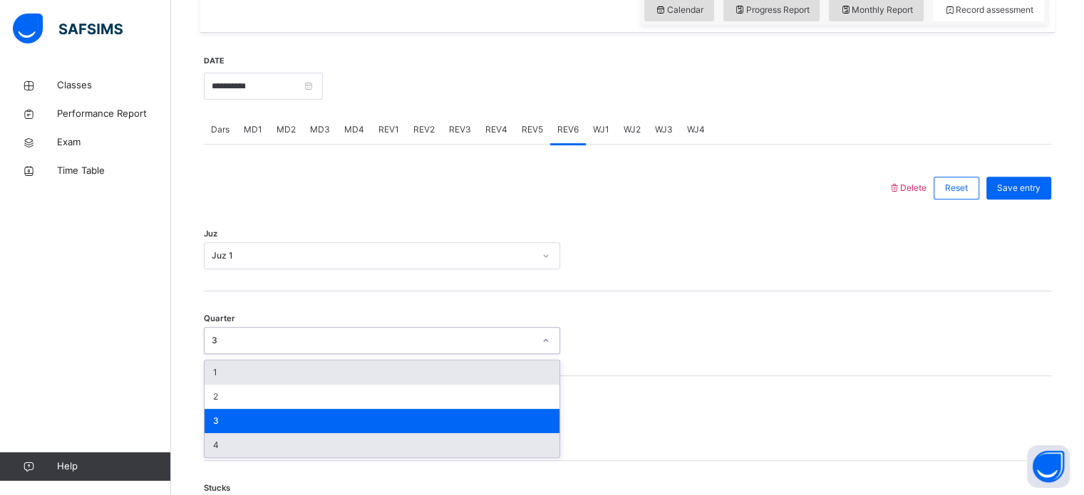
click at [210, 436] on div "4" at bounding box center [382, 445] width 355 height 24
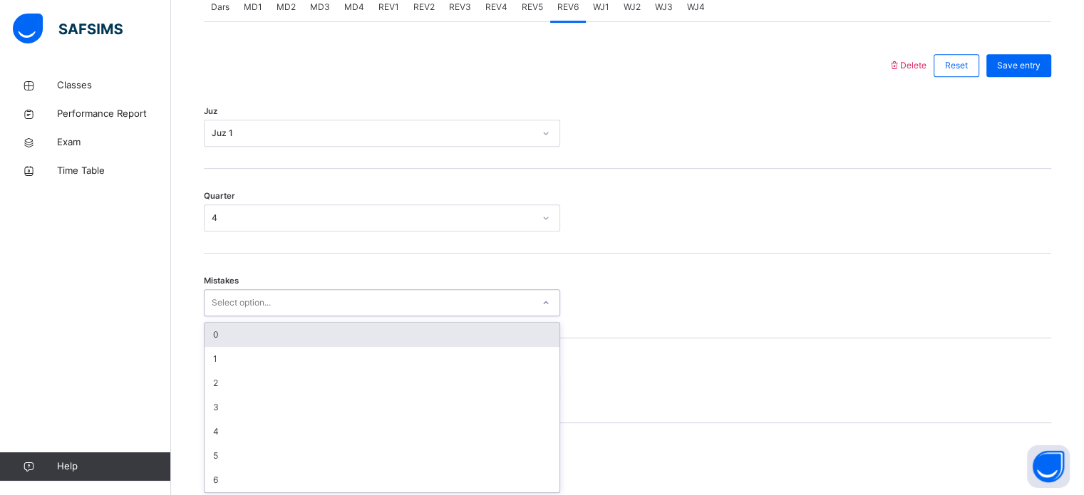
scroll to position [633, 0]
click at [215, 333] on div "0" at bounding box center [382, 332] width 355 height 24
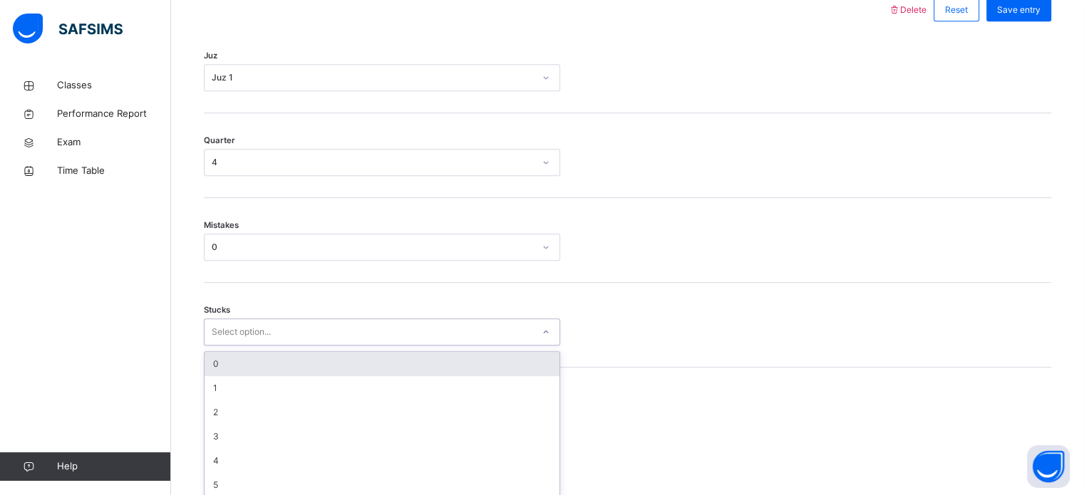
scroll to position [693, 0]
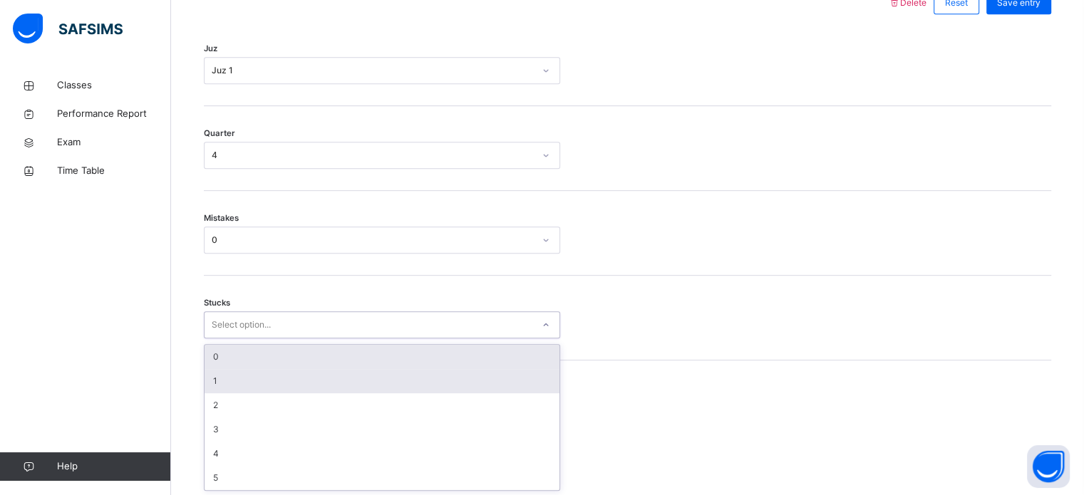
click at [214, 380] on div "1" at bounding box center [382, 381] width 355 height 24
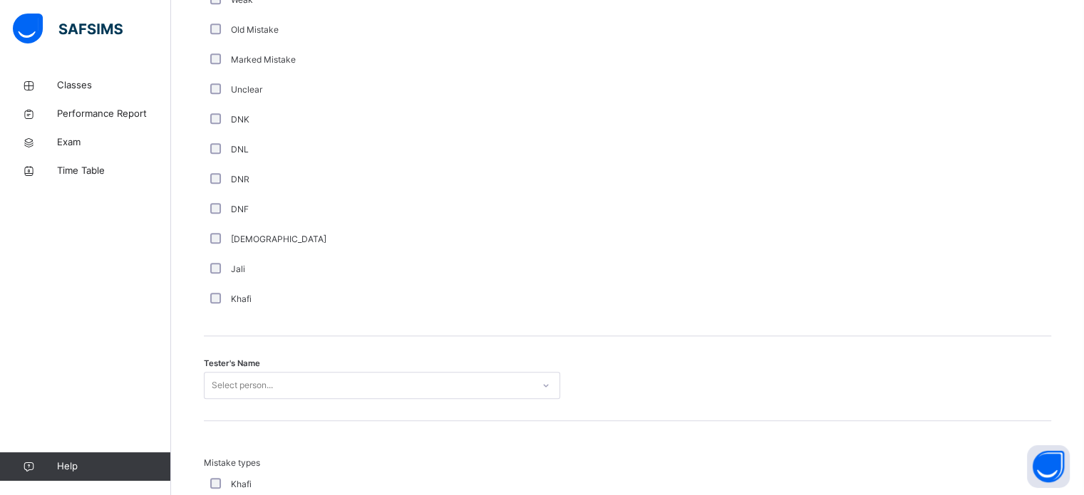
click at [990, 334] on div "Comment Good Average Weak Old Mistake Marked Mistake Unclear DNK DNL DNR DNF Mu…" at bounding box center [628, 107] width 848 height 460
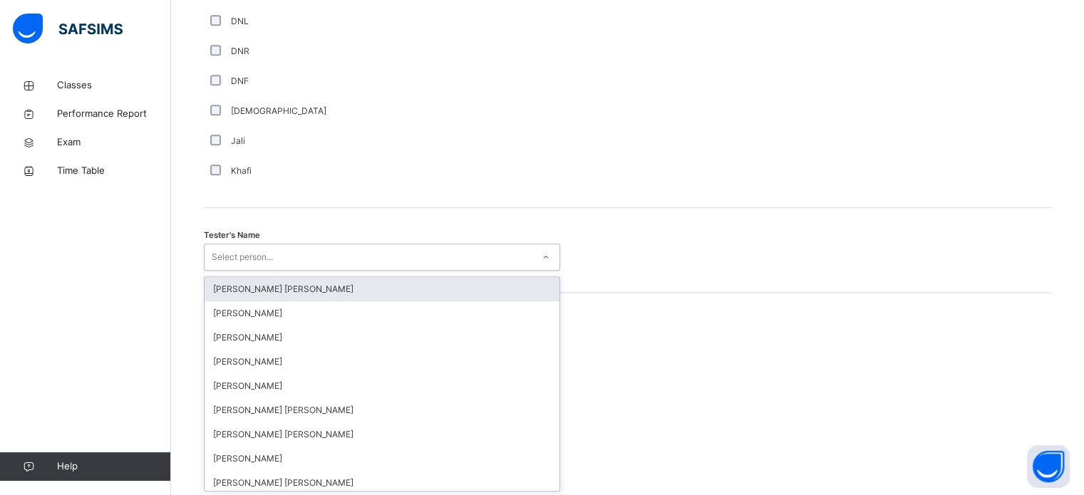
scroll to position [1306, 0]
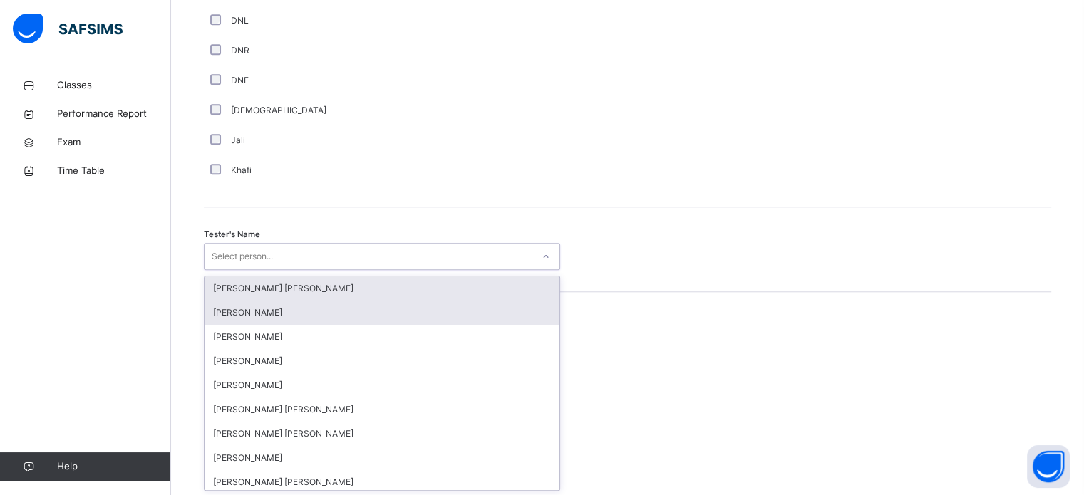
click at [210, 319] on div "[PERSON_NAME]" at bounding box center [382, 313] width 355 height 24
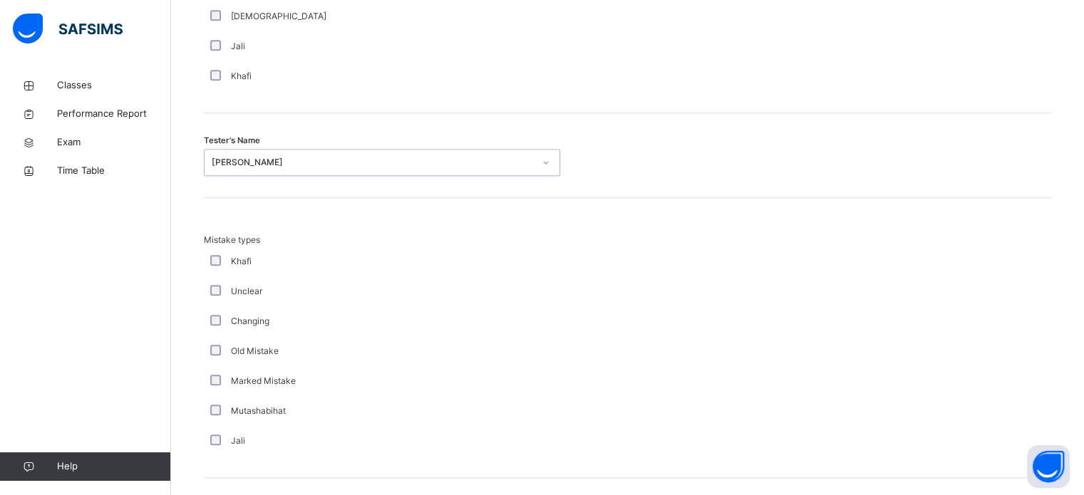
scroll to position [1568, 0]
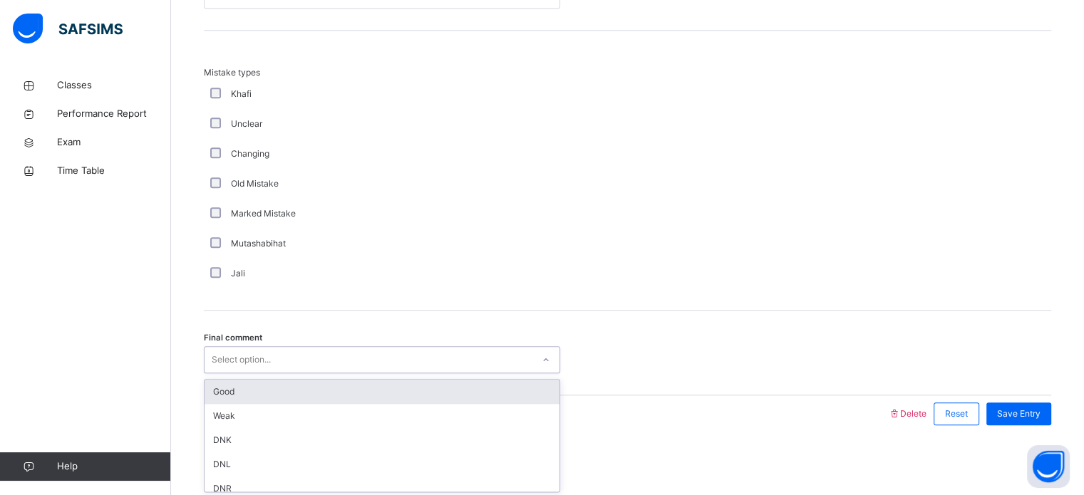
click at [215, 396] on div "Good" at bounding box center [382, 392] width 355 height 24
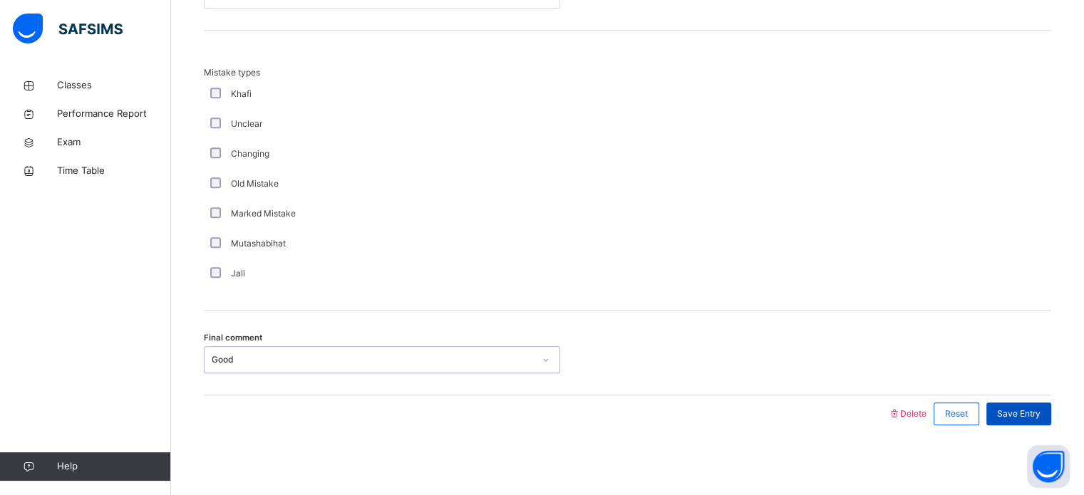
click at [1029, 422] on div "Save Entry" at bounding box center [1019, 414] width 65 height 23
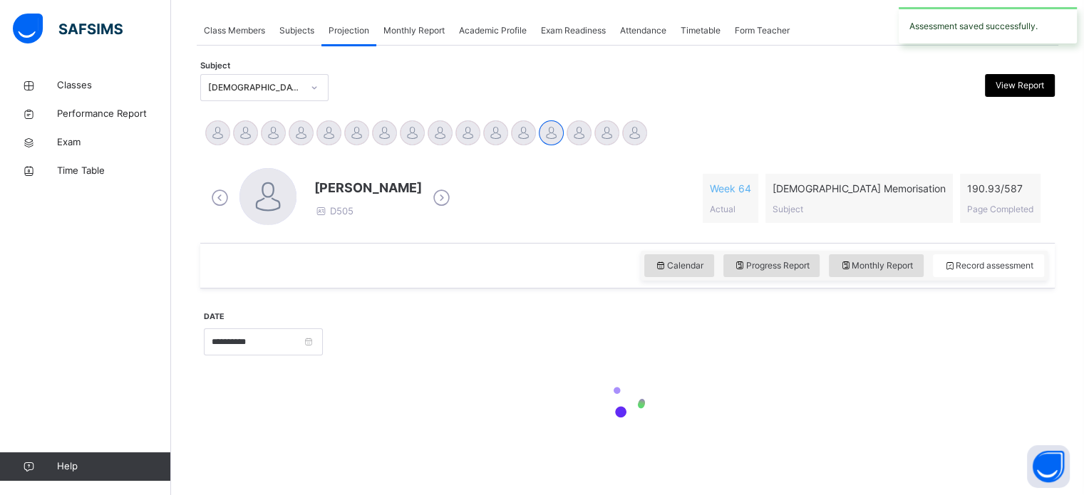
scroll to position [575, 0]
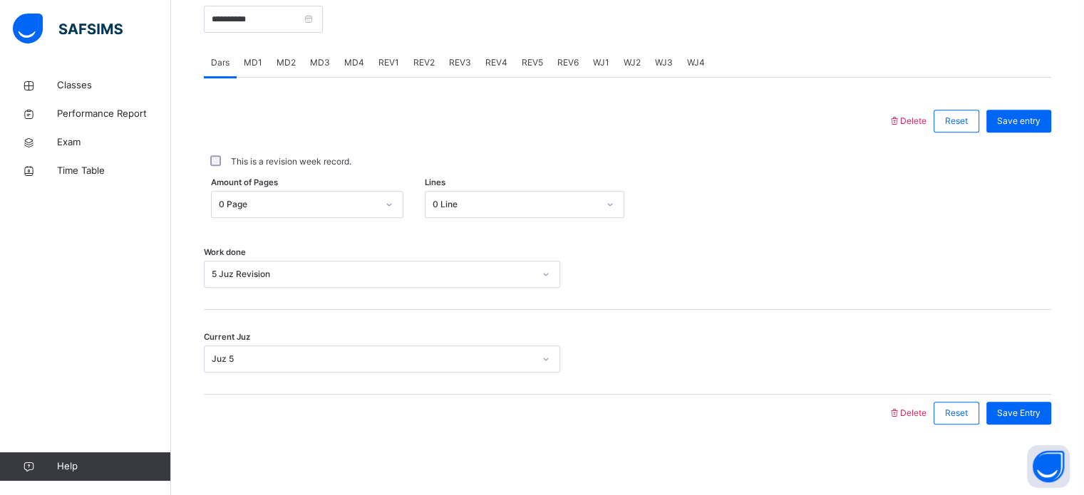
click at [262, 74] on div "MD1" at bounding box center [253, 62] width 33 height 29
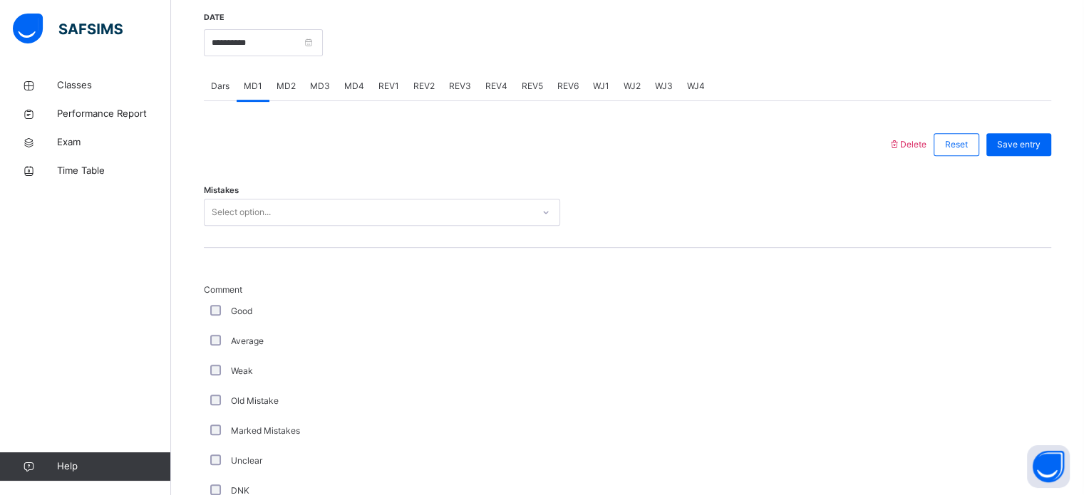
scroll to position [553, 0]
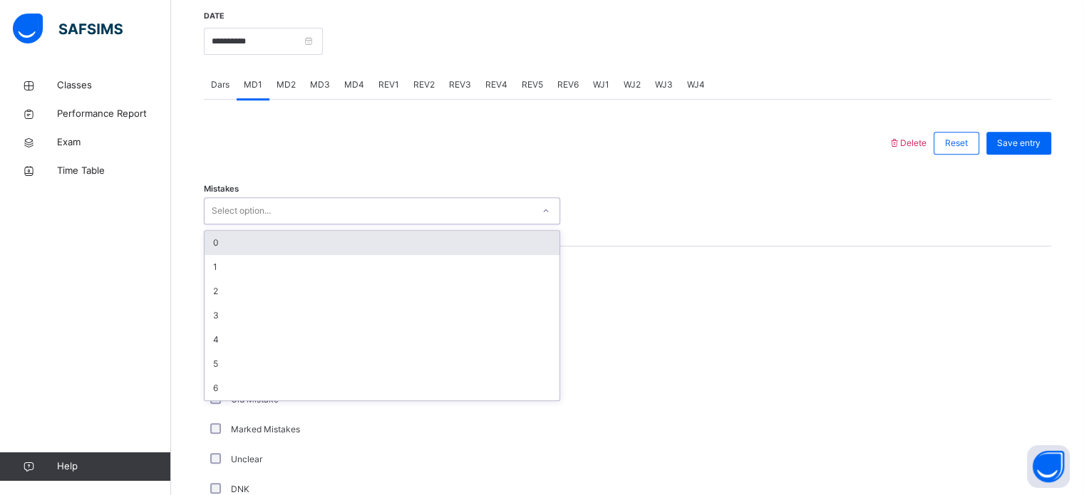
click at [217, 241] on div "0" at bounding box center [382, 243] width 355 height 24
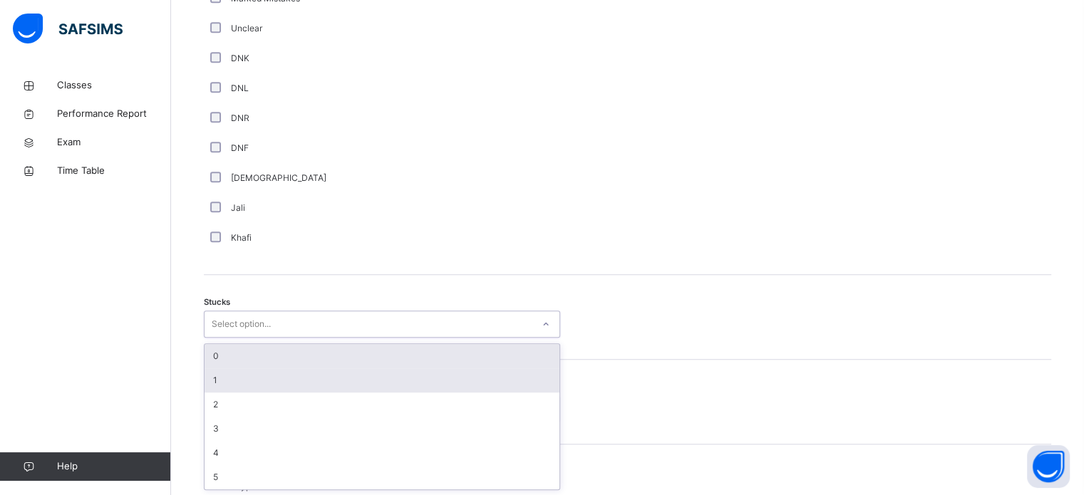
click at [215, 377] on div "1" at bounding box center [382, 381] width 355 height 24
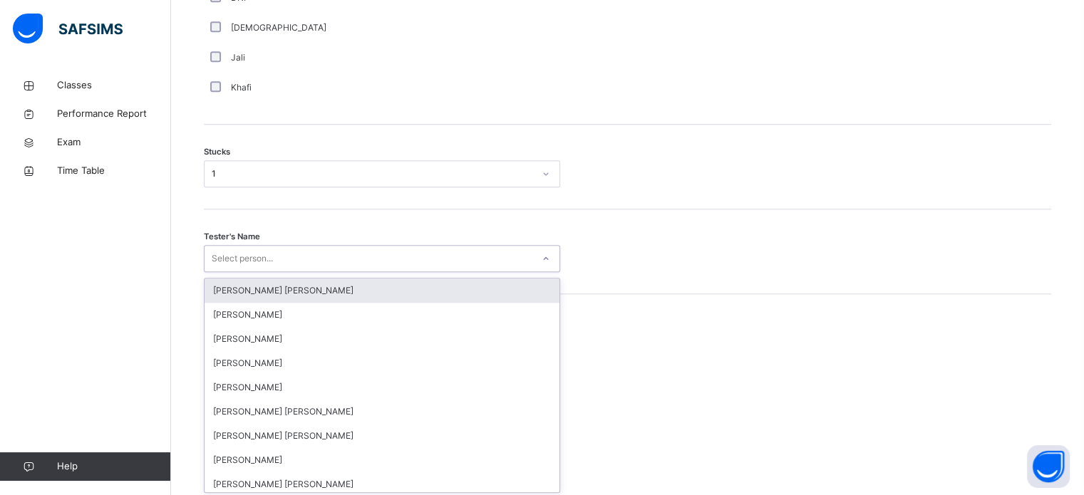
scroll to position [1136, 0]
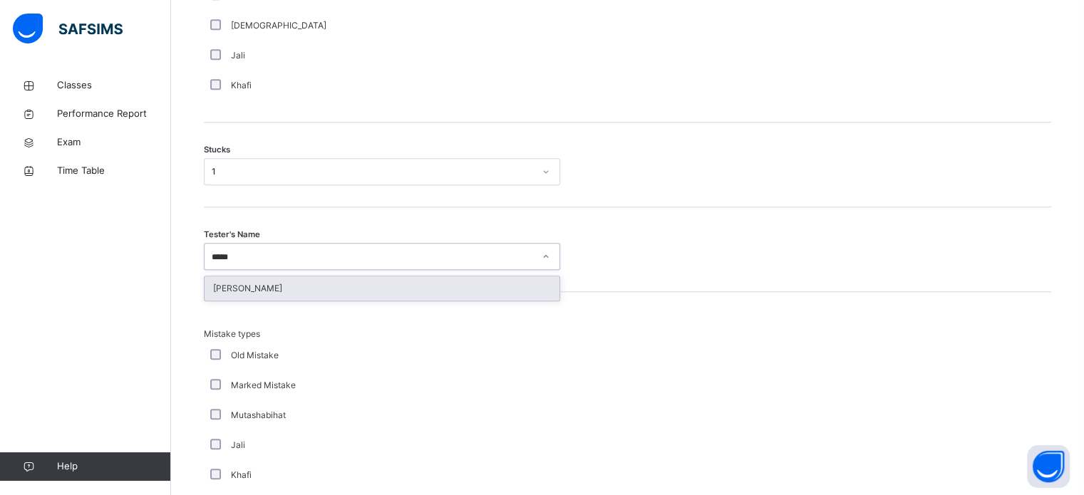
type input "******"
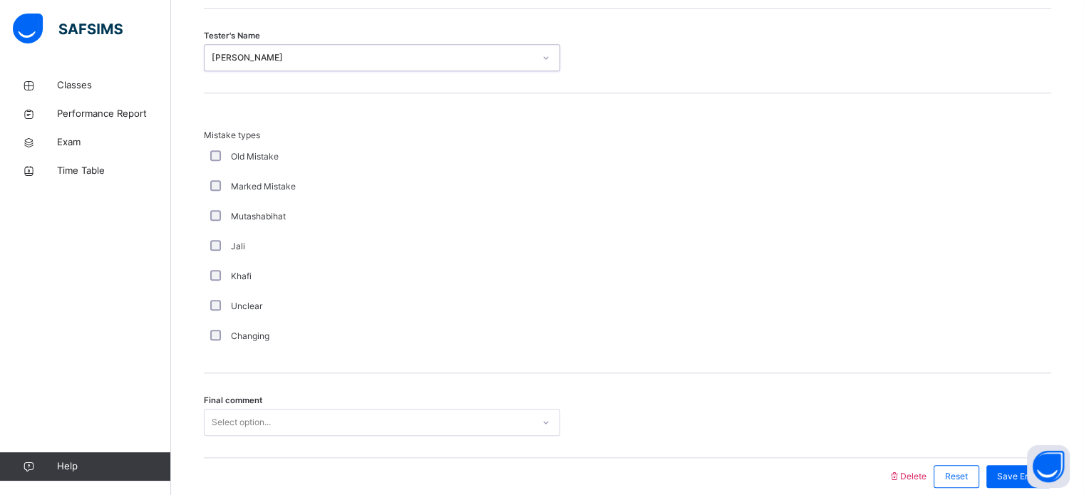
scroll to position [1398, 0]
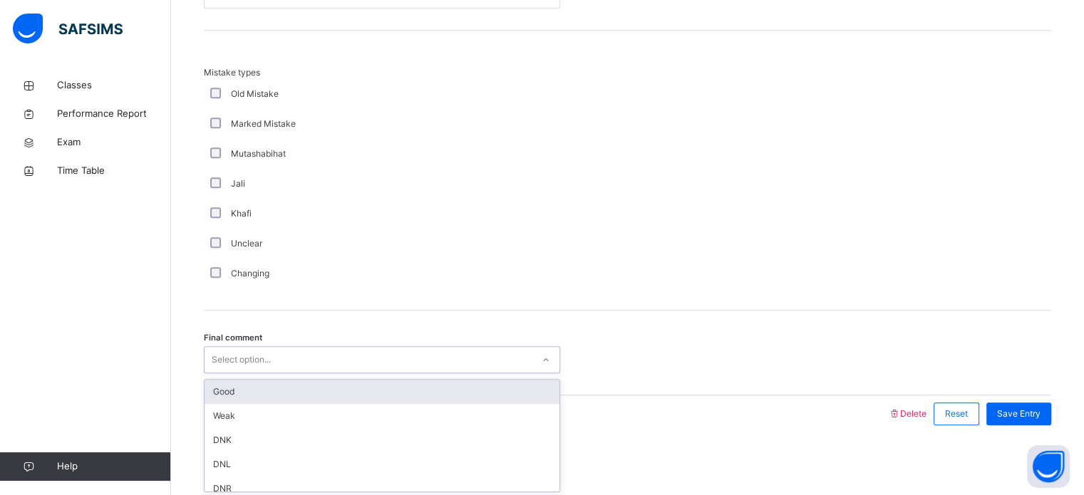
click at [207, 385] on div "Good" at bounding box center [382, 392] width 355 height 24
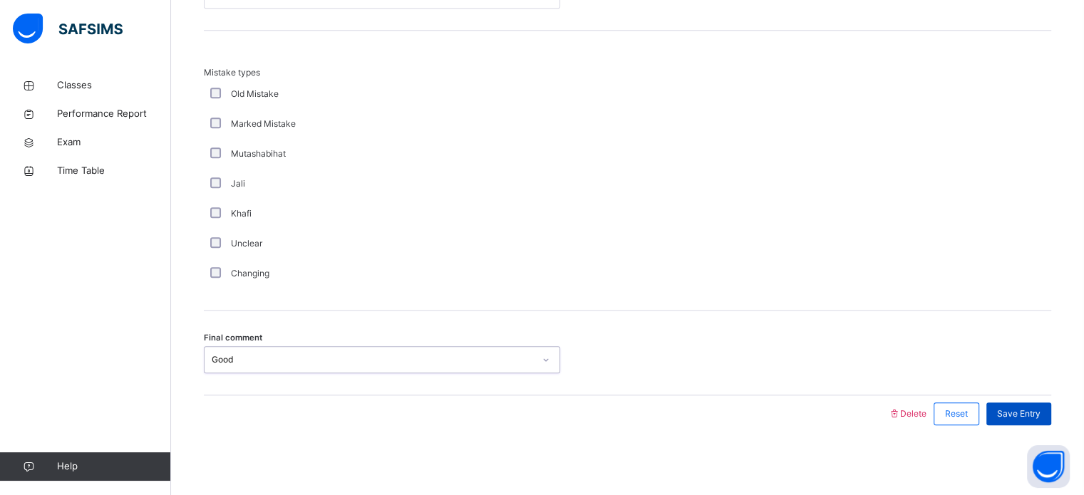
click at [1026, 421] on div "Save Entry" at bounding box center [1019, 414] width 65 height 23
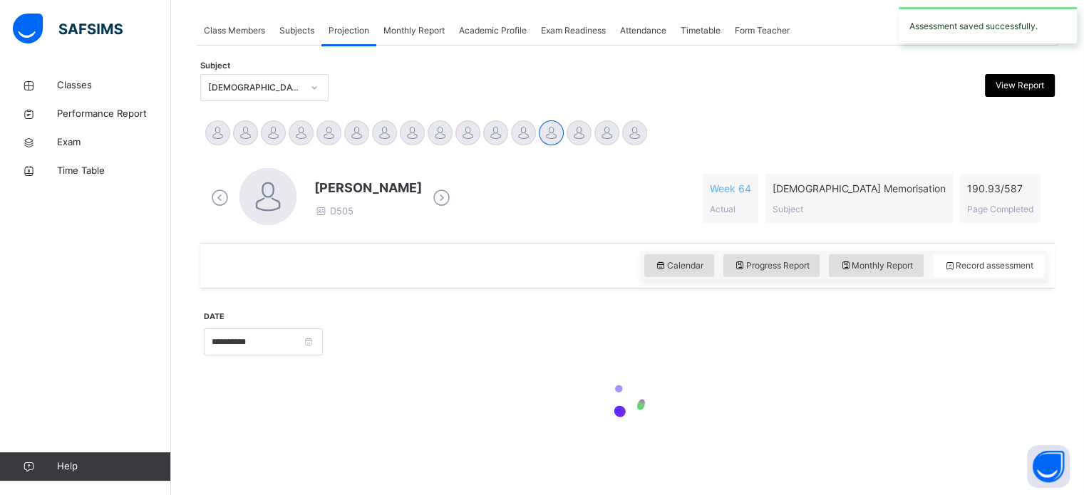
scroll to position [575, 0]
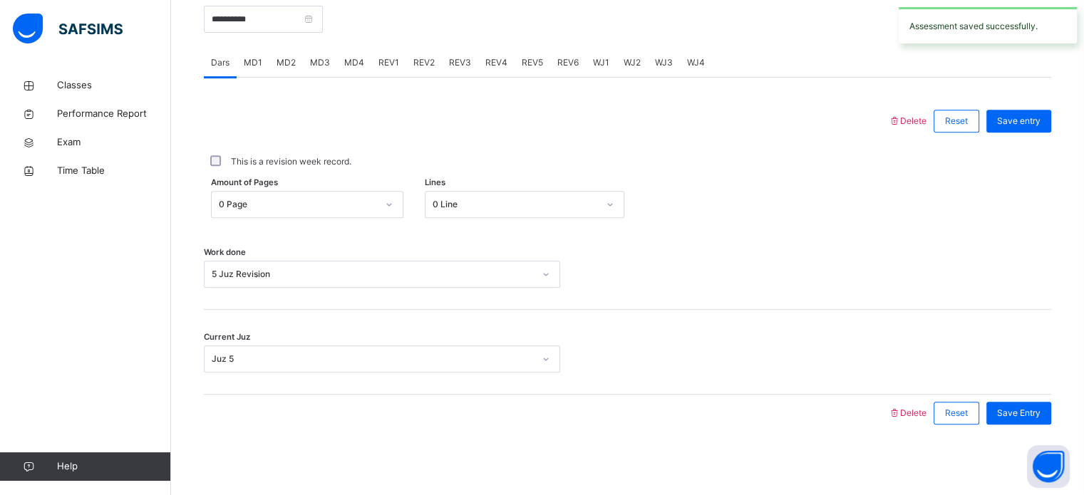
click at [366, 75] on div "MD4" at bounding box center [354, 62] width 34 height 29
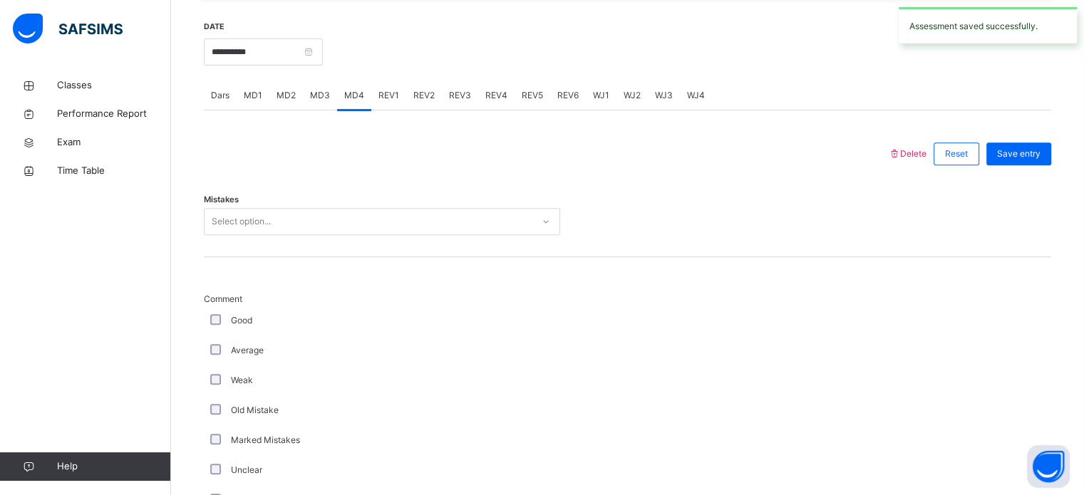
scroll to position [544, 0]
click at [439, 246] on div "Mistakes Select option..." at bounding box center [628, 212] width 848 height 85
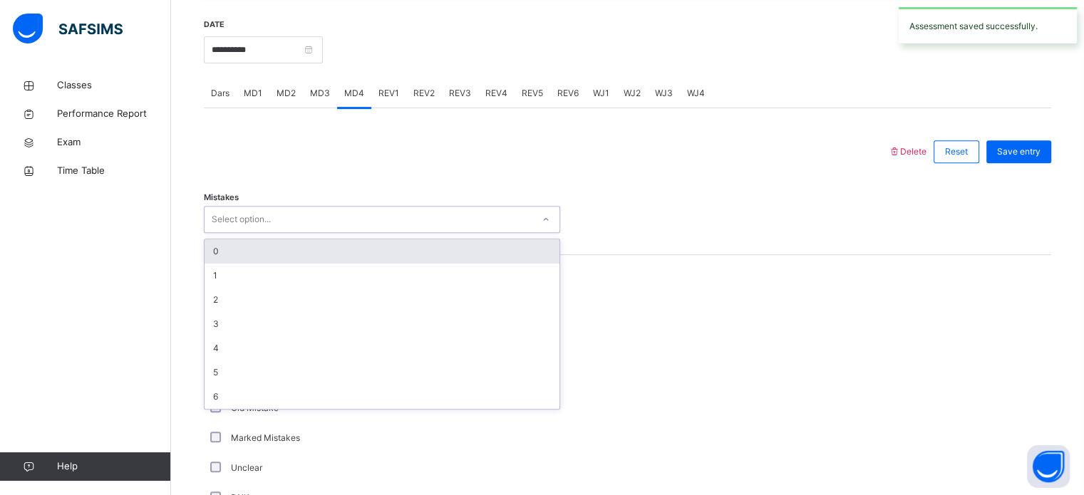
click at [250, 262] on div "0" at bounding box center [382, 252] width 355 height 24
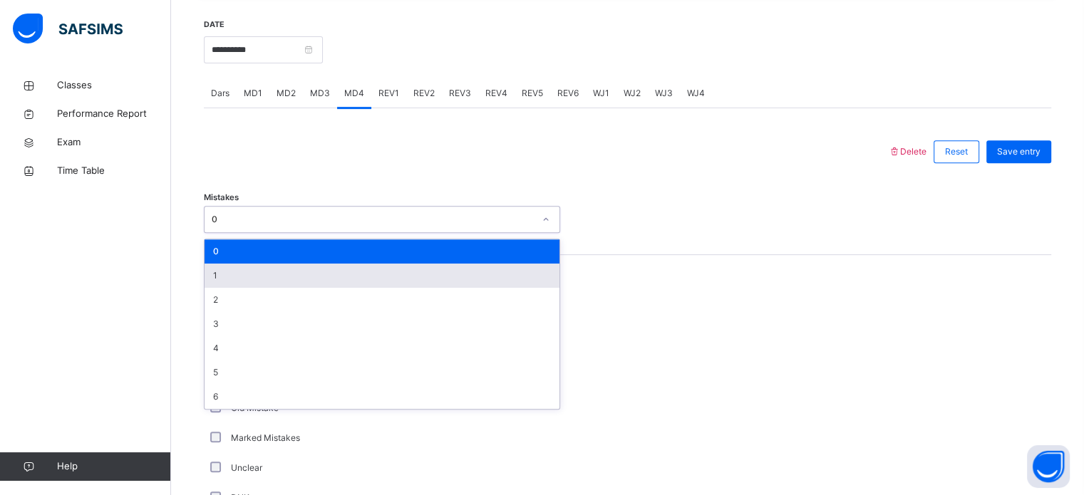
click at [269, 269] on div "1" at bounding box center [382, 276] width 355 height 24
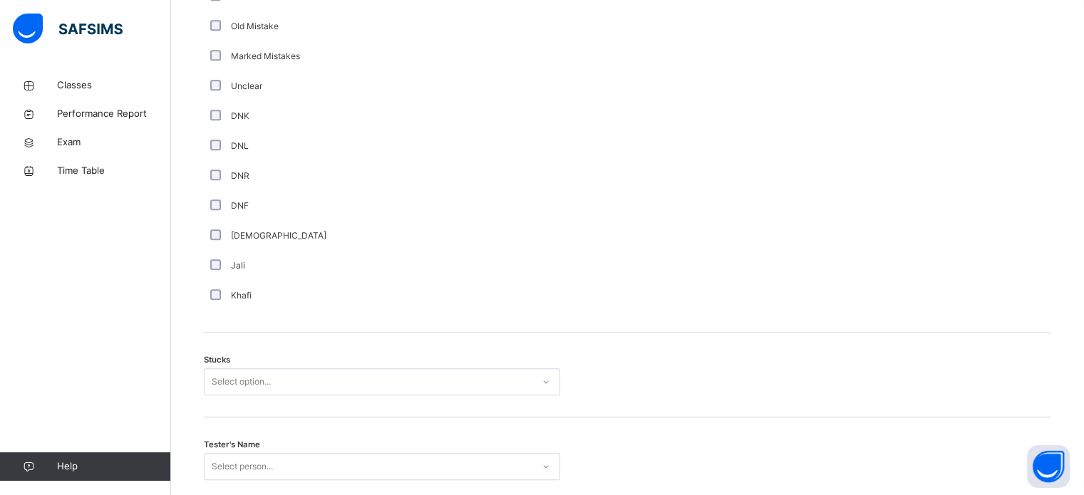
click at [279, 348] on div "Stucks Select option..." at bounding box center [628, 375] width 848 height 85
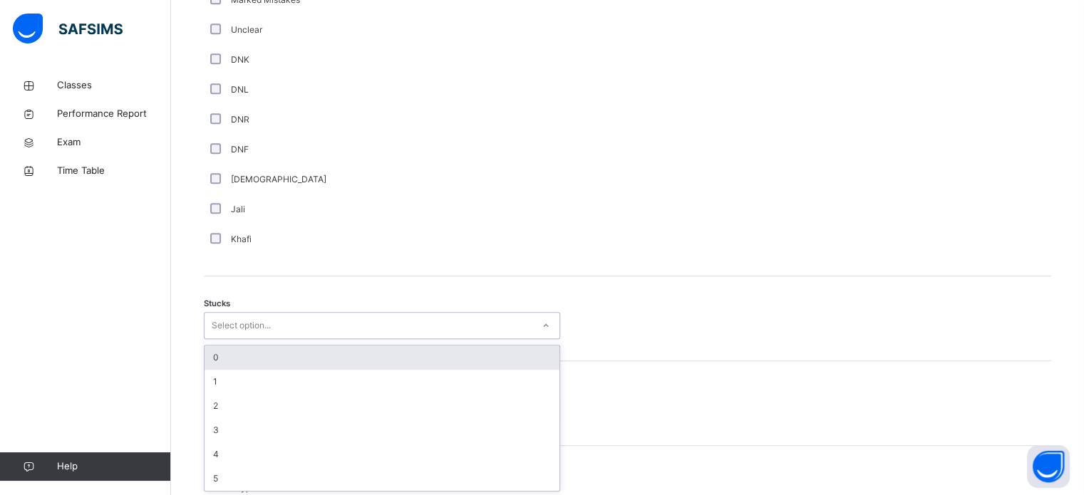
scroll to position [984, 0]
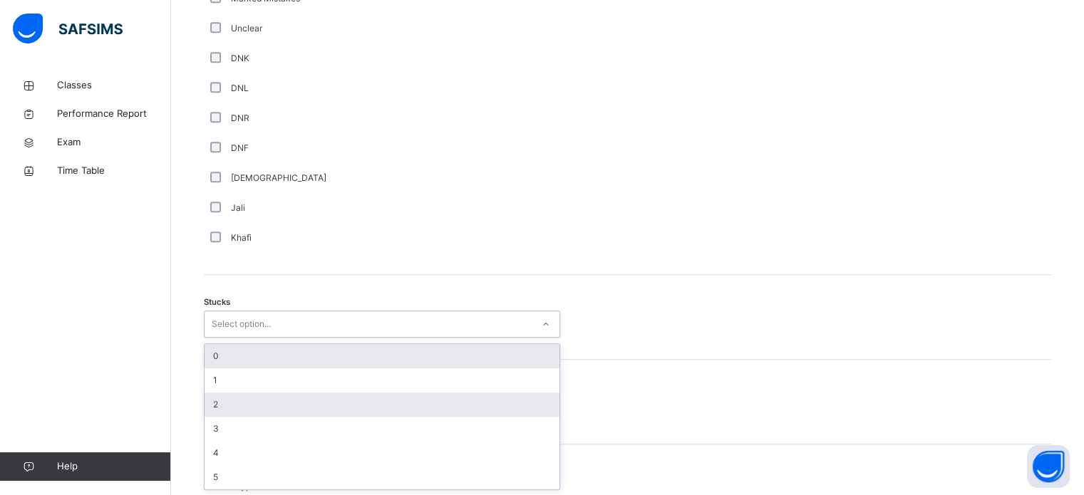
click at [240, 404] on div "2" at bounding box center [382, 405] width 355 height 24
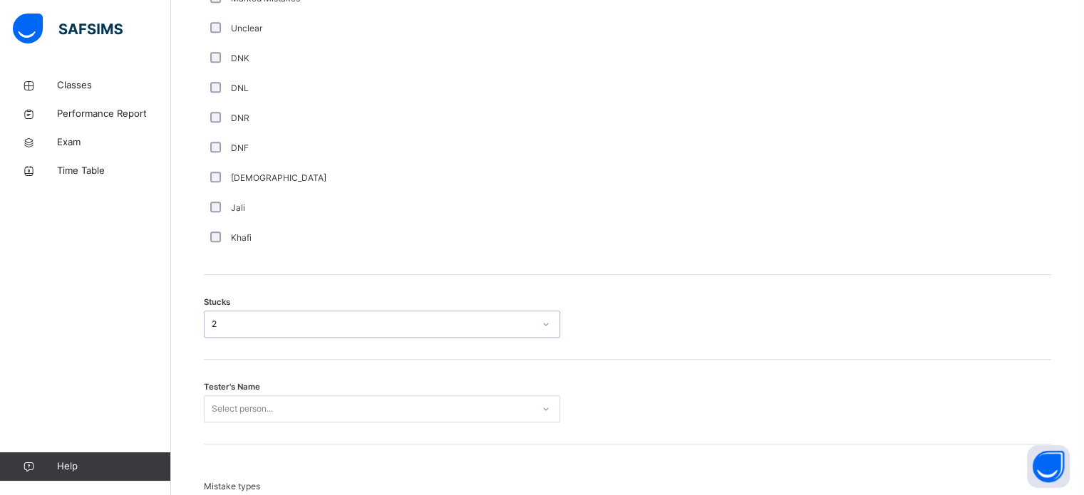
click at [292, 432] on div "Tester's Name Select person..." at bounding box center [628, 402] width 848 height 85
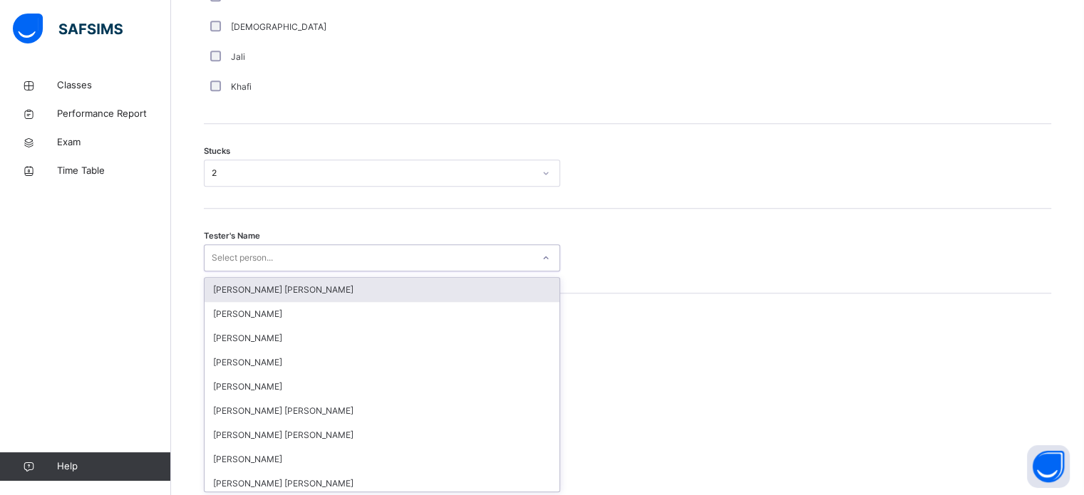
scroll to position [1136, 0]
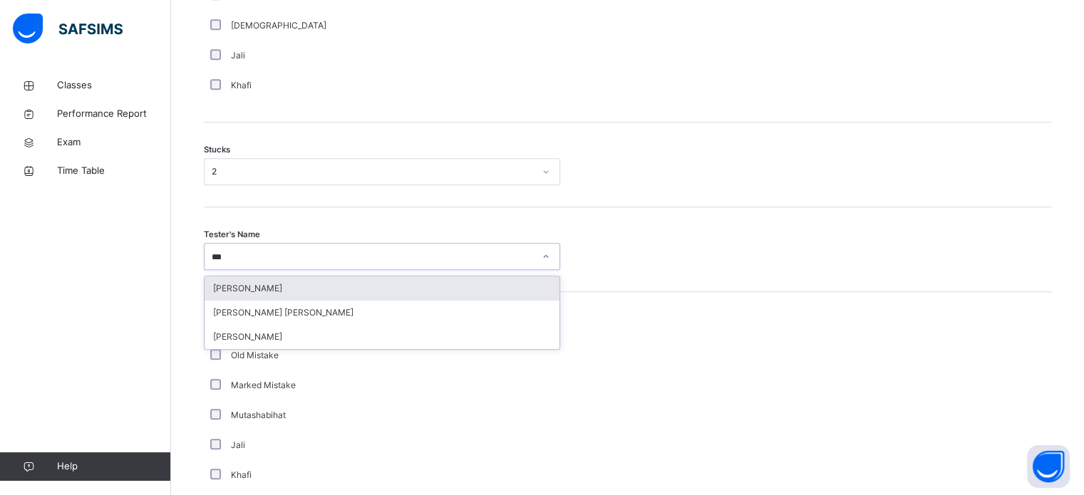
type input "****"
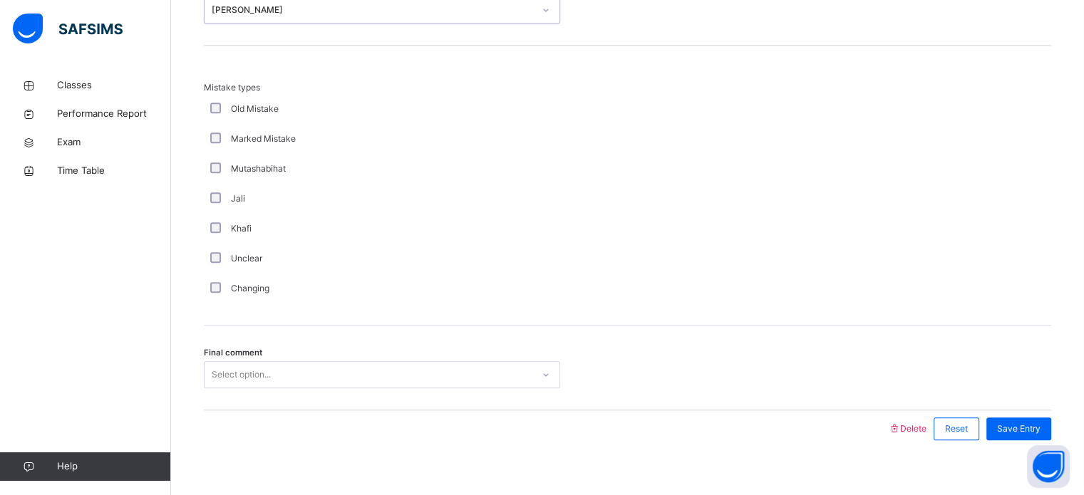
scroll to position [1398, 0]
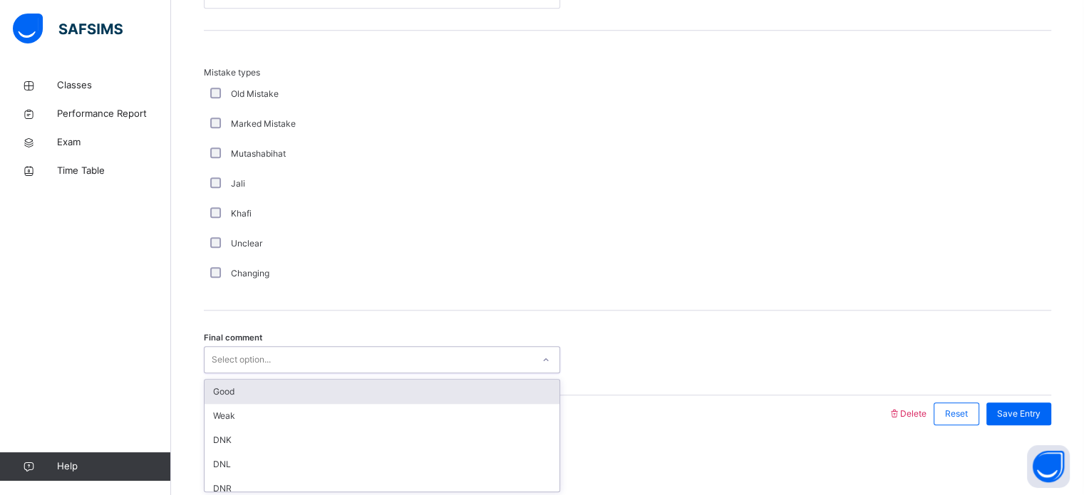
click at [215, 394] on div "Good" at bounding box center [382, 392] width 355 height 24
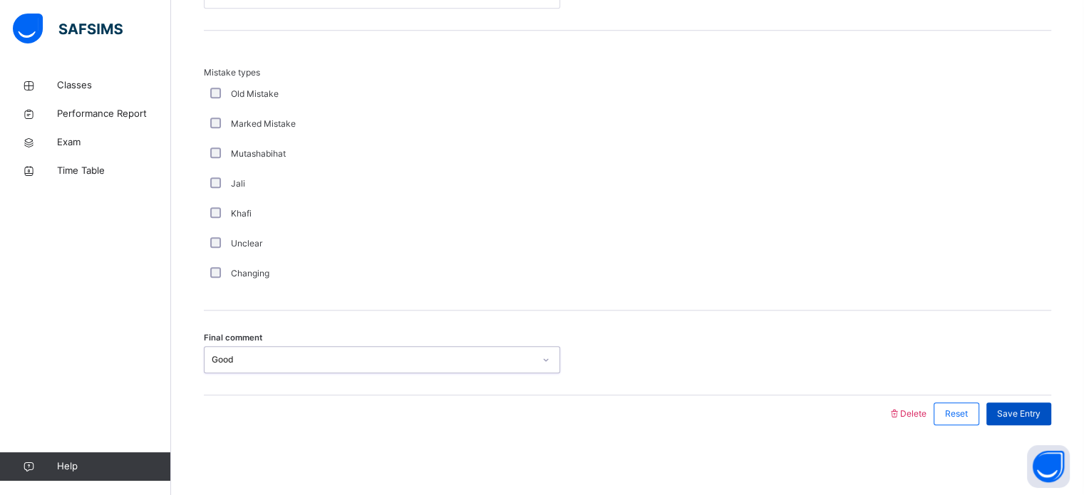
click at [1039, 410] on span "Save Entry" at bounding box center [1018, 414] width 43 height 13
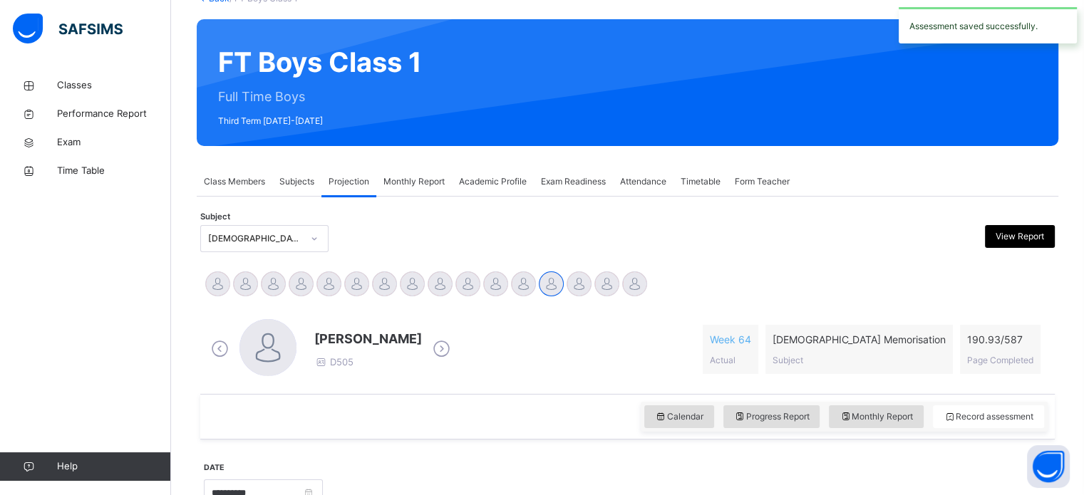
scroll to position [0, 0]
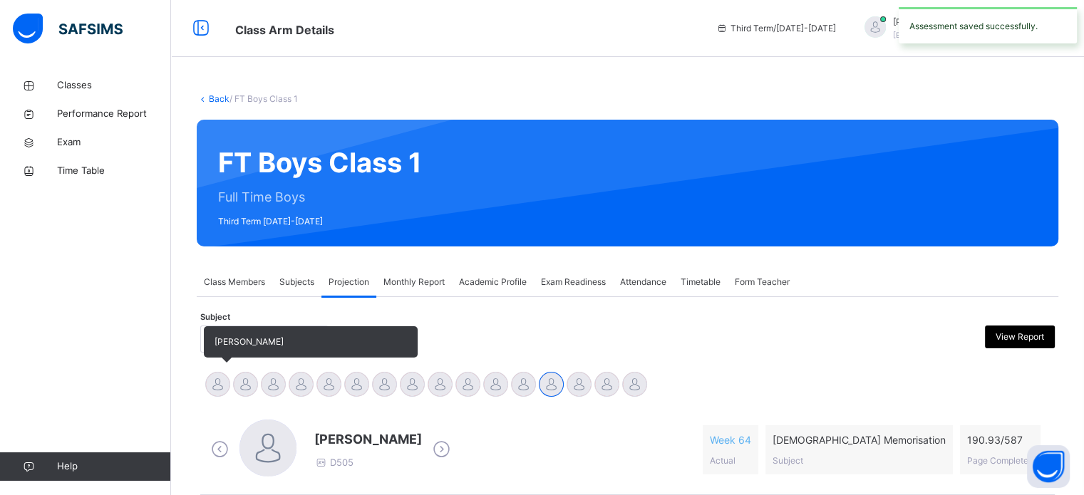
click at [212, 374] on div at bounding box center [217, 384] width 25 height 25
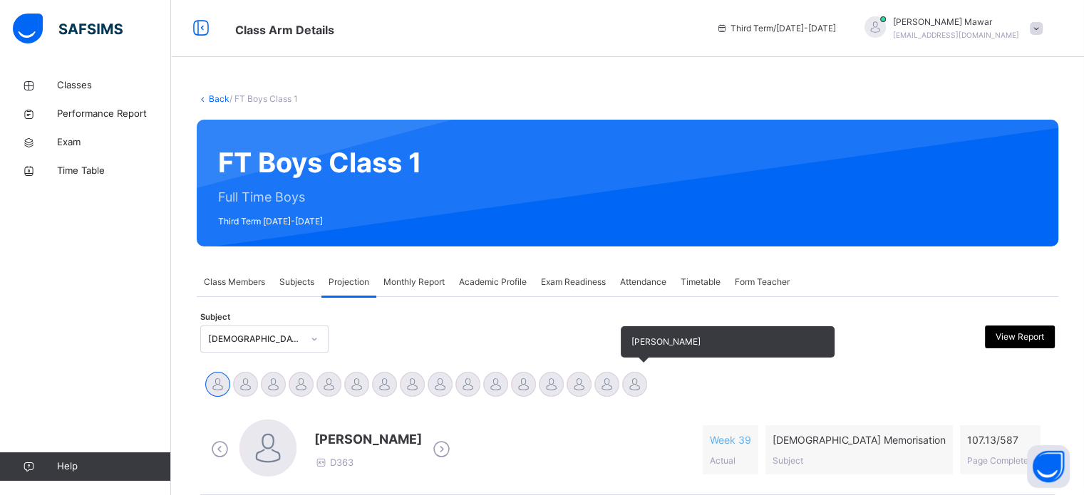
click at [636, 382] on div at bounding box center [634, 384] width 25 height 25
click at [642, 395] on div "[PERSON_NAME]" at bounding box center [635, 386] width 28 height 31
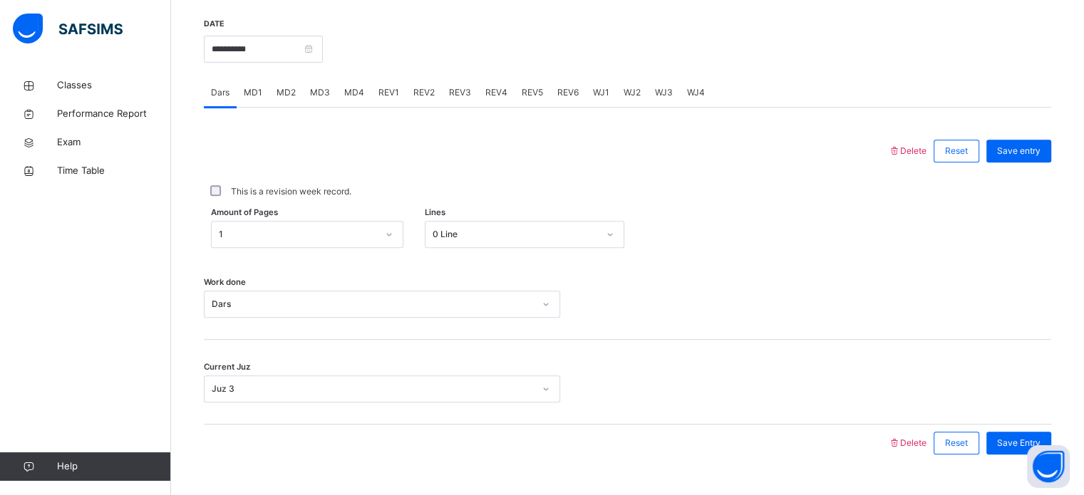
scroll to position [544, 0]
click at [222, 48] on input "**********" at bounding box center [263, 49] width 119 height 27
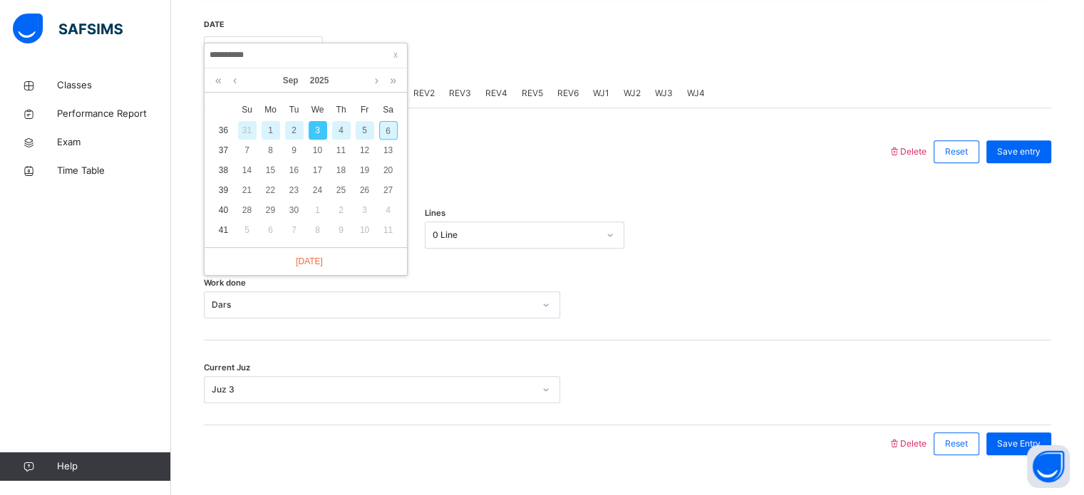
click at [386, 138] on div "6" at bounding box center [388, 130] width 19 height 19
type input "**********"
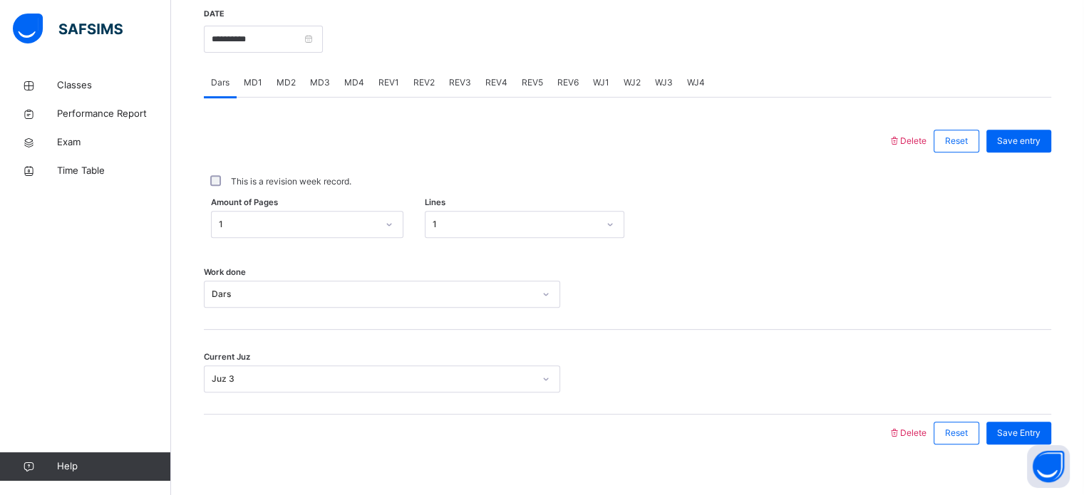
scroll to position [548, 0]
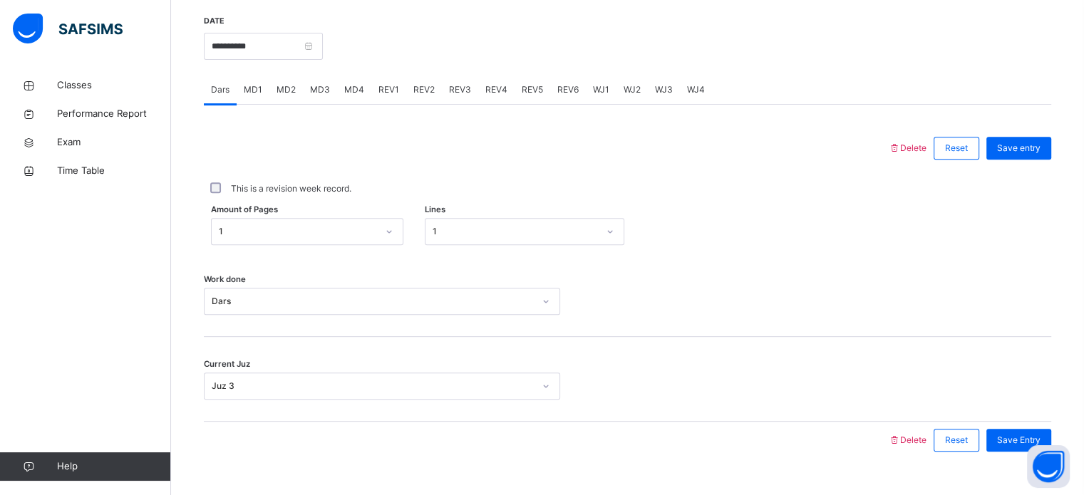
click at [359, 91] on span "MD4" at bounding box center [354, 89] width 20 height 13
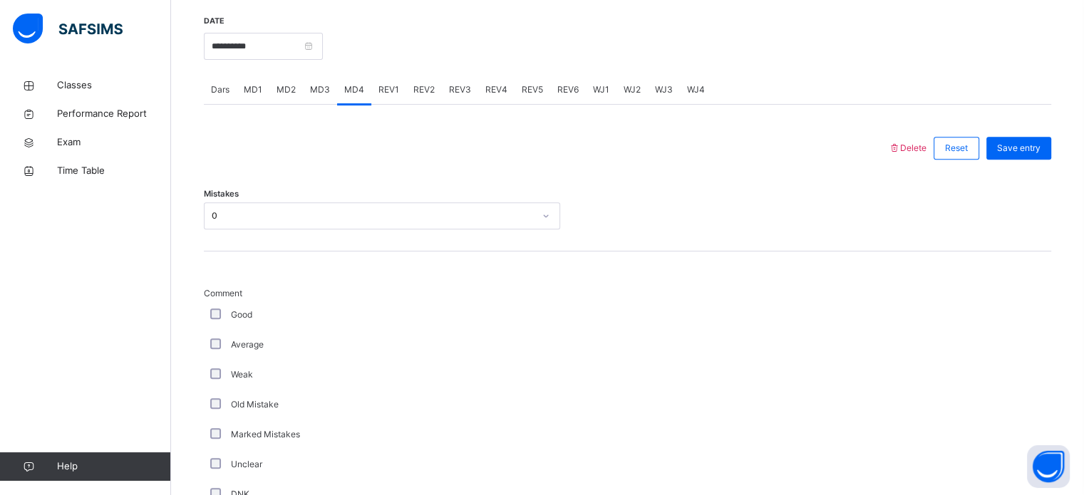
click at [243, 76] on div "MD1" at bounding box center [253, 90] width 33 height 29
click at [425, 91] on span "REV2" at bounding box center [424, 89] width 21 height 13
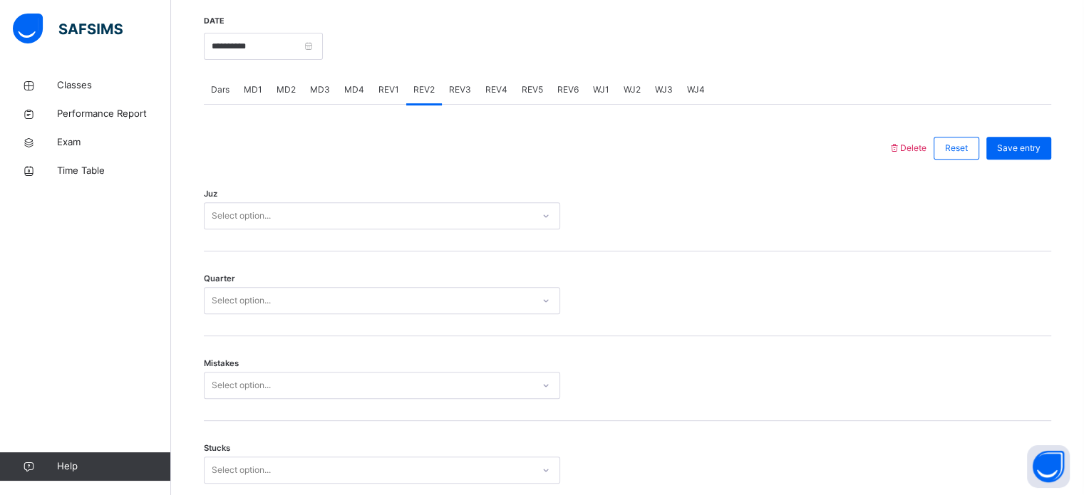
click at [365, 84] on div "MD4" at bounding box center [354, 90] width 34 height 29
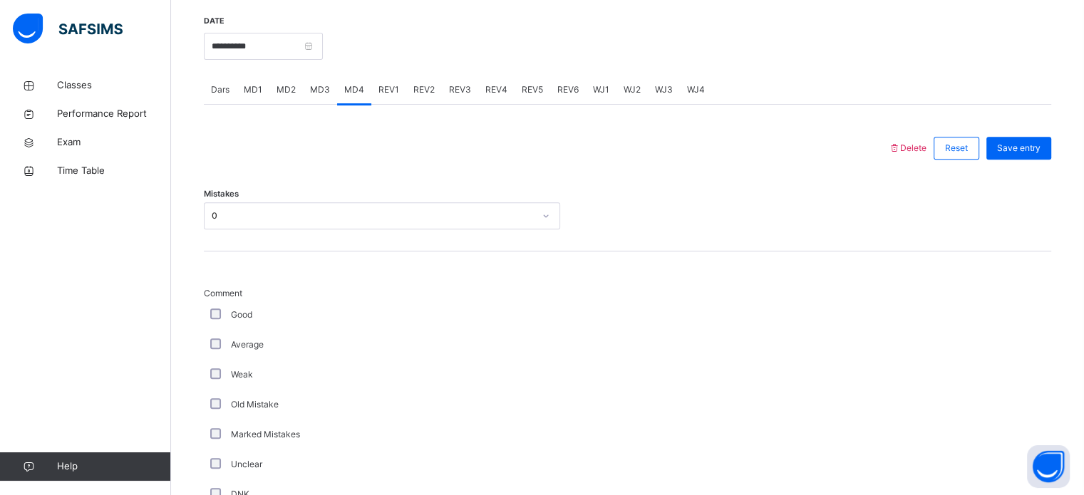
click at [400, 89] on div "REV1" at bounding box center [388, 90] width 35 height 29
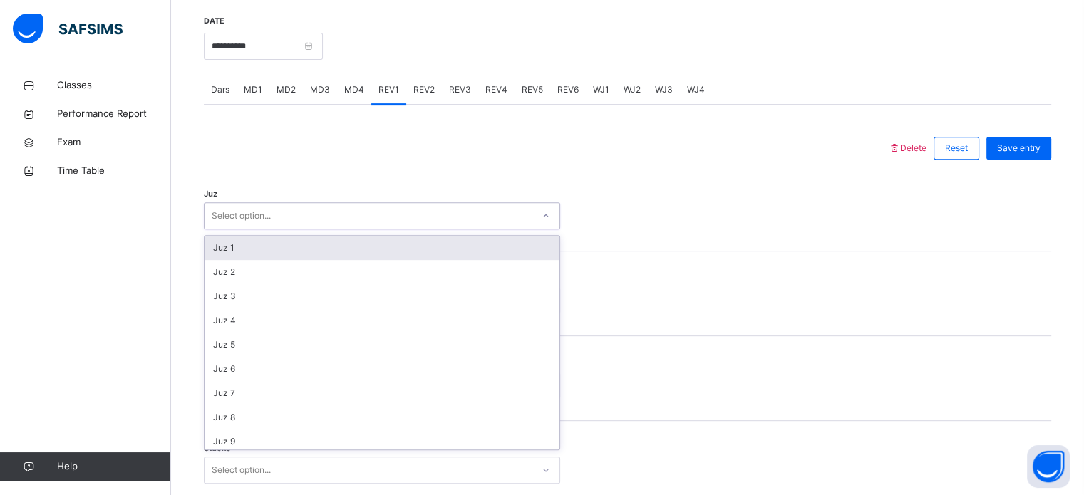
type input "*"
click at [222, 251] on div "Juz 1" at bounding box center [382, 248] width 355 height 24
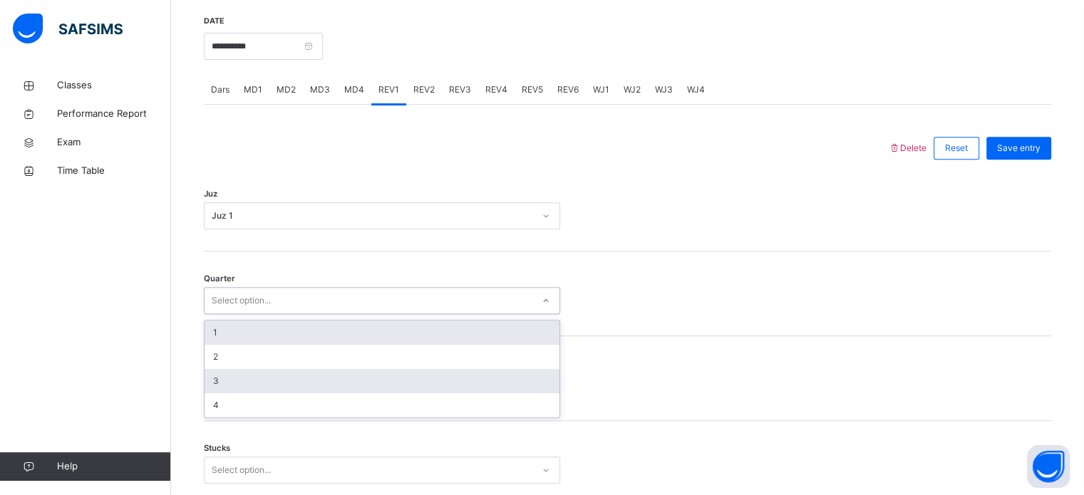
click at [212, 387] on div "3" at bounding box center [382, 381] width 355 height 24
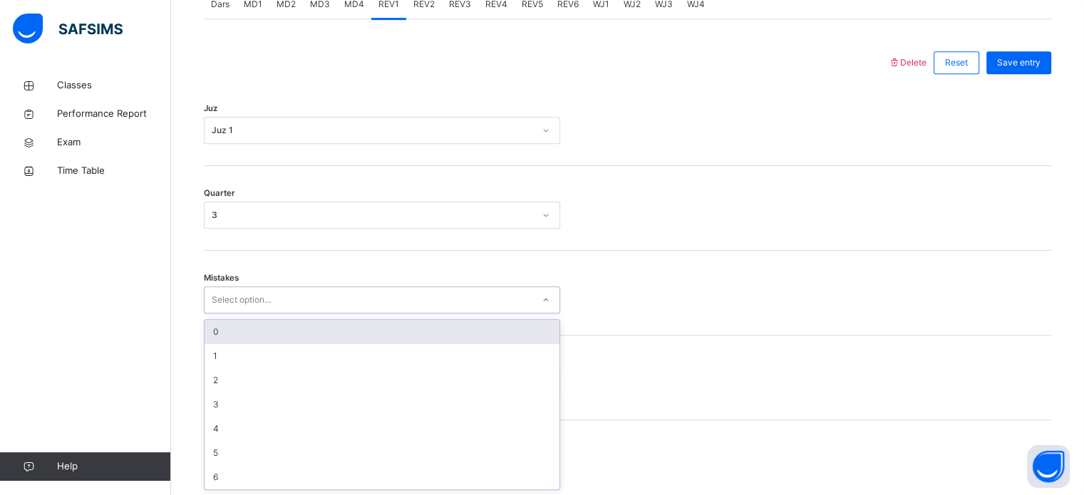
click at [211, 334] on div "0" at bounding box center [382, 332] width 355 height 24
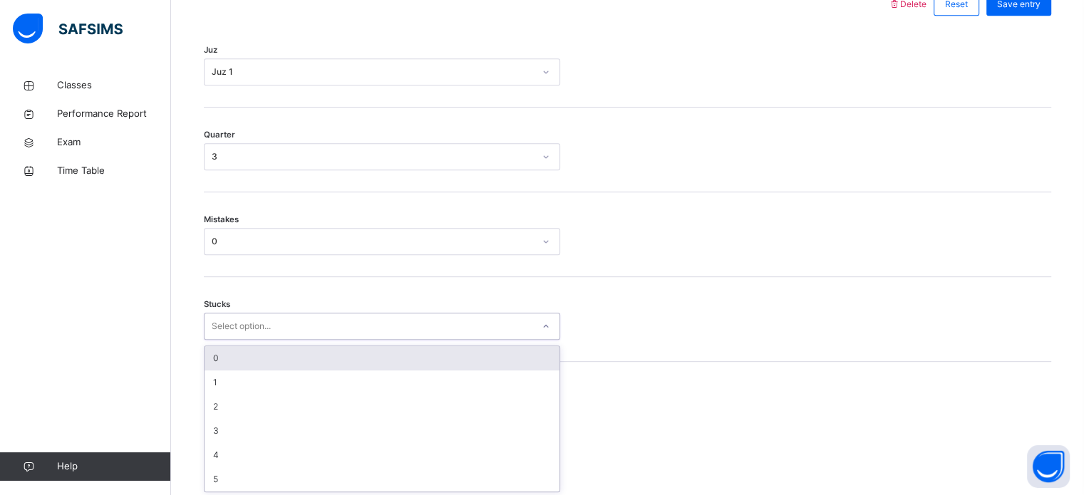
scroll to position [693, 0]
click at [205, 351] on div "0" at bounding box center [382, 357] width 355 height 24
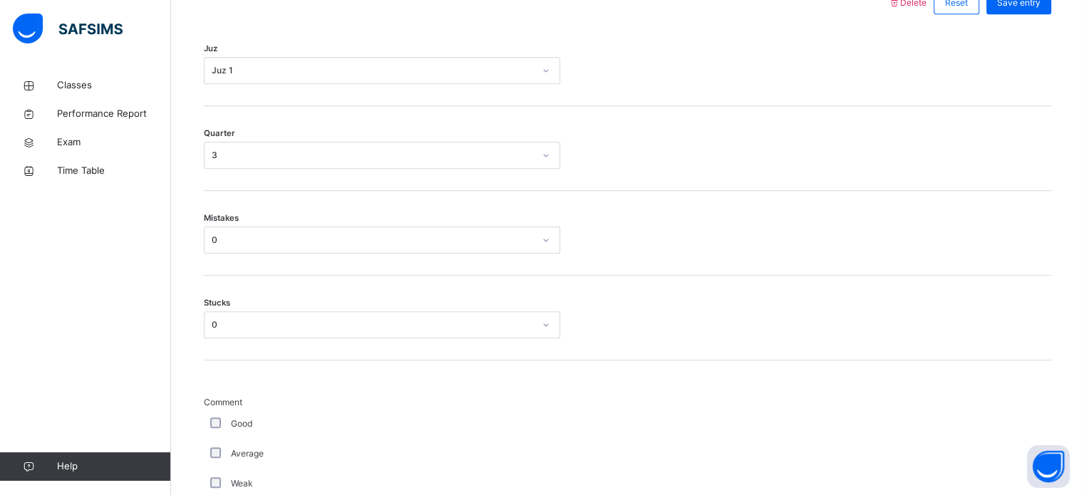
click at [37, 297] on div "Classes Performance Report Exam Time Table Help" at bounding box center [85, 276] width 171 height 438
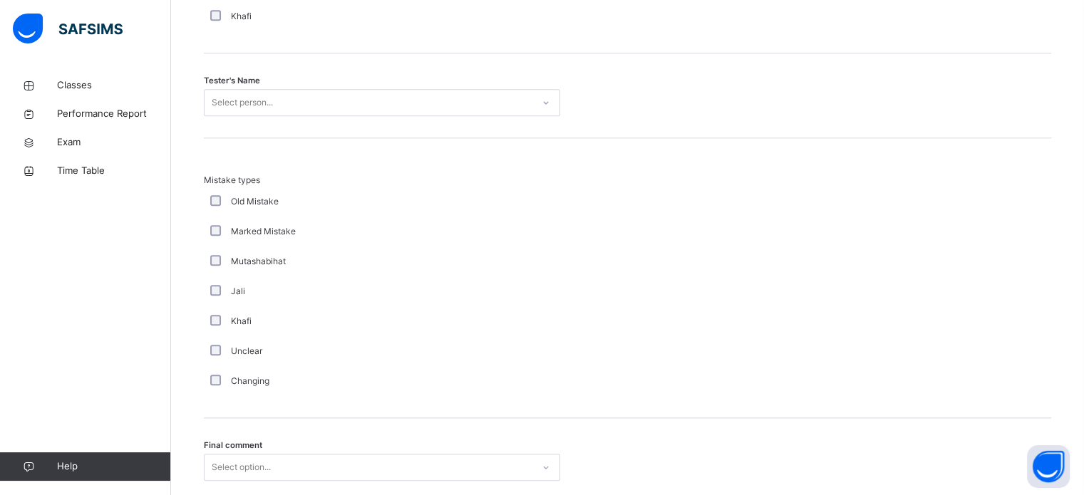
scroll to position [1460, 0]
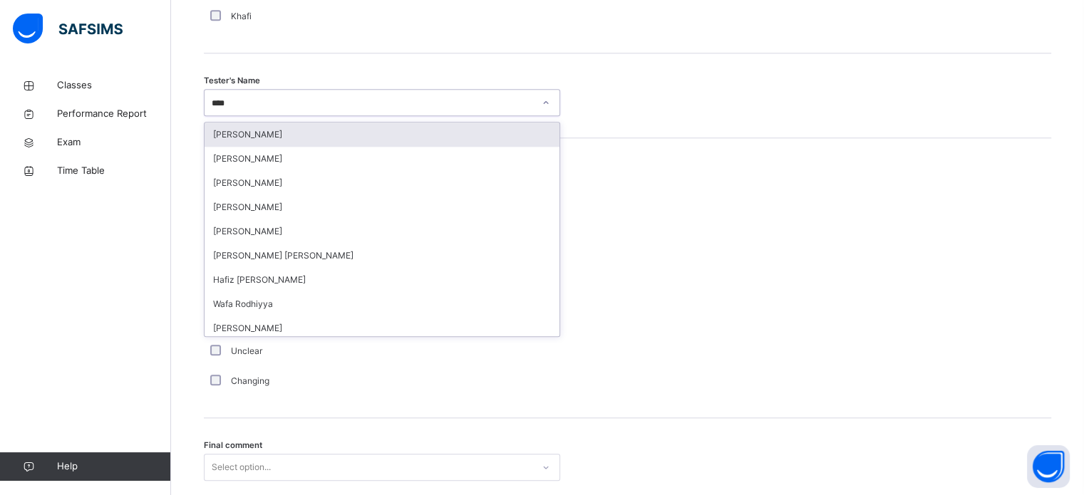
type input "*****"
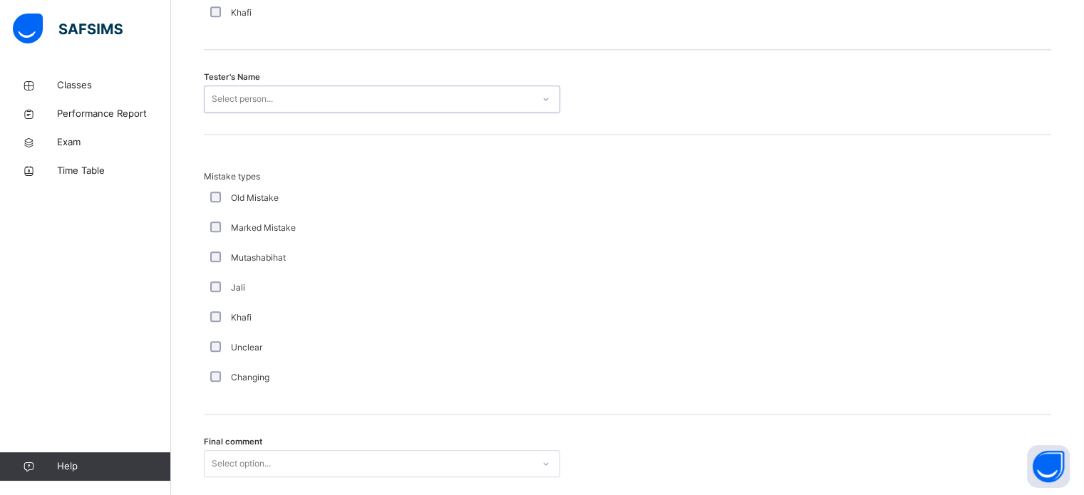
scroll to position [1444, 0]
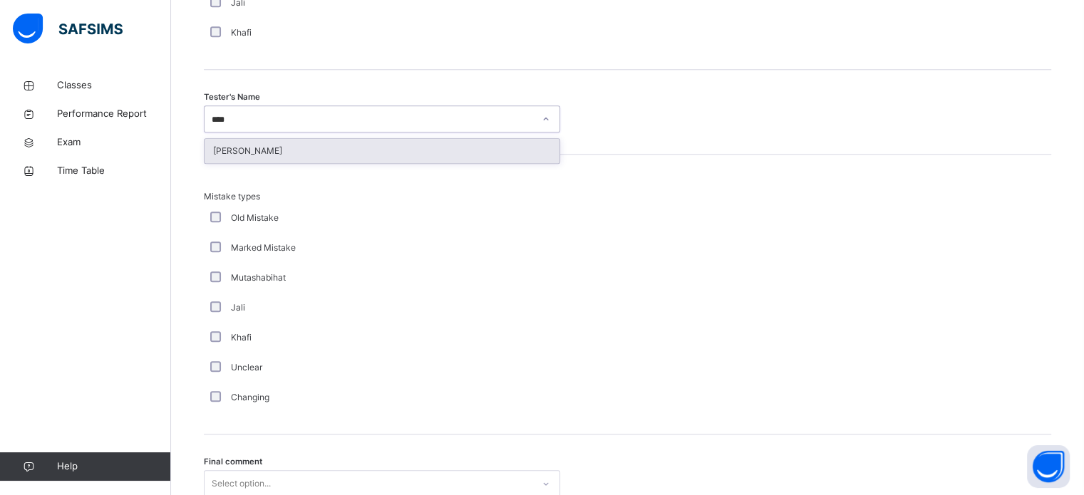
type input "*****"
click at [212, 155] on div "[PERSON_NAME]" at bounding box center [382, 151] width 355 height 24
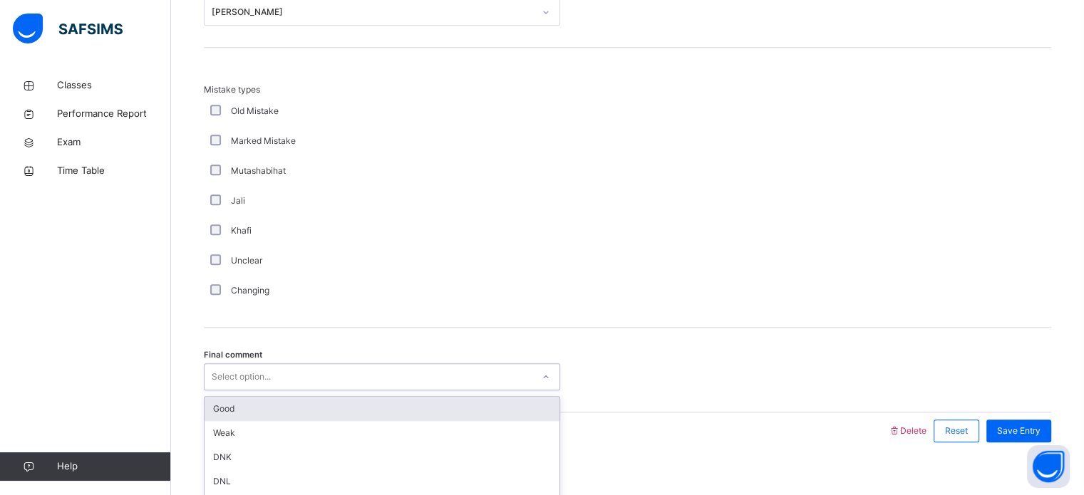
scroll to position [1568, 0]
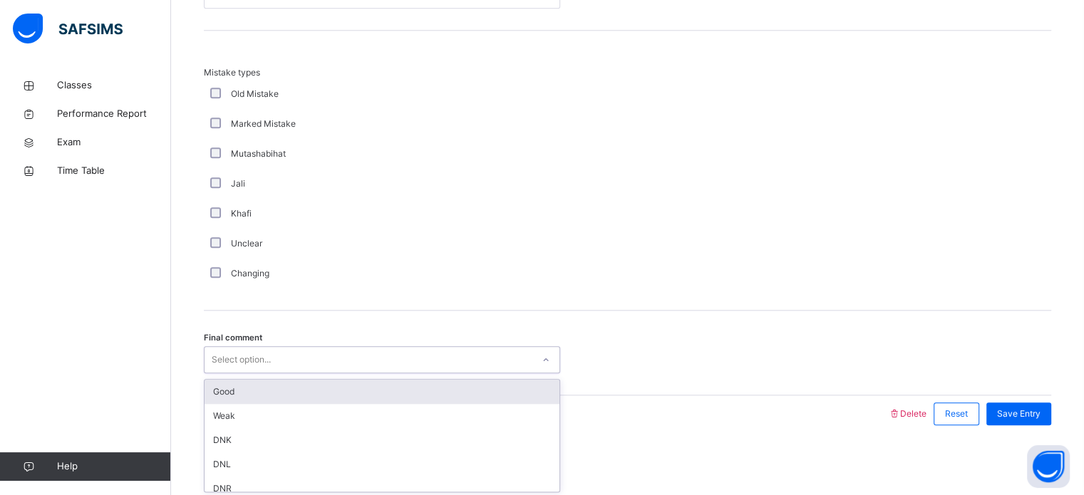
click at [215, 380] on div "Good" at bounding box center [382, 392] width 355 height 24
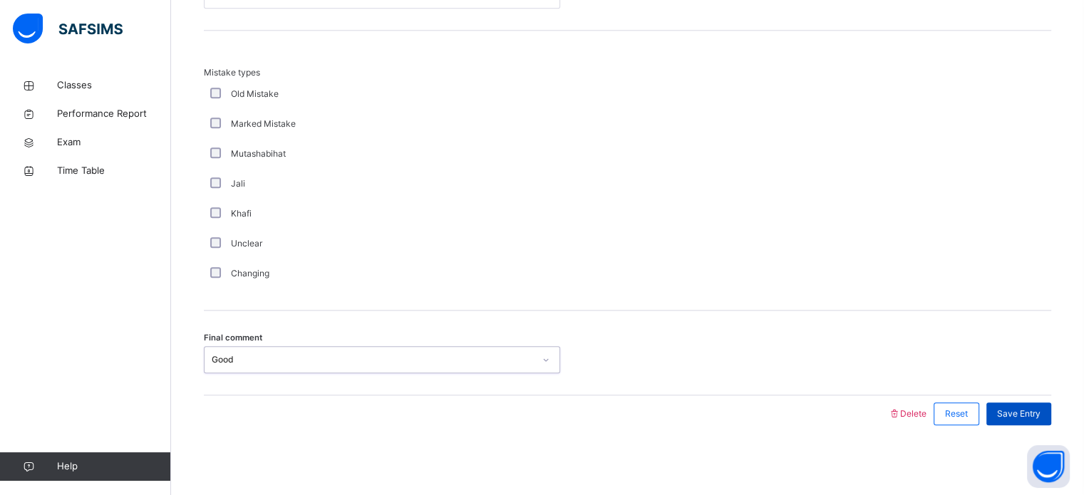
click at [1034, 403] on div "Save Entry" at bounding box center [1019, 414] width 65 height 23
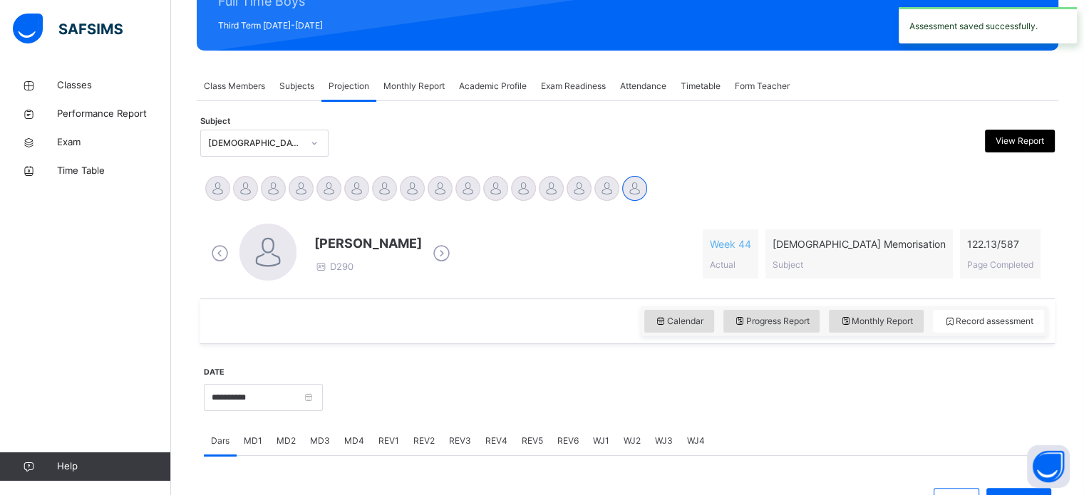
scroll to position [188, 0]
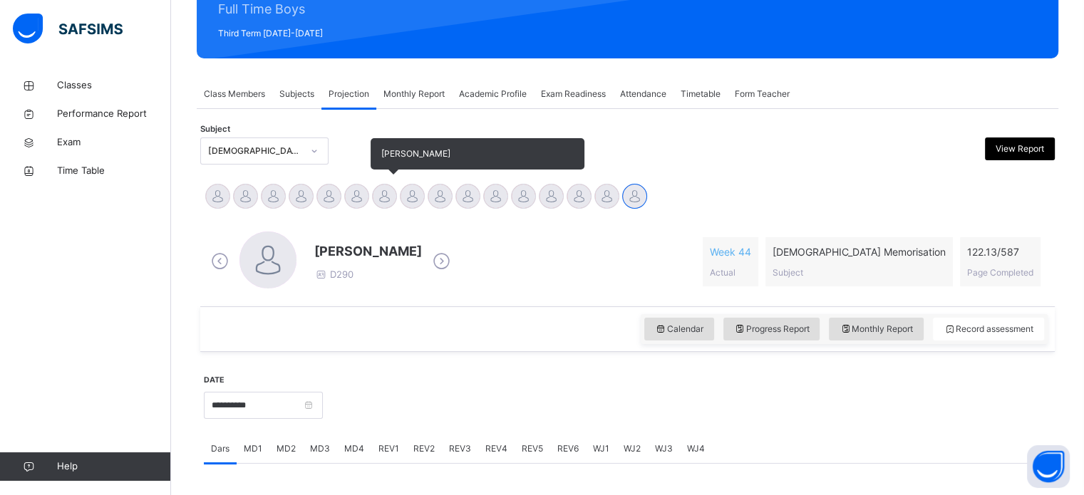
click at [386, 197] on div at bounding box center [384, 196] width 25 height 25
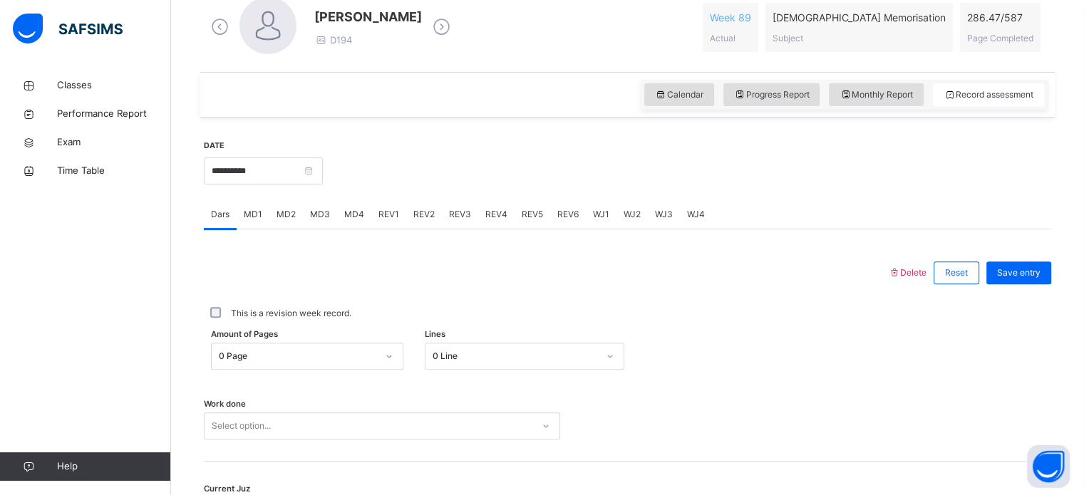
scroll to position [482, 0]
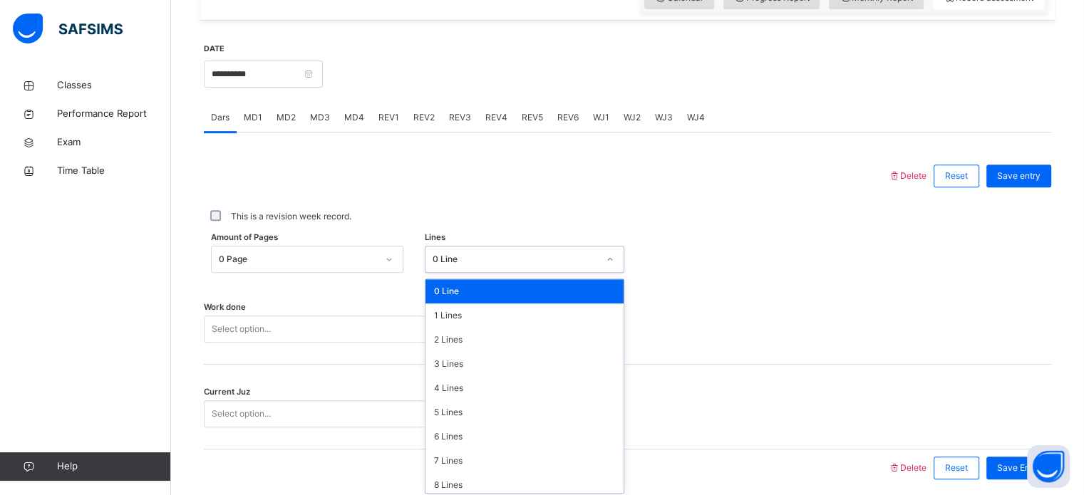
click at [478, 273] on div "option 0 Line focused, 1 of 16. 16 results available. Use Up and Down to choose…" at bounding box center [525, 259] width 200 height 27
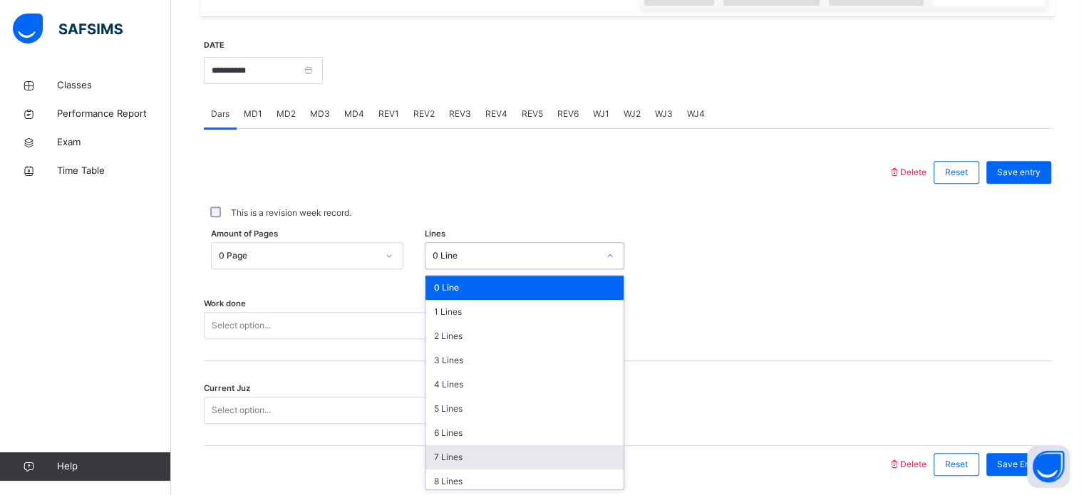
scroll to position [174, 0]
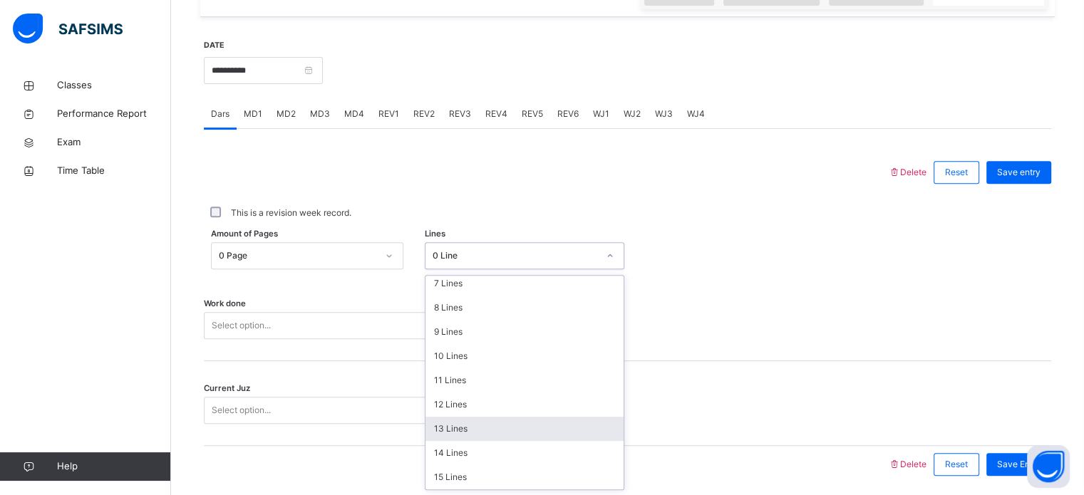
click at [471, 433] on div "13 Lines" at bounding box center [525, 429] width 198 height 24
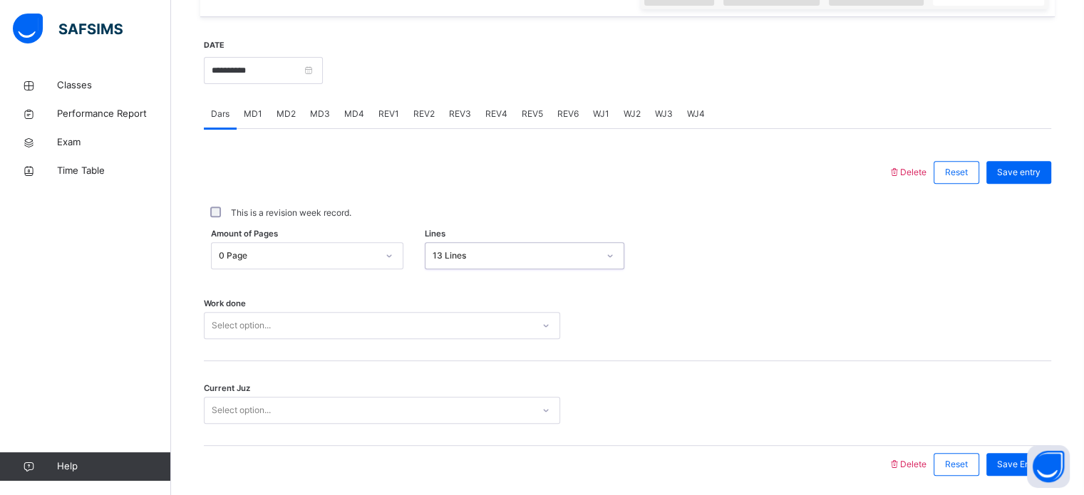
scroll to position [575, 0]
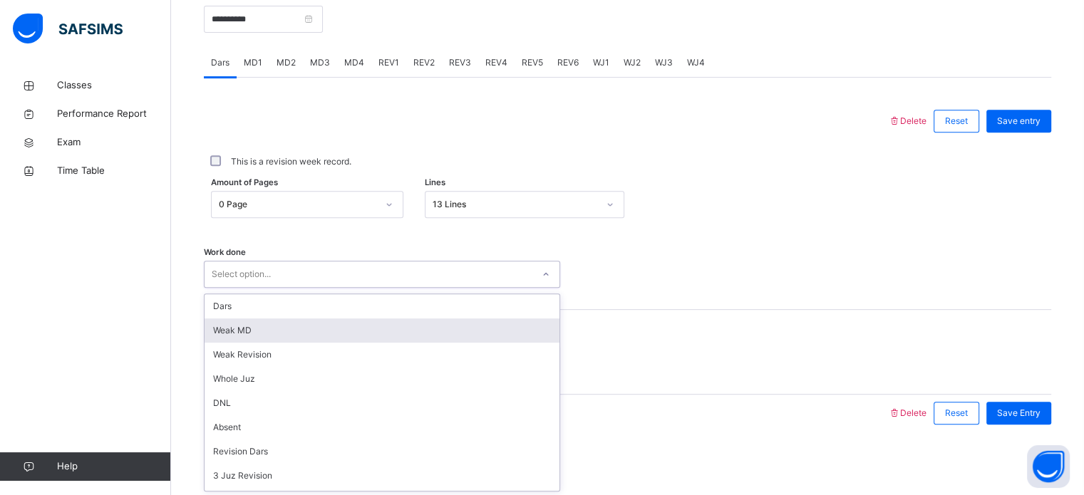
click at [409, 288] on div "option [PERSON_NAME] MD focused, 2 of 16. 16 results available. Use Up and Down…" at bounding box center [382, 274] width 356 height 27
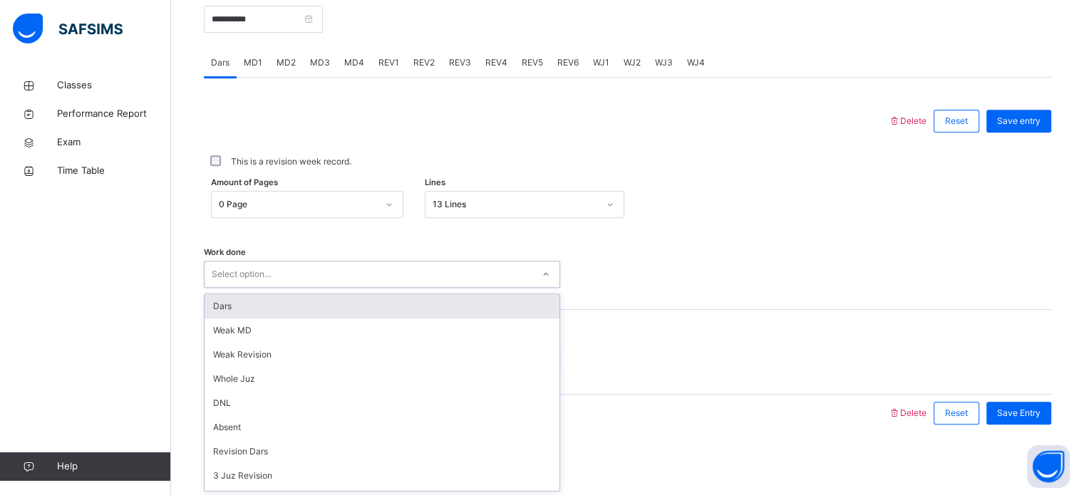
click at [413, 315] on div "Dars" at bounding box center [382, 306] width 355 height 24
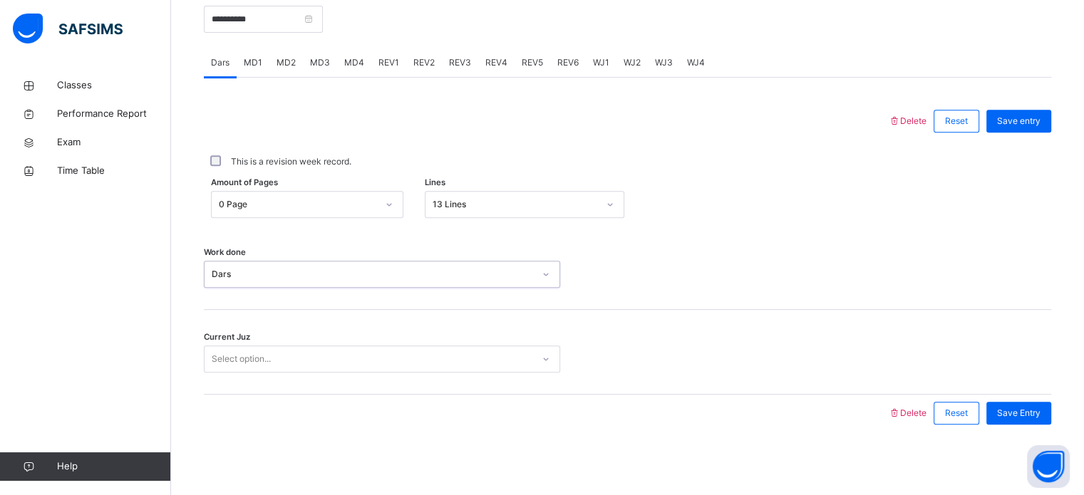
click at [359, 361] on div "Select option..." at bounding box center [369, 360] width 328 height 22
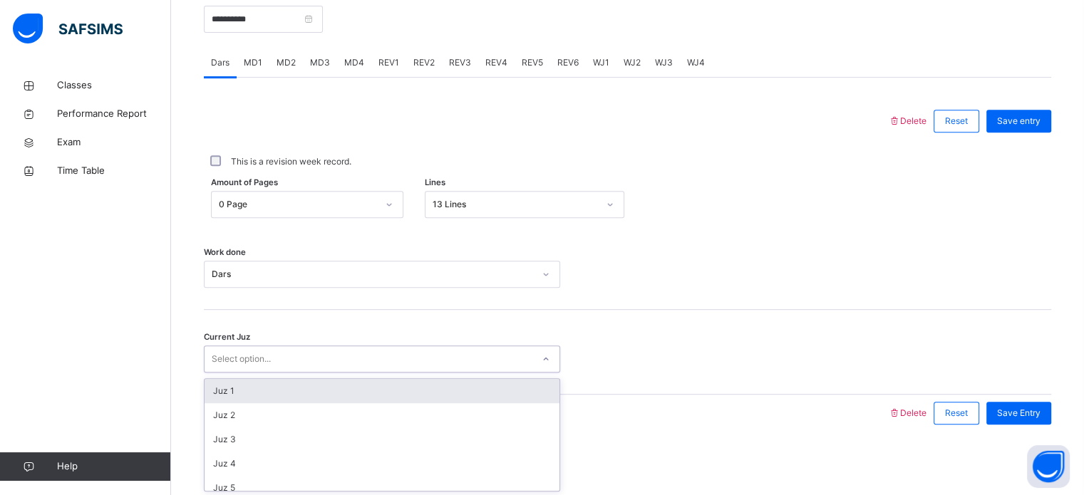
click at [359, 361] on div "Select option..." at bounding box center [369, 360] width 328 height 22
click at [346, 359] on div "Select option..." at bounding box center [369, 360] width 328 height 22
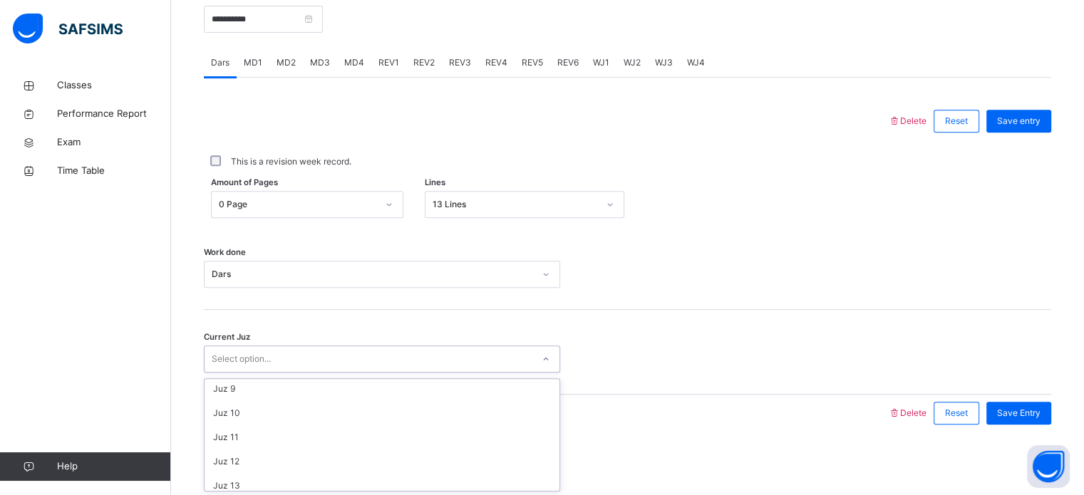
scroll to position [197, 0]
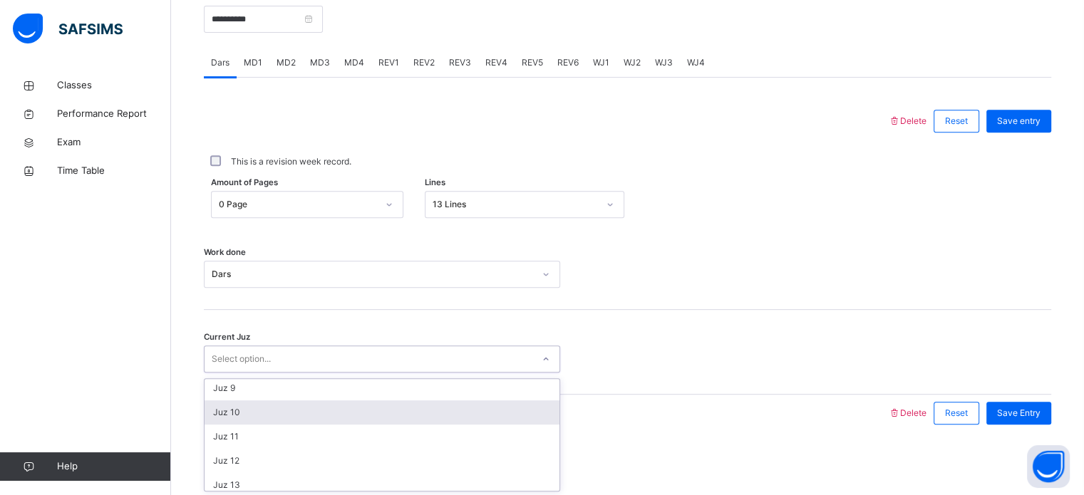
click at [354, 409] on div "Juz 10" at bounding box center [382, 413] width 355 height 24
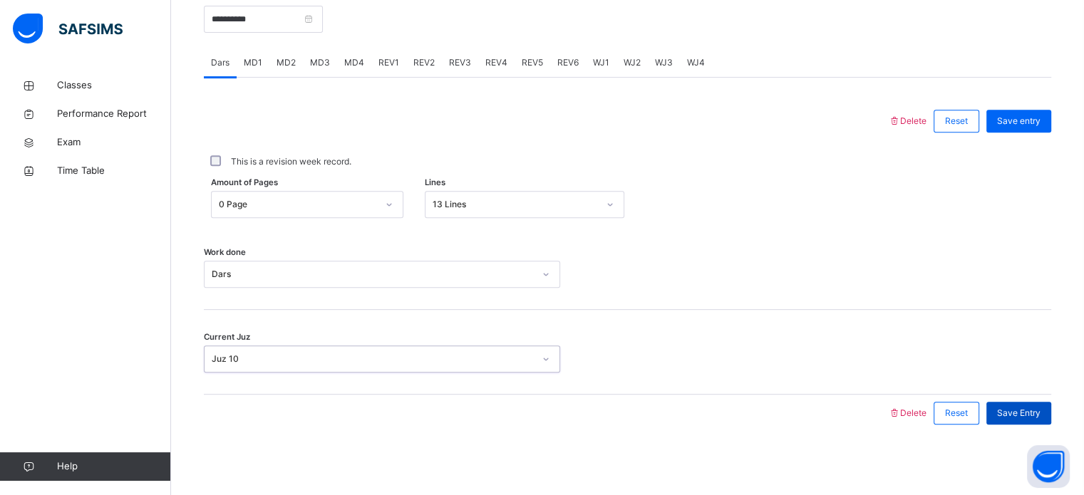
click at [1029, 404] on div "Save Entry" at bounding box center [1019, 413] width 65 height 23
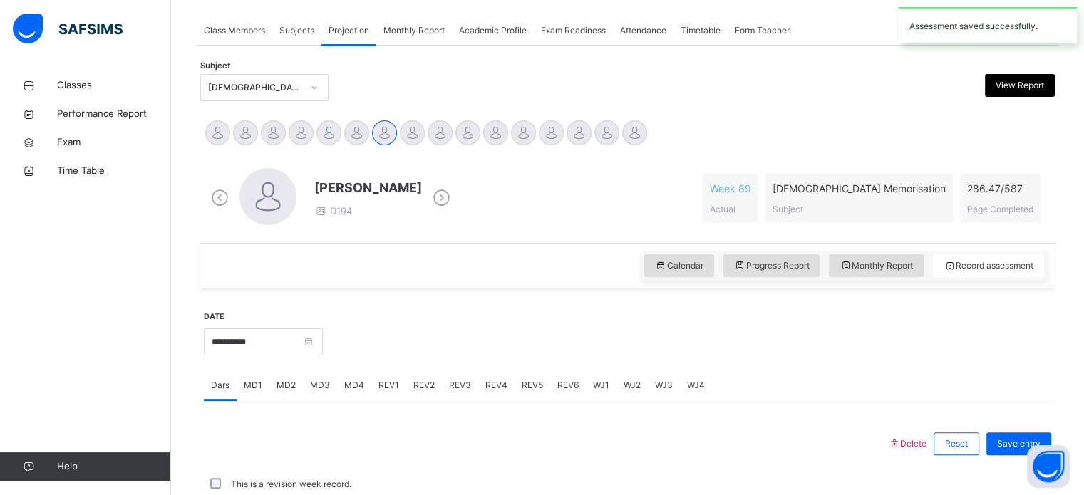
scroll to position [575, 0]
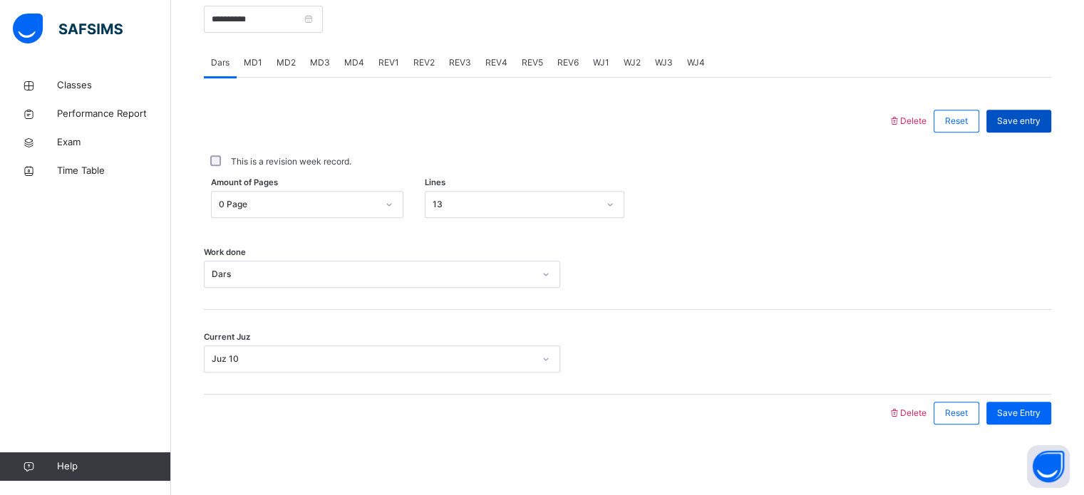
click at [1027, 110] on div "Save entry" at bounding box center [1019, 121] width 65 height 23
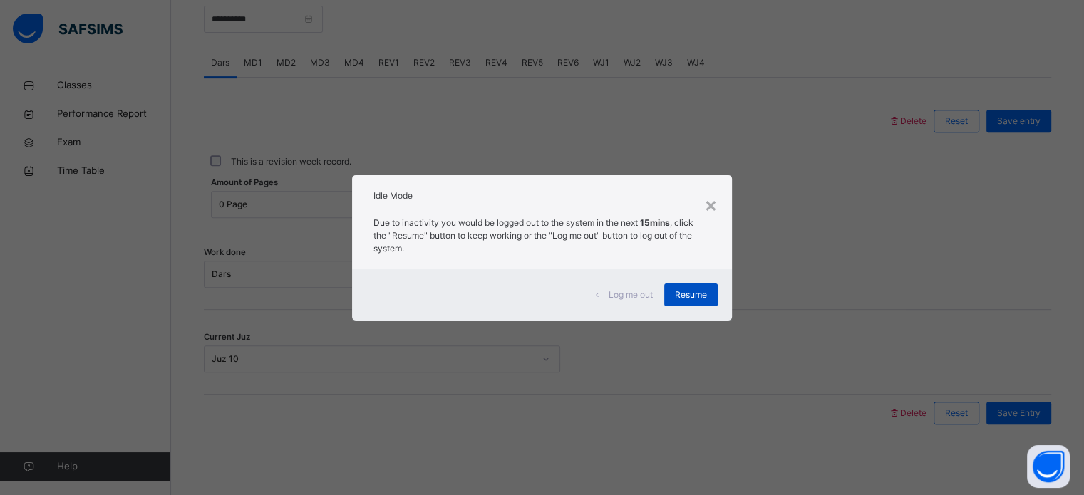
click at [704, 304] on div "Resume" at bounding box center [690, 295] width 53 height 23
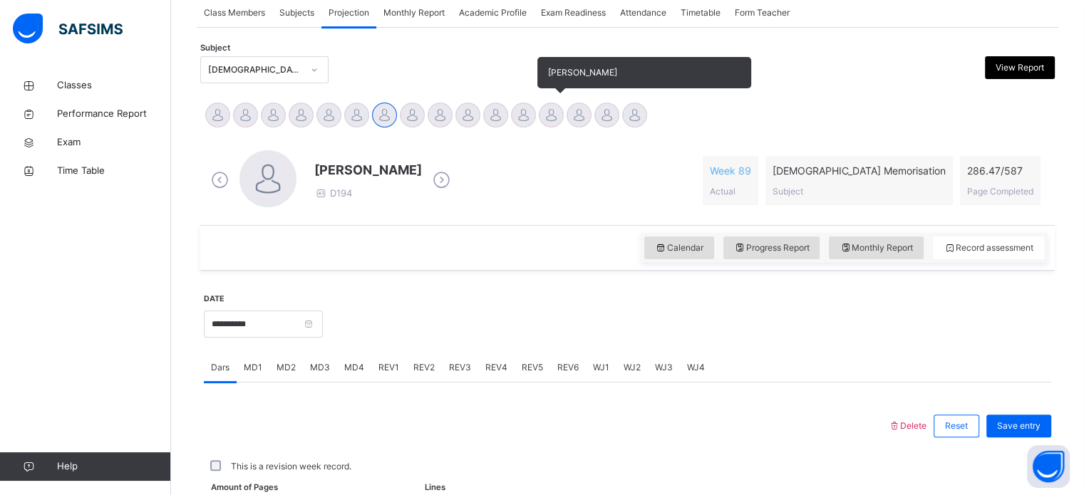
click at [553, 120] on div at bounding box center [551, 115] width 25 height 25
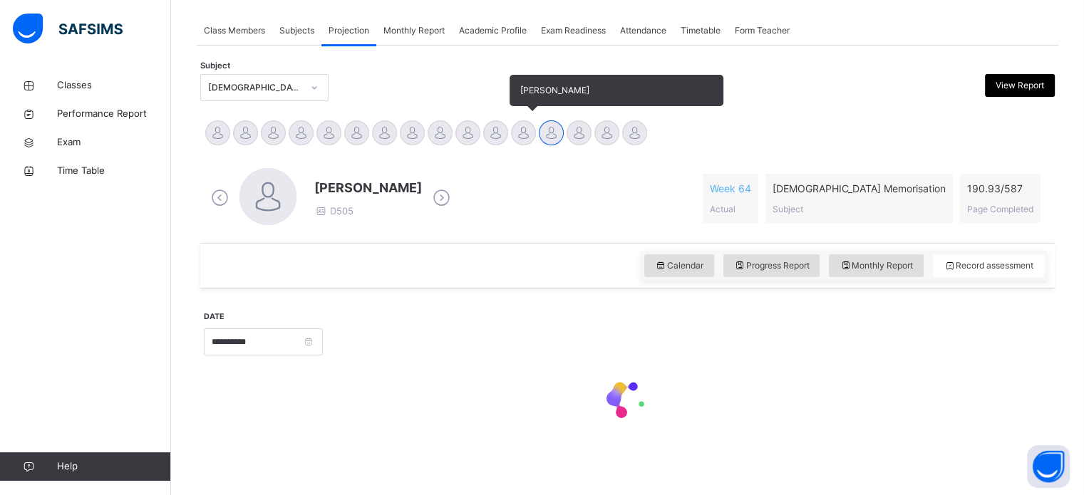
click at [522, 132] on div at bounding box center [523, 132] width 25 height 25
click at [496, 134] on div at bounding box center [495, 132] width 25 height 25
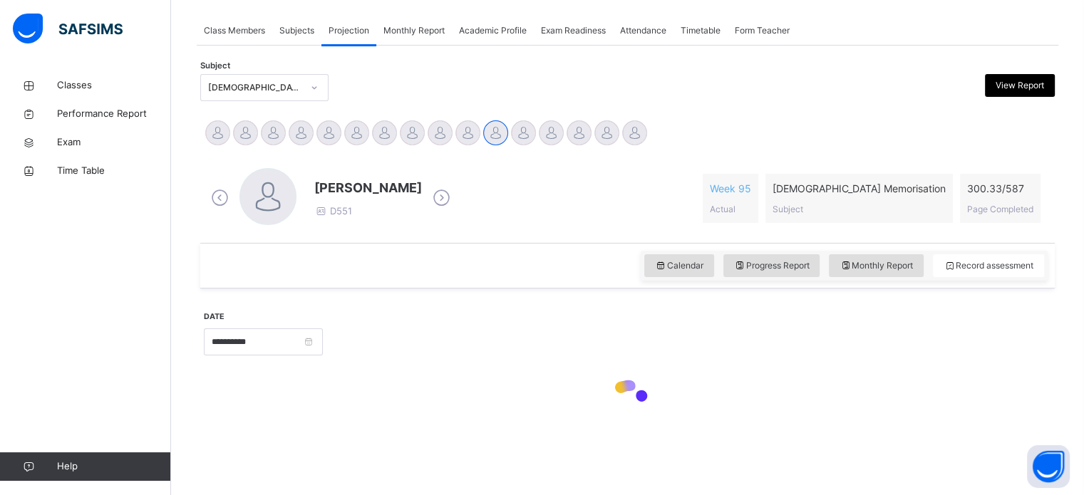
click at [460, 158] on div "[PERSON_NAME] D551 Week 95 Actual [DEMOGRAPHIC_DATA] Memorisation Subject 300.3…" at bounding box center [628, 199] width 848 height 82
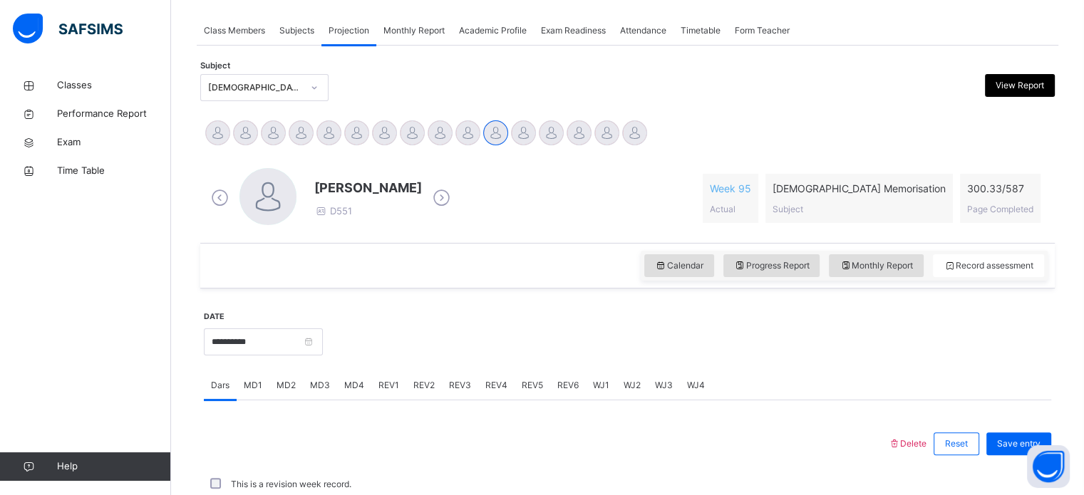
scroll to position [269, 0]
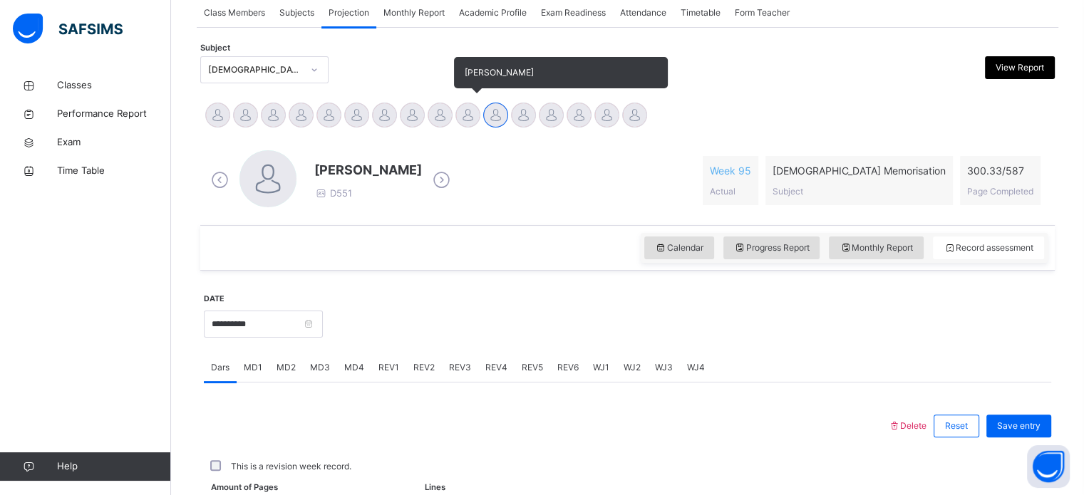
click at [476, 108] on div at bounding box center [468, 115] width 25 height 25
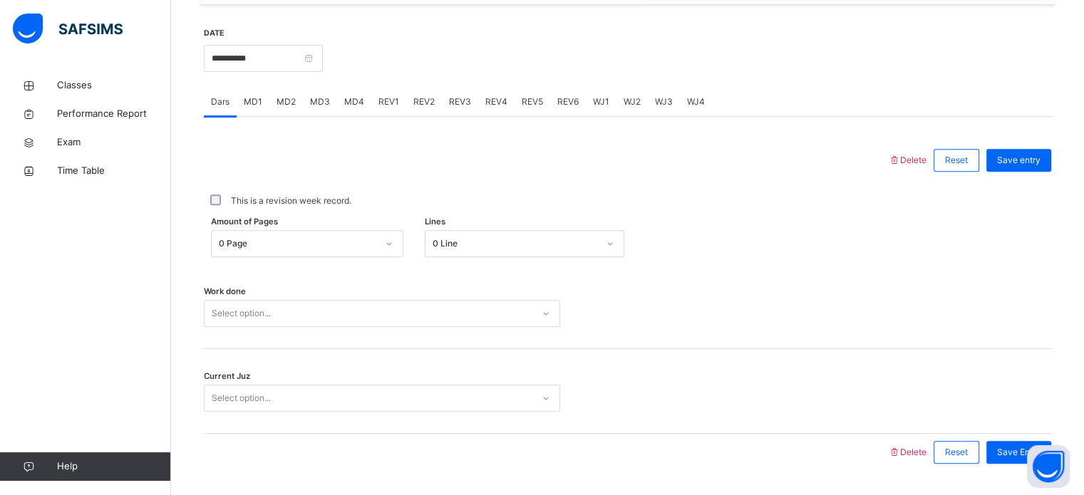
scroll to position [540, 0]
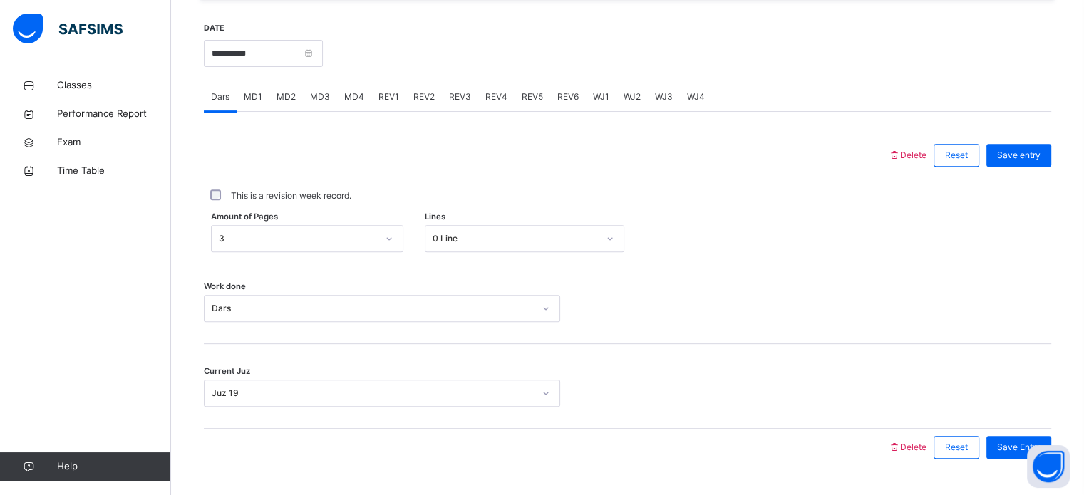
click at [398, 98] on div "REV1" at bounding box center [388, 97] width 35 height 29
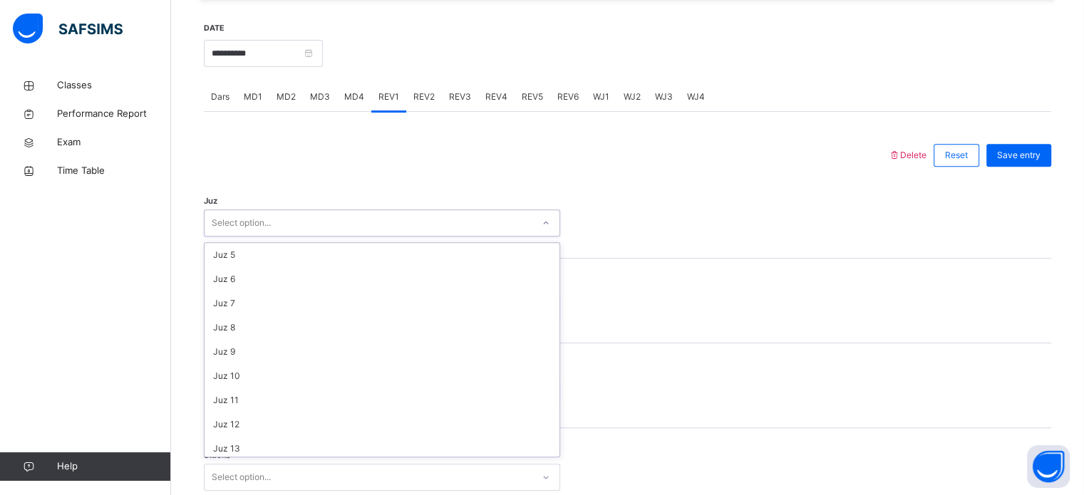
scroll to position [100, 0]
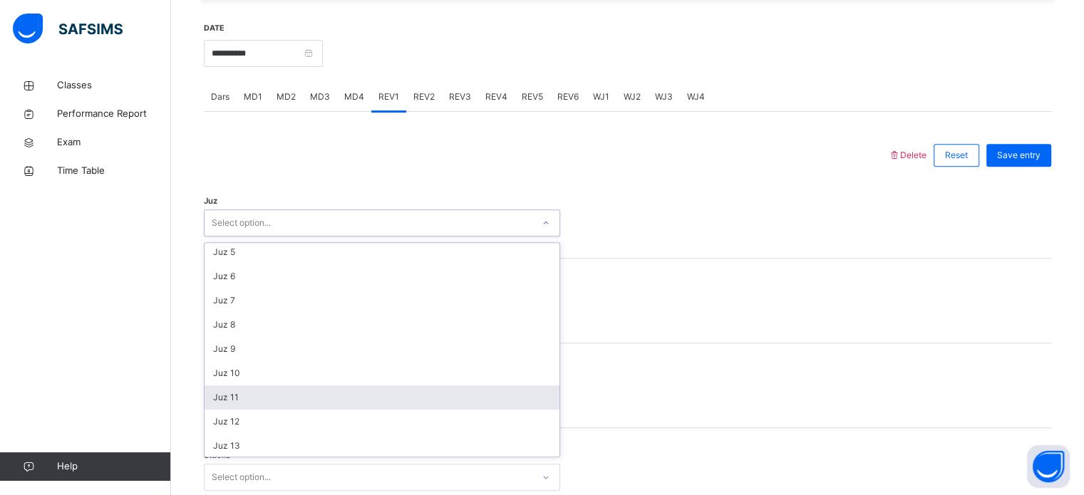
click at [239, 400] on div "Juz 11" at bounding box center [382, 398] width 355 height 24
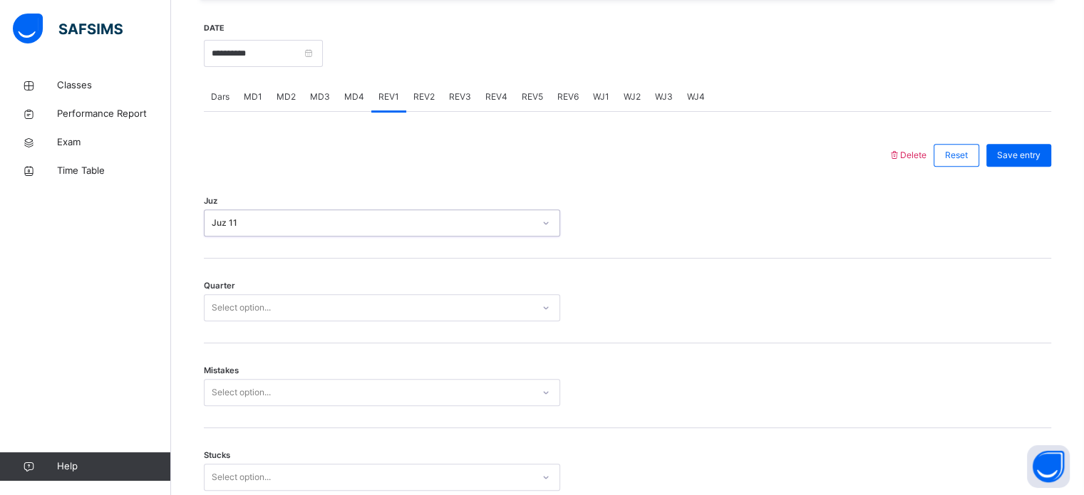
click at [295, 282] on div "Quarter Select option..." at bounding box center [628, 301] width 848 height 85
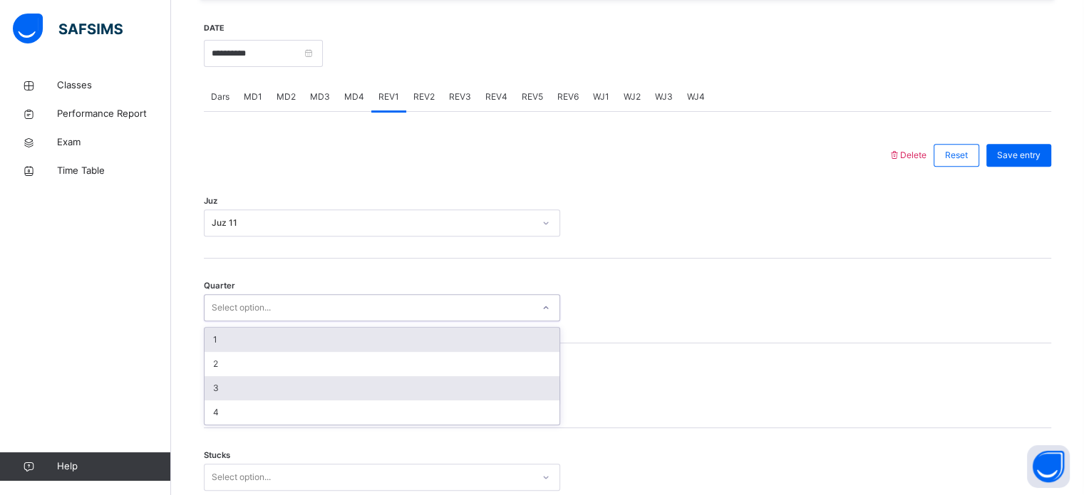
click at [230, 381] on div "3" at bounding box center [382, 388] width 355 height 24
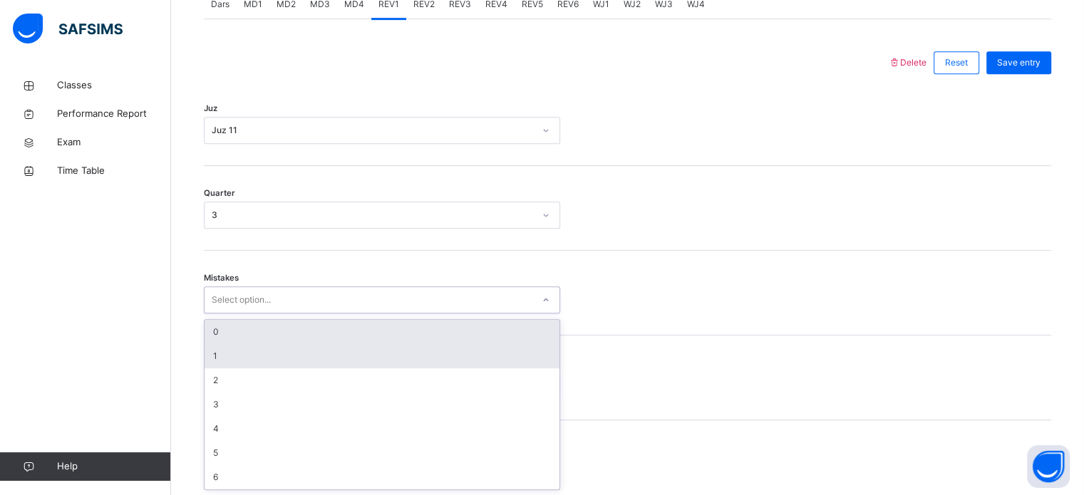
click at [241, 359] on div "1" at bounding box center [382, 356] width 355 height 24
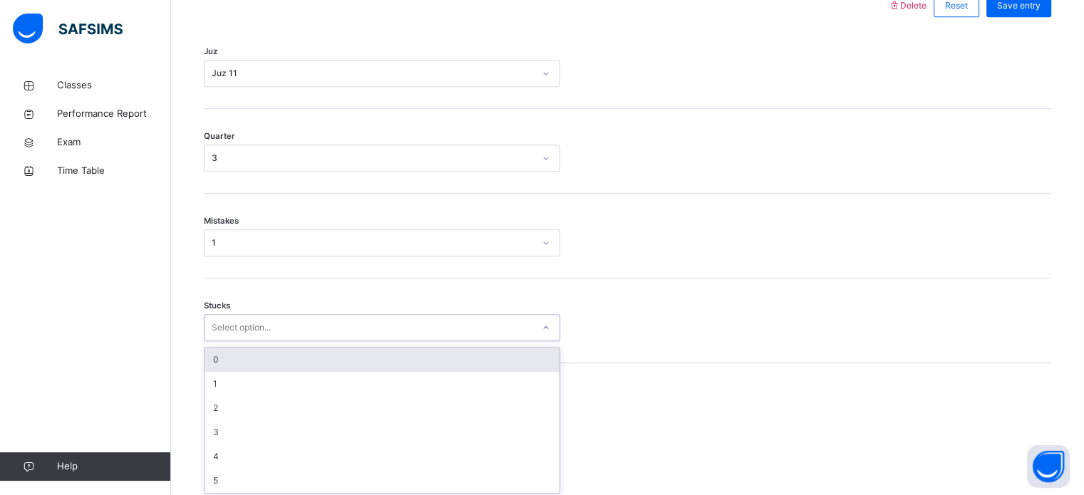
scroll to position [693, 0]
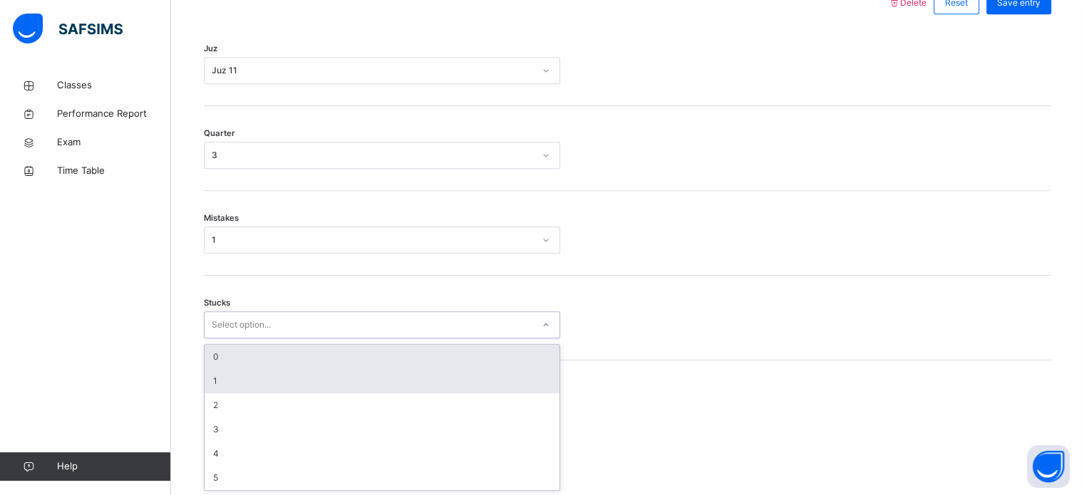
click at [240, 376] on div "1" at bounding box center [382, 381] width 355 height 24
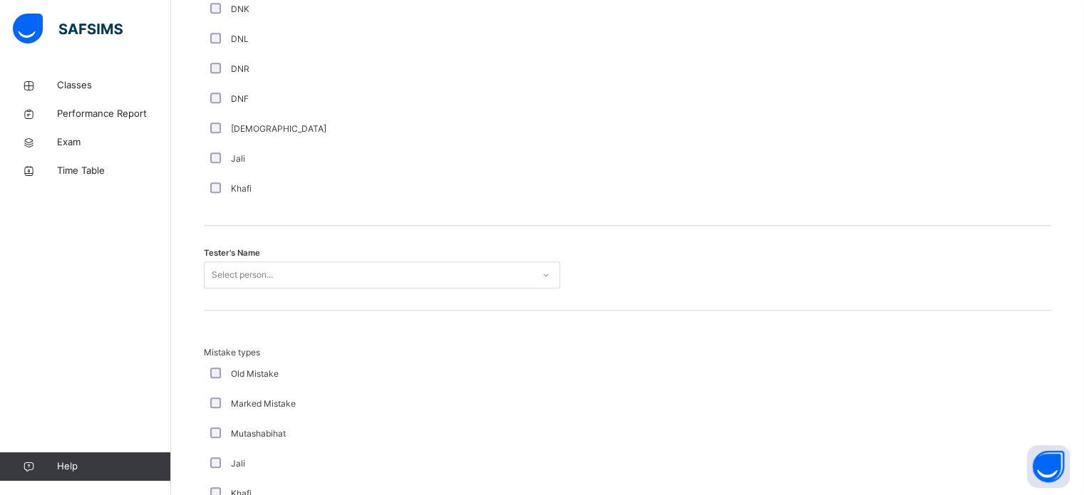
scroll to position [1325, 0]
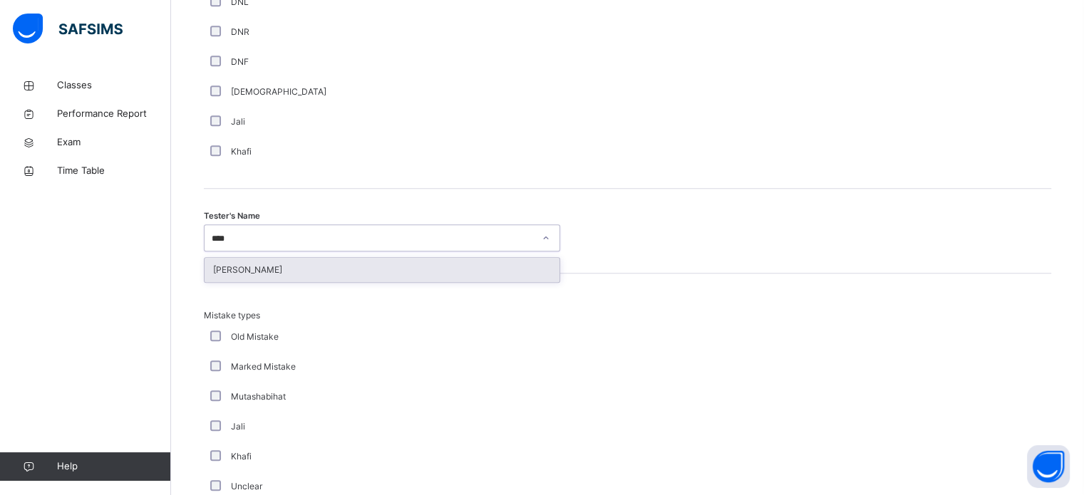
type input "*****"
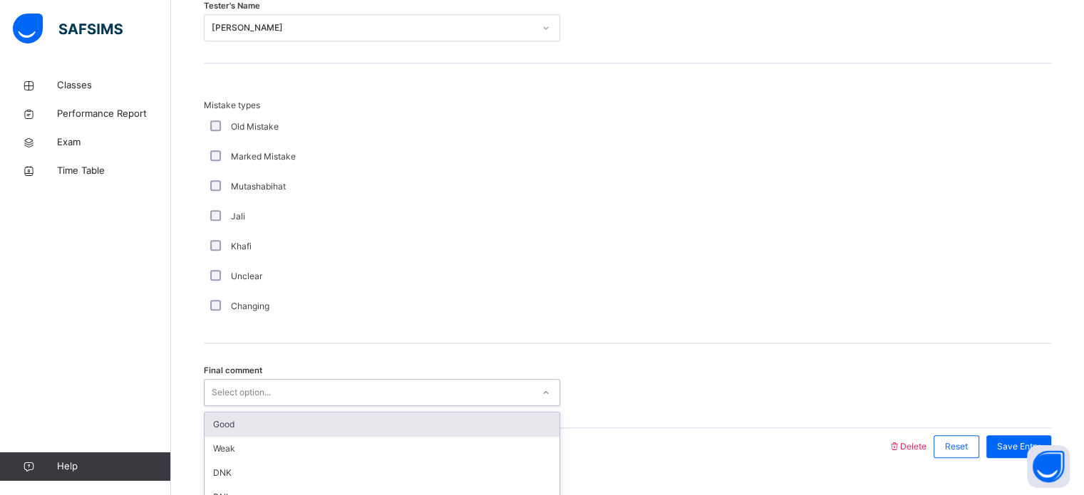
scroll to position [1568, 0]
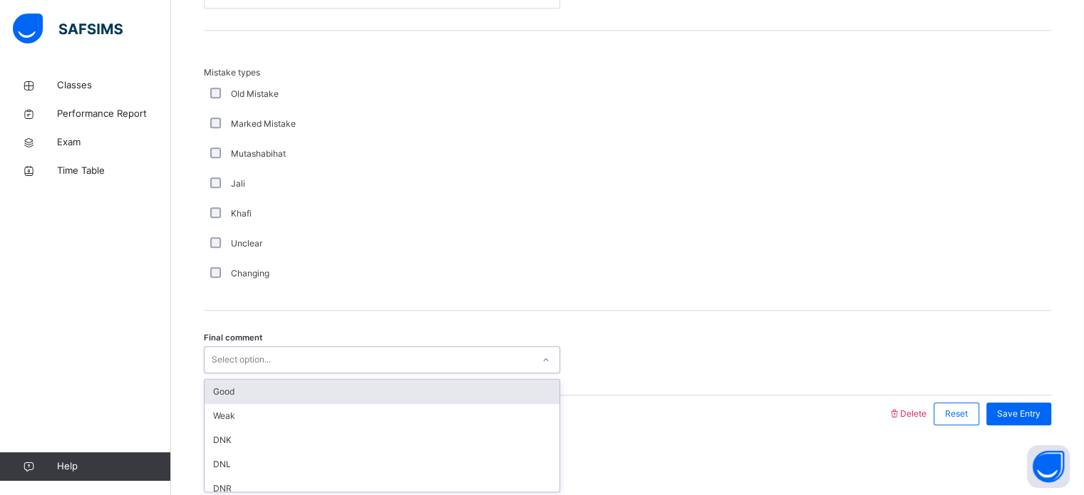
click at [226, 385] on div "Good" at bounding box center [382, 392] width 355 height 24
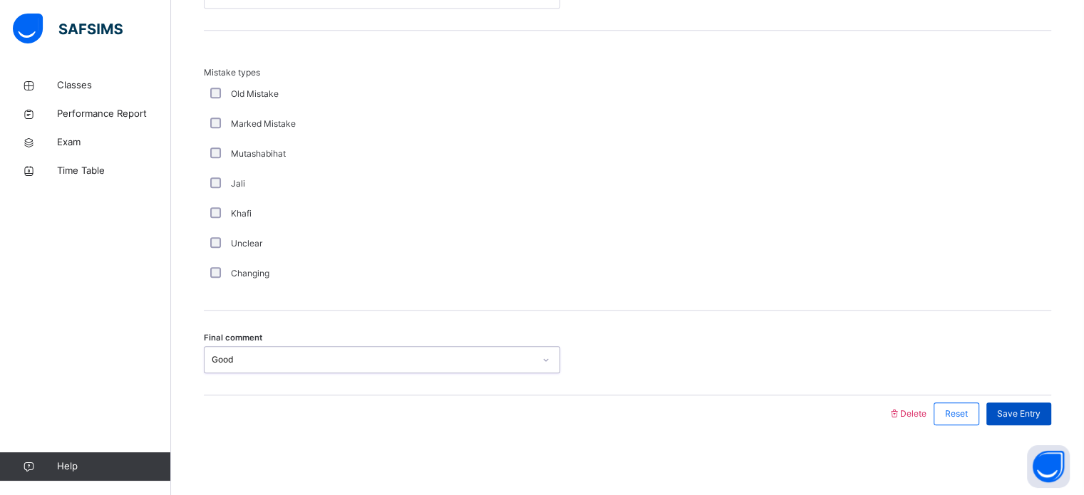
click at [1031, 409] on span "Save Entry" at bounding box center [1018, 414] width 43 height 13
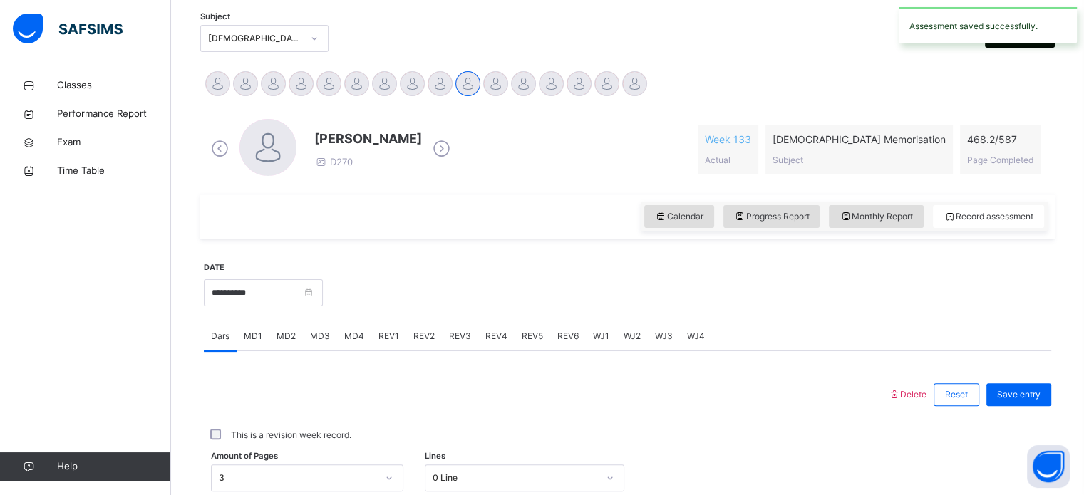
scroll to position [0, 0]
